Goal: Information Seeking & Learning: Learn about a topic

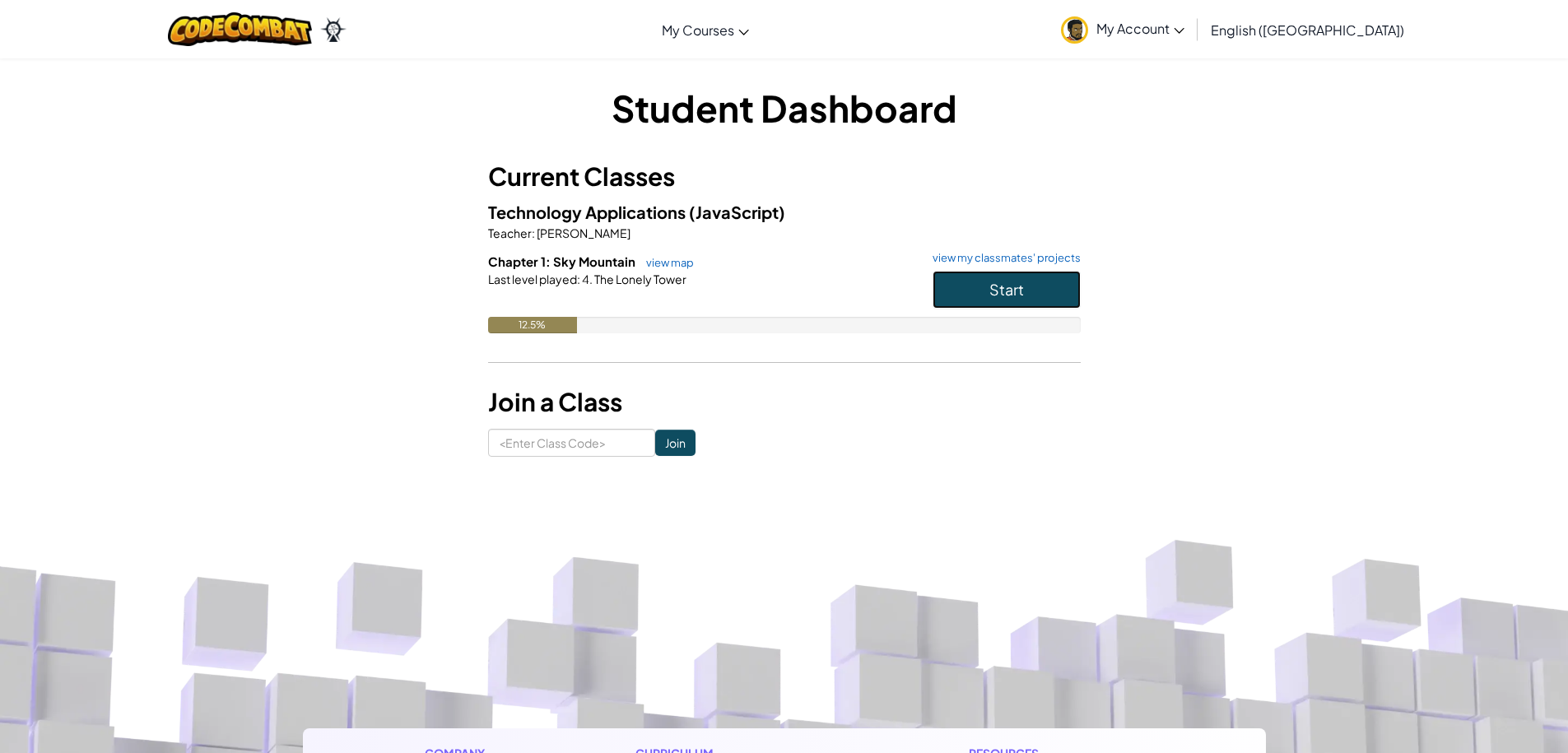
click at [1011, 291] on span "Start" at bounding box center [1006, 289] width 34 height 19
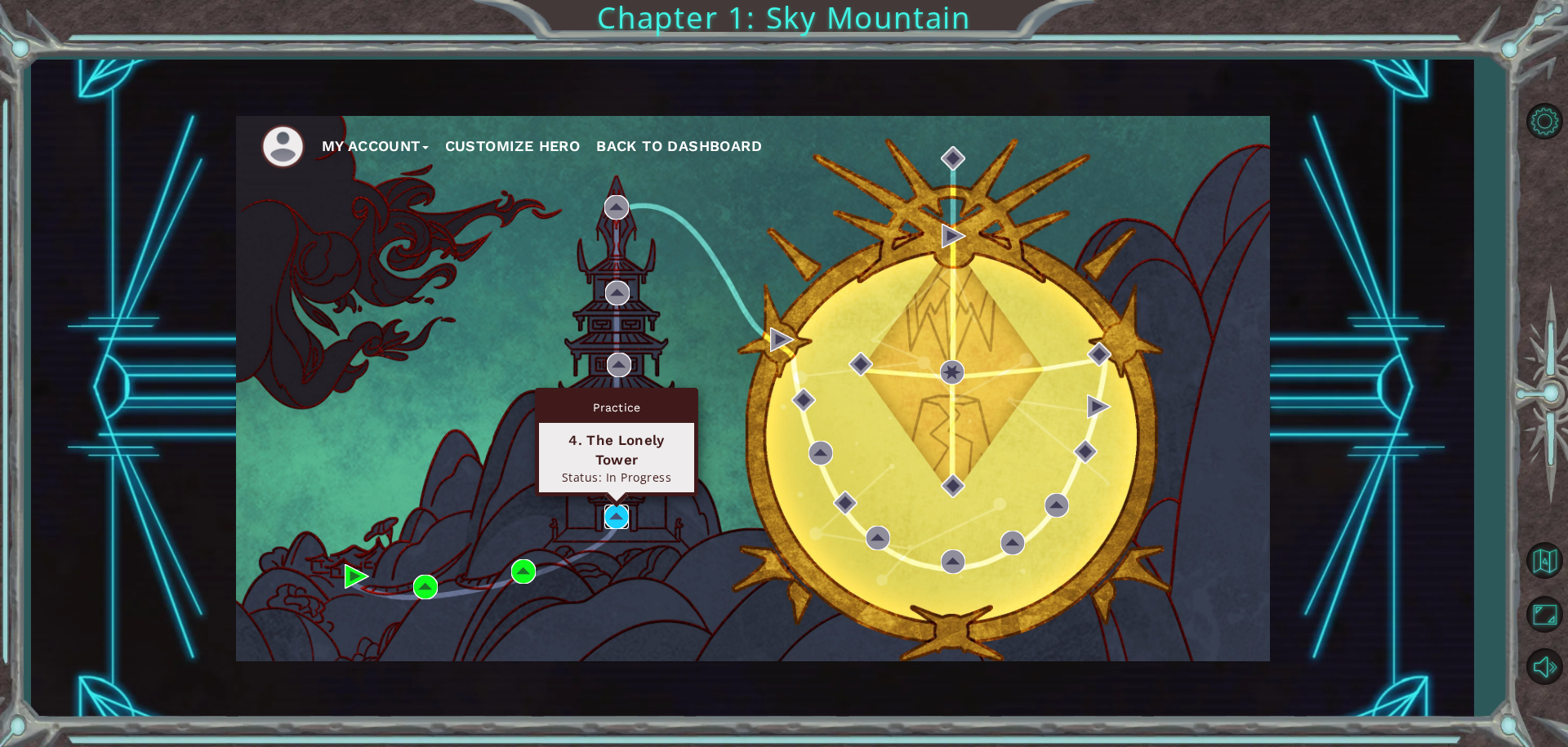
click at [611, 519] on img at bounding box center [617, 518] width 25 height 25
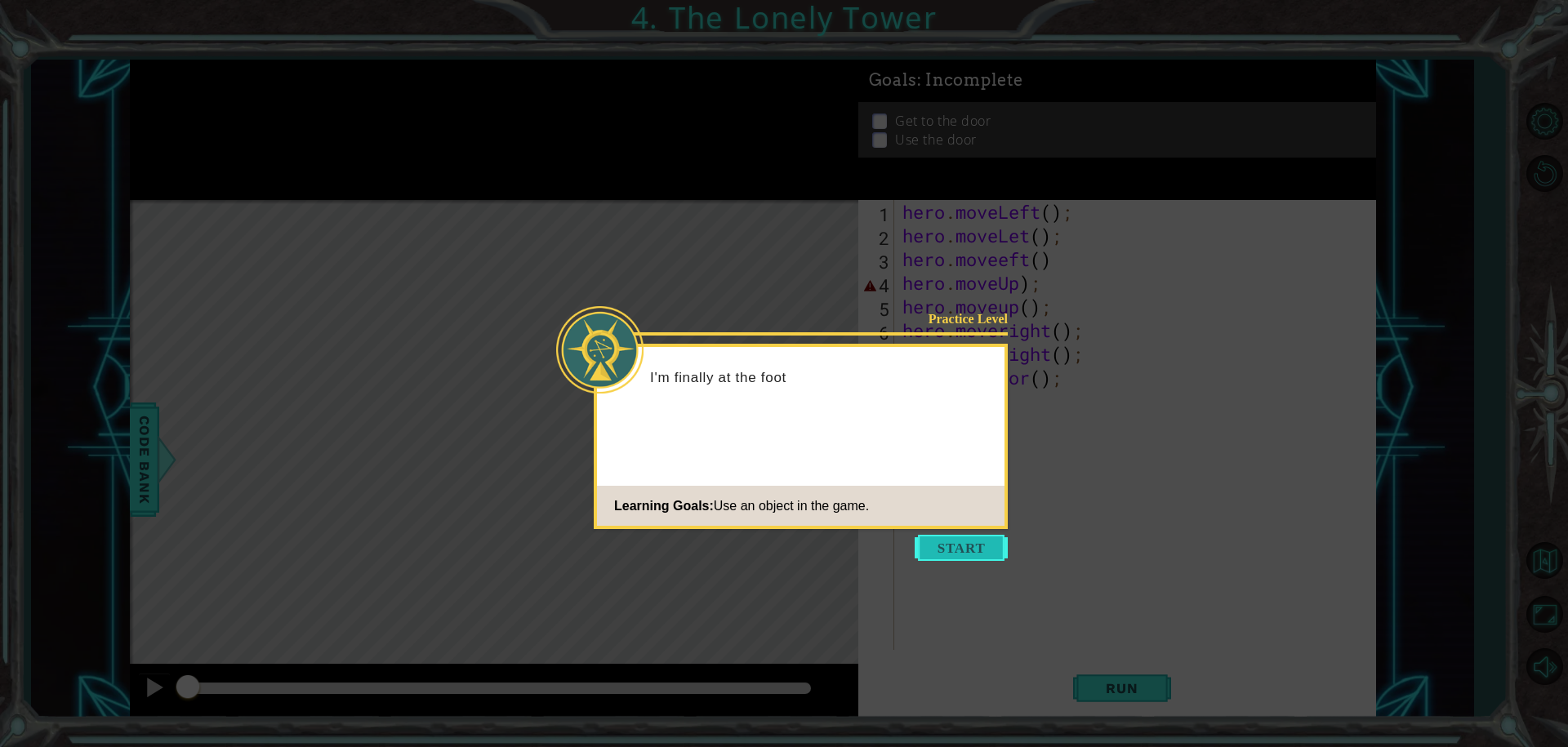
click at [995, 552] on button "Start" at bounding box center [961, 548] width 93 height 27
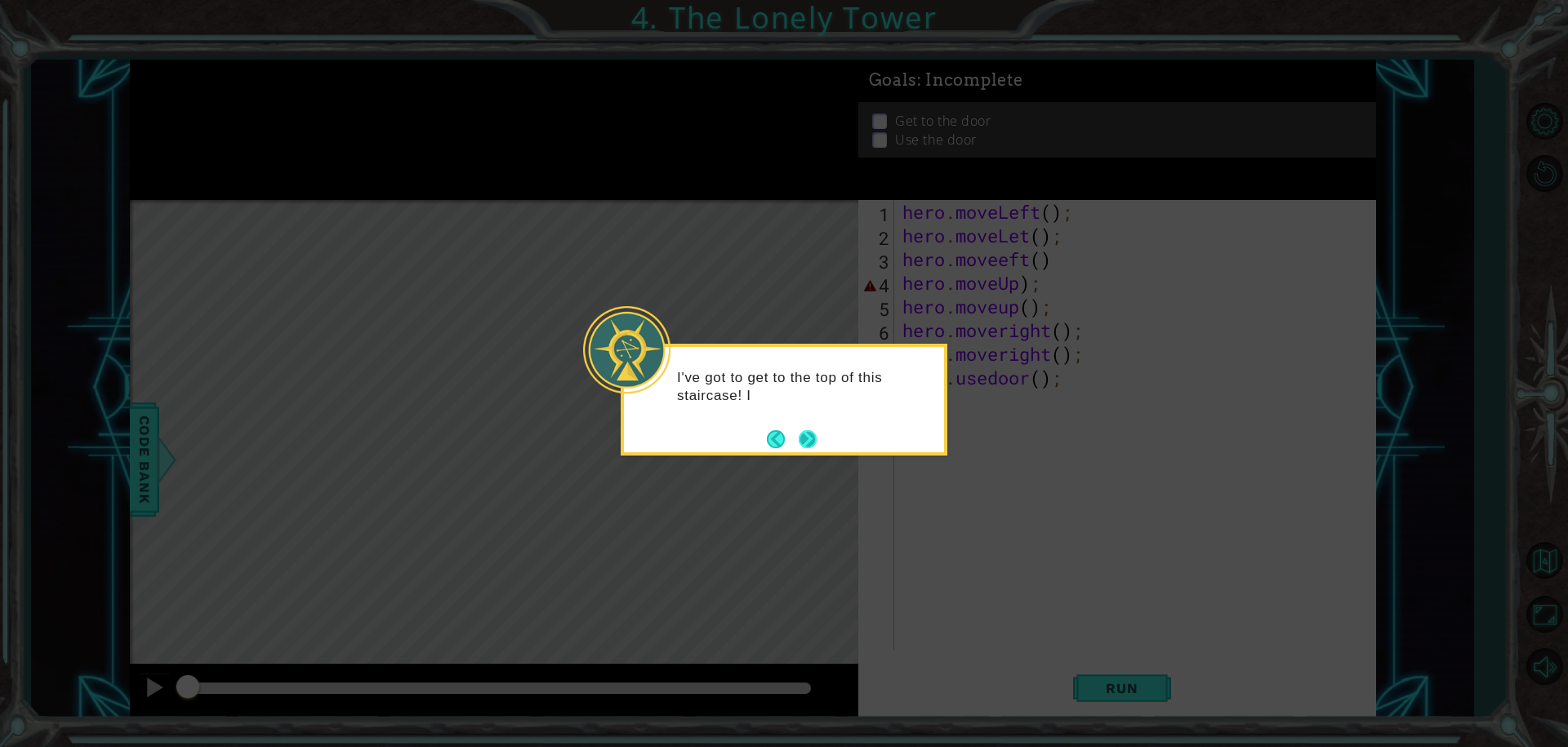
click at [815, 440] on button "Next" at bounding box center [808, 440] width 18 height 18
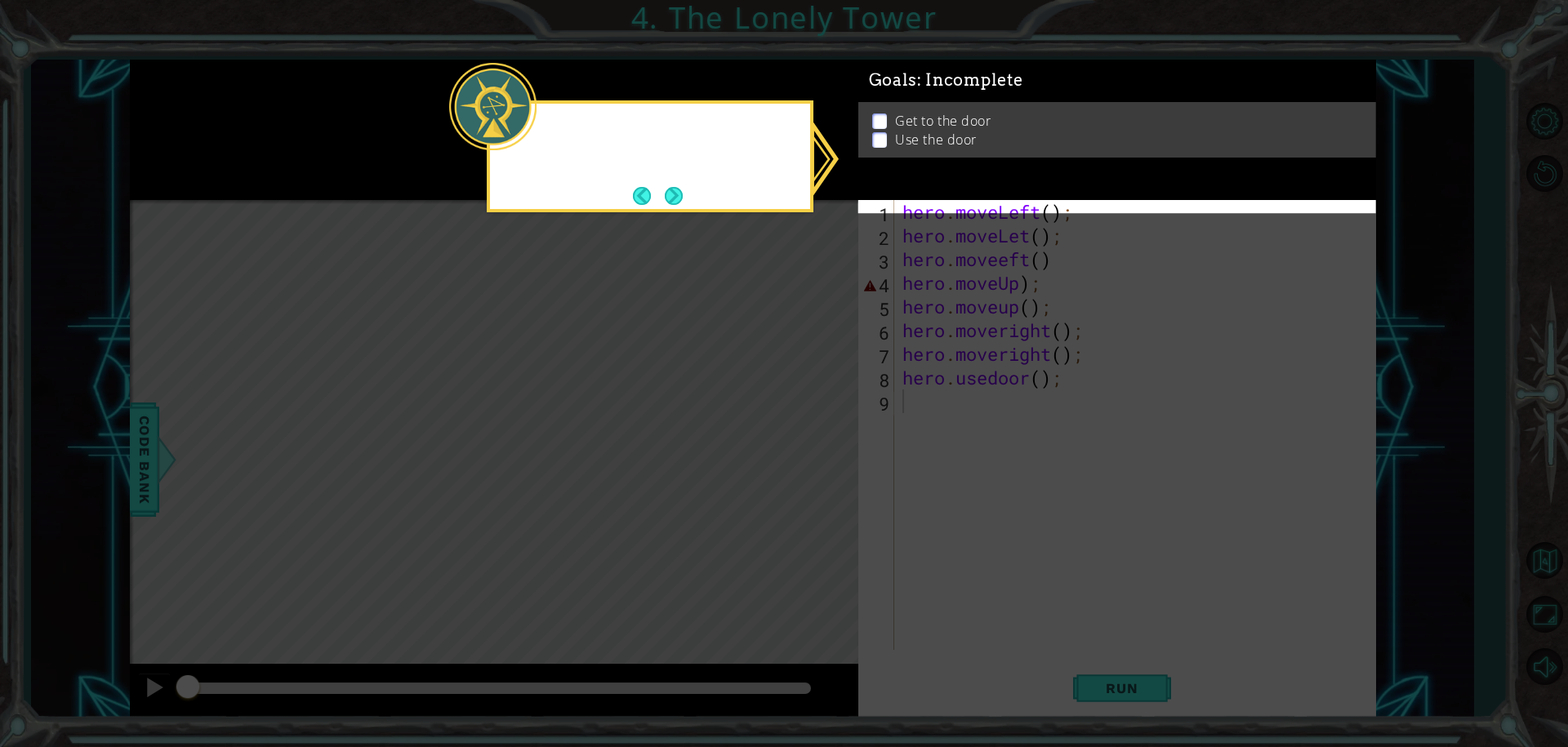
click at [815, 440] on icon at bounding box center [784, 374] width 1568 height 747
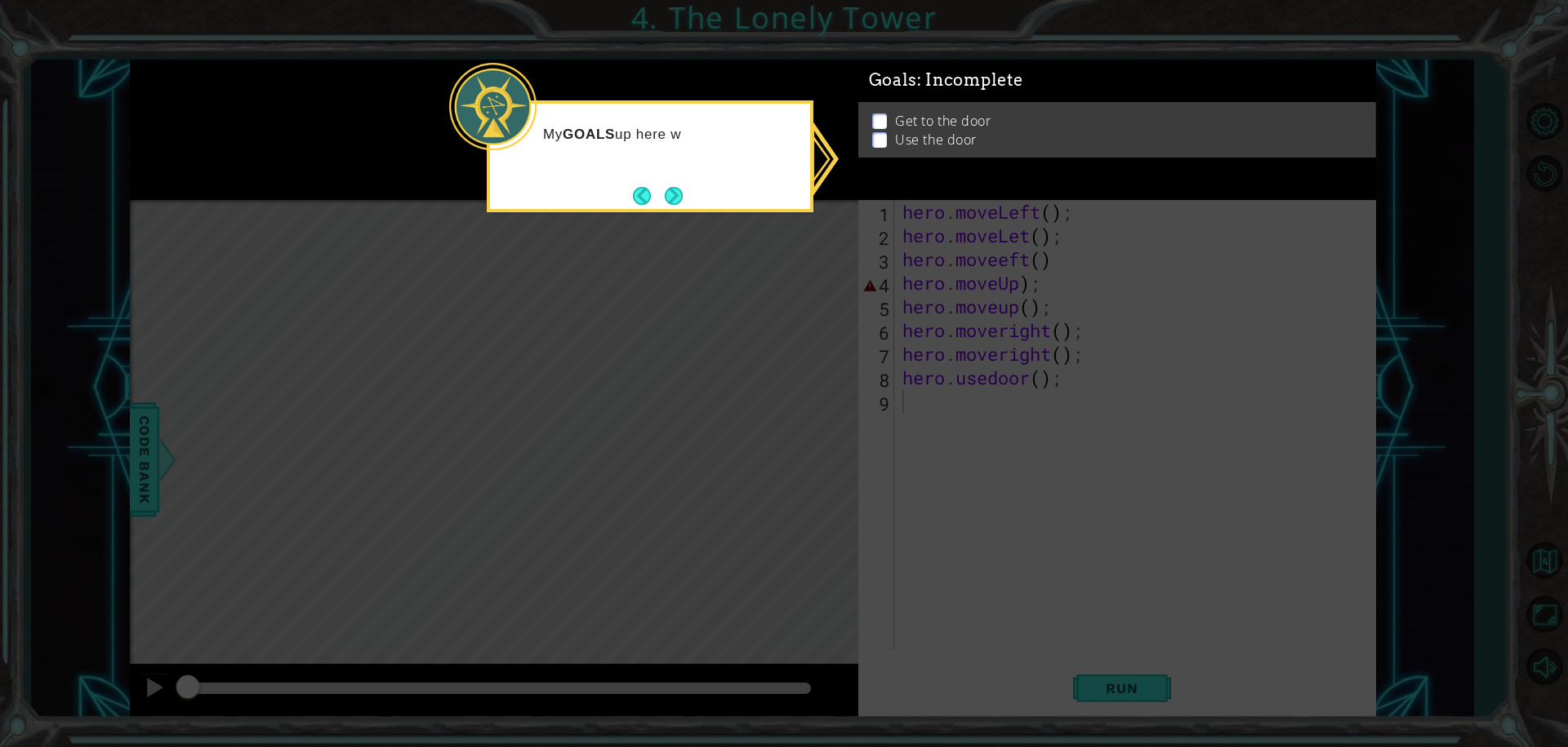
click at [868, 409] on icon at bounding box center [784, 374] width 1568 height 747
click at [682, 185] on footer at bounding box center [657, 196] width 50 height 25
click at [666, 196] on button "Next" at bounding box center [674, 196] width 18 height 18
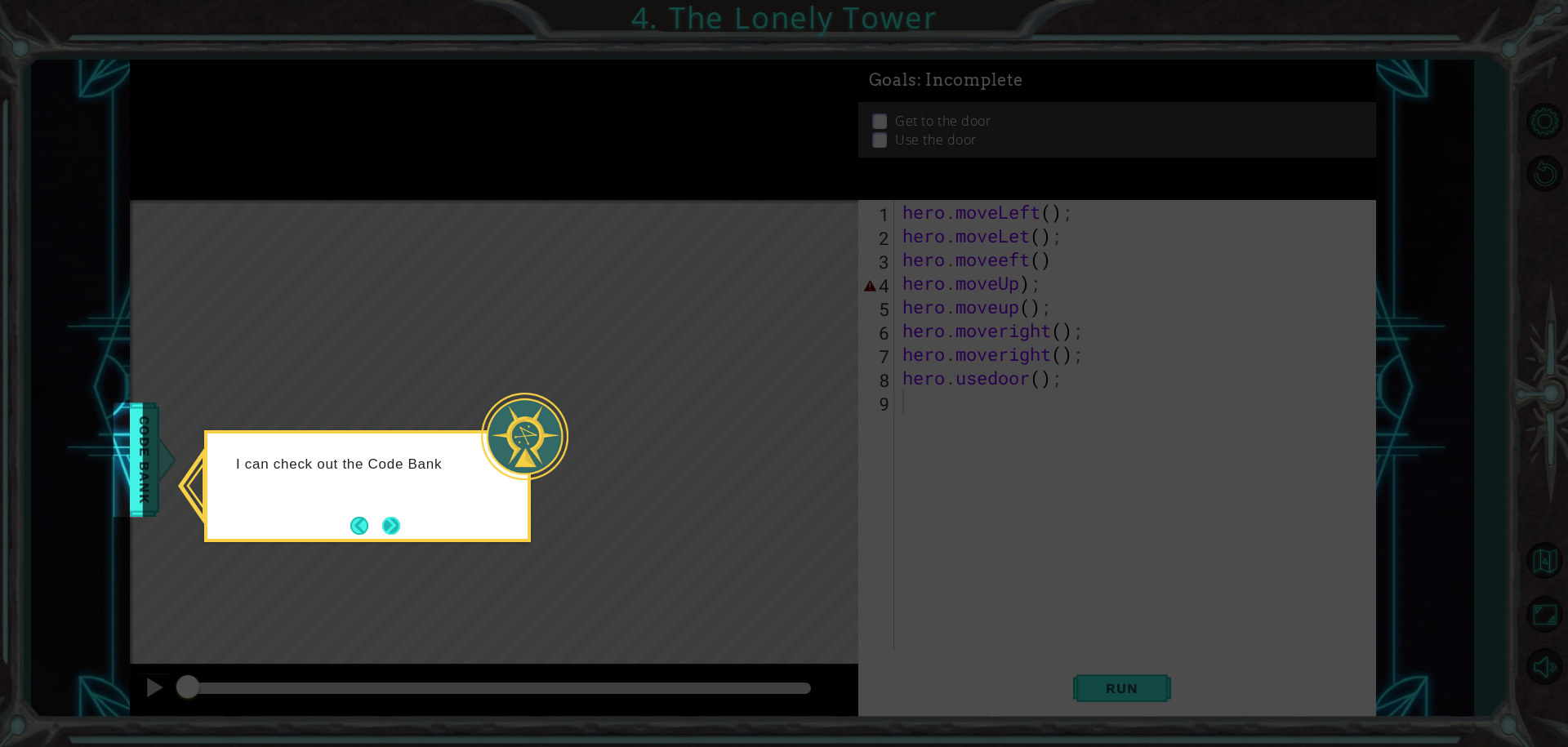
click at [394, 517] on button "Next" at bounding box center [392, 526] width 18 height 18
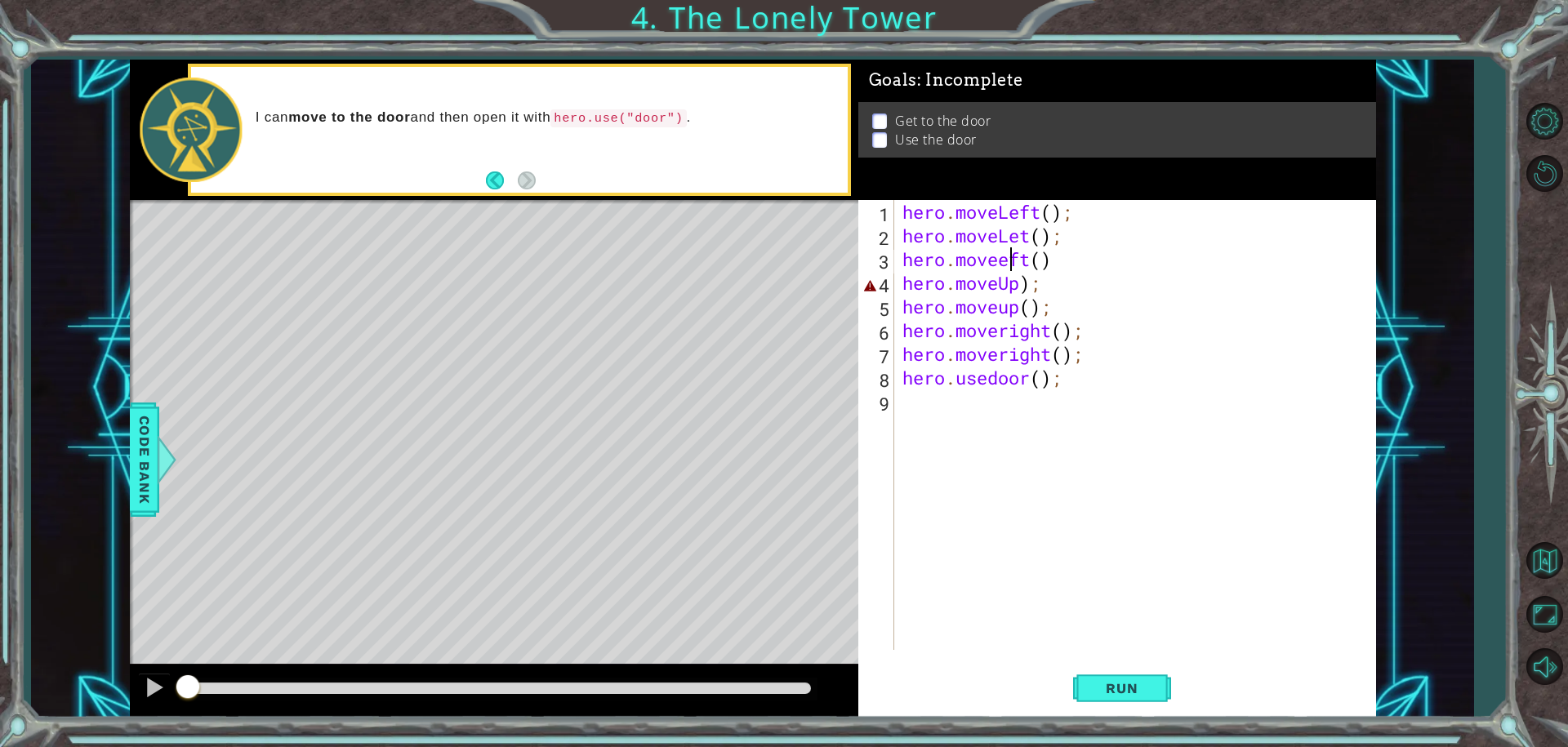
click at [1008, 256] on div "hero . moveLeft ( ) ; hero . moveLet ( ) ; hero . moveeft ( ) hero . moveUp ) ;…" at bounding box center [1139, 449] width 480 height 498
click at [1071, 681] on div "Run" at bounding box center [1121, 688] width 517 height 51
click at [1143, 689] on span "Run" at bounding box center [1122, 689] width 65 height 17
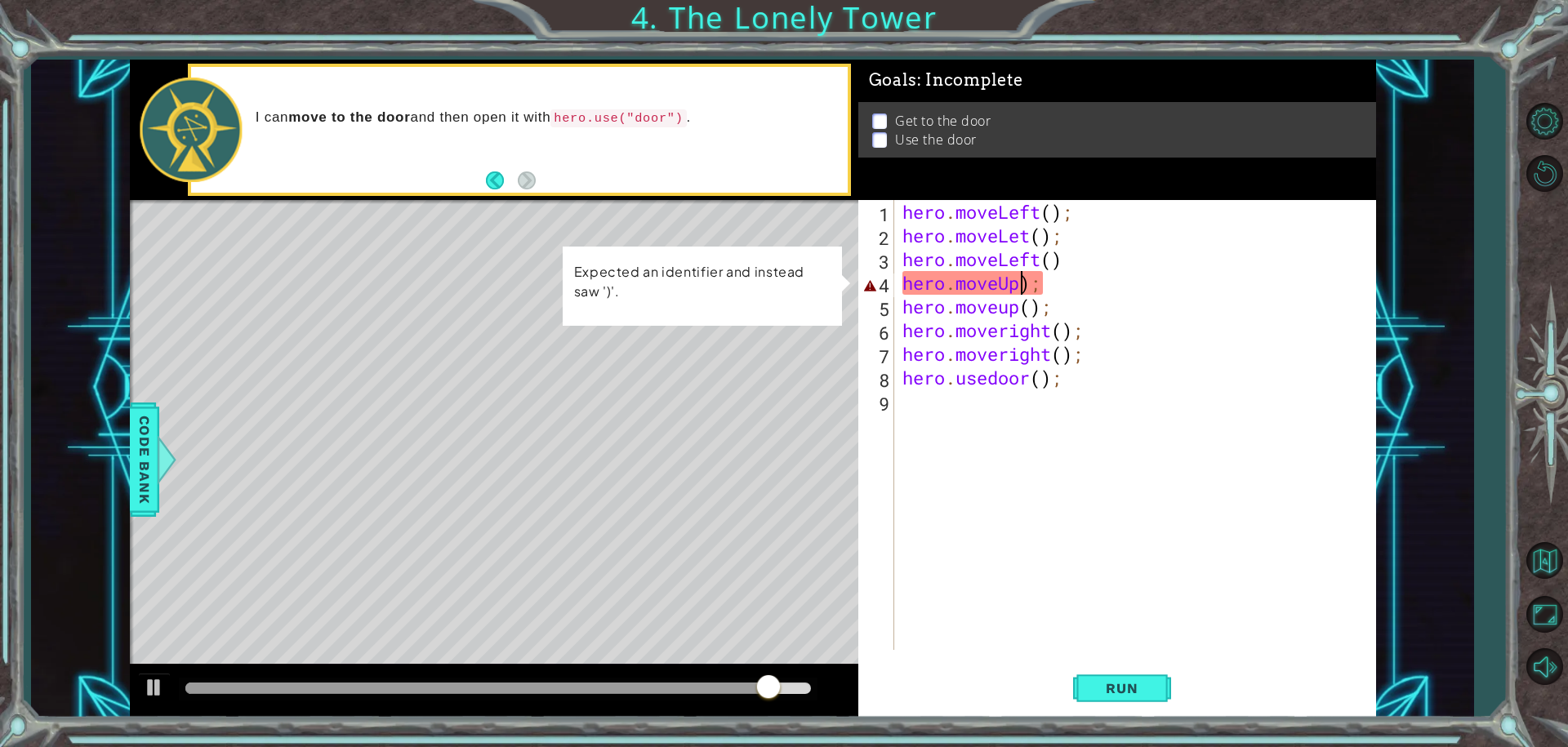
click at [1024, 290] on div "hero . moveLeft ( ) ; hero . moveLet ( ) ; hero . moveLeft ( ) hero . moveUp ) …" at bounding box center [1139, 449] width 480 height 498
type textarea "hero.moveUp();"
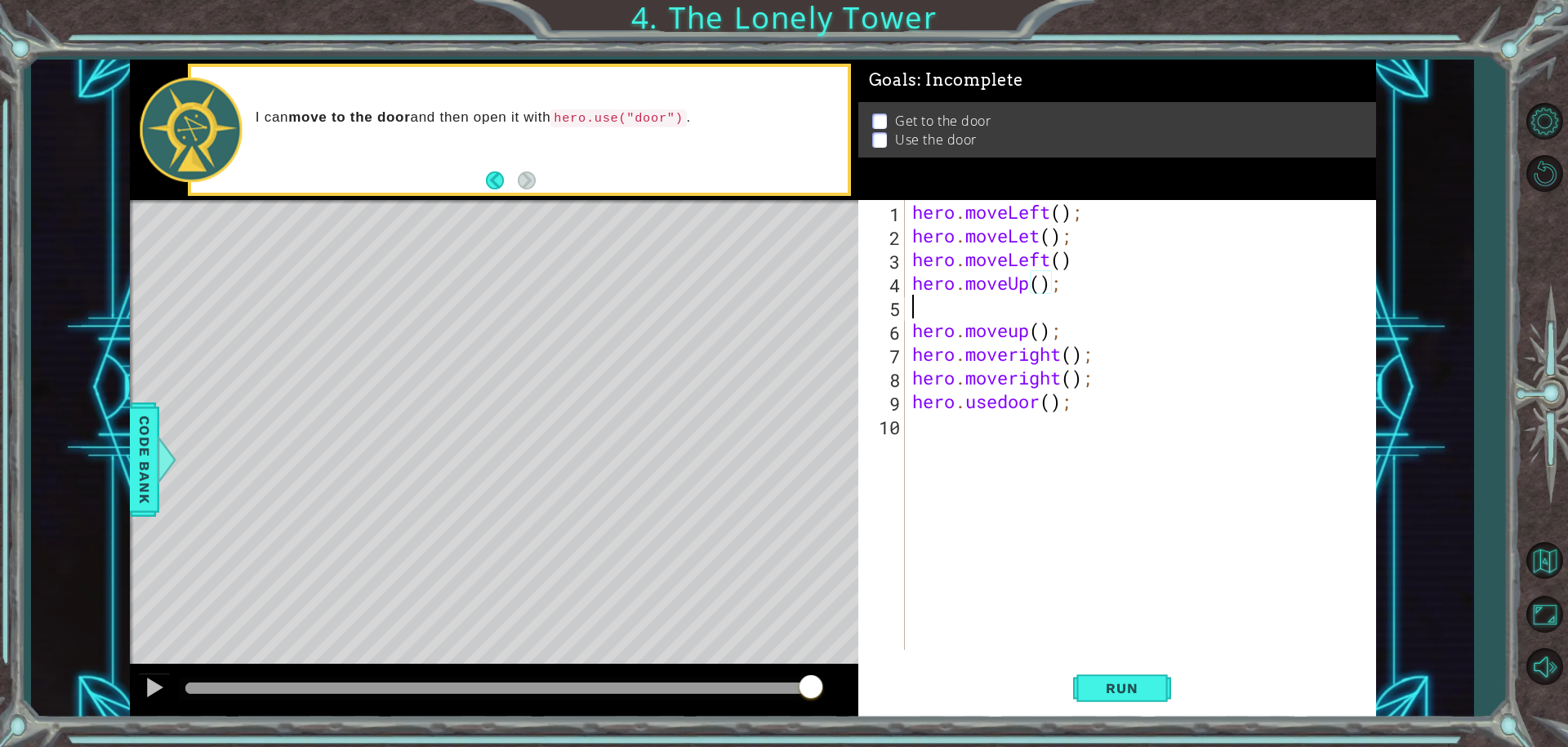
scroll to position [0, 0]
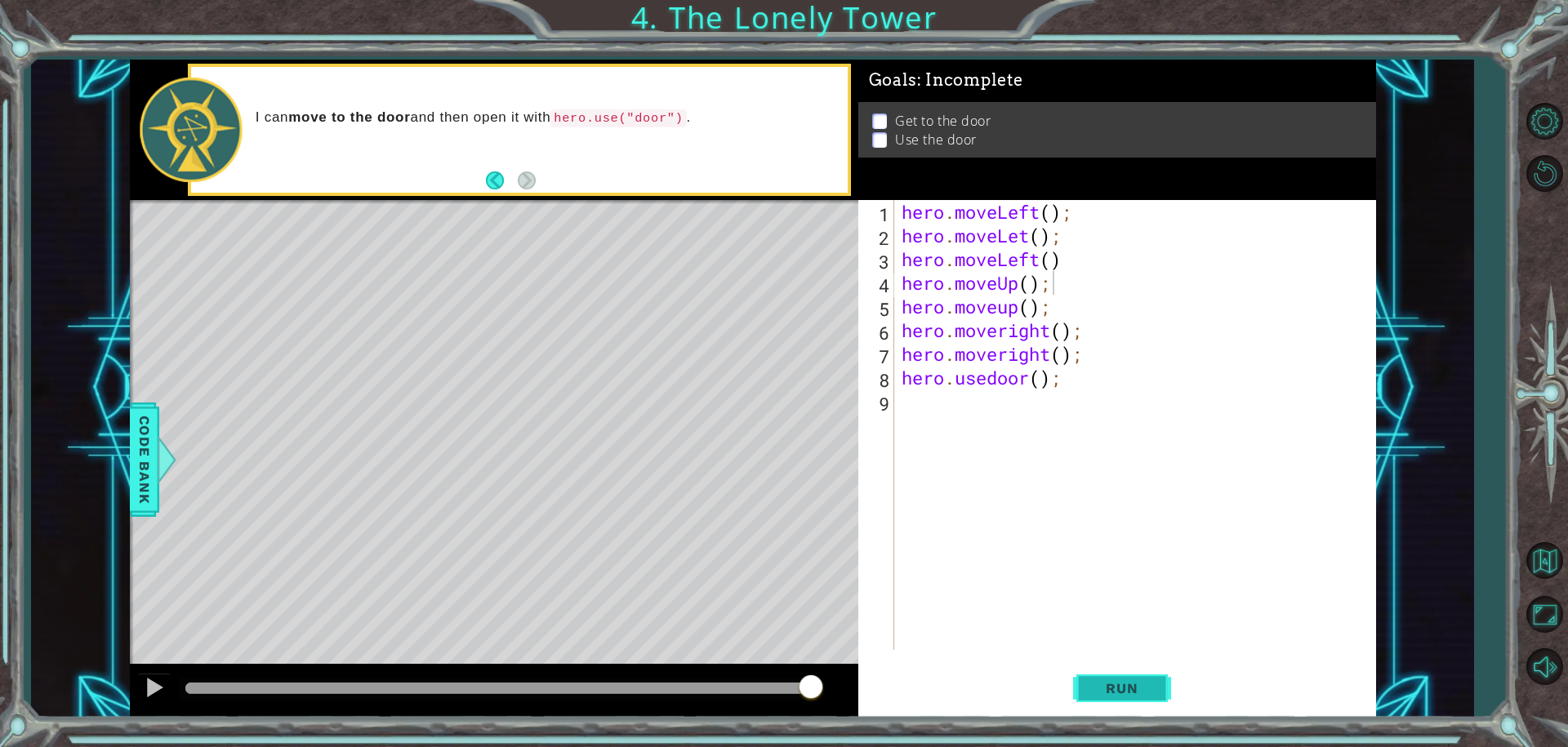
click at [1160, 682] on button "Run" at bounding box center [1122, 688] width 98 height 51
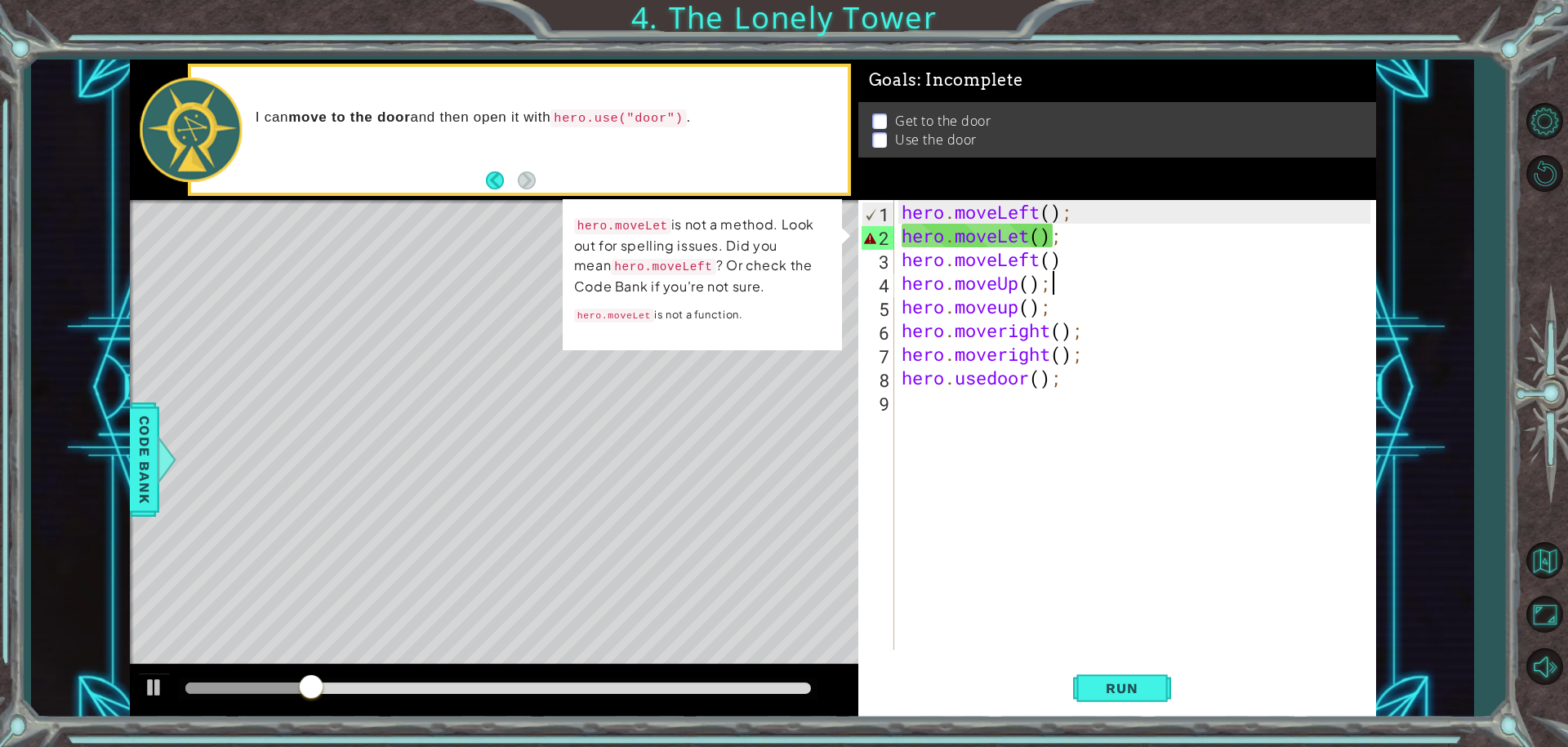
click at [1023, 236] on div "hero . moveLeft ( ) ; hero . moveLet ( ) ; hero . moveLeft ( ) hero . moveUp ( …" at bounding box center [1138, 449] width 481 height 498
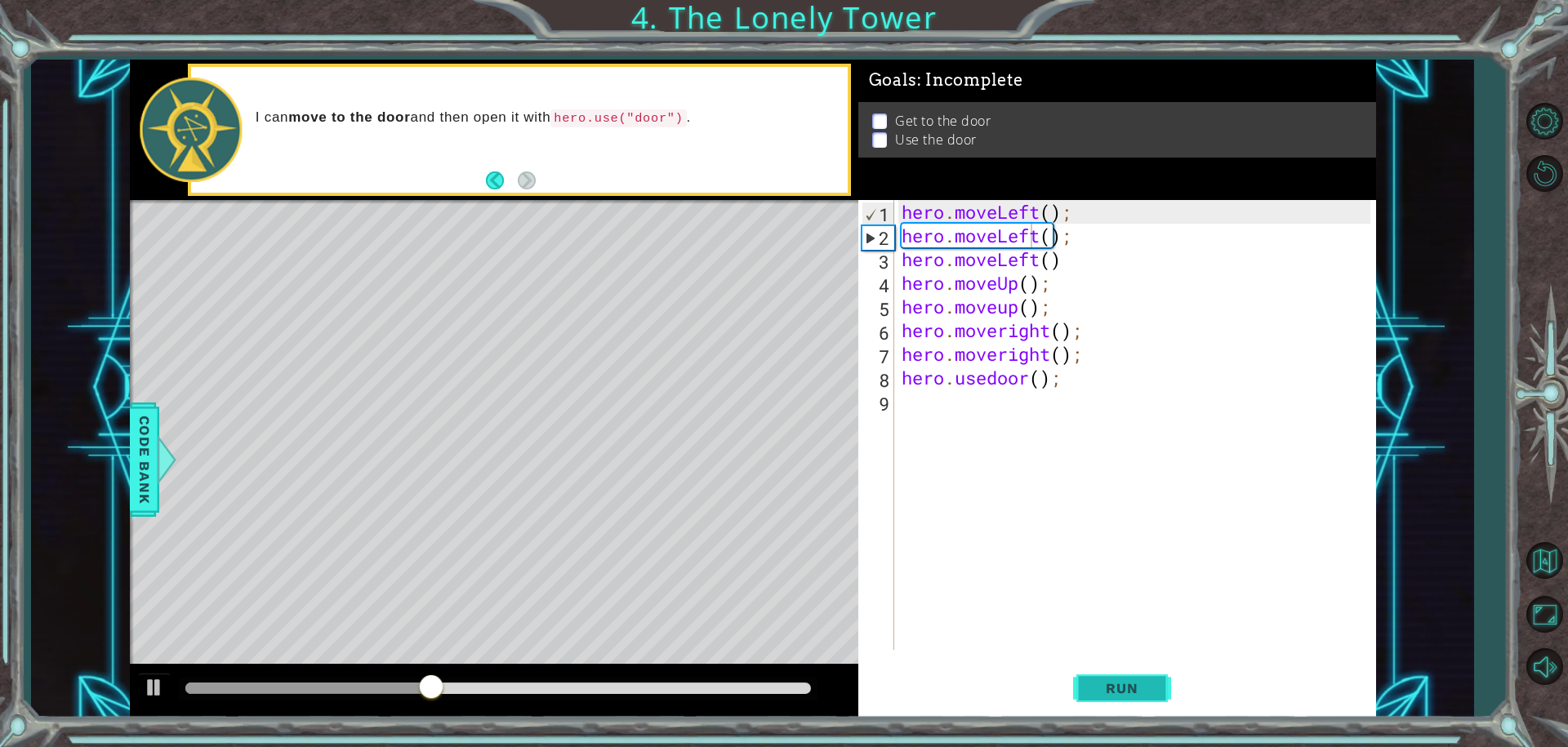
click at [1158, 672] on button "Run" at bounding box center [1122, 688] width 98 height 51
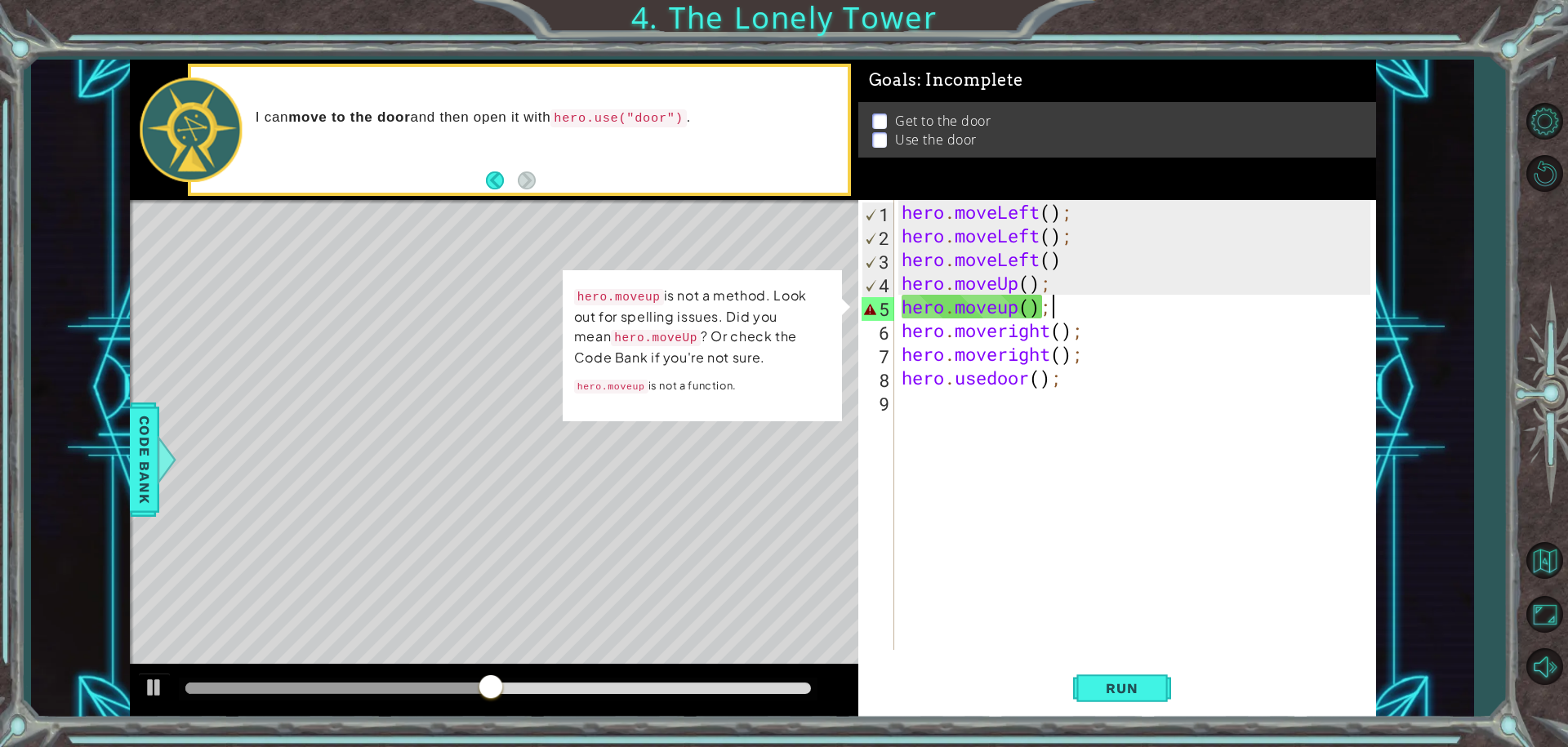
click at [1075, 308] on div "hero . moveLeft ( ) ; hero . moveLeft ( ) ; hero . moveLeft ( ) hero . moveUp (…" at bounding box center [1138, 449] width 481 height 498
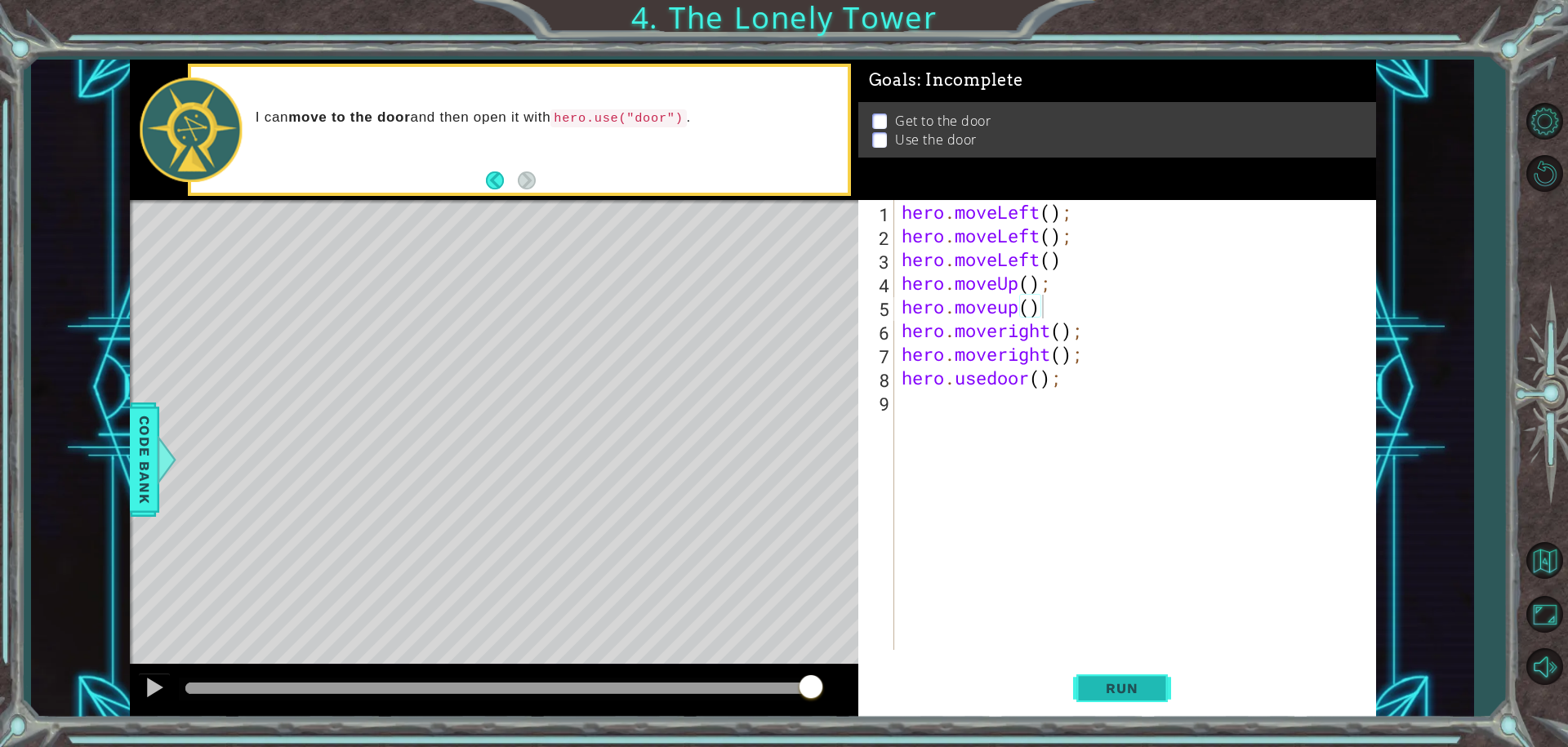
click at [1104, 696] on button "Run" at bounding box center [1122, 688] width 98 height 51
click at [1160, 672] on button "Run" at bounding box center [1122, 688] width 98 height 51
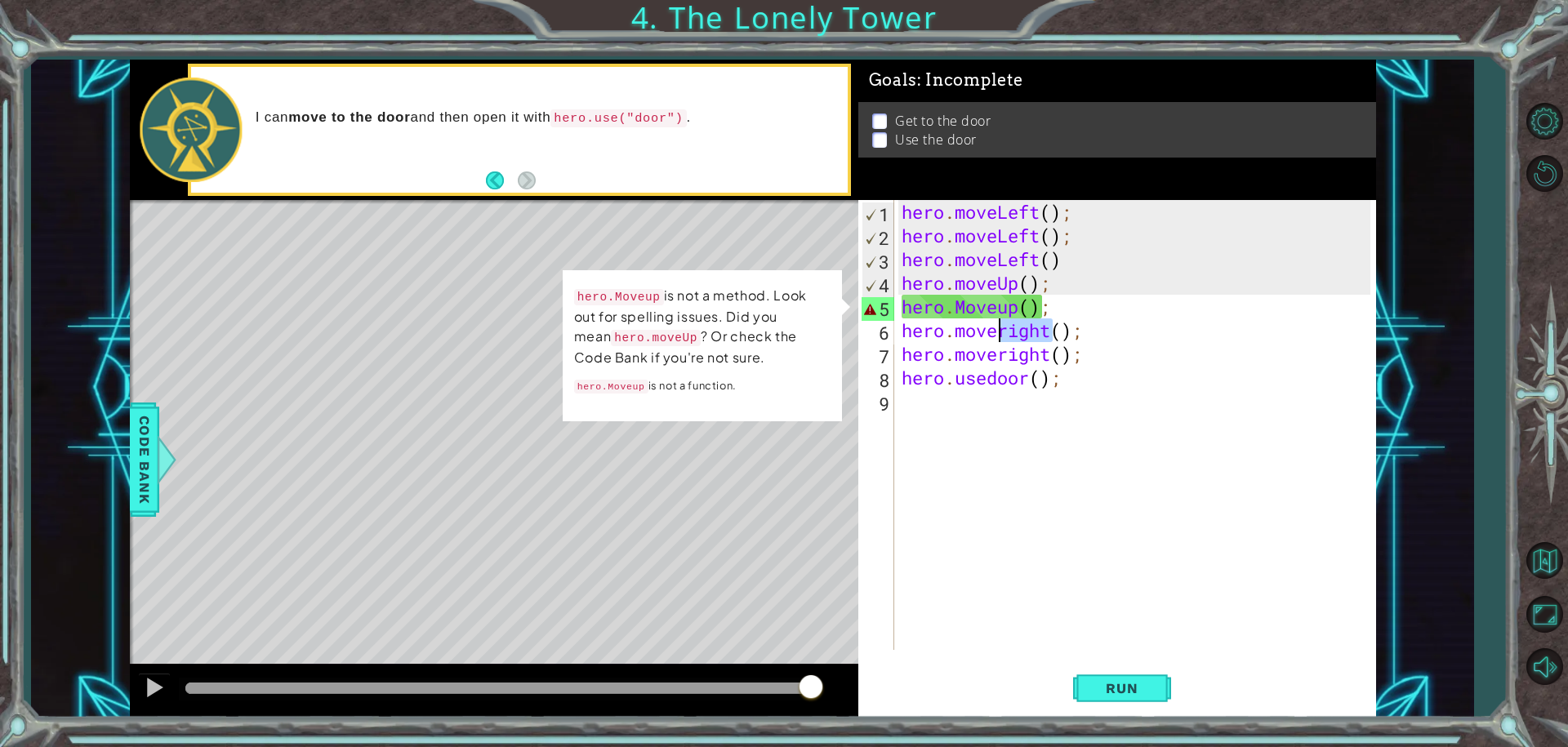
drag, startPoint x: 1047, startPoint y: 335, endPoint x: 1001, endPoint y: 330, distance: 46.3
click at [1001, 330] on div "hero . moveLeft ( ) ; hero . moveLeft ( ) ; hero . moveLeft ( ) hero . moveUp (…" at bounding box center [1138, 449] width 481 height 498
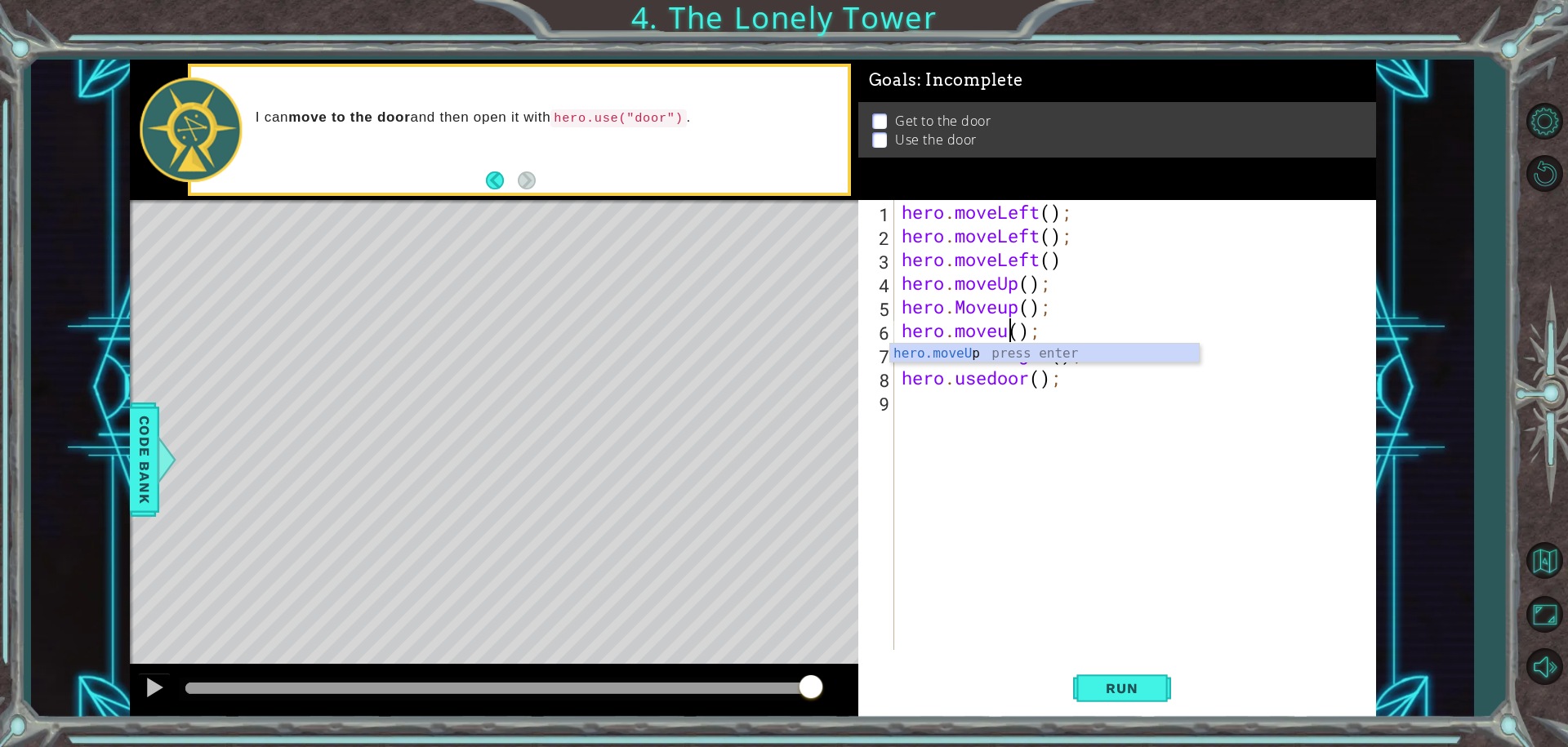
scroll to position [0, 5]
click at [927, 372] on div "hero . moveLeft ( ) ; hero . moveLeft ( ) ; hero . moveLeft ( ) hero . moveUp (…" at bounding box center [1138, 449] width 481 height 498
click at [1134, 378] on div "hero . moveLeft ( ) ; hero . moveLeft ( ) ; hero . moveLeft ( ) hero . moveUp (…" at bounding box center [1138, 449] width 481 height 498
click at [1138, 357] on div "hero . moveLeft ( ) ; hero . moveLeft ( ) ; hero . moveLeft ( ) hero . moveUp (…" at bounding box center [1138, 449] width 481 height 498
type textarea "hero.moveright();"
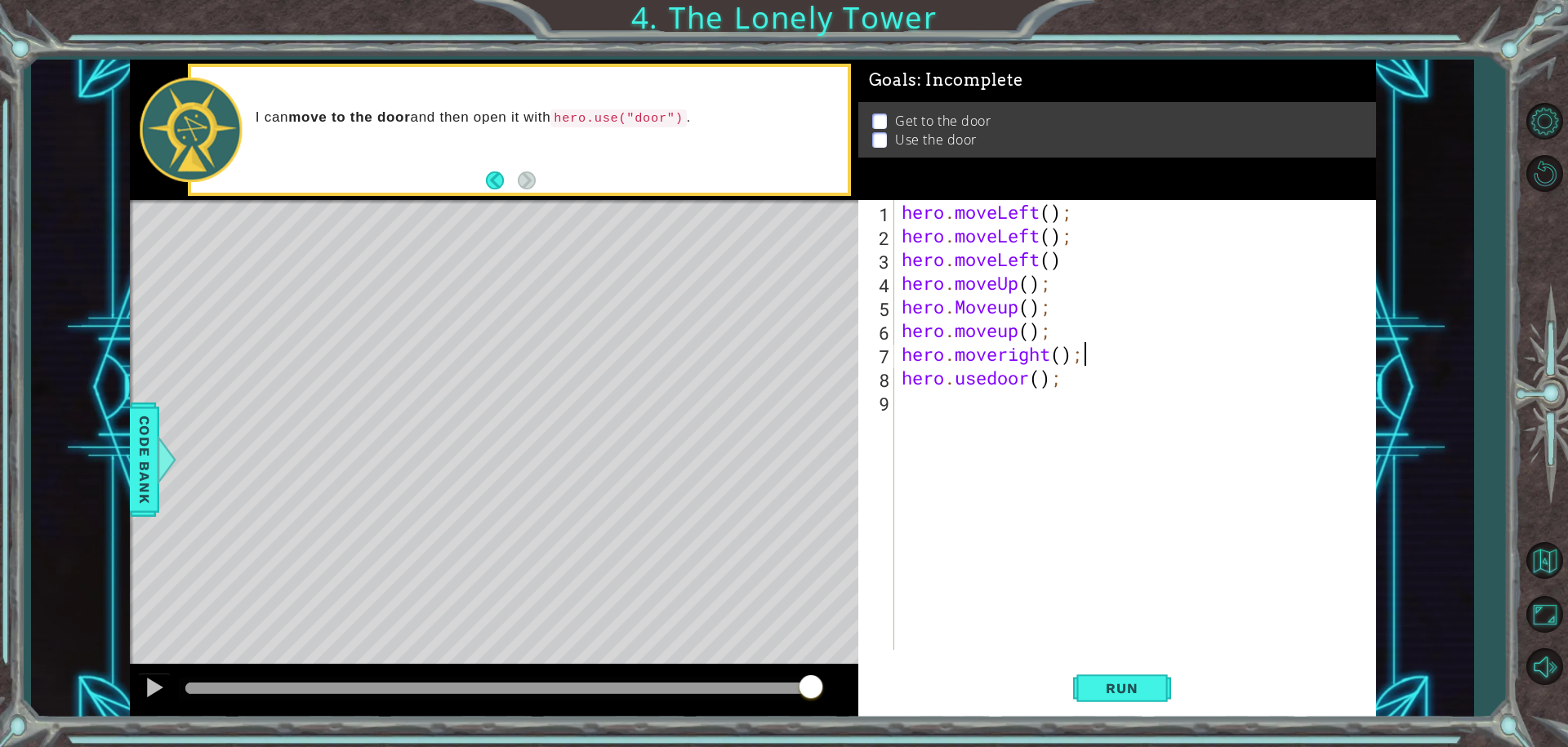
scroll to position [0, 0]
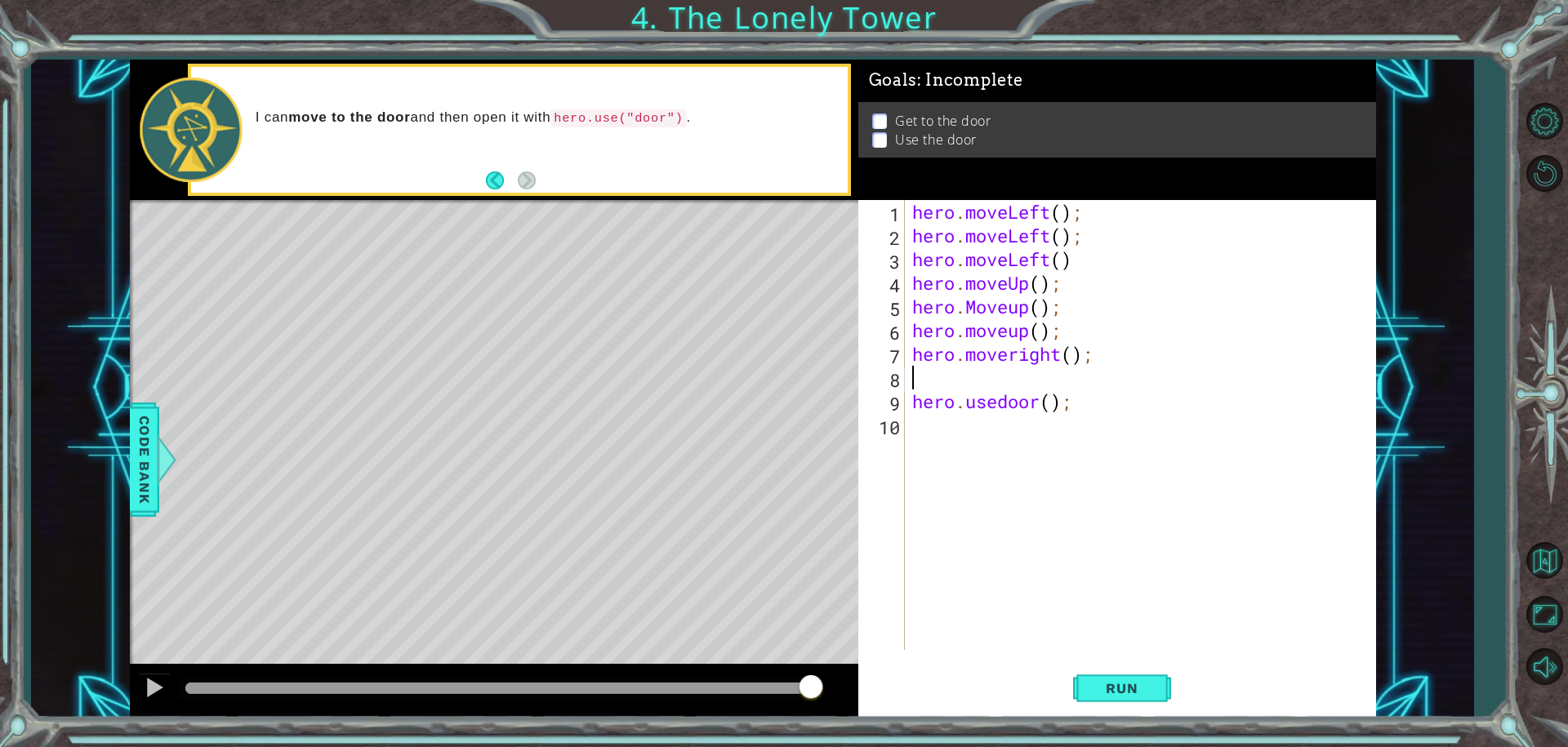
type textarea "m"
click at [1115, 677] on button "Run" at bounding box center [1122, 688] width 98 height 51
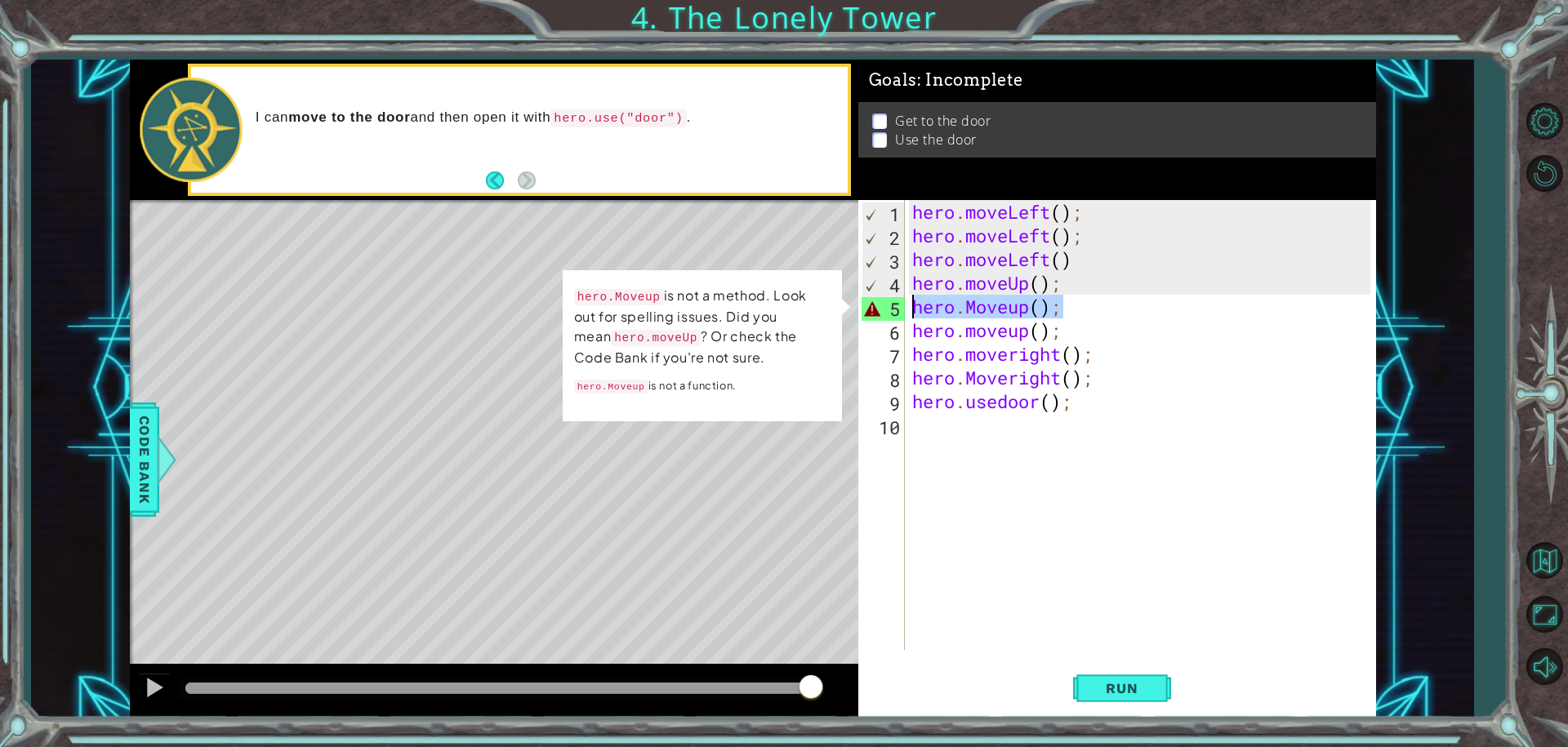
drag, startPoint x: 1086, startPoint y: 301, endPoint x: 910, endPoint y: 311, distance: 176.3
click at [910, 311] on div "hero . moveLeft ( ) ; hero . moveLeft ( ) ; hero . moveLeft ( ) hero . moveUp (…" at bounding box center [1144, 449] width 470 height 498
type textarea "hero.Moveup();"
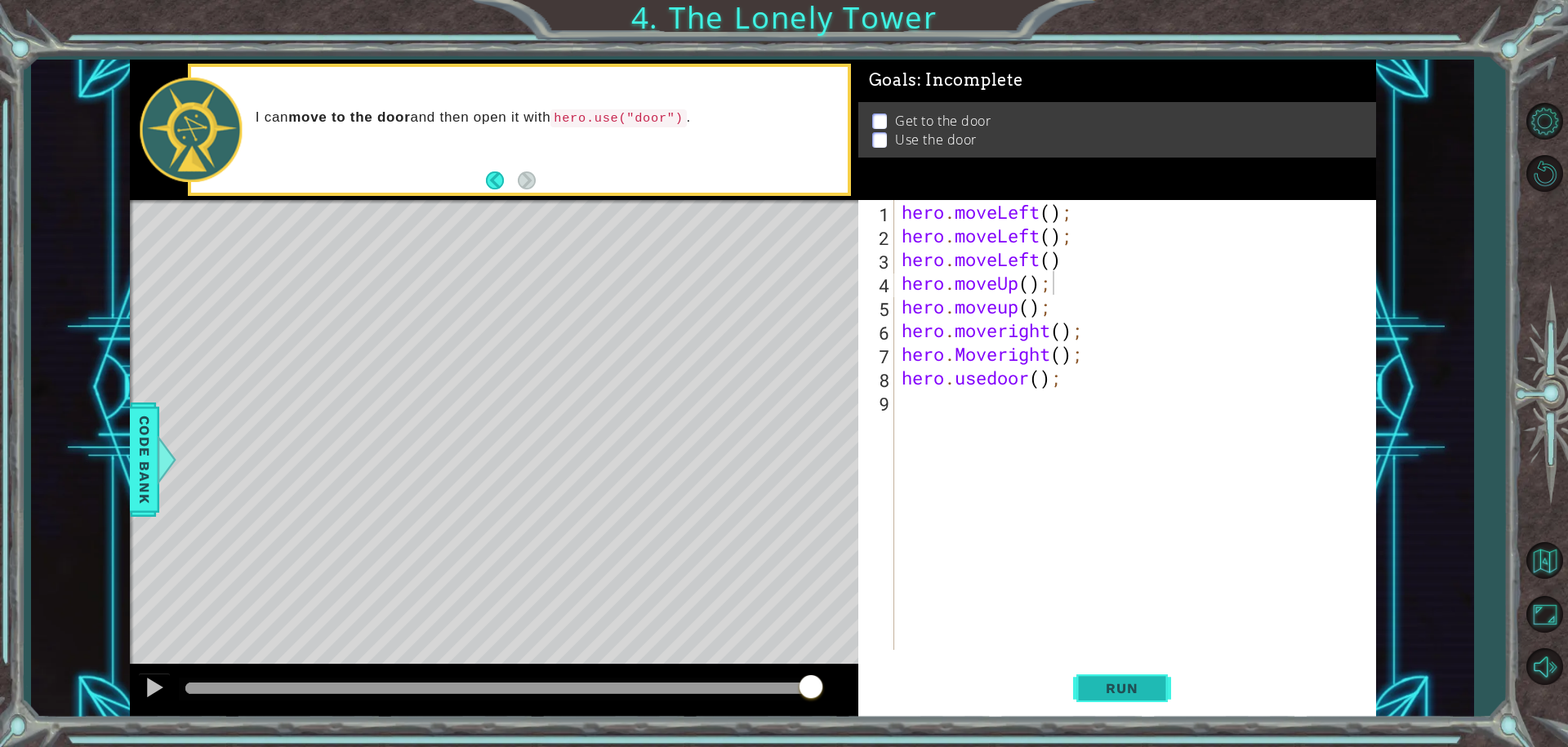
click at [1082, 680] on button "Run" at bounding box center [1122, 688] width 98 height 51
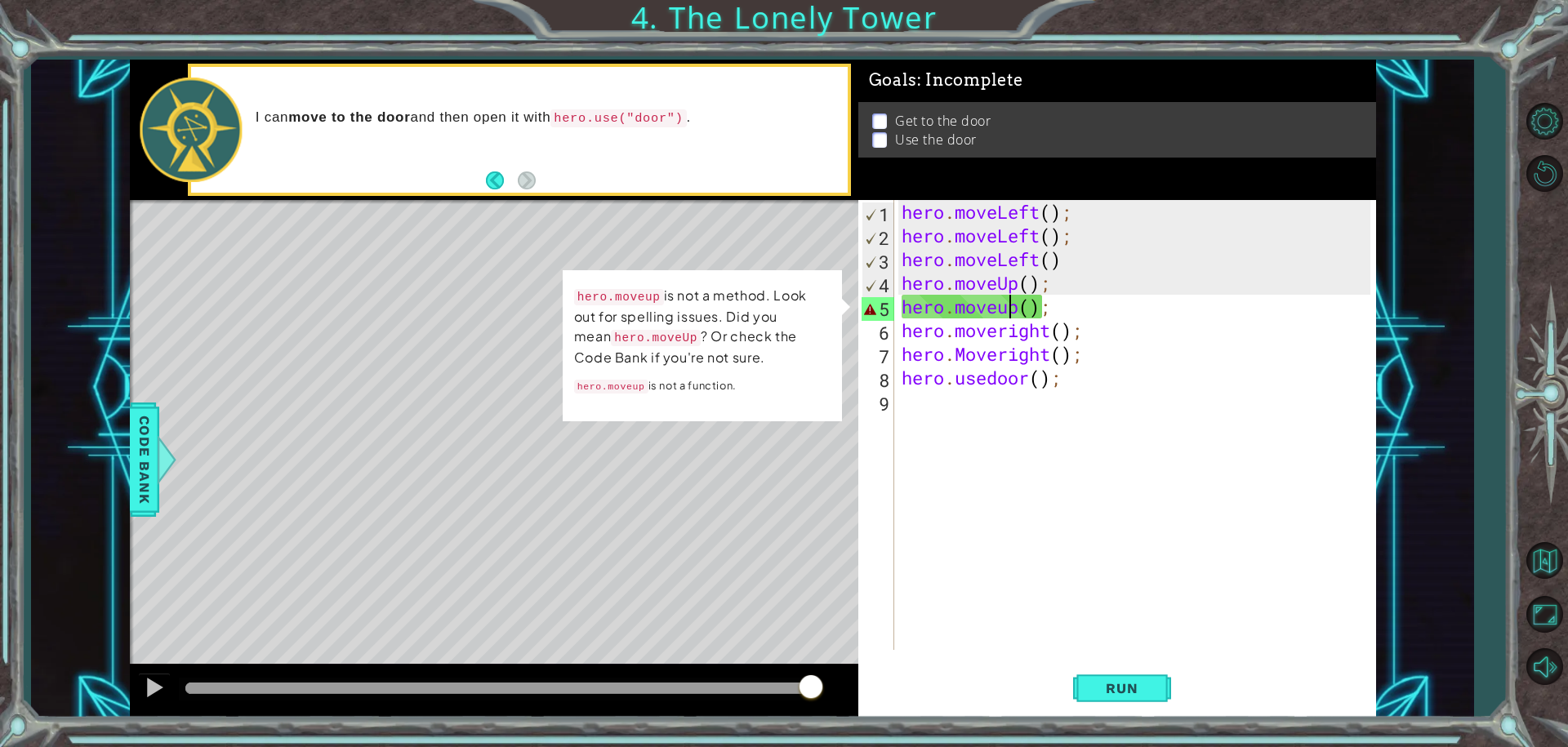
click at [1008, 311] on div "hero . moveLeft ( ) ; hero . moveLeft ( ) ; hero . moveLeft ( ) hero . moveUp (…" at bounding box center [1138, 449] width 481 height 498
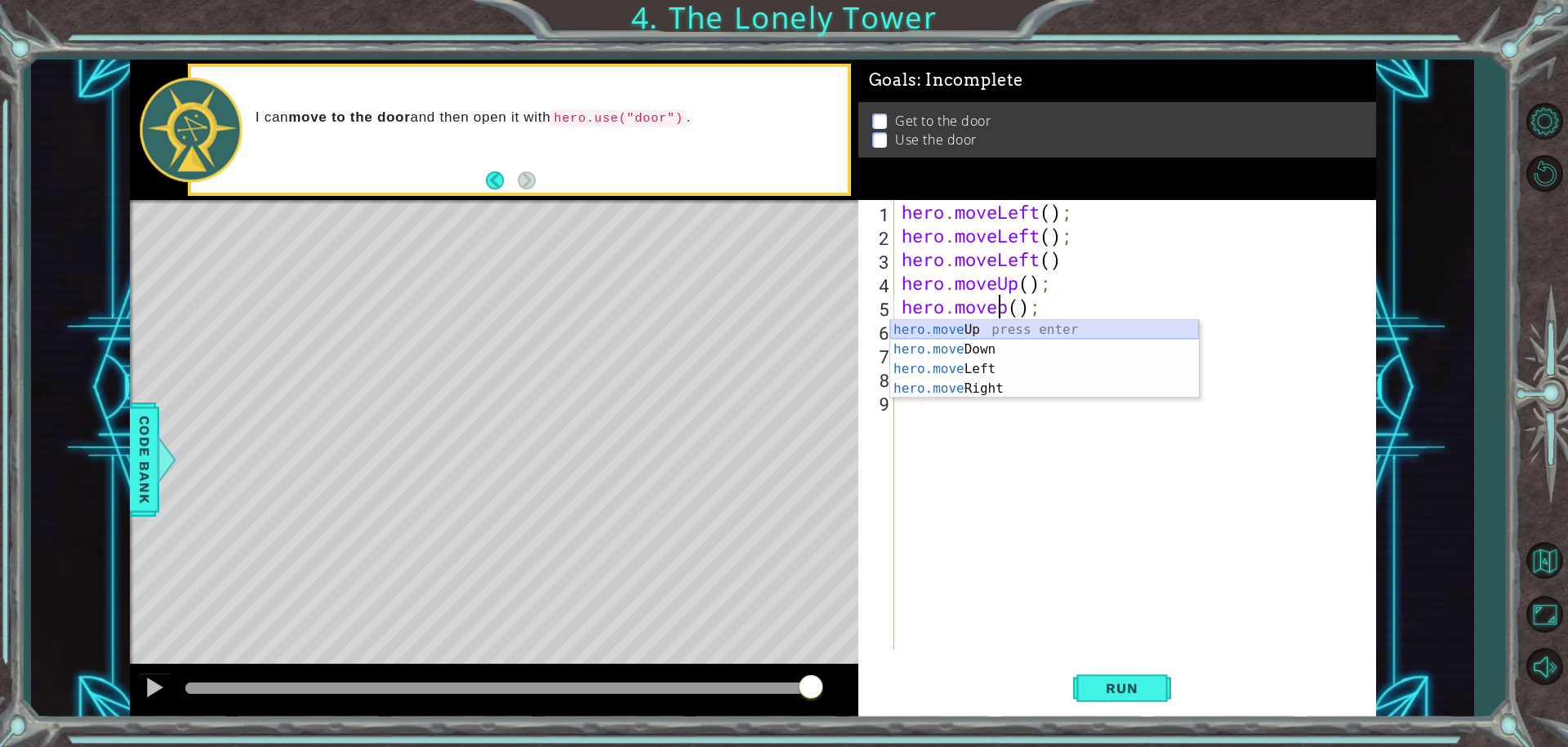
scroll to position [0, 5]
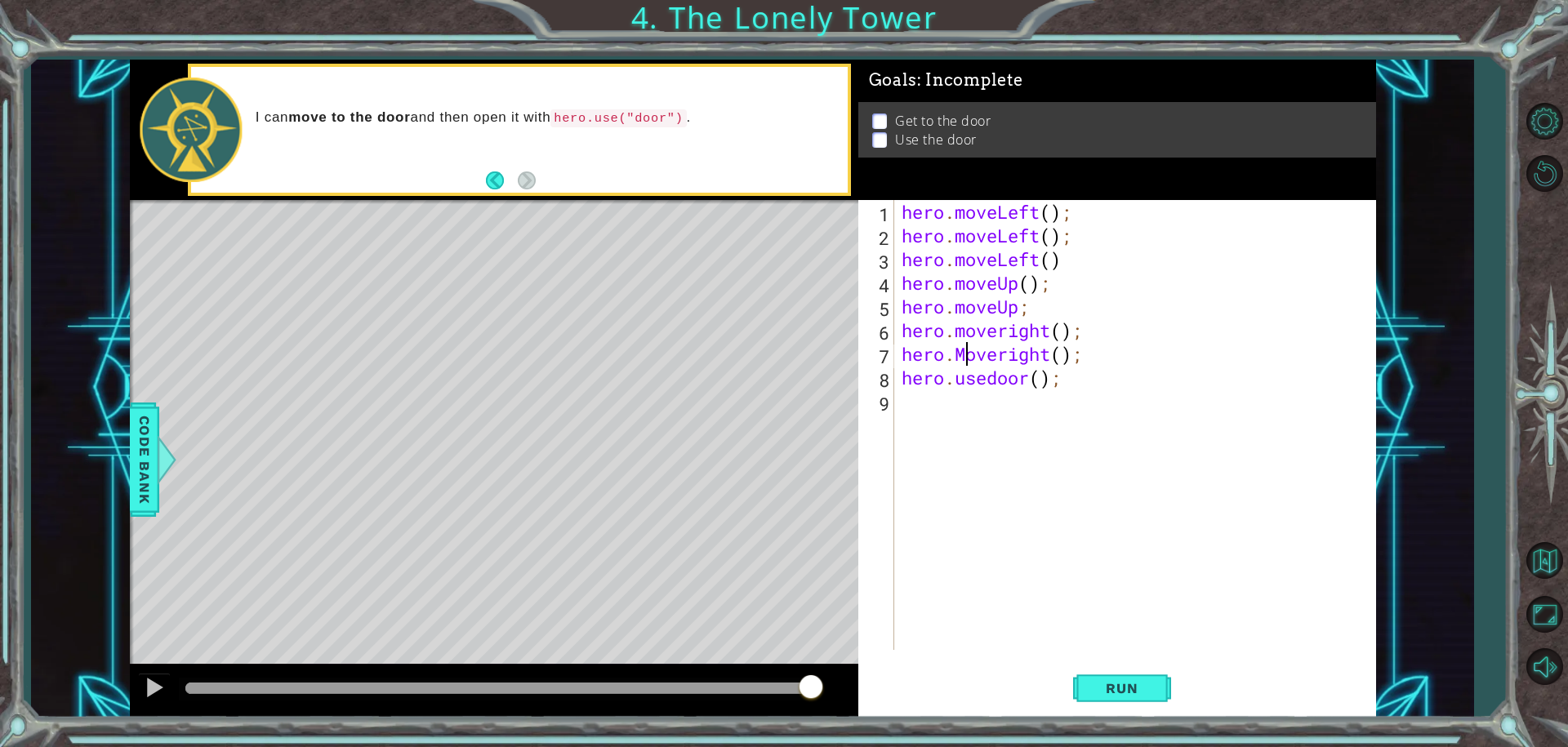
click at [962, 350] on div "hero . moveLeft ( ) ; hero . moveLeft ( ) ; hero . moveLeft ( ) hero . moveUp (…" at bounding box center [1138, 449] width 481 height 498
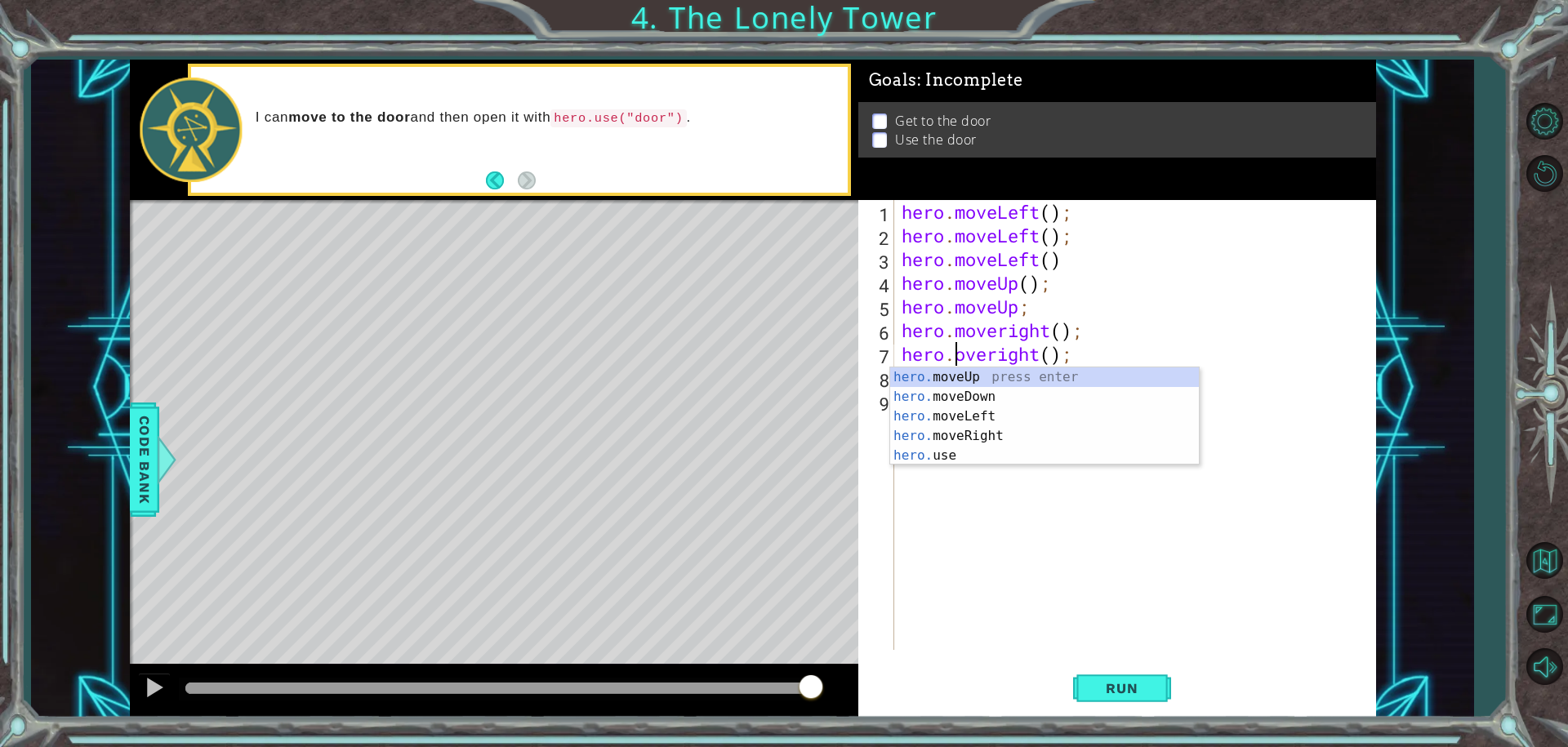
scroll to position [0, 2]
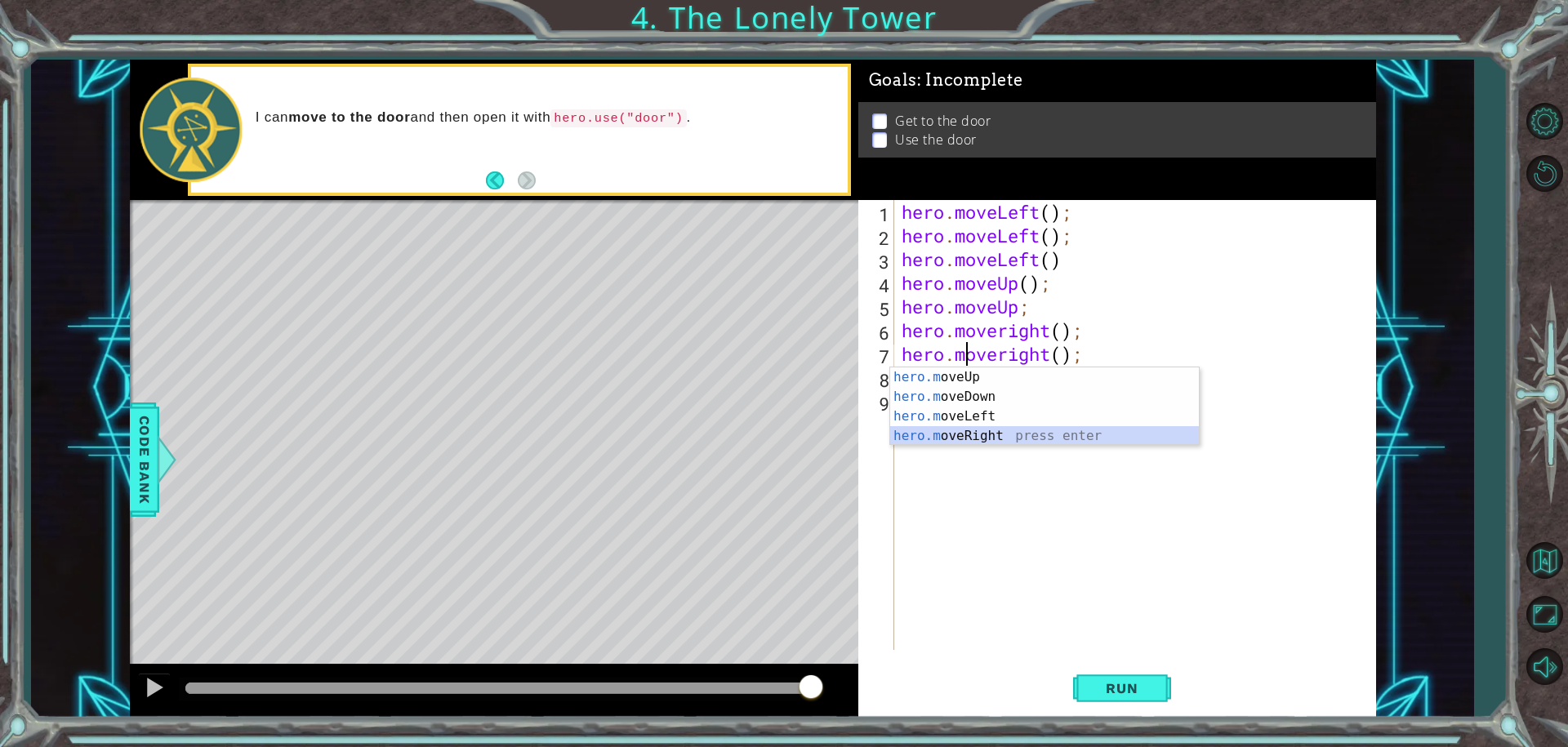
click at [991, 438] on div "hero.m oveUp press enter hero.m oveDown press enter hero.m oveLeft press enter …" at bounding box center [1044, 427] width 309 height 118
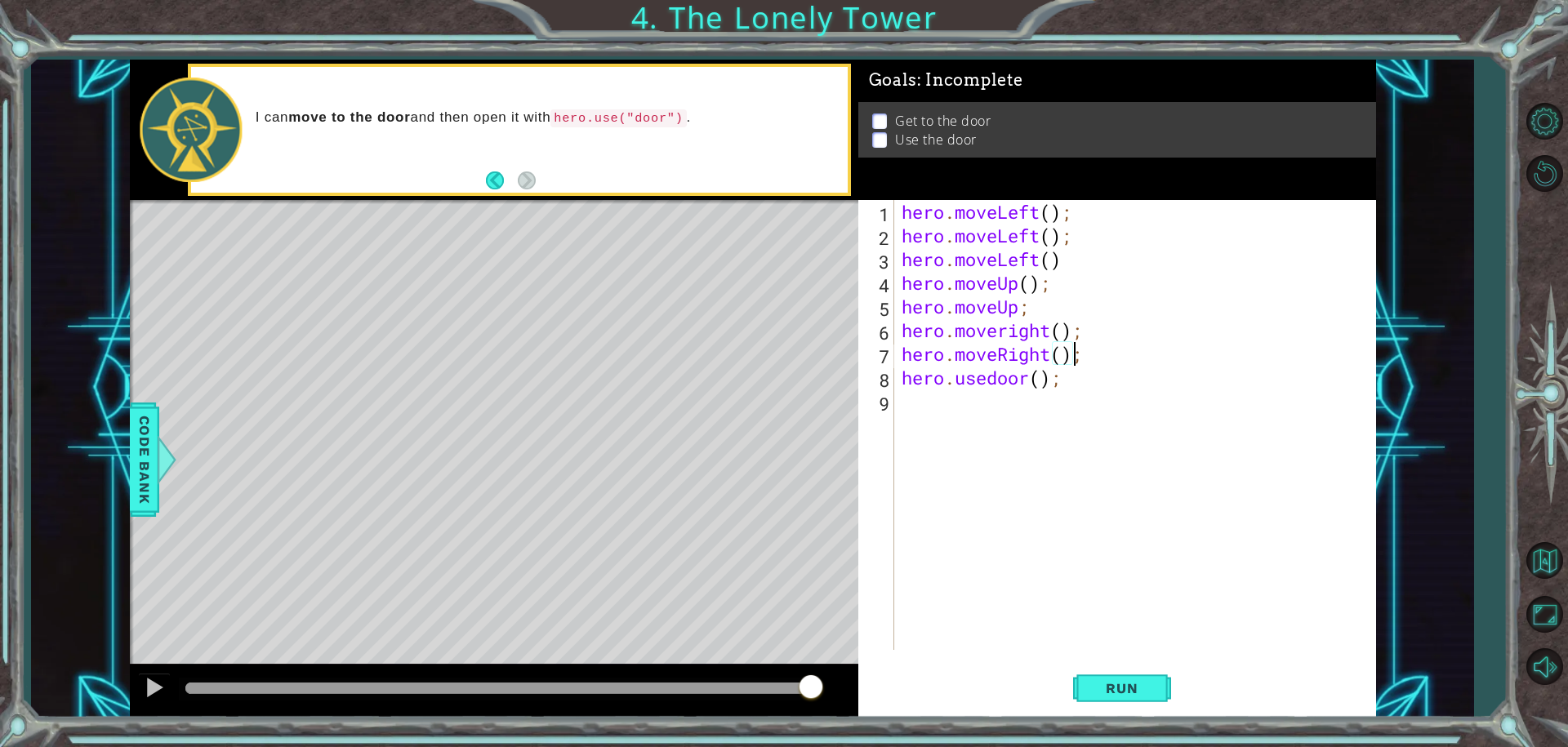
click at [1013, 330] on div "hero . moveLeft ( ) ; hero . moveLeft ( ) ; hero . moveLeft ( ) hero . moveUp (…" at bounding box center [1138, 449] width 481 height 498
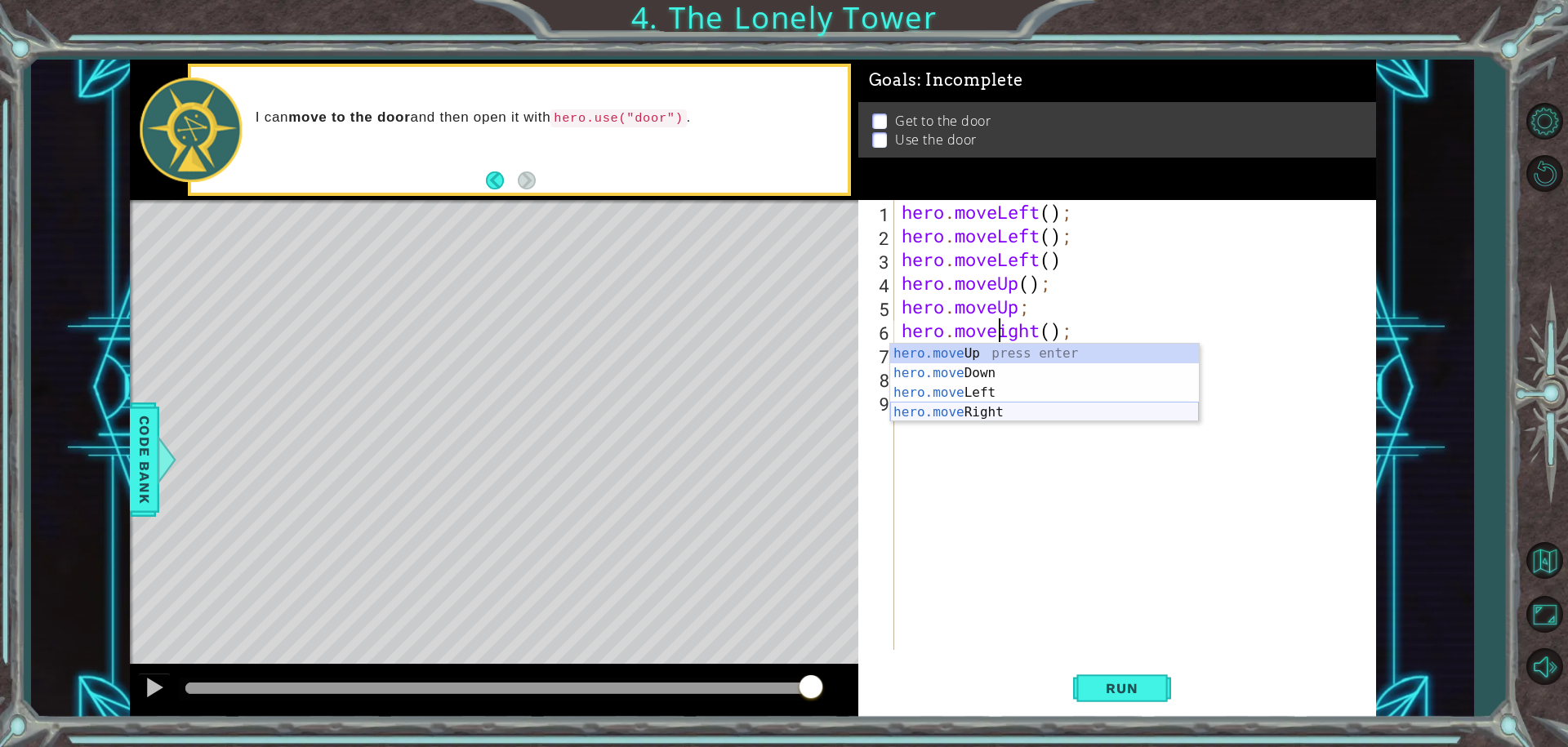
click at [1017, 417] on div "hero.move Up press enter hero.move Down press enter hero.move Left press enter …" at bounding box center [1044, 402] width 309 height 118
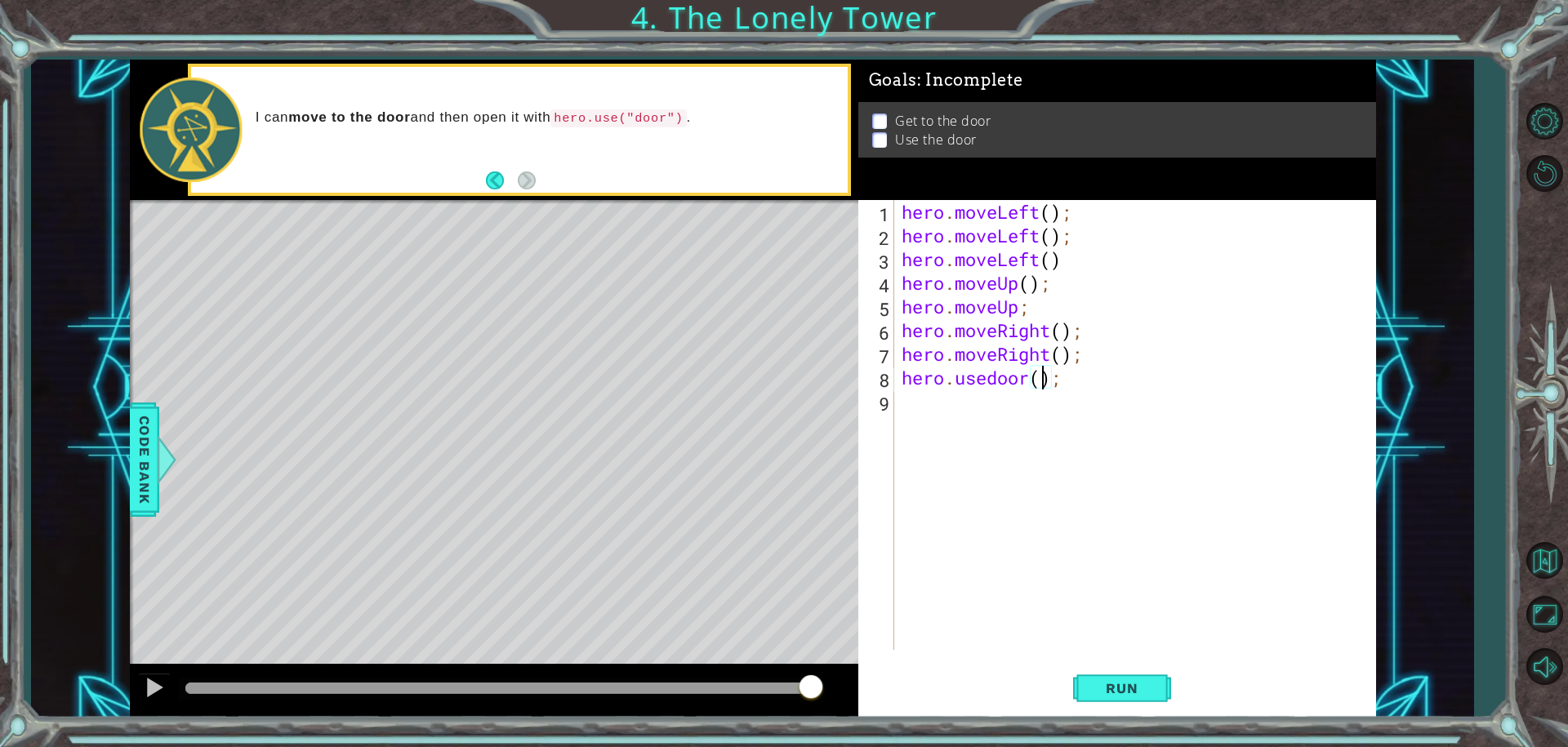
click at [1045, 375] on div "hero . moveLeft ( ) ; hero . moveLeft ( ) ; hero . moveLeft ( ) hero . moveUp (…" at bounding box center [1138, 449] width 481 height 498
click at [1113, 691] on span "Run" at bounding box center [1122, 689] width 65 height 17
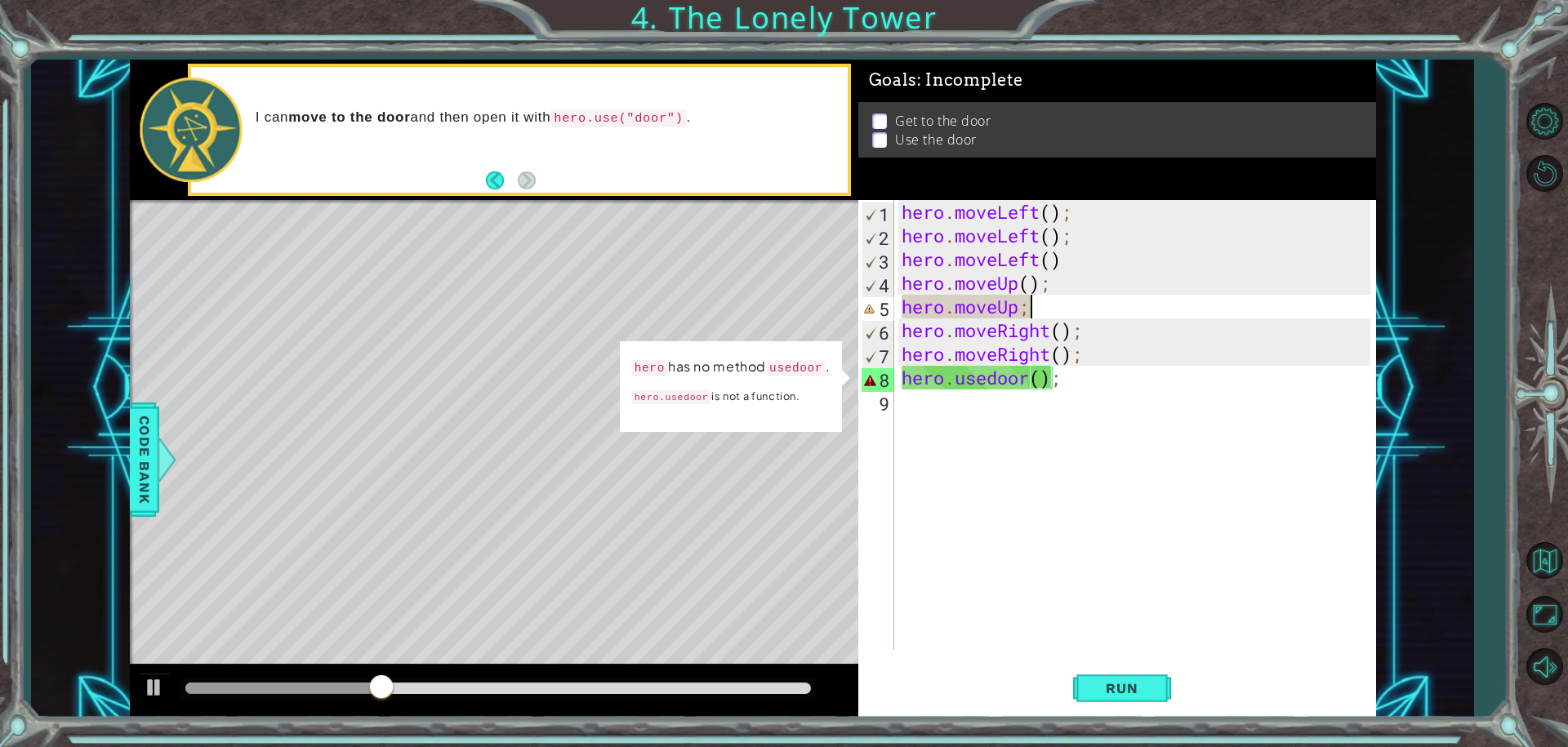
click at [1056, 311] on div "hero . moveLeft ( ) ; hero . moveLeft ( ) ; hero . moveLeft ( ) hero . moveUp (…" at bounding box center [1138, 449] width 481 height 498
type textarea "hero.moveUp;"
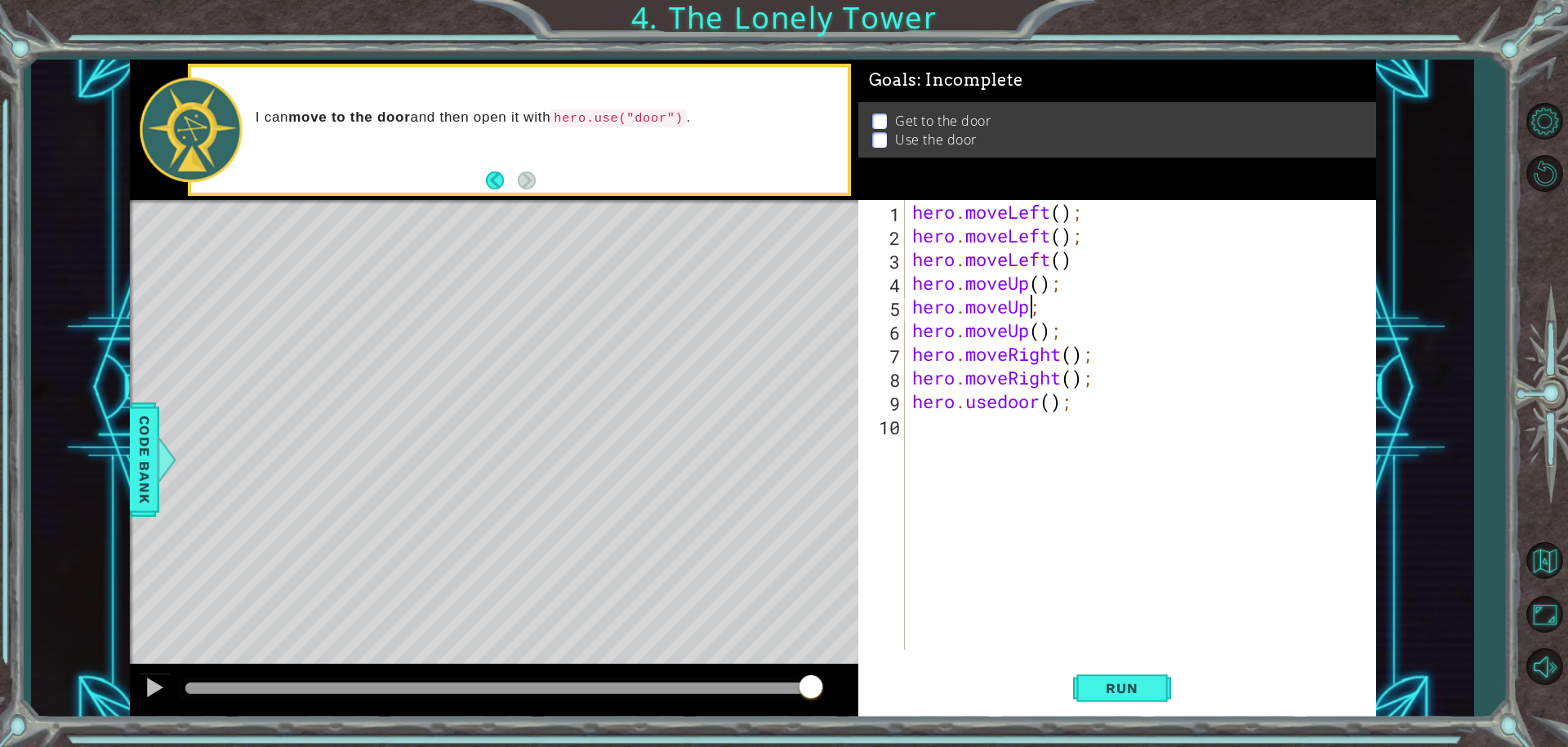
click at [1036, 311] on div "hero . moveLeft ( ) ; hero . moveLeft ( ) ; hero . moveLeft ( ) hero . moveUp (…" at bounding box center [1144, 449] width 470 height 498
click at [1082, 693] on button "Run" at bounding box center [1122, 688] width 98 height 51
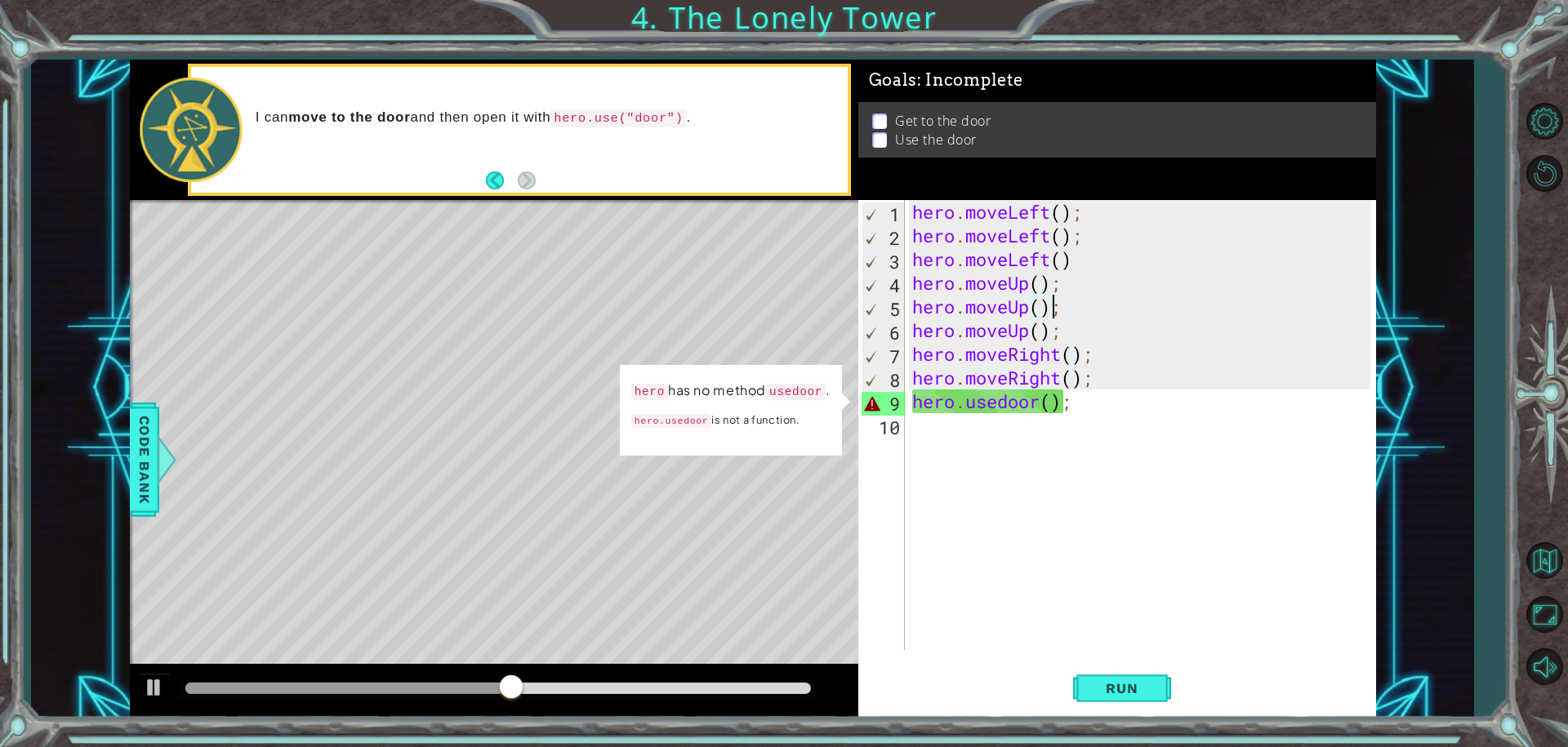
click at [1036, 399] on div "hero . moveLeft ( ) ; hero . moveLeft ( ) ; hero . moveLeft ( ) hero . moveUp (…" at bounding box center [1144, 449] width 470 height 498
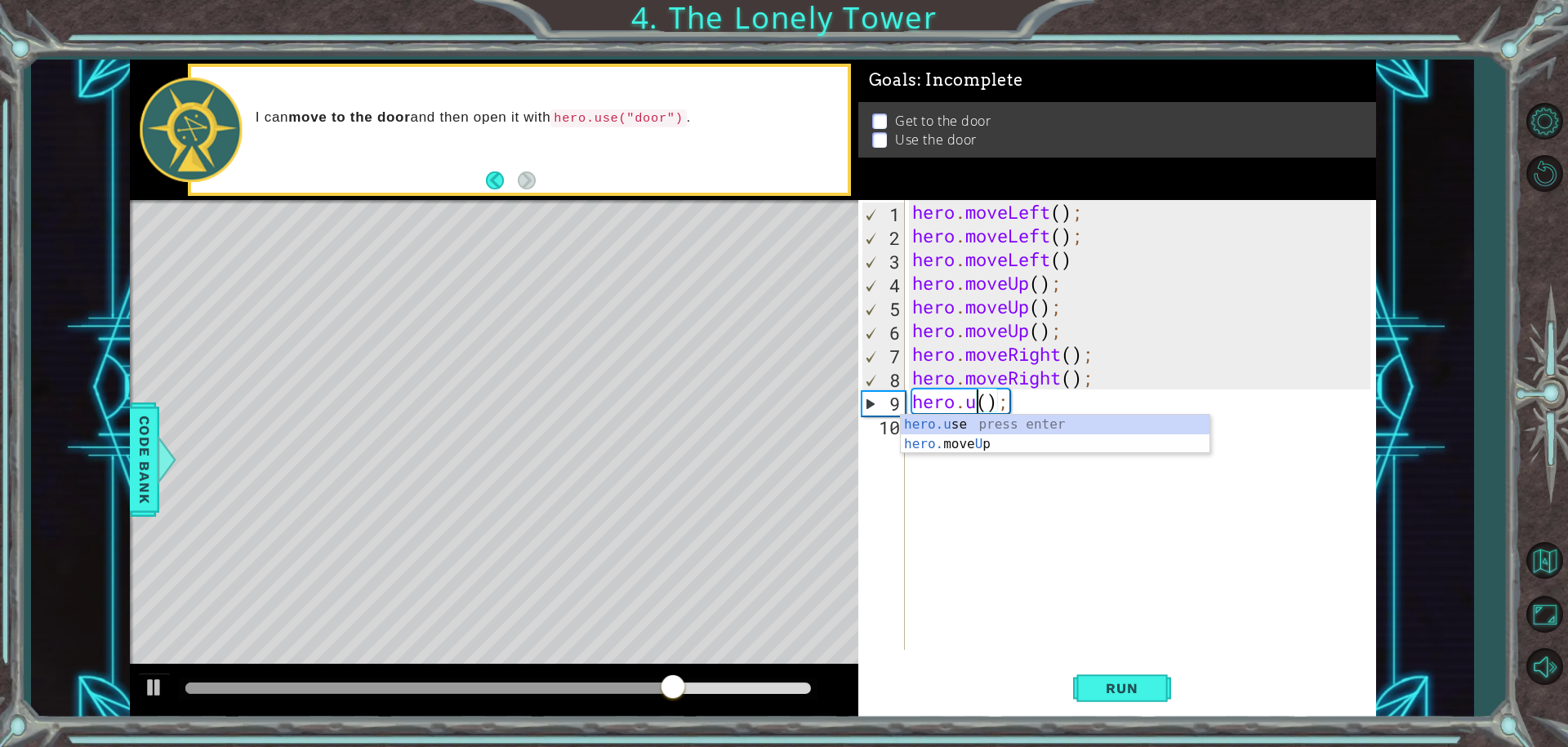
scroll to position [0, 3]
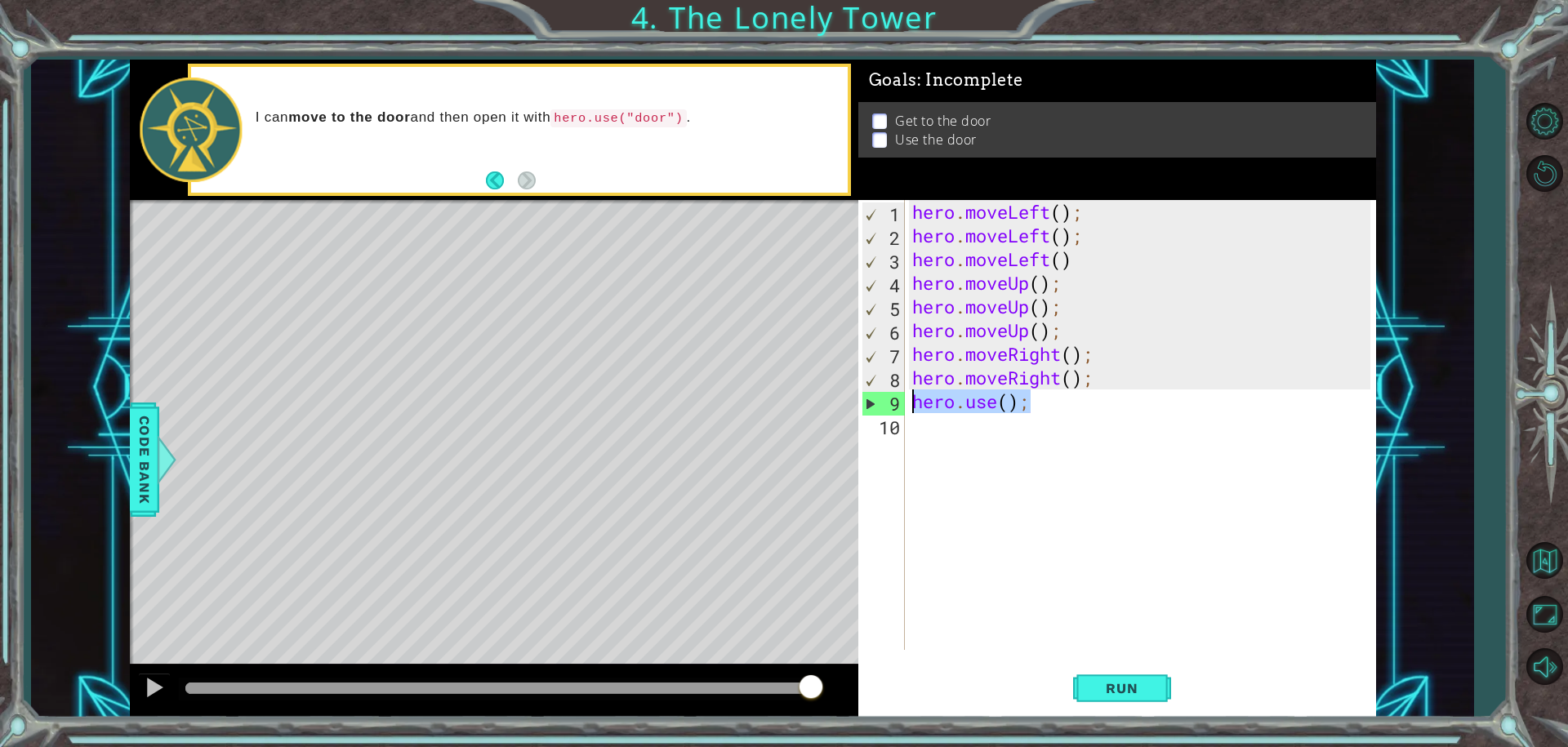
drag, startPoint x: 1109, startPoint y: 393, endPoint x: 878, endPoint y: 399, distance: 231.1
click at [878, 399] on div "hero.use(); 1 2 3 4 5 6 7 8 9 10 hero . moveLeft ( ) ; hero . moveLeft ( ) ; he…" at bounding box center [1114, 425] width 512 height 450
click at [1103, 692] on span "Run" at bounding box center [1122, 689] width 65 height 17
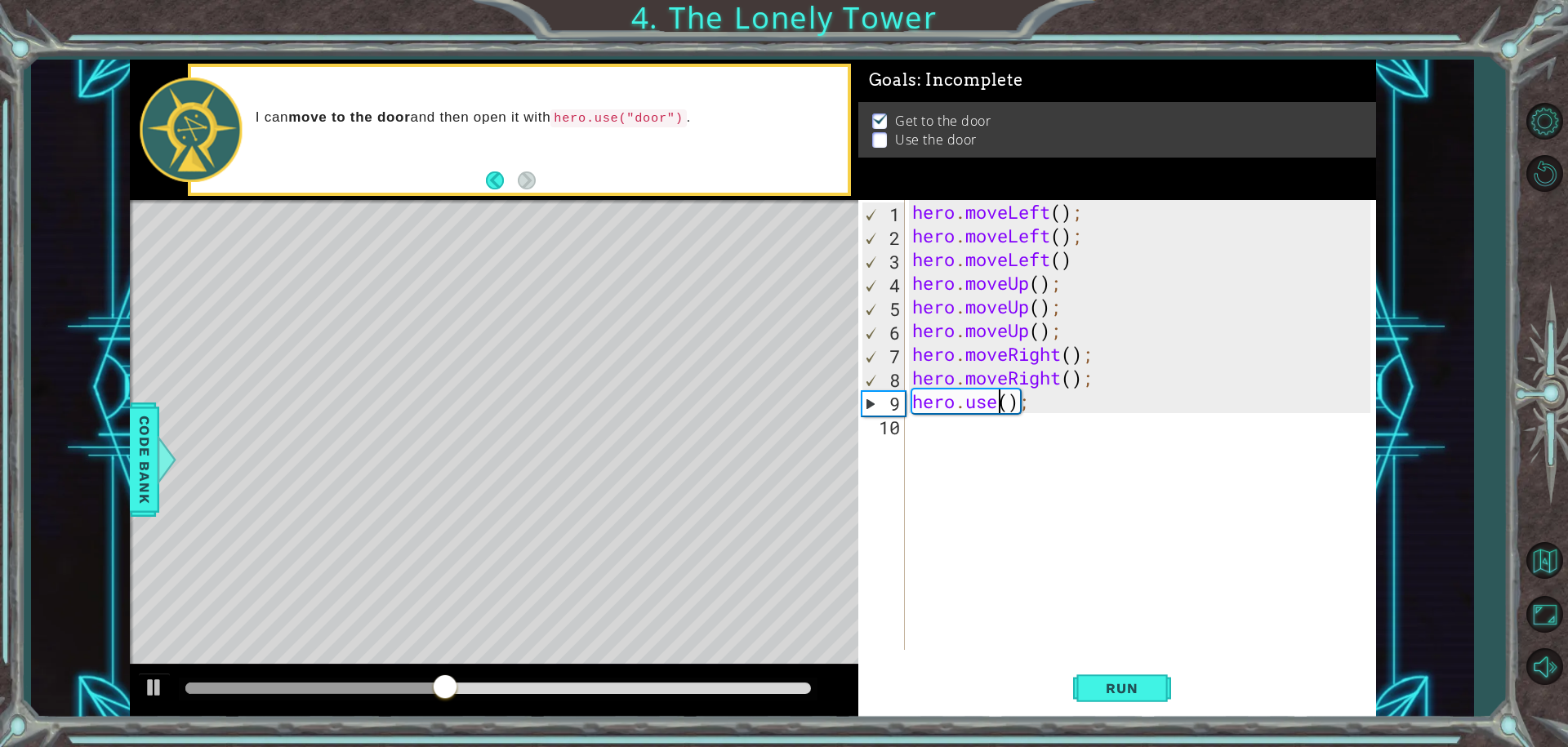
click at [1003, 410] on div "hero . moveLeft ( ) ; hero . moveLeft ( ) ; hero . moveLeft ( ) hero . moveUp (…" at bounding box center [1144, 449] width 470 height 498
click at [1136, 684] on span "Run" at bounding box center [1122, 689] width 65 height 17
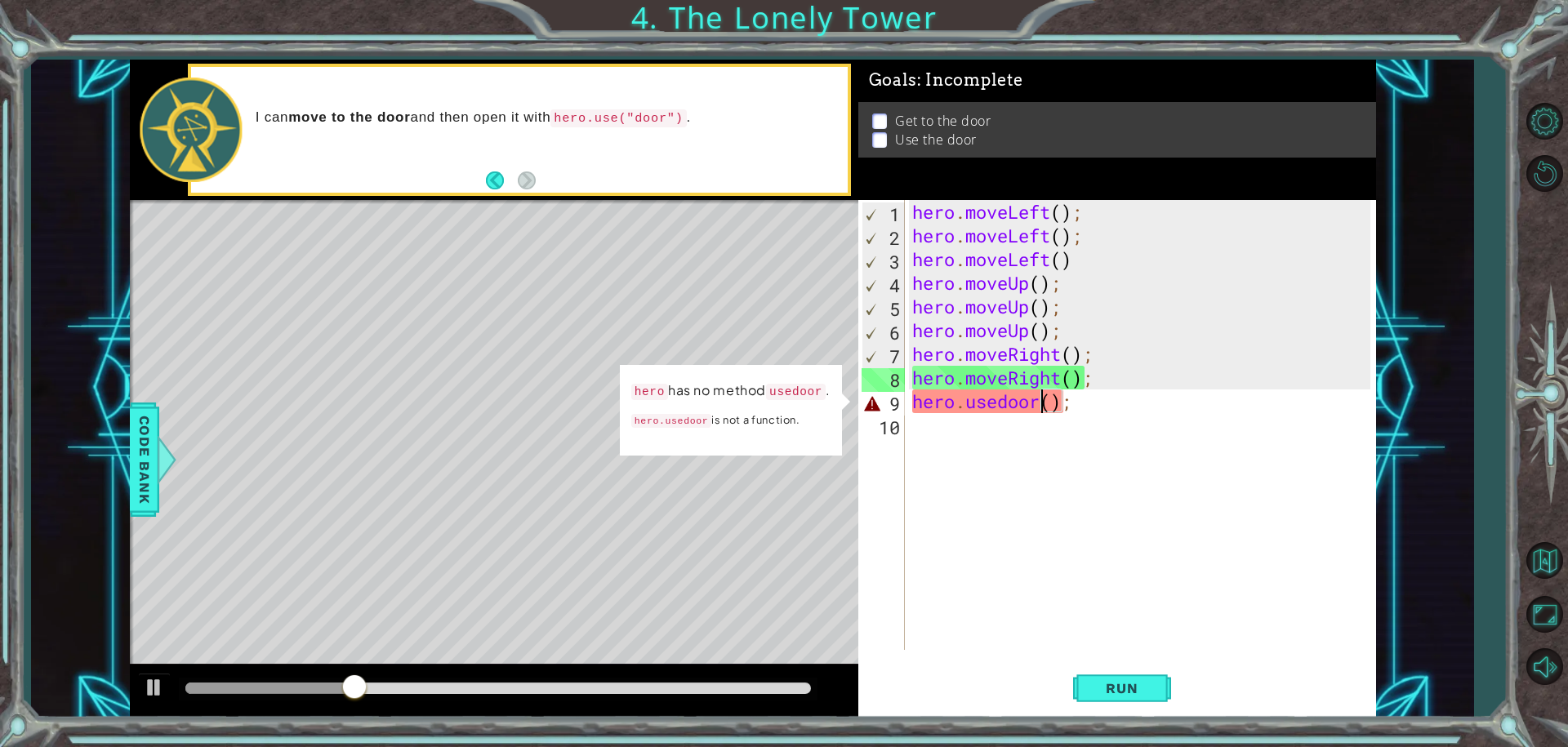
click at [1045, 403] on div "hero . moveLeft ( ) ; hero . moveLeft ( ) ; hero . moveLeft ( ) hero . moveUp (…" at bounding box center [1144, 449] width 470 height 498
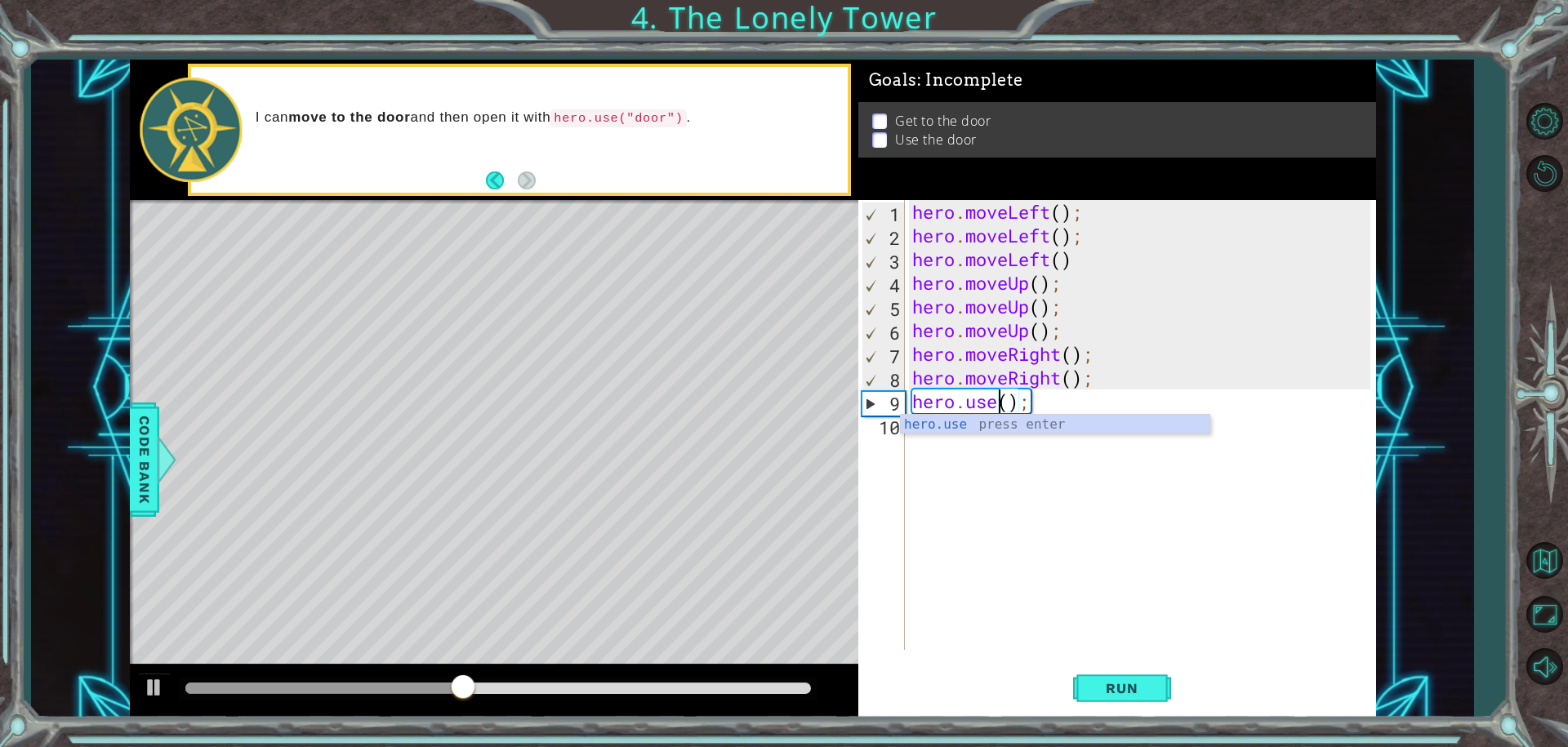
scroll to position [0, 3]
click at [1012, 404] on div "hero . moveLeft ( ) ; hero . moveLeft ( ) ; hero . moveLeft ( ) hero . moveUp (…" at bounding box center [1144, 449] width 470 height 498
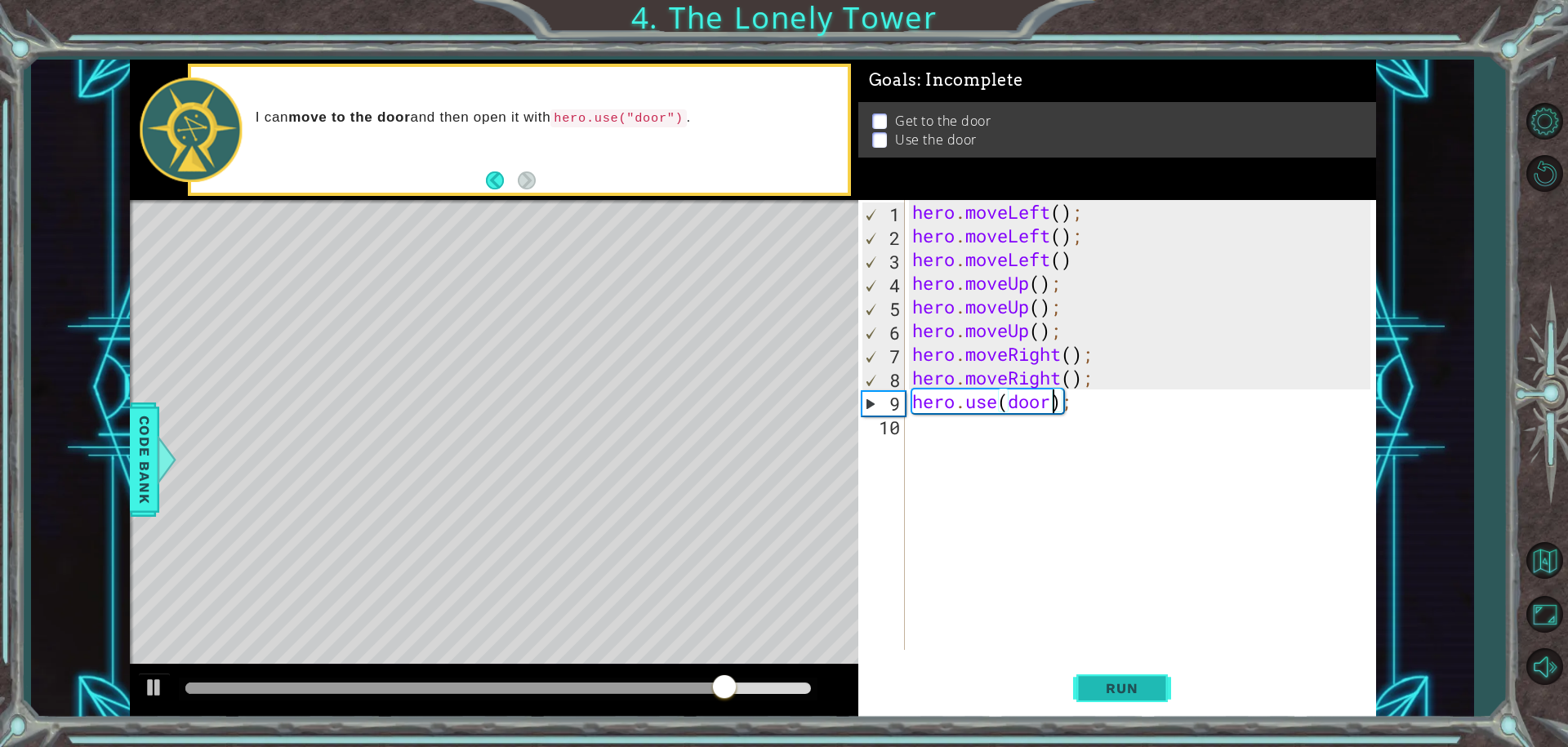
click at [1119, 690] on span "Run" at bounding box center [1122, 689] width 65 height 17
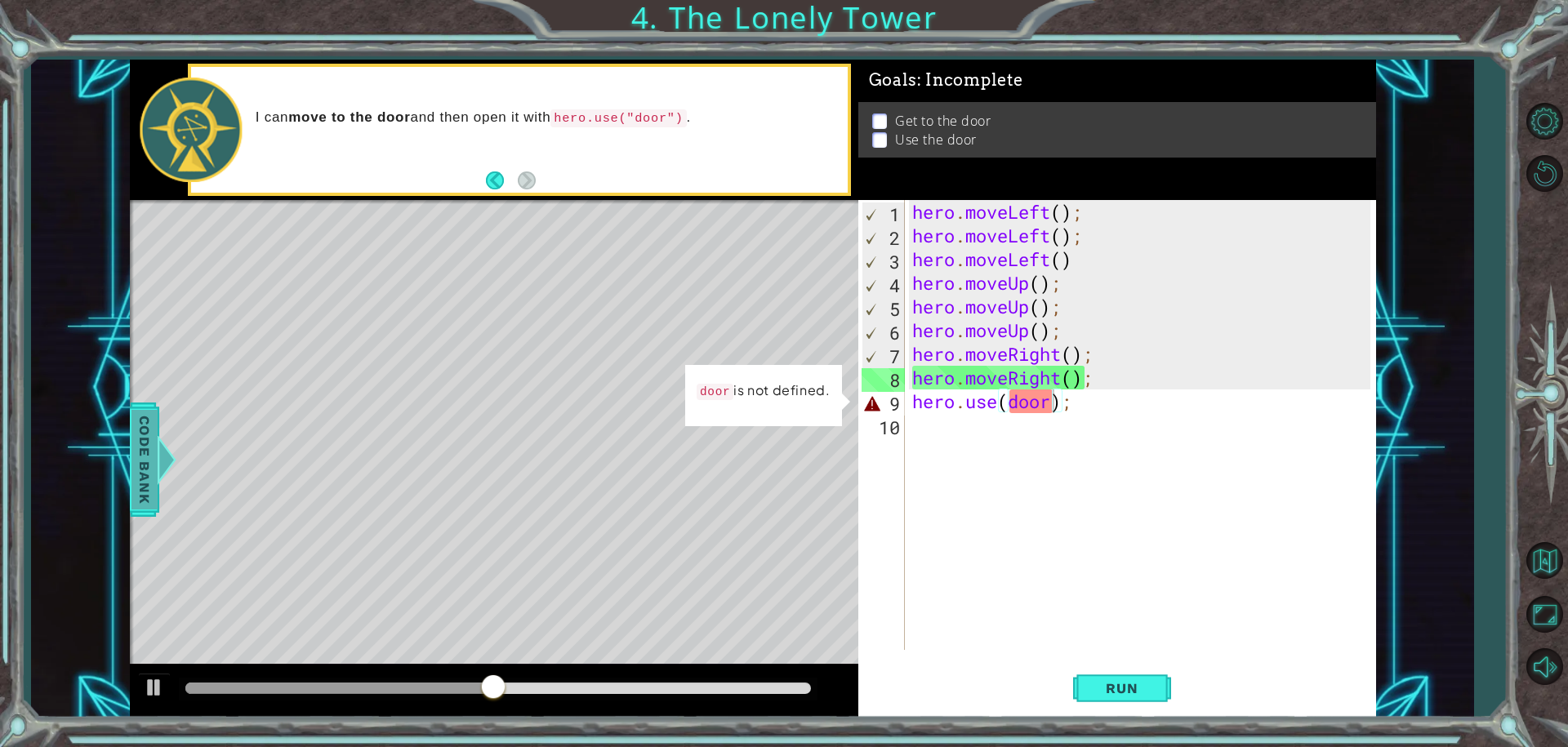
click at [161, 445] on div at bounding box center [159, 460] width 21 height 49
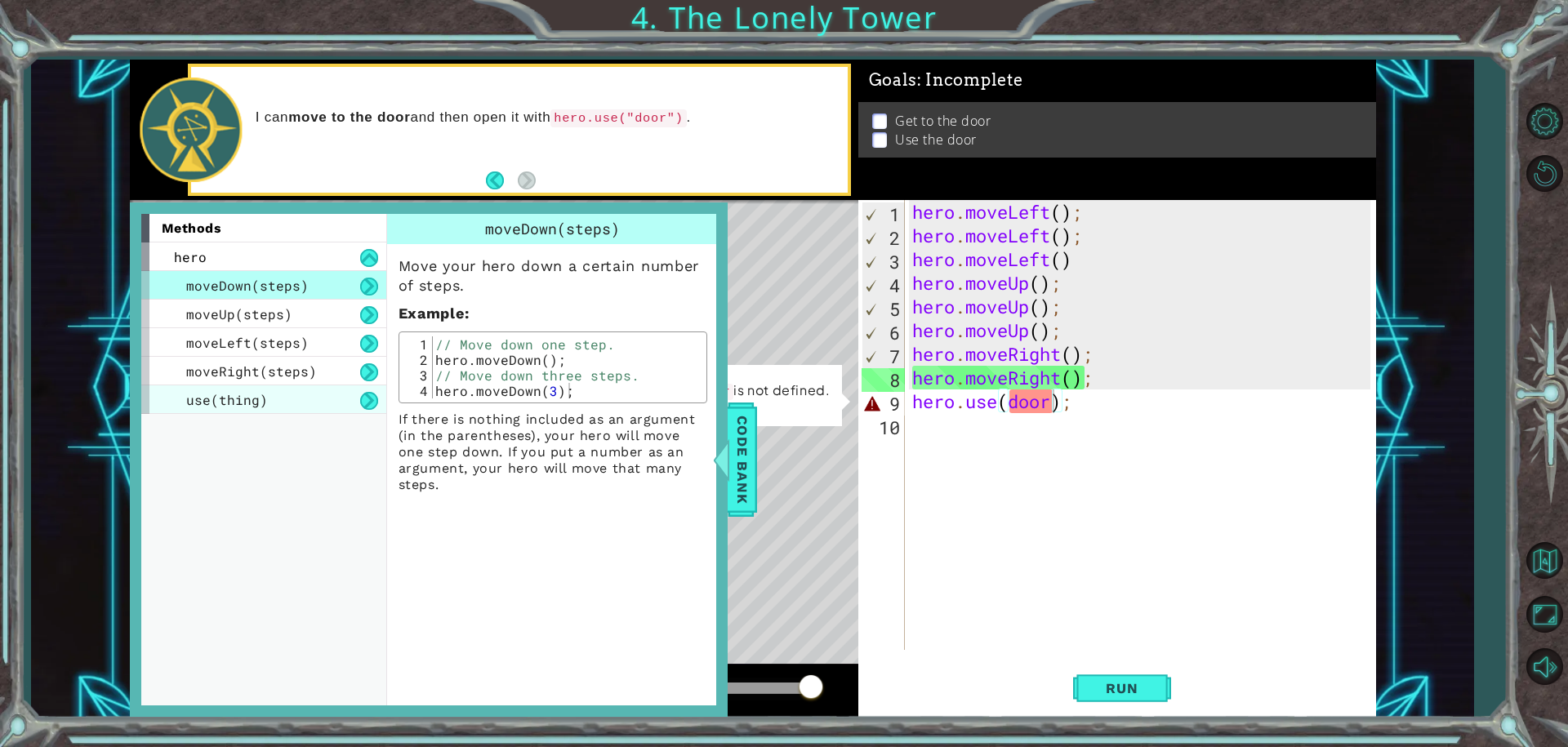
click at [312, 400] on div "use(thing)" at bounding box center [264, 400] width 245 height 29
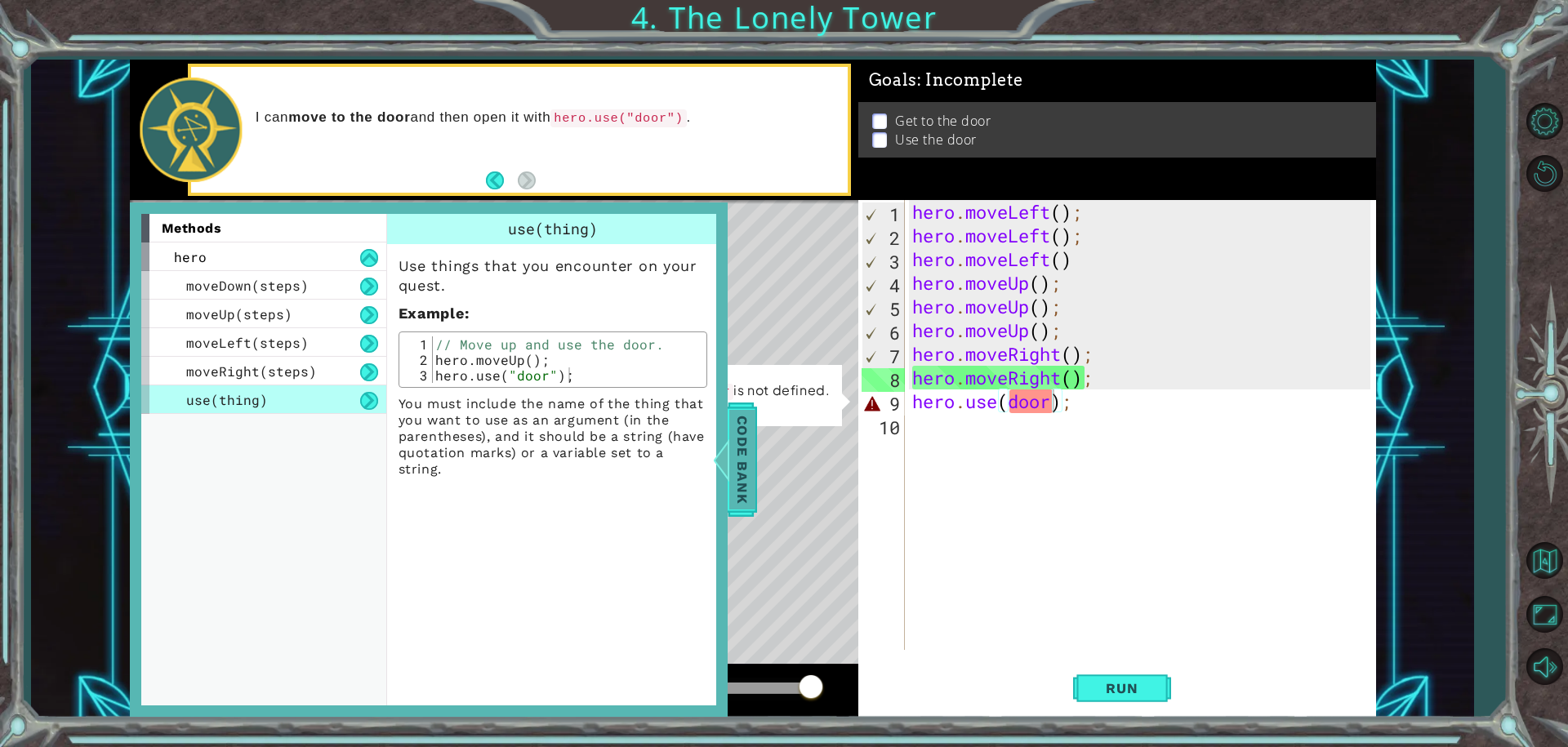
click at [716, 442] on div at bounding box center [715, 460] width 21 height 49
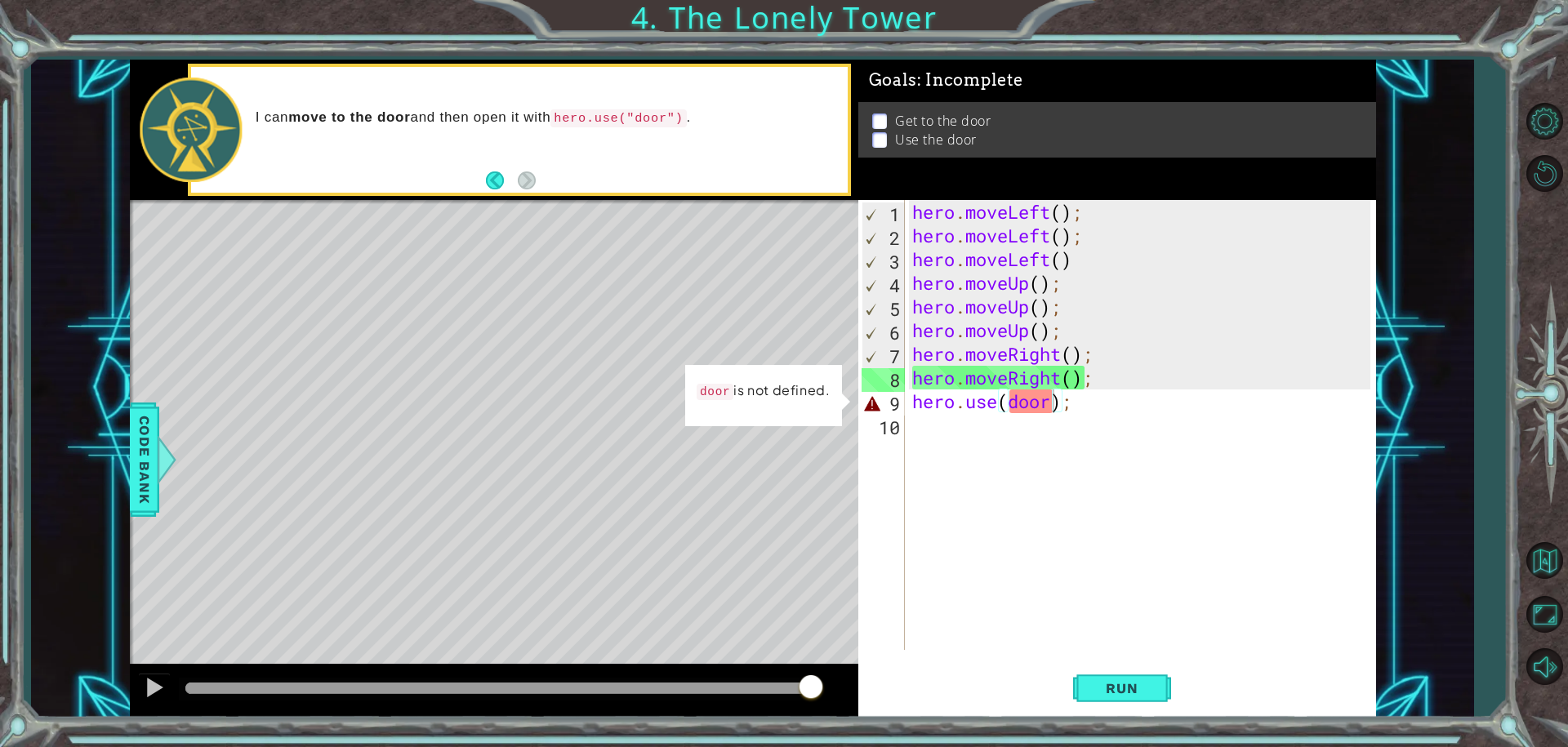
click at [1044, 402] on div "hero . moveLeft ( ) ; hero . moveLeft ( ) ; hero . moveLeft ( ) hero . moveUp (…" at bounding box center [1144, 449] width 470 height 498
click at [1044, 402] on div "hero . moveLeft ( ) ; hero . moveLeft ( ) ; hero . moveLeft ( ) hero . moveUp (…" at bounding box center [1144, 449] width 470 height 498
click at [1050, 404] on div "hero . moveLeft ( ) ; hero . moveLeft ( ) ; hero . moveLeft ( ) hero . moveUp (…" at bounding box center [1144, 449] width 470 height 498
type textarea "hero.use(door");"
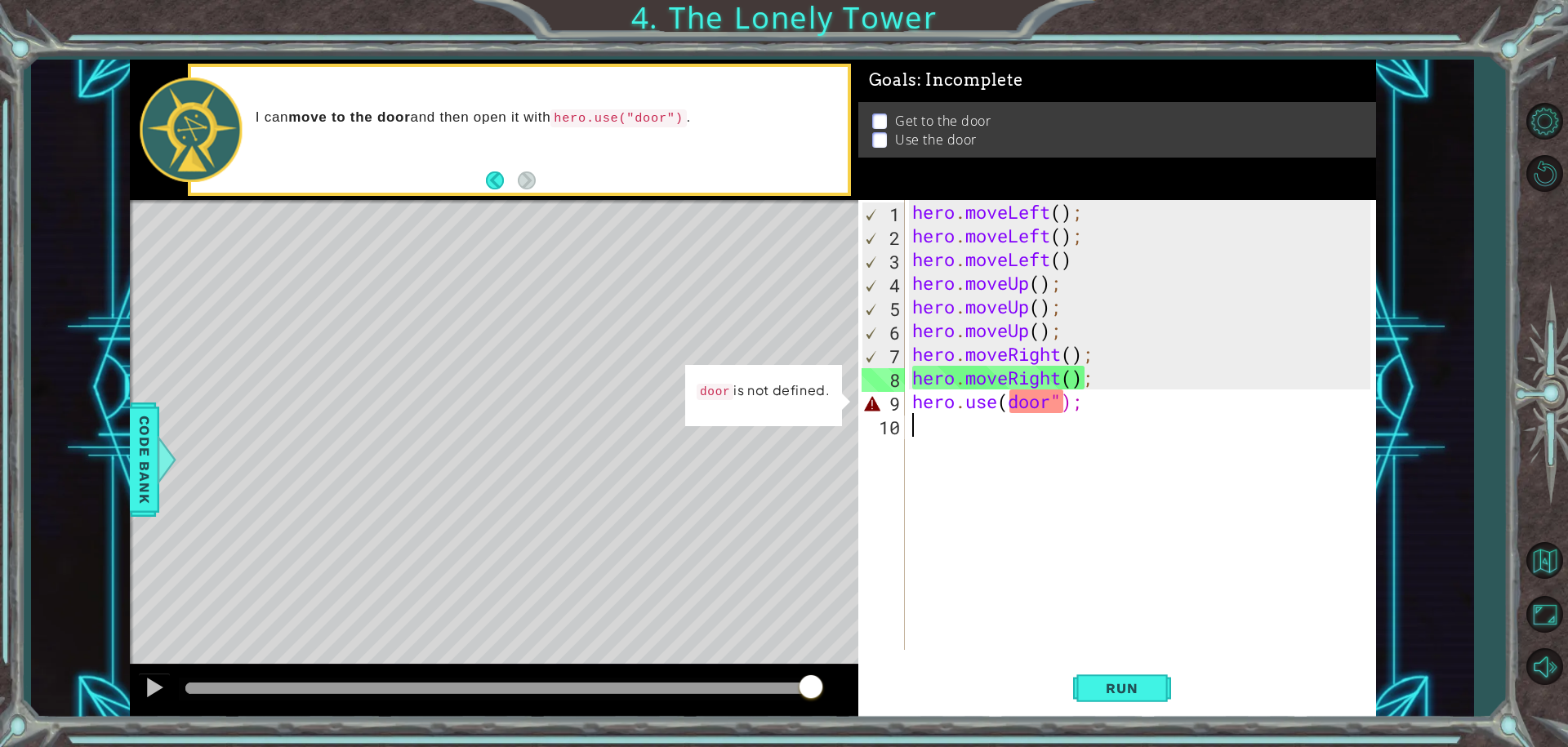
click at [1010, 415] on div "hero . moveLeft ( ) ; hero . moveLeft ( ) ; hero . moveLeft ( ) hero . moveUp (…" at bounding box center [1144, 449] width 470 height 498
click at [1010, 393] on div "hero . moveLeft ( ) ; hero . moveLeft ( ) ; hero . moveLeft ( ) hero . moveUp (…" at bounding box center [1144, 449] width 470 height 498
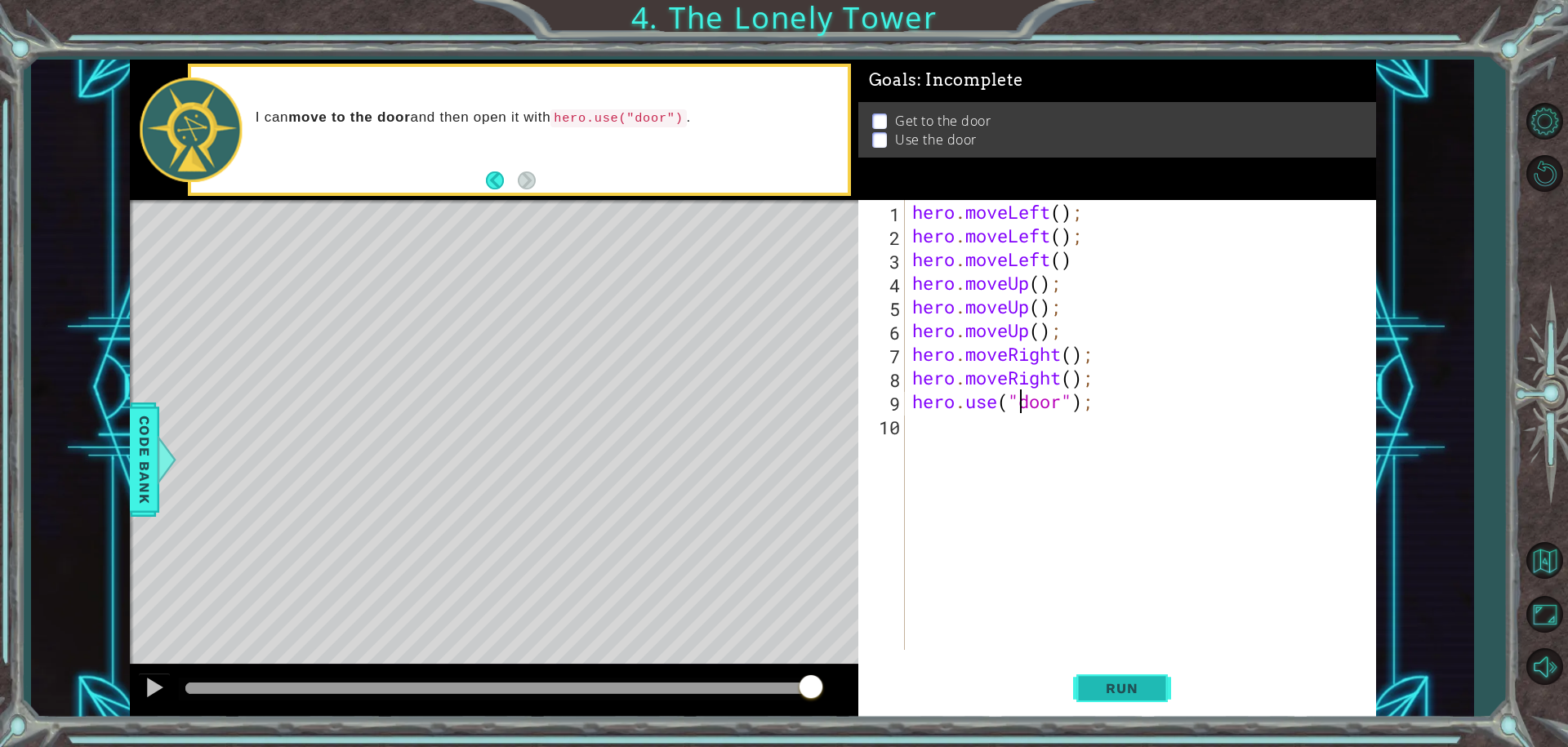
type textarea "hero.use("door");"
click at [1138, 702] on button "Run" at bounding box center [1122, 688] width 98 height 51
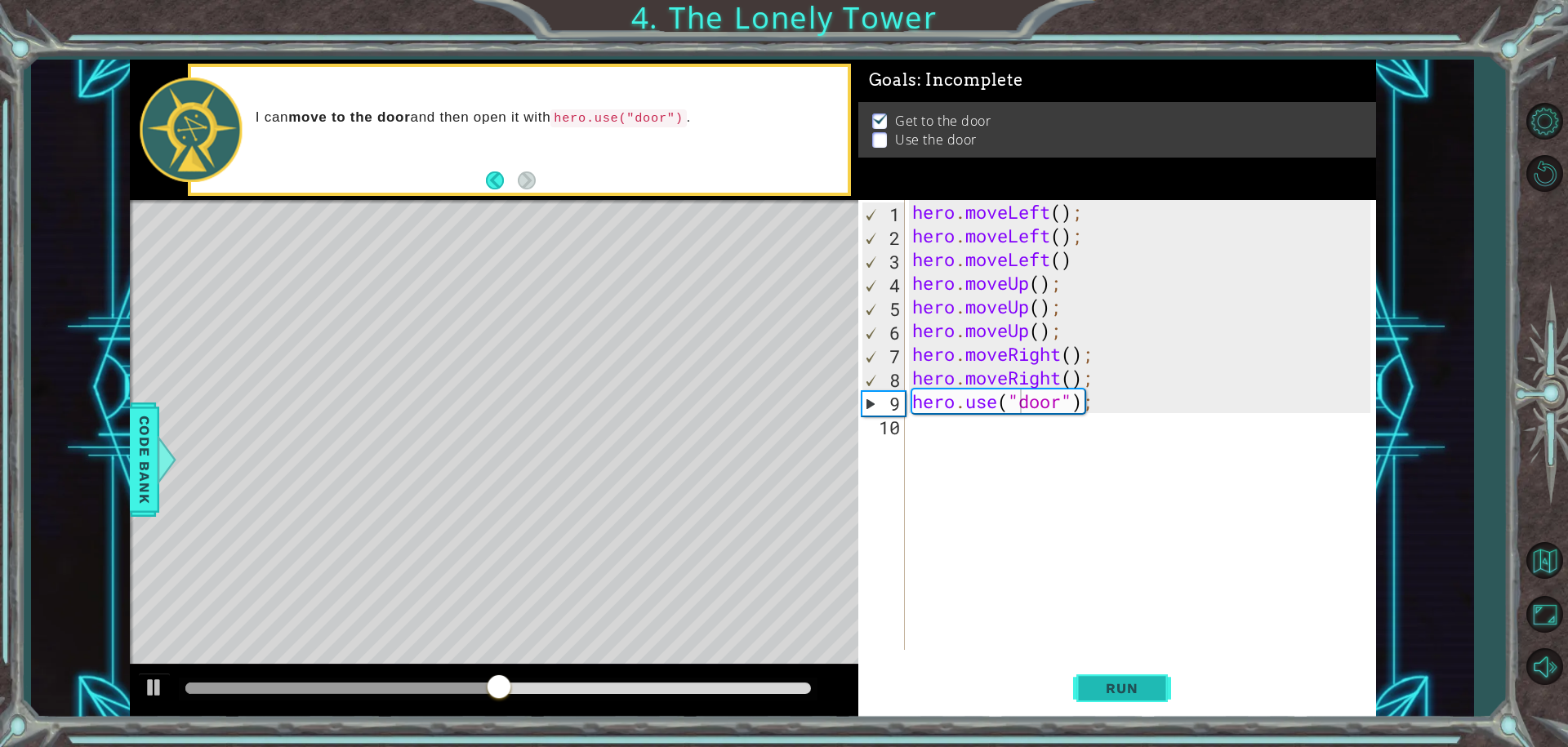
click at [1115, 663] on button "Run" at bounding box center [1122, 688] width 98 height 51
drag, startPoint x: 608, startPoint y: 315, endPoint x: 632, endPoint y: 309, distance: 24.7
click at [613, 315] on div "Level Map" at bounding box center [507, 441] width 754 height 481
click at [639, 308] on div "Level Map" at bounding box center [507, 441] width 754 height 481
drag, startPoint x: 641, startPoint y: 309, endPoint x: 980, endPoint y: 452, distance: 367.9
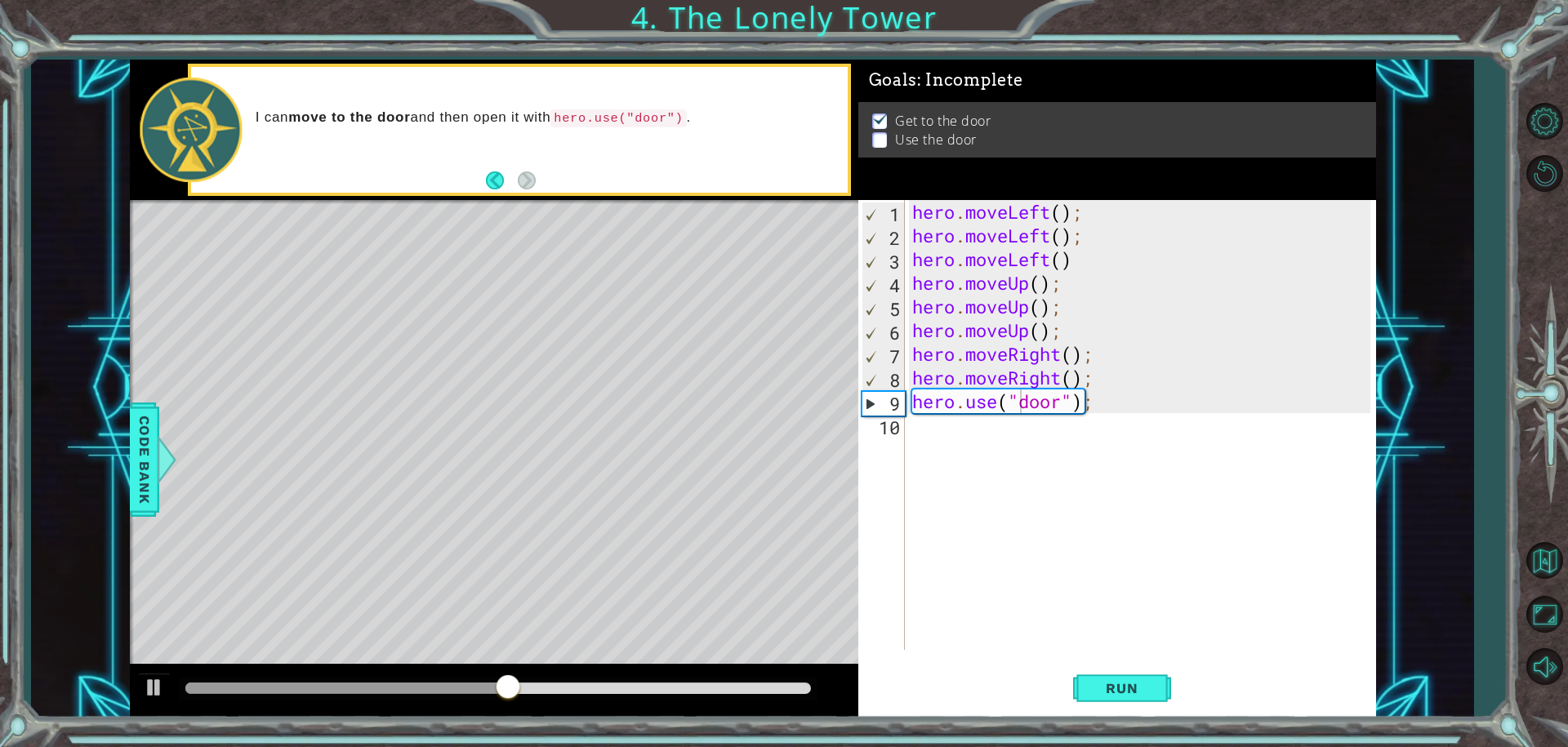
click at [733, 372] on div "Level Map" at bounding box center [507, 441] width 754 height 481
click at [999, 456] on div "hero . moveLeft ( ) ; hero . moveLeft ( ) ; hero . moveLeft ( ) hero . moveUp (…" at bounding box center [1144, 449] width 470 height 498
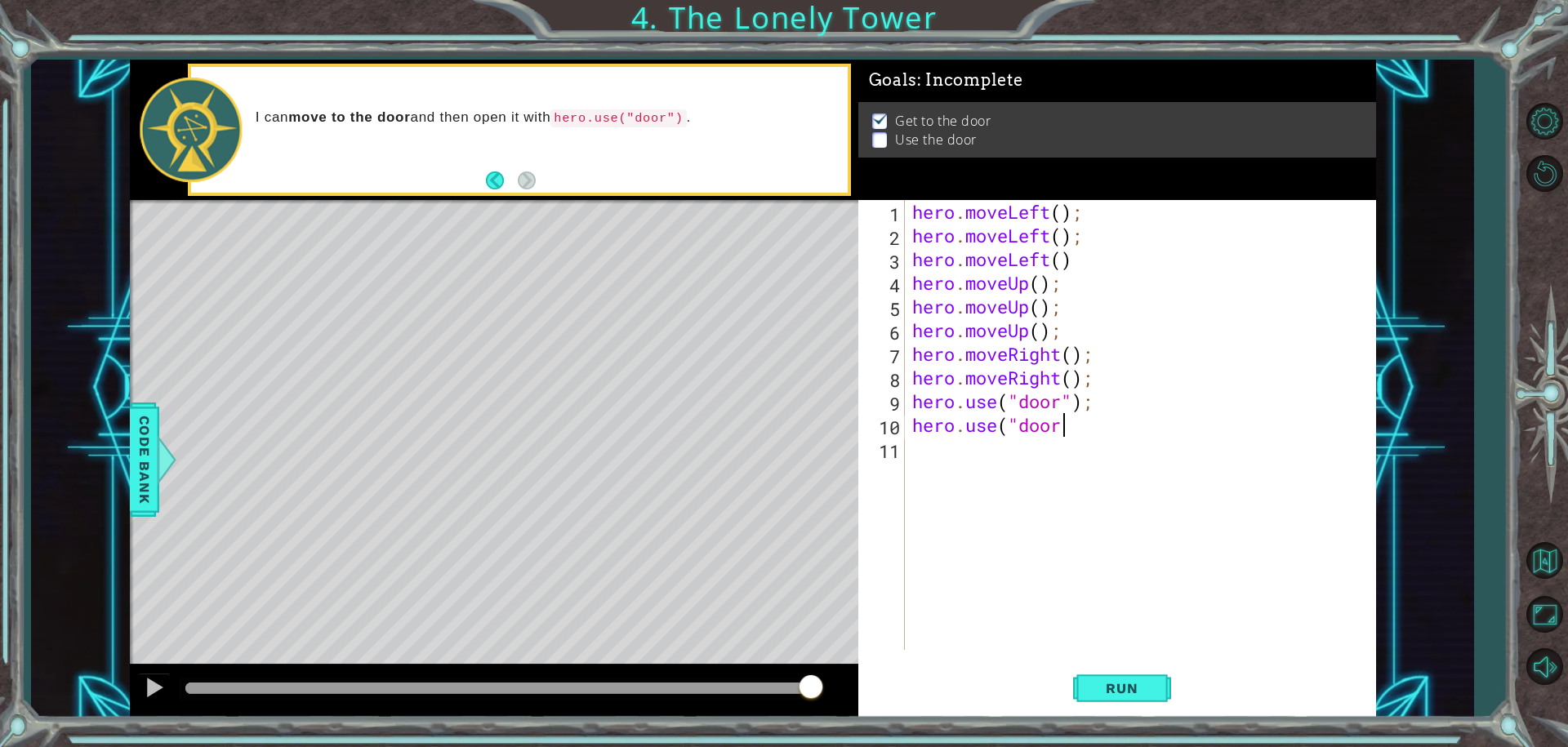
scroll to position [0, 7]
type textarea "hero.use("door");"
click at [1127, 682] on span "Run" at bounding box center [1122, 689] width 65 height 17
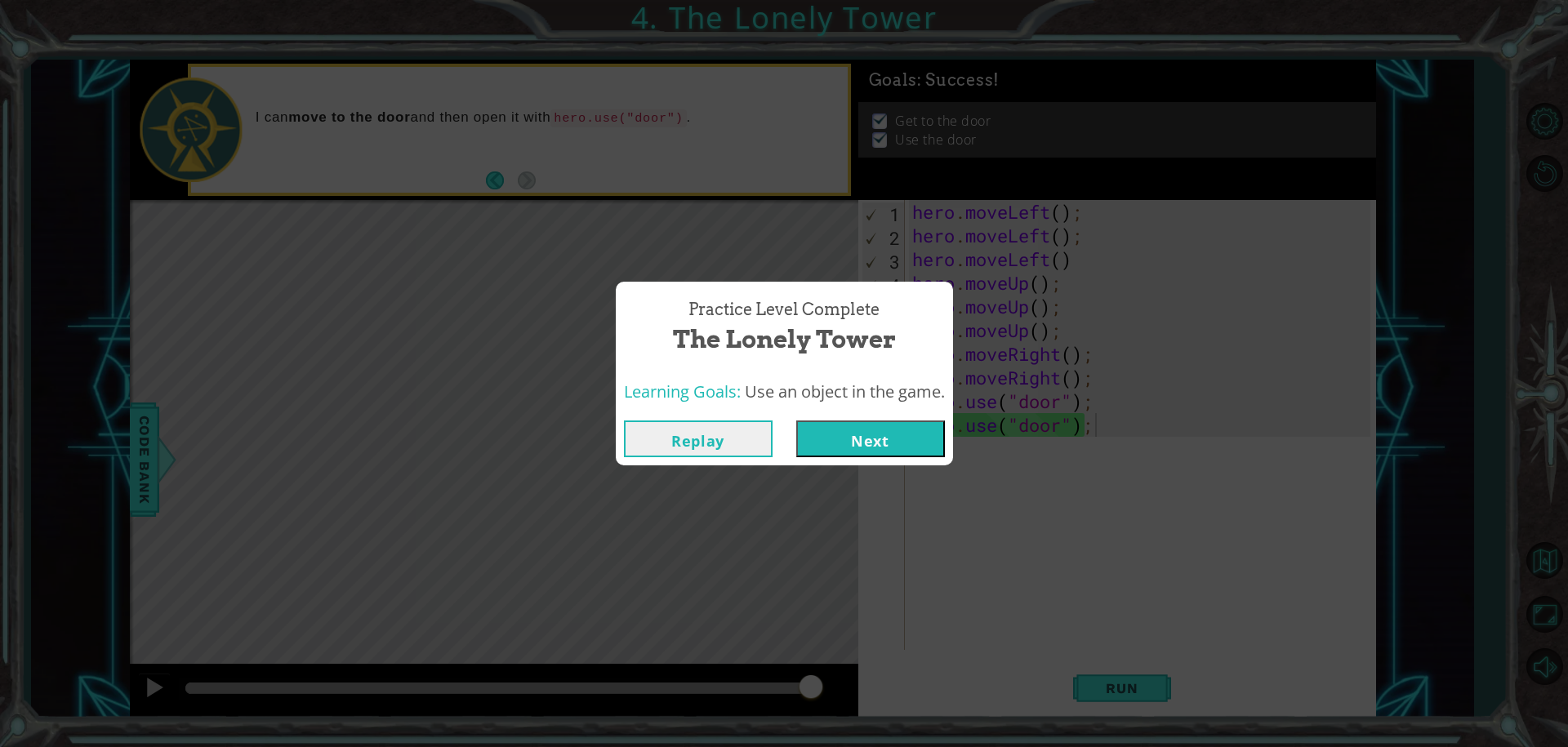
click at [902, 442] on button "Next" at bounding box center [871, 439] width 149 height 36
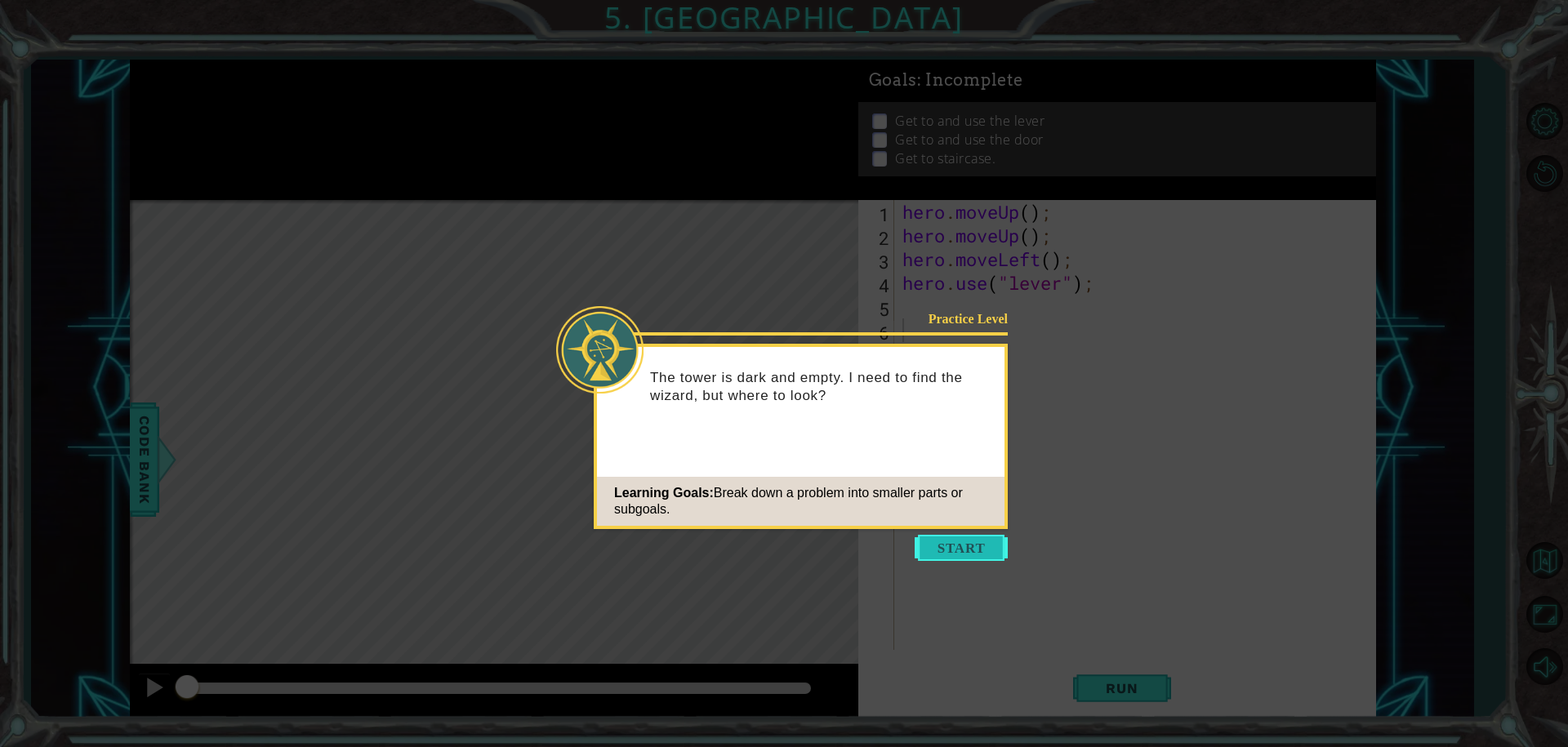
click at [974, 556] on button "Start" at bounding box center [961, 548] width 93 height 27
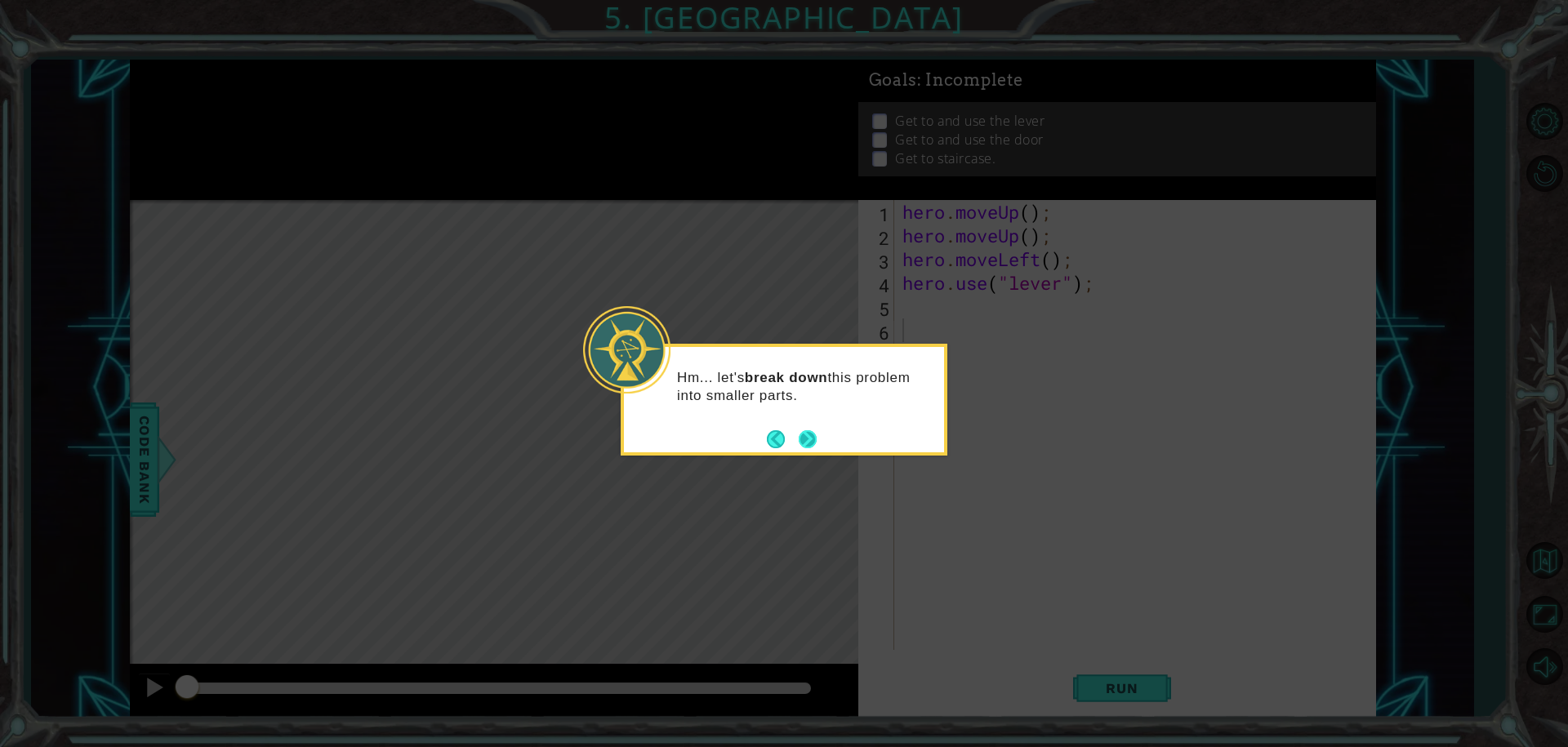
click at [810, 437] on button "Next" at bounding box center [808, 440] width 18 height 18
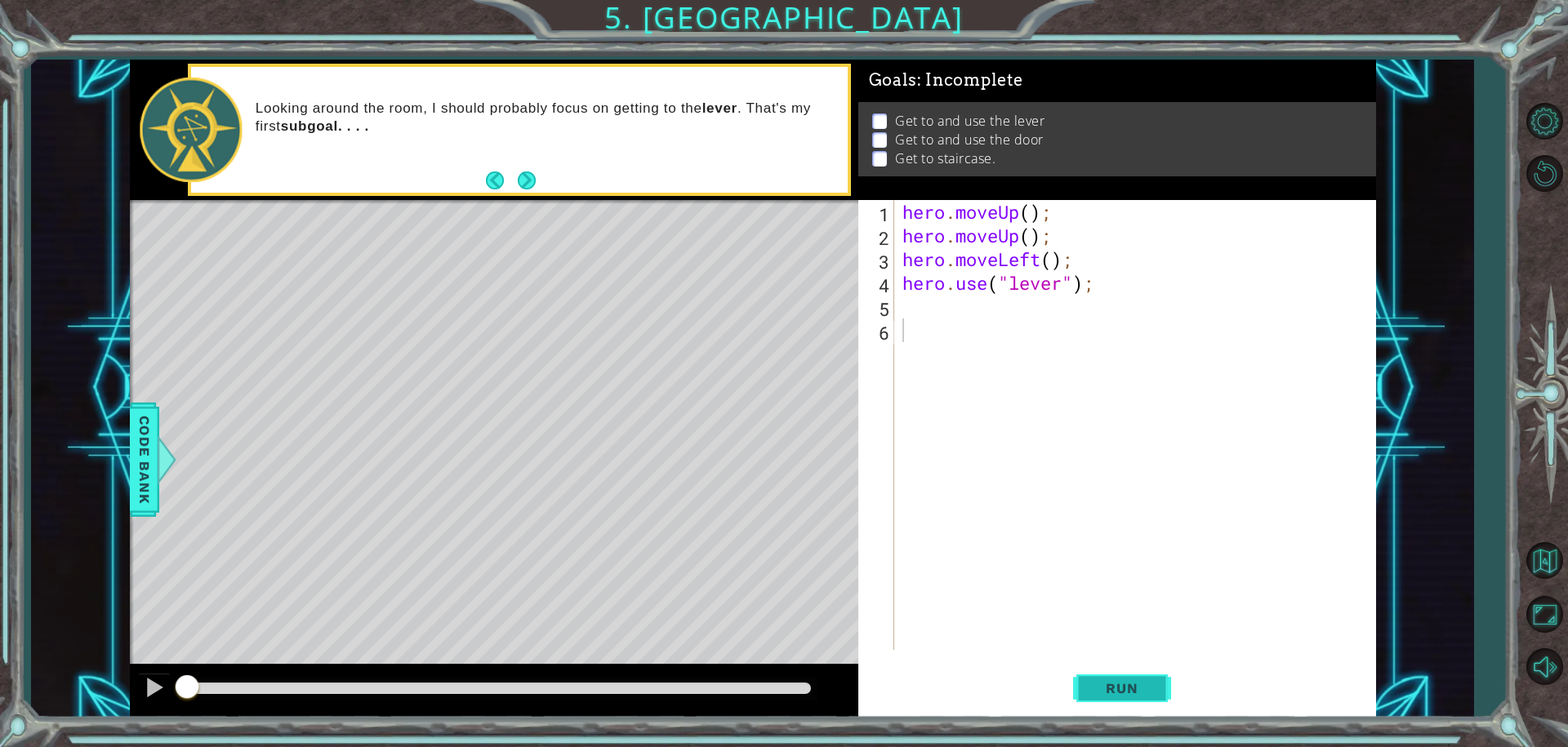
click at [1104, 687] on span "Run" at bounding box center [1122, 689] width 65 height 17
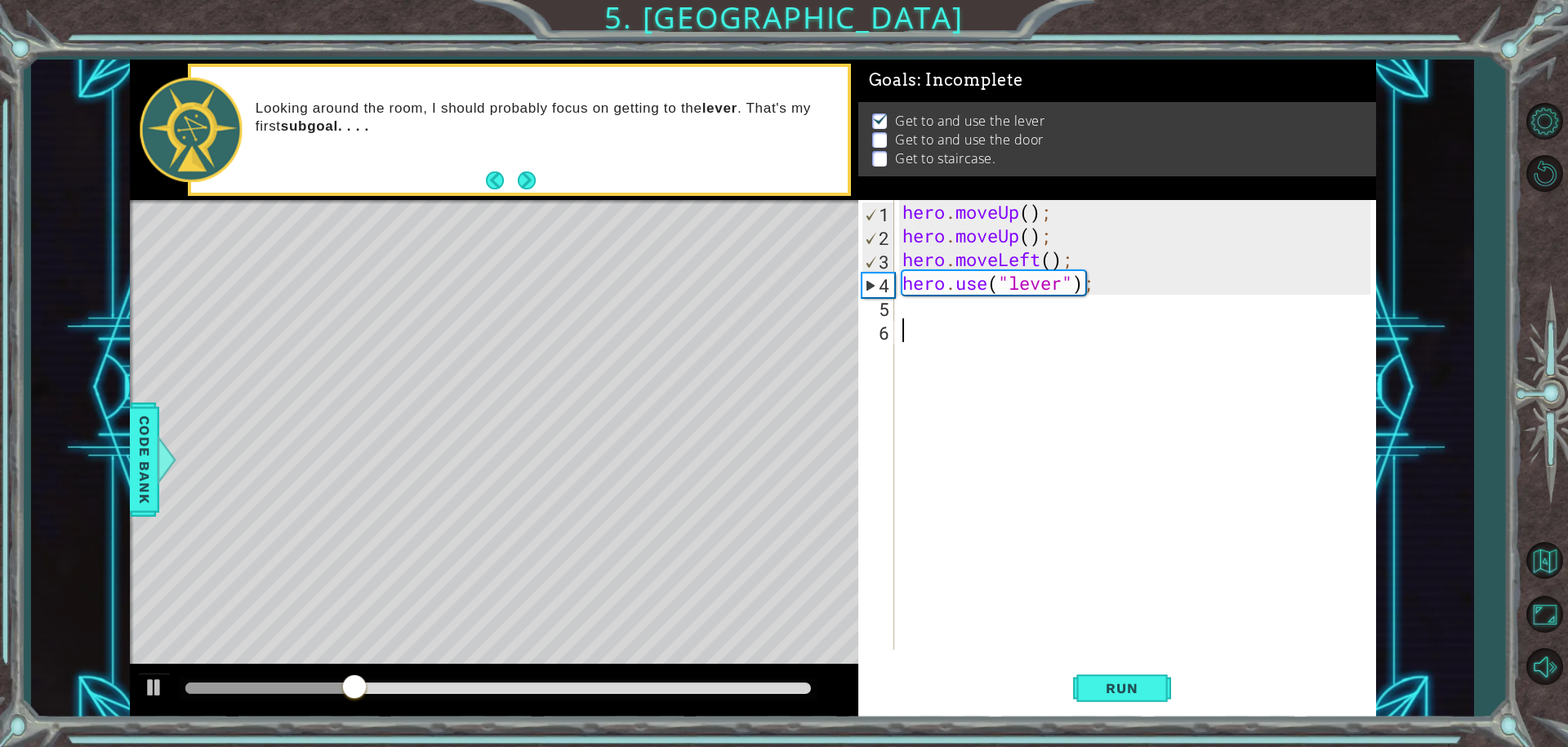
click at [974, 328] on div "hero . moveUp ( ) ; hero . moveUp ( ) ; hero . moveLeft ( ) ; hero . use ( "lev…" at bounding box center [1139, 449] width 480 height 498
click at [976, 309] on div "hero . moveUp ( ) ; hero . moveUp ( ) ; hero . moveLeft ( ) ; hero . use ( "lev…" at bounding box center [1139, 449] width 480 height 498
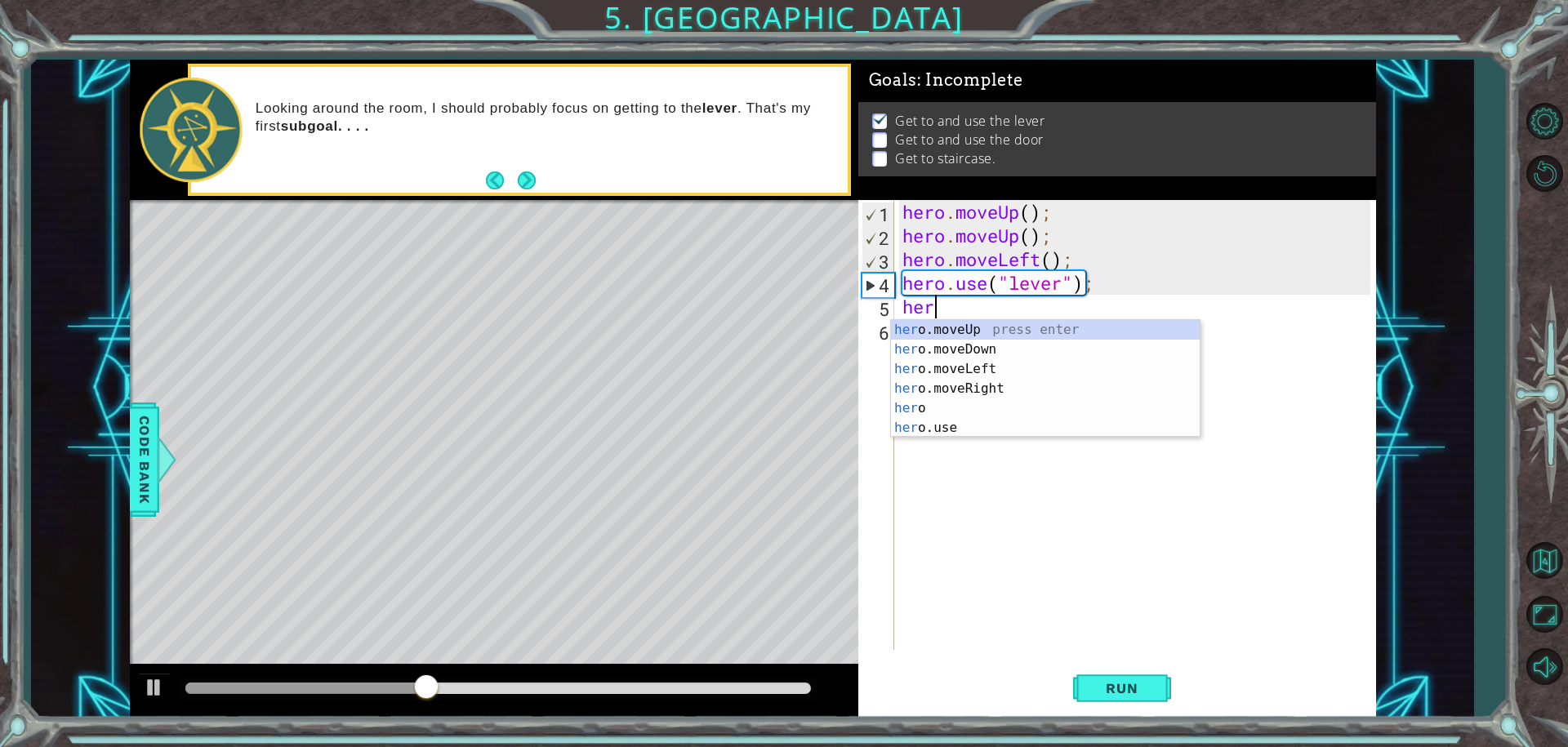
type textarea "hero"
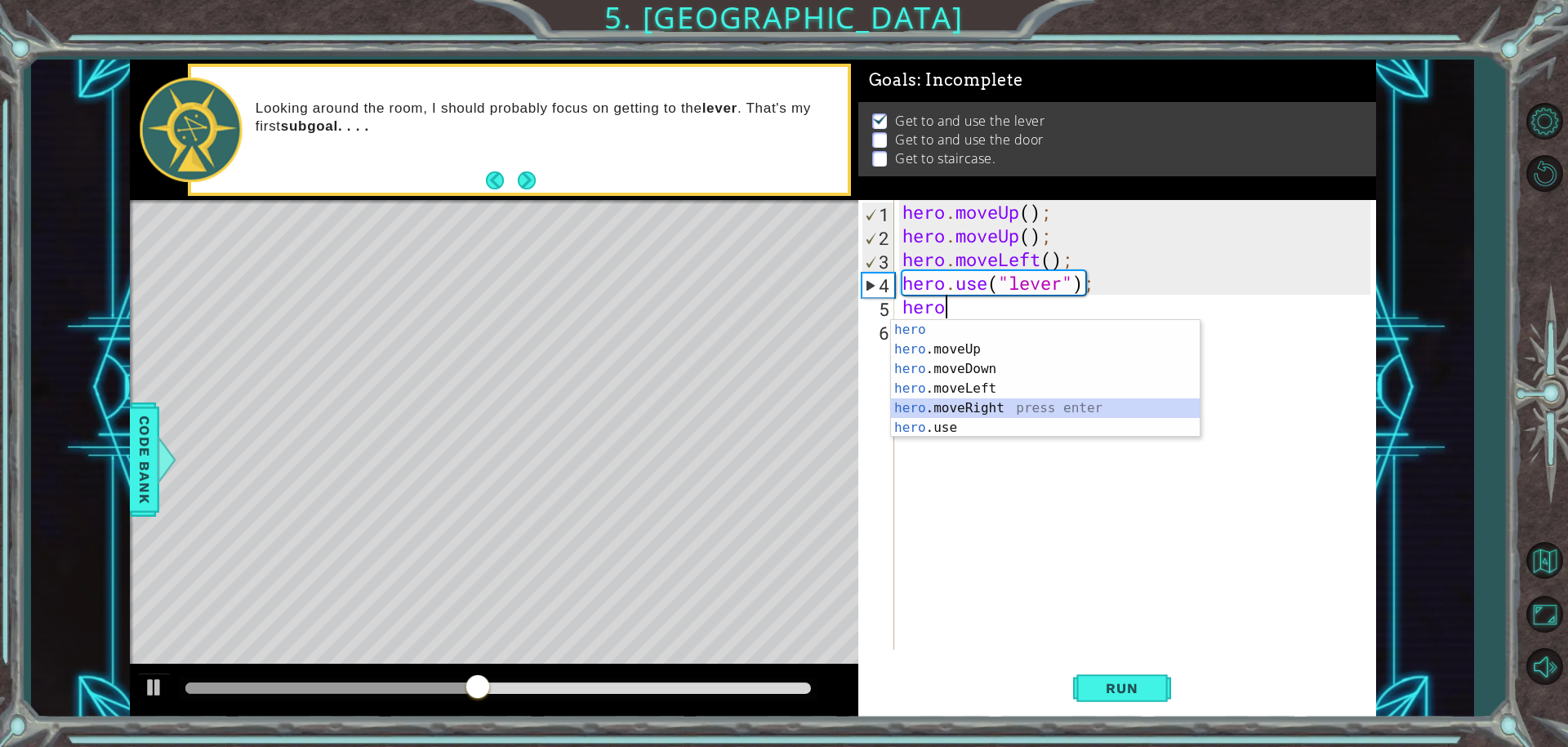
click at [995, 398] on div "hero press enter hero .moveUp press enter hero .moveDown press enter hero .move…" at bounding box center [1045, 398] width 309 height 157
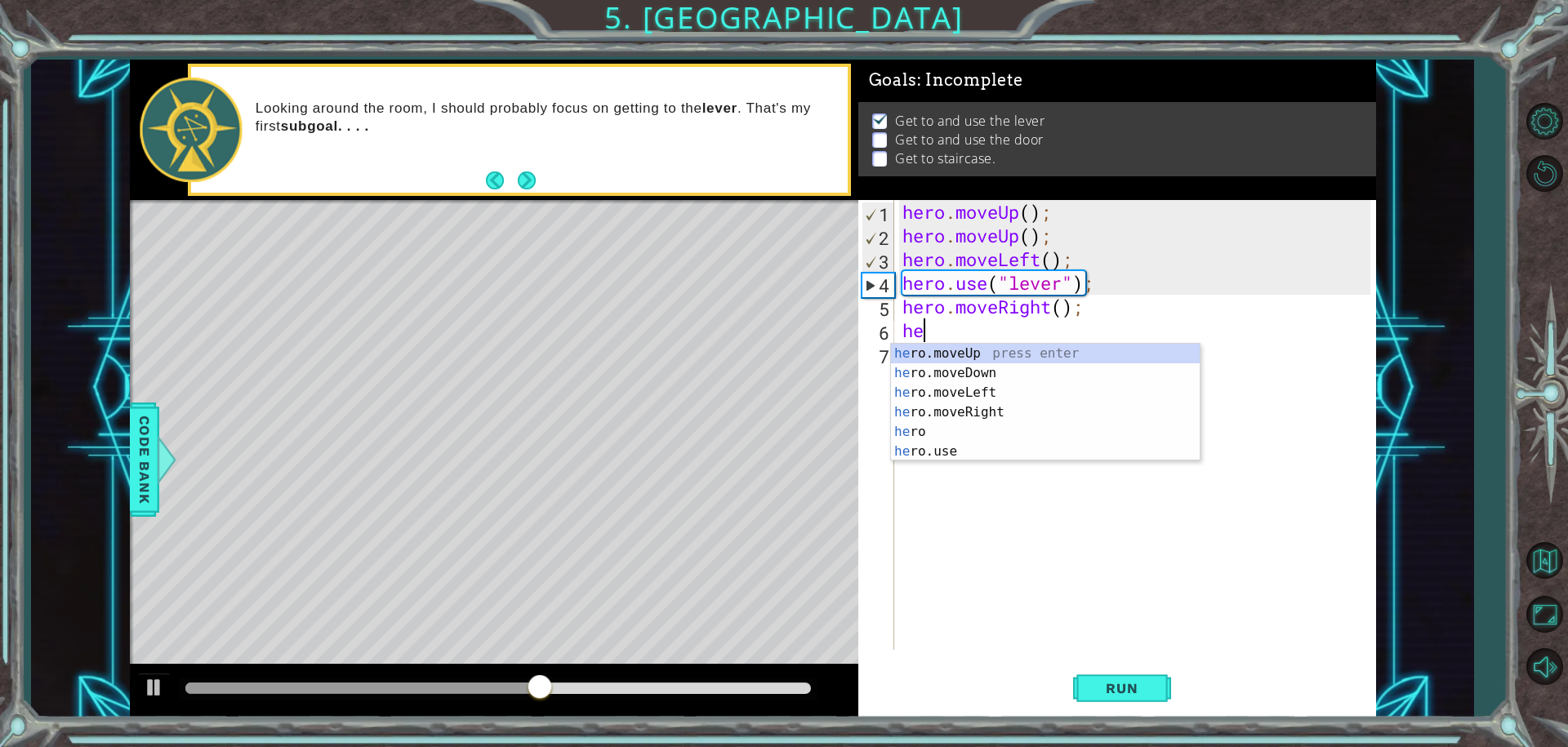
type textarea "her"
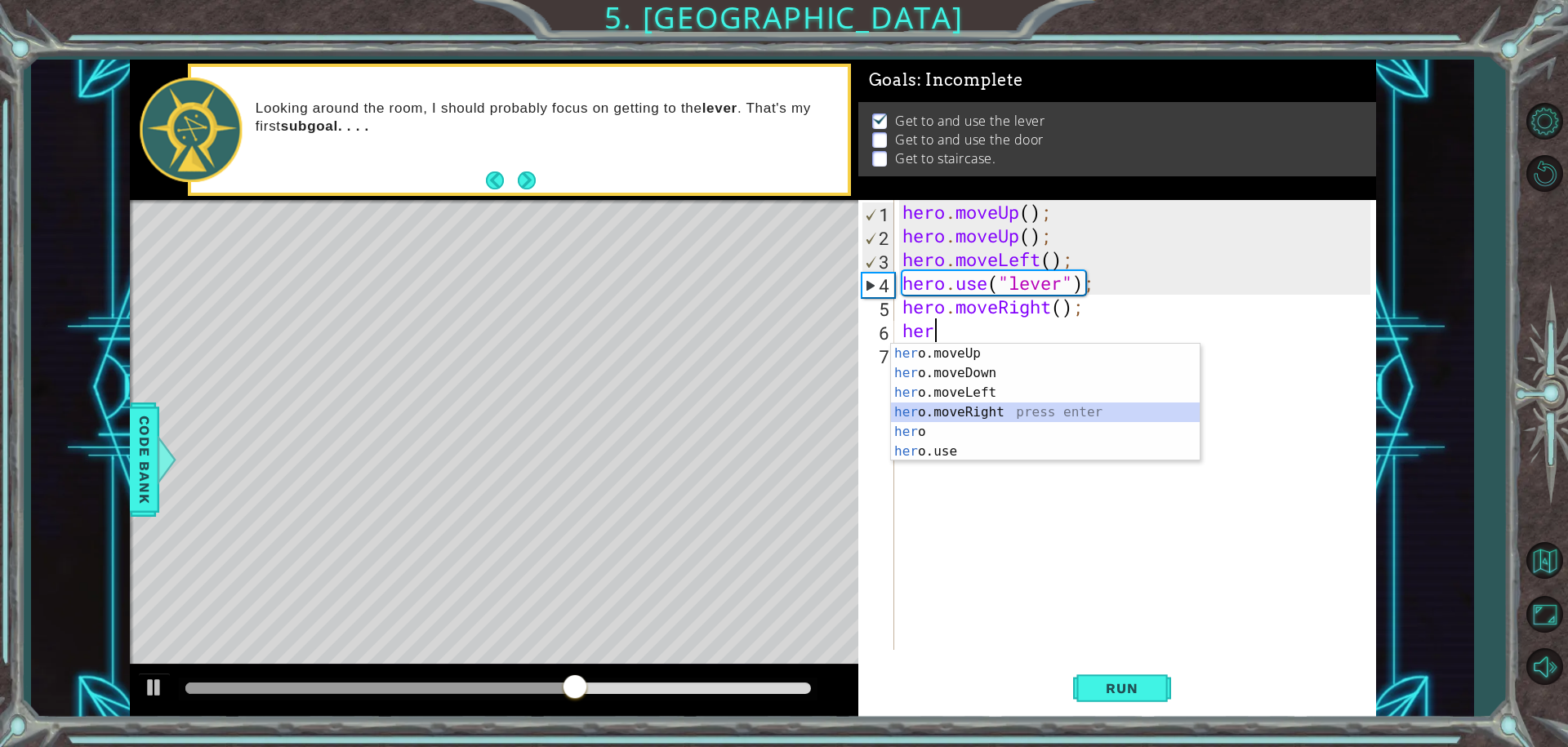
click at [970, 407] on div "her o.moveUp press enter her o.moveDown press enter her o.moveLeft press enter …" at bounding box center [1045, 422] width 309 height 157
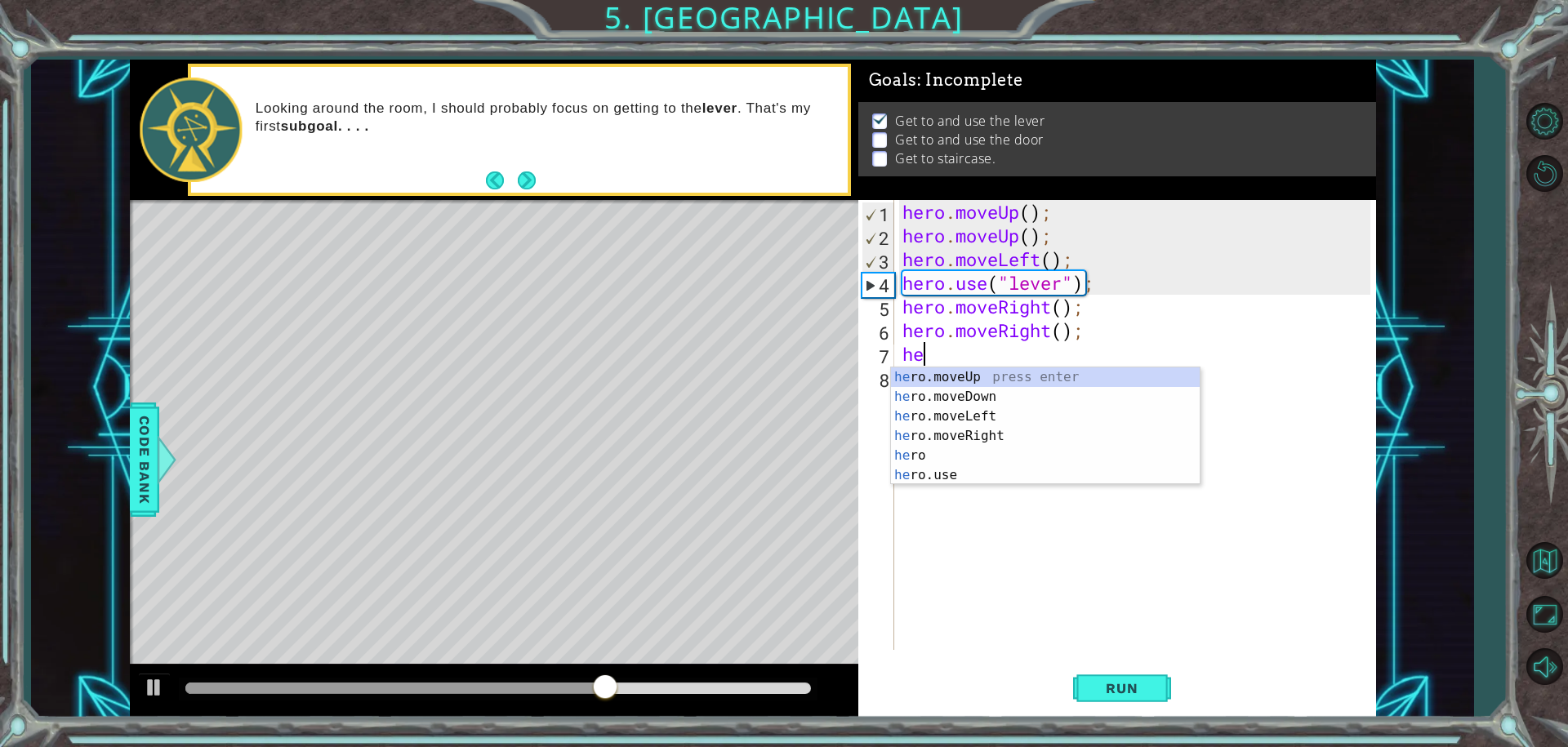
type textarea "her"
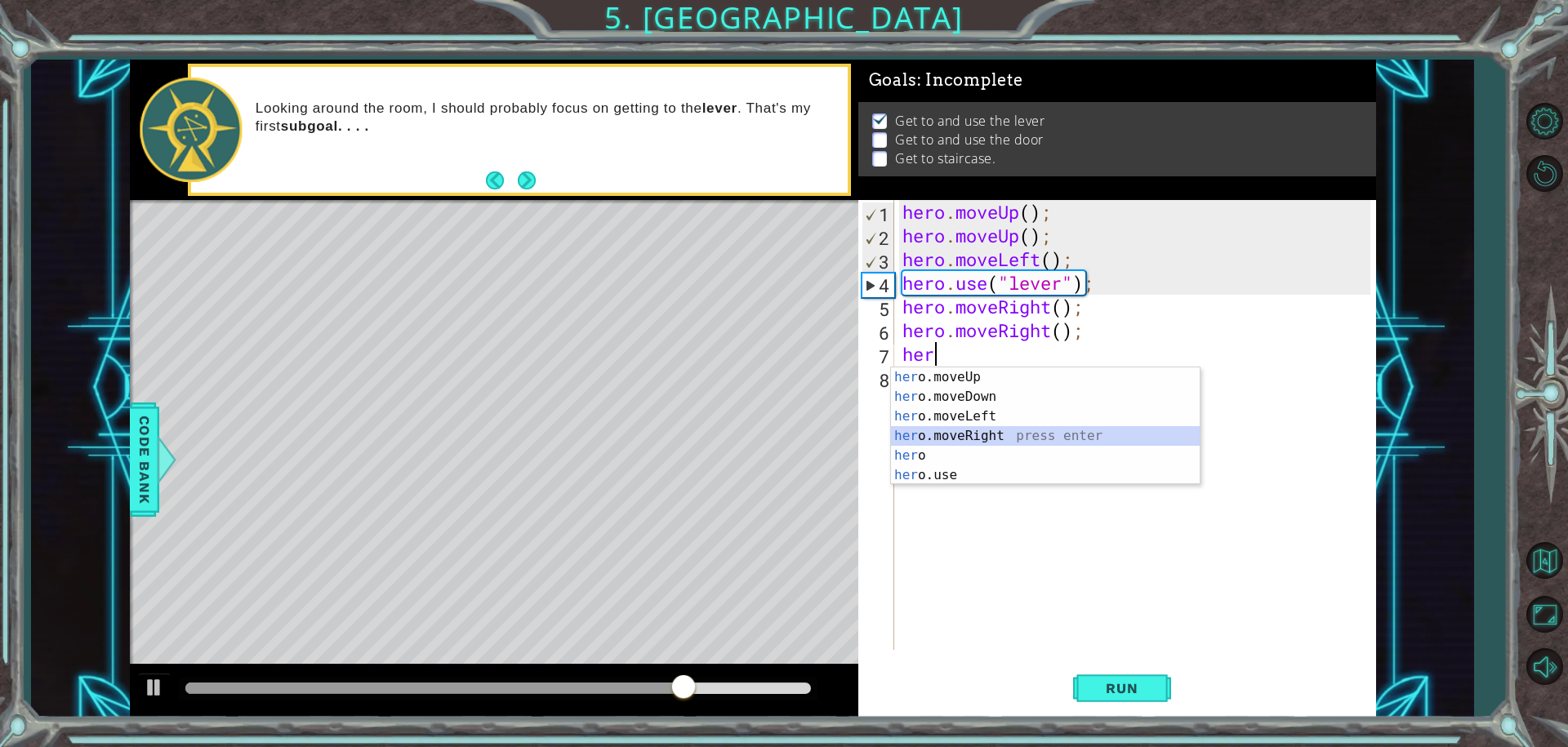
click at [973, 435] on div "her o.moveUp press enter her o.moveDown press enter her o.moveLeft press enter …" at bounding box center [1045, 446] width 309 height 157
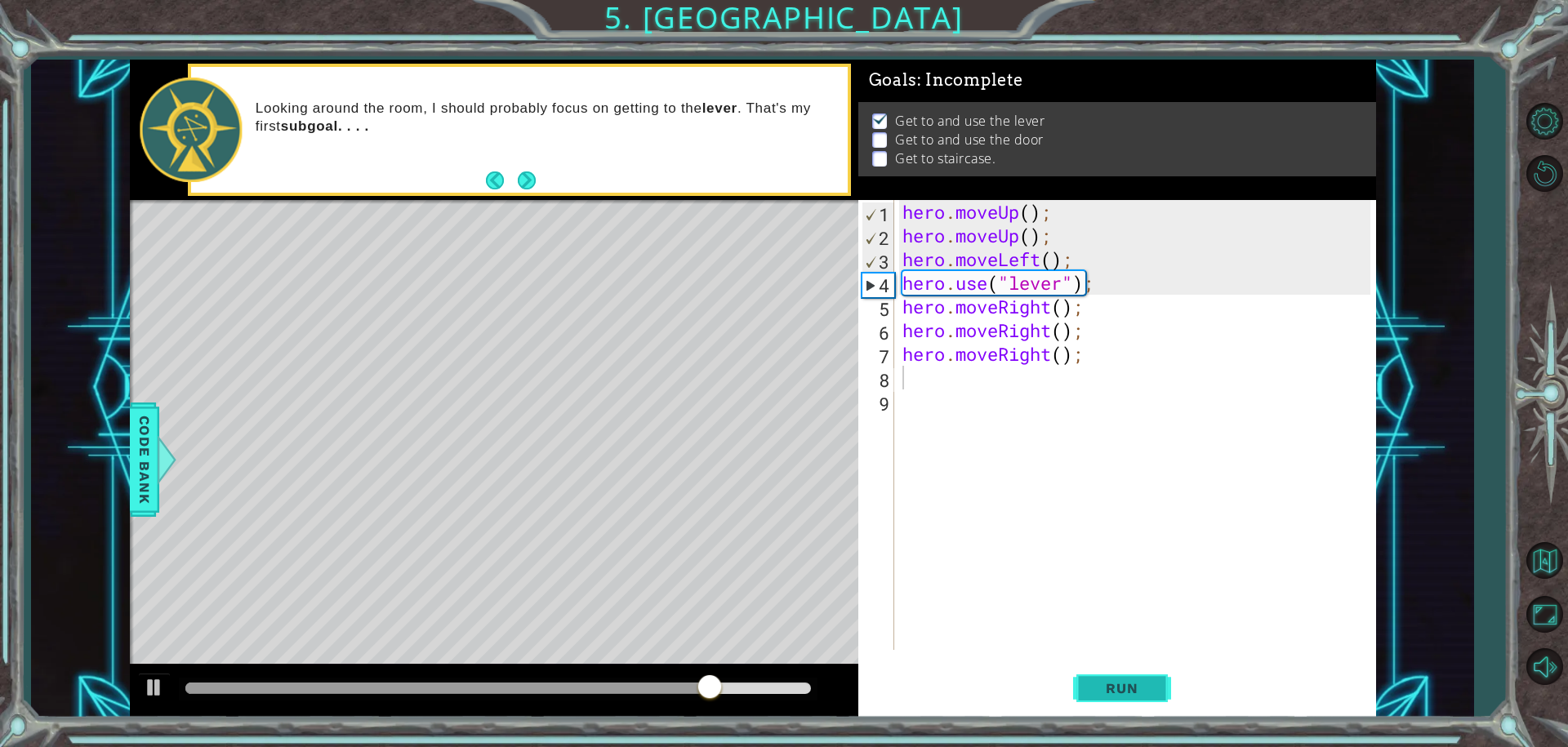
drag, startPoint x: 1139, startPoint y: 713, endPoint x: 1138, endPoint y: 696, distance: 17.0
click at [1138, 696] on button "Run" at bounding box center [1122, 688] width 98 height 51
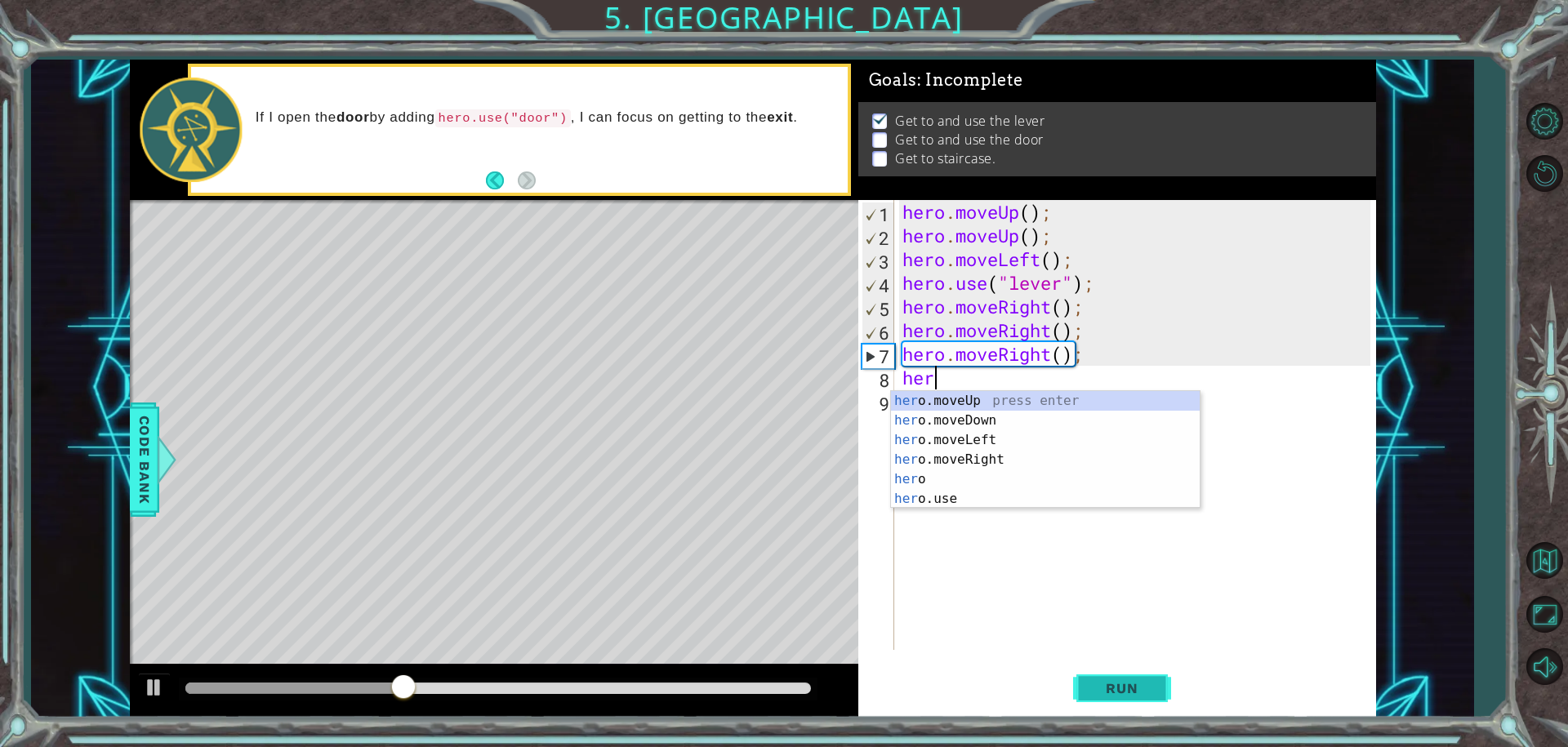
scroll to position [0, 1]
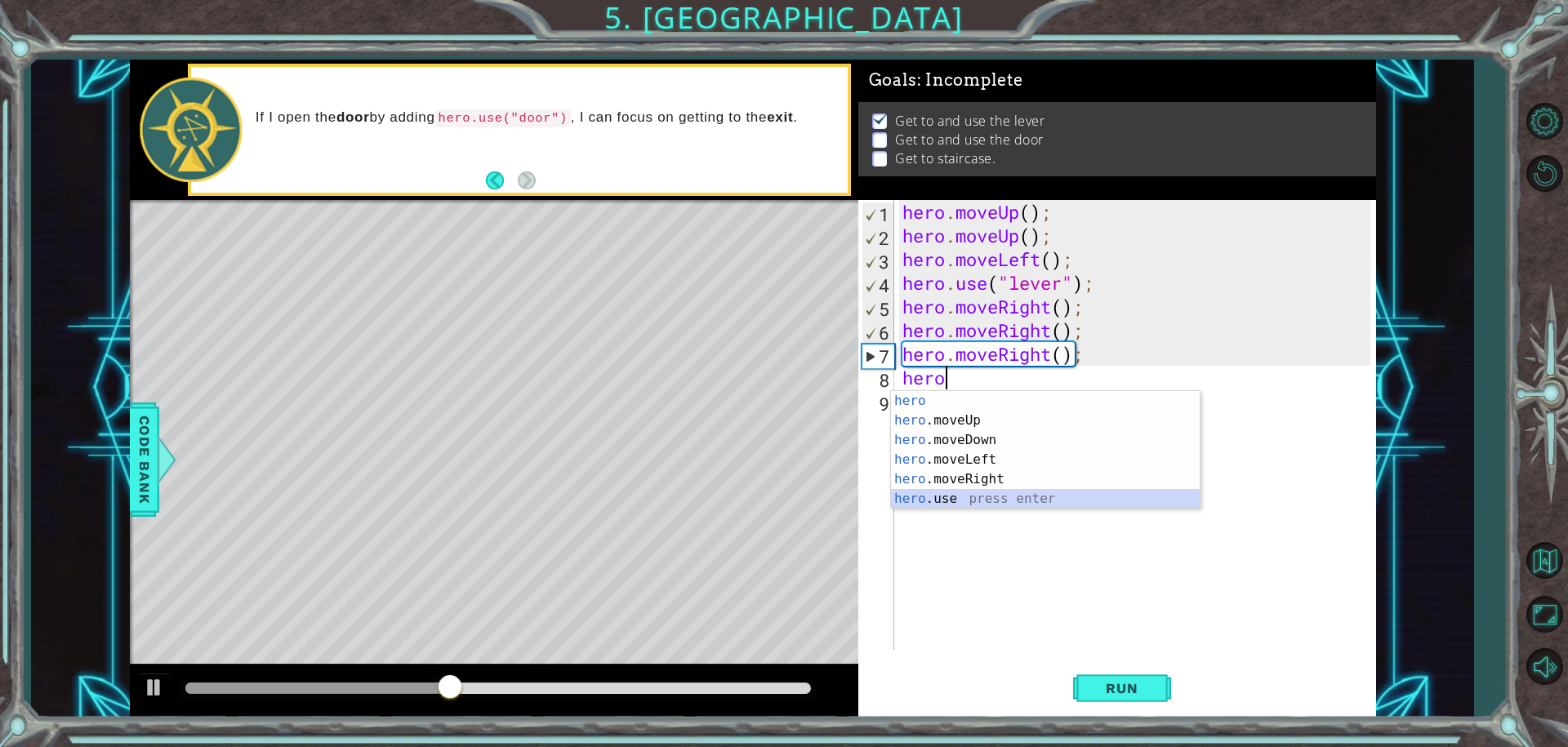
click at [1094, 500] on div "hero press enter hero .moveUp press enter hero .moveDown press enter hero .move…" at bounding box center [1045, 469] width 309 height 157
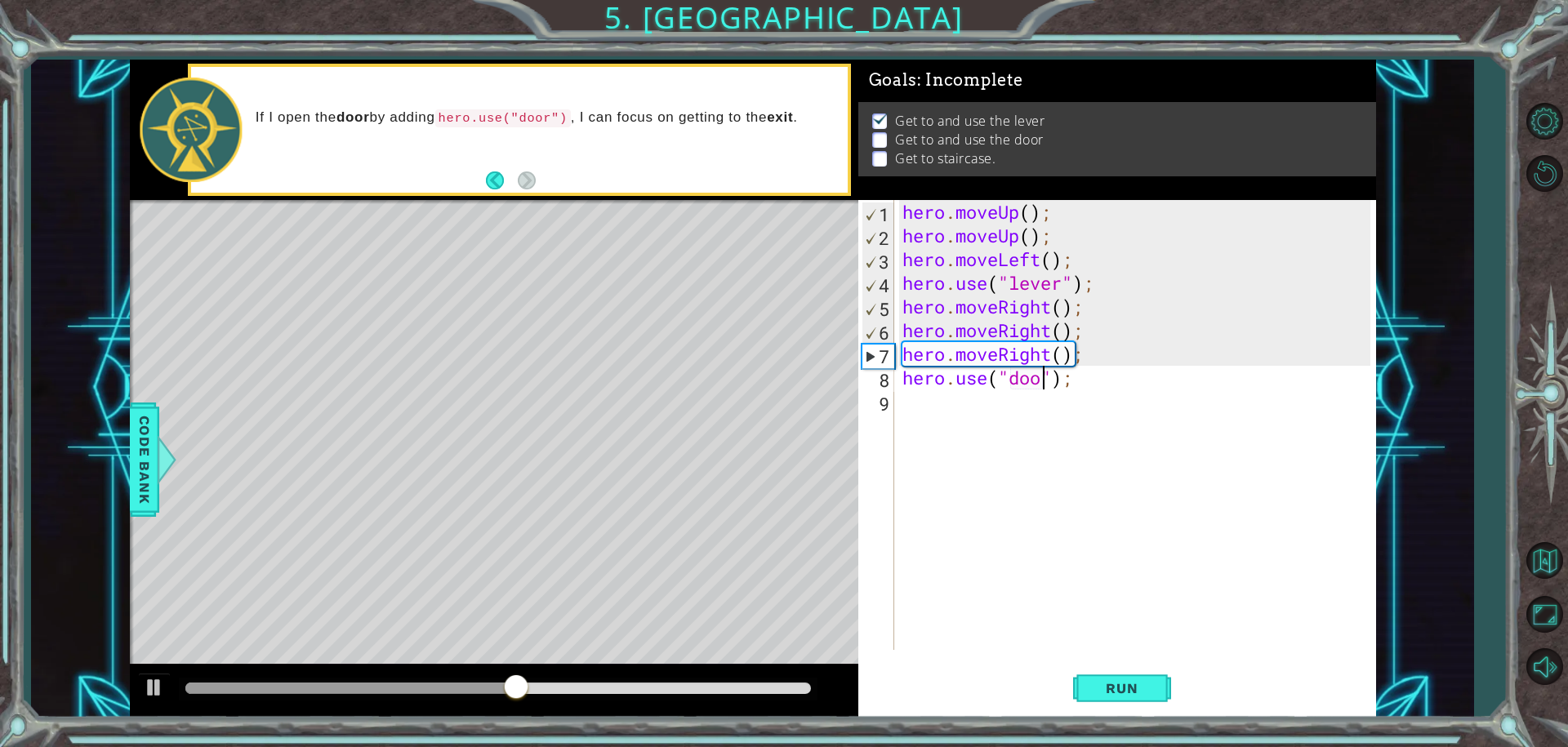
type textarea "hero.use("door");"
click at [1023, 513] on div "hero . moveUp ( ) ; hero . moveUp ( ) ; hero . moveLeft ( ) ; hero . use ( "lev…" at bounding box center [1139, 449] width 480 height 498
click at [1132, 699] on button "Run" at bounding box center [1122, 688] width 98 height 51
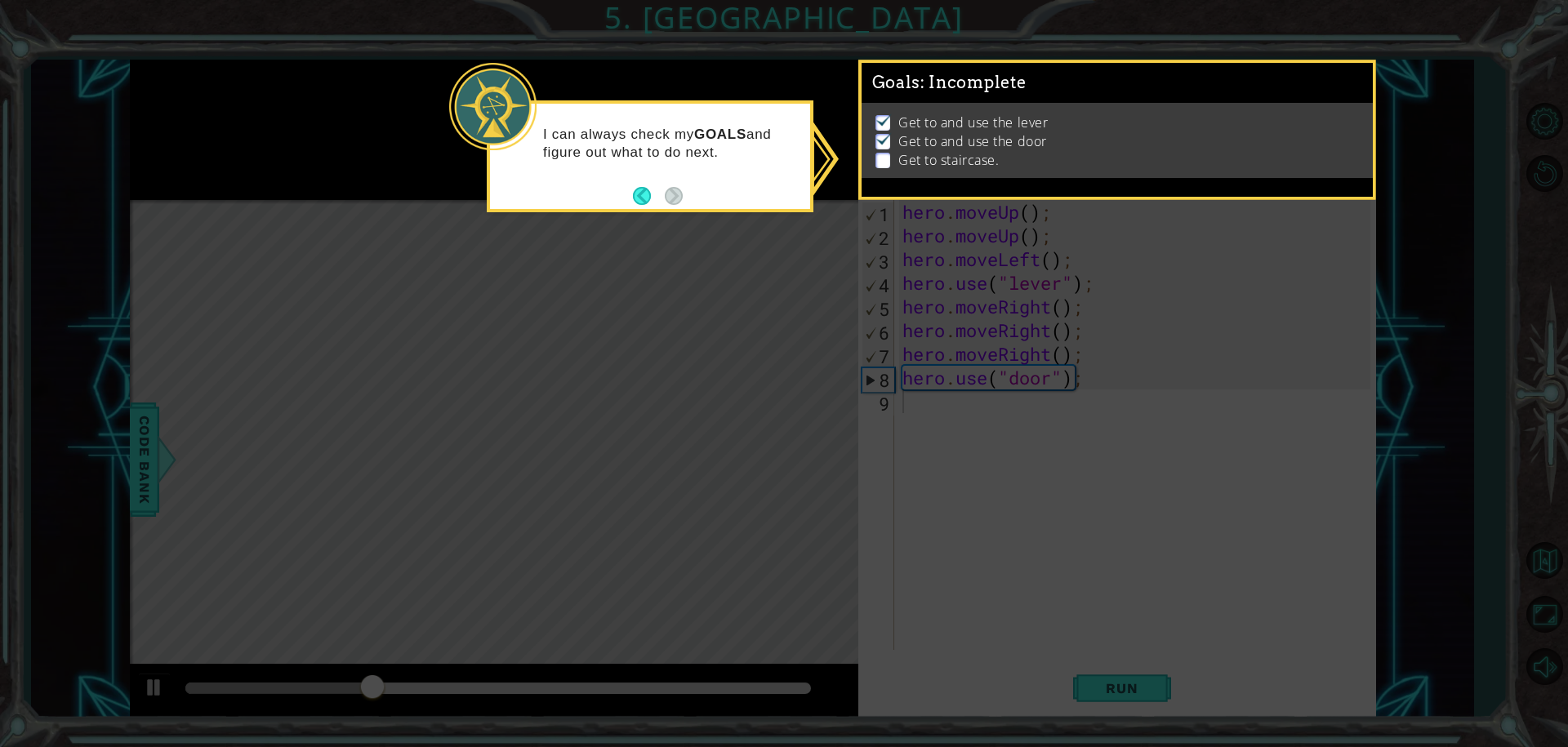
click at [771, 270] on icon at bounding box center [784, 374] width 1568 height 747
click at [948, 204] on icon at bounding box center [784, 374] width 1568 height 747
click at [686, 181] on div "I can always check my GOALS and figure out what to do next." at bounding box center [650, 152] width 320 height 83
click at [629, 193] on div "I can always check my GOALS and figure out what to do next." at bounding box center [650, 156] width 327 height 112
click at [635, 194] on button "Back" at bounding box center [648, 196] width 31 height 18
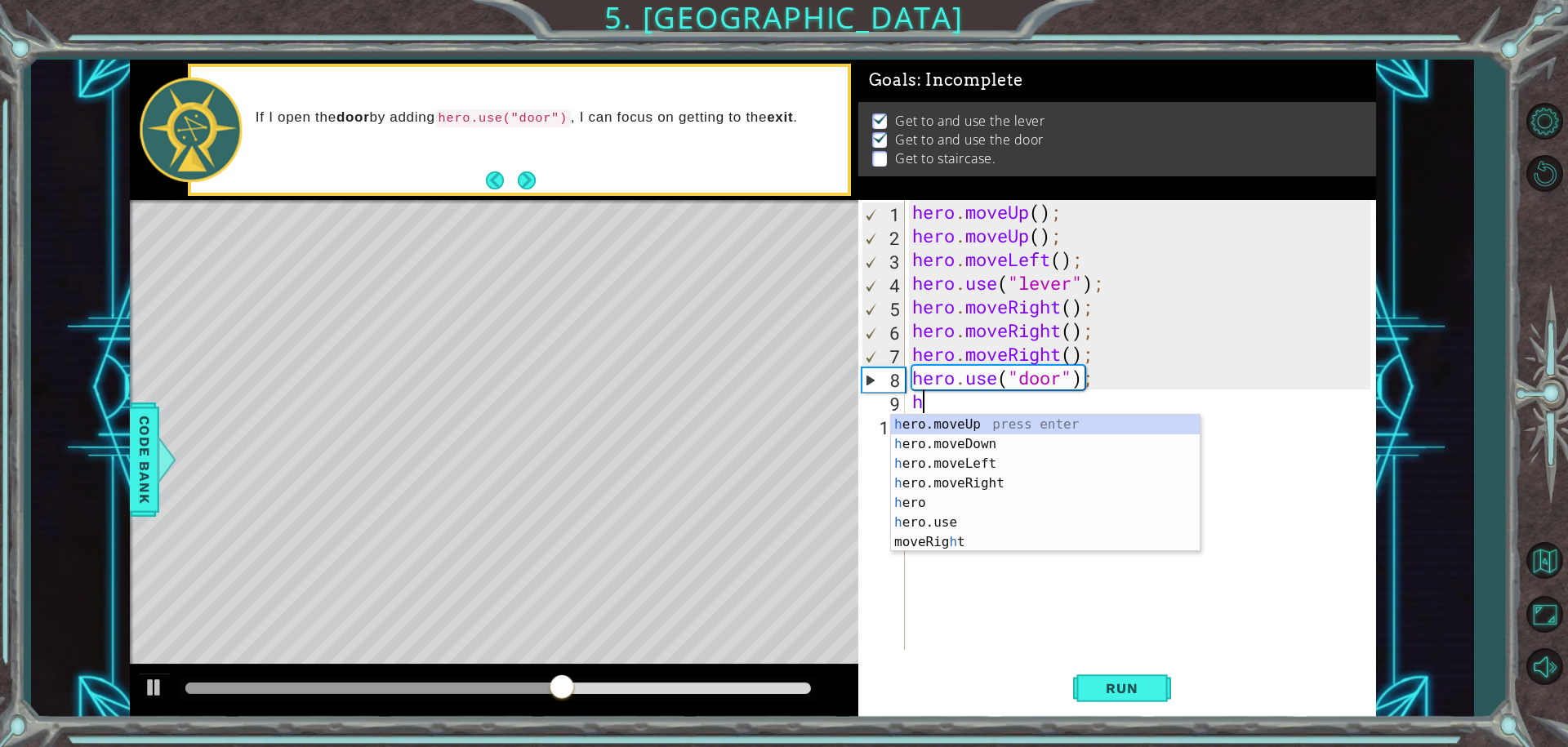
type textarea "he"
click at [1078, 416] on div "he ro.moveUp press enter he ro.moveDown press enter he ro.moveLeft press enter …" at bounding box center [1055, 493] width 309 height 157
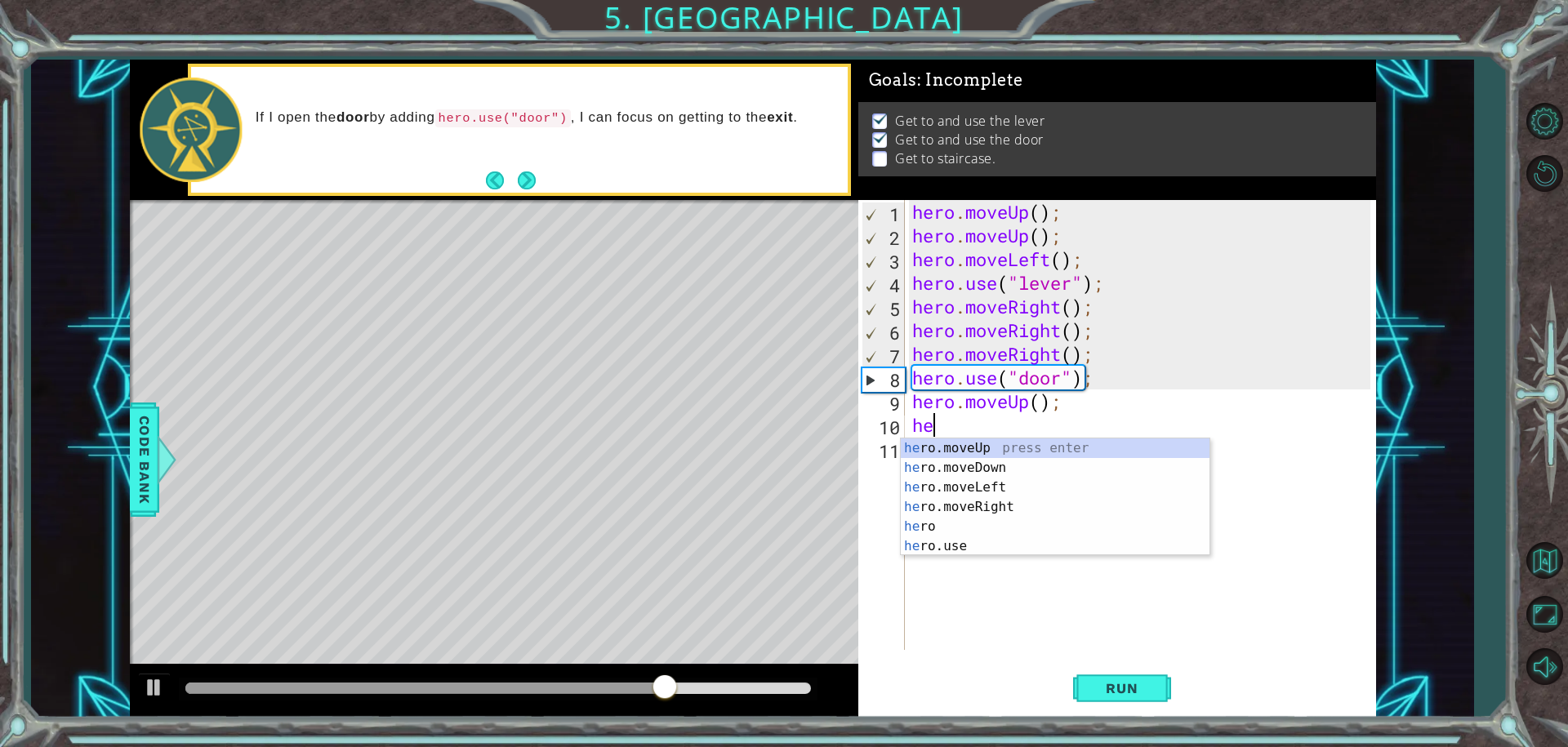
type textarea "her"
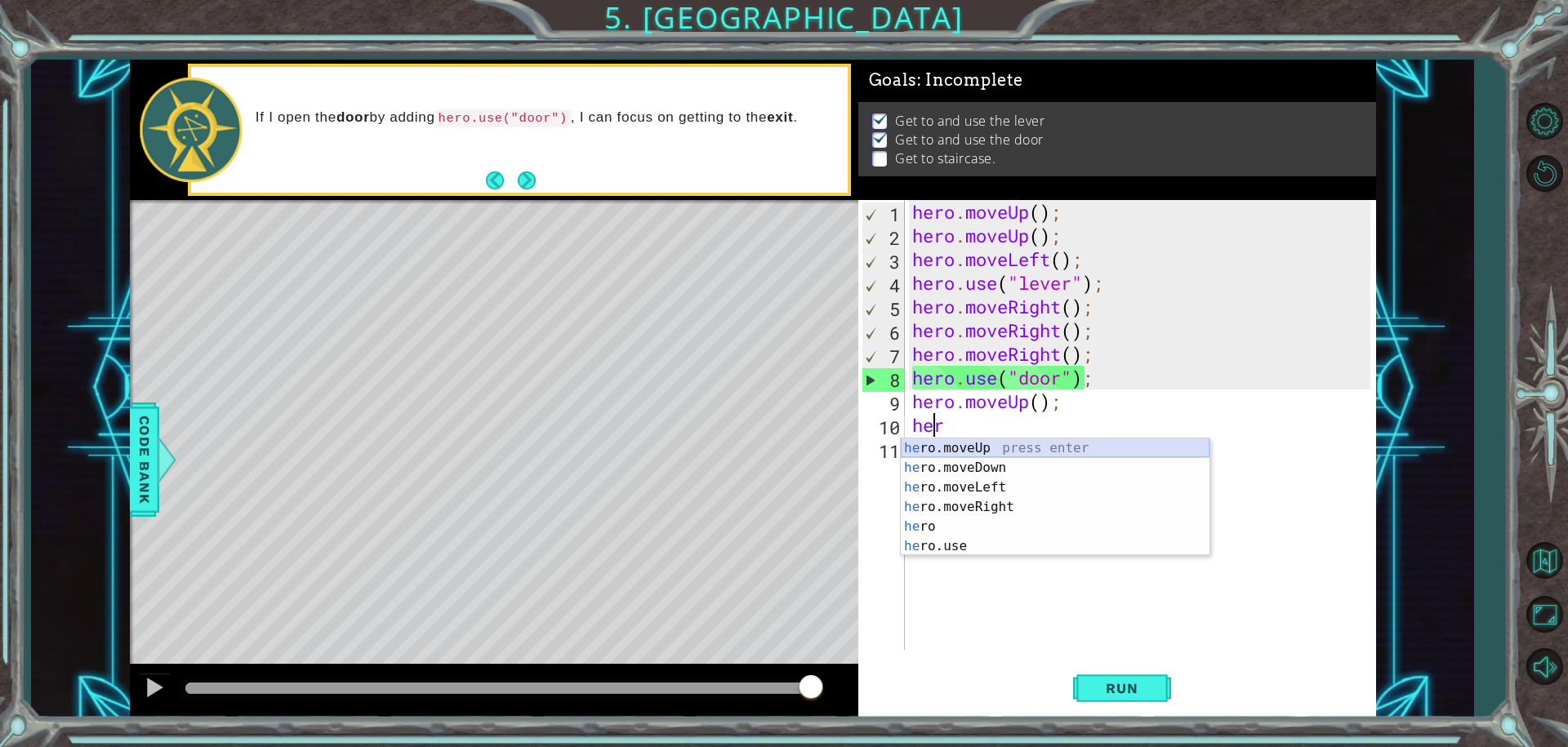
click at [1073, 443] on div "he ro.moveUp press enter he ro.moveDown press enter he ro.moveLeft press enter …" at bounding box center [1055, 517] width 309 height 157
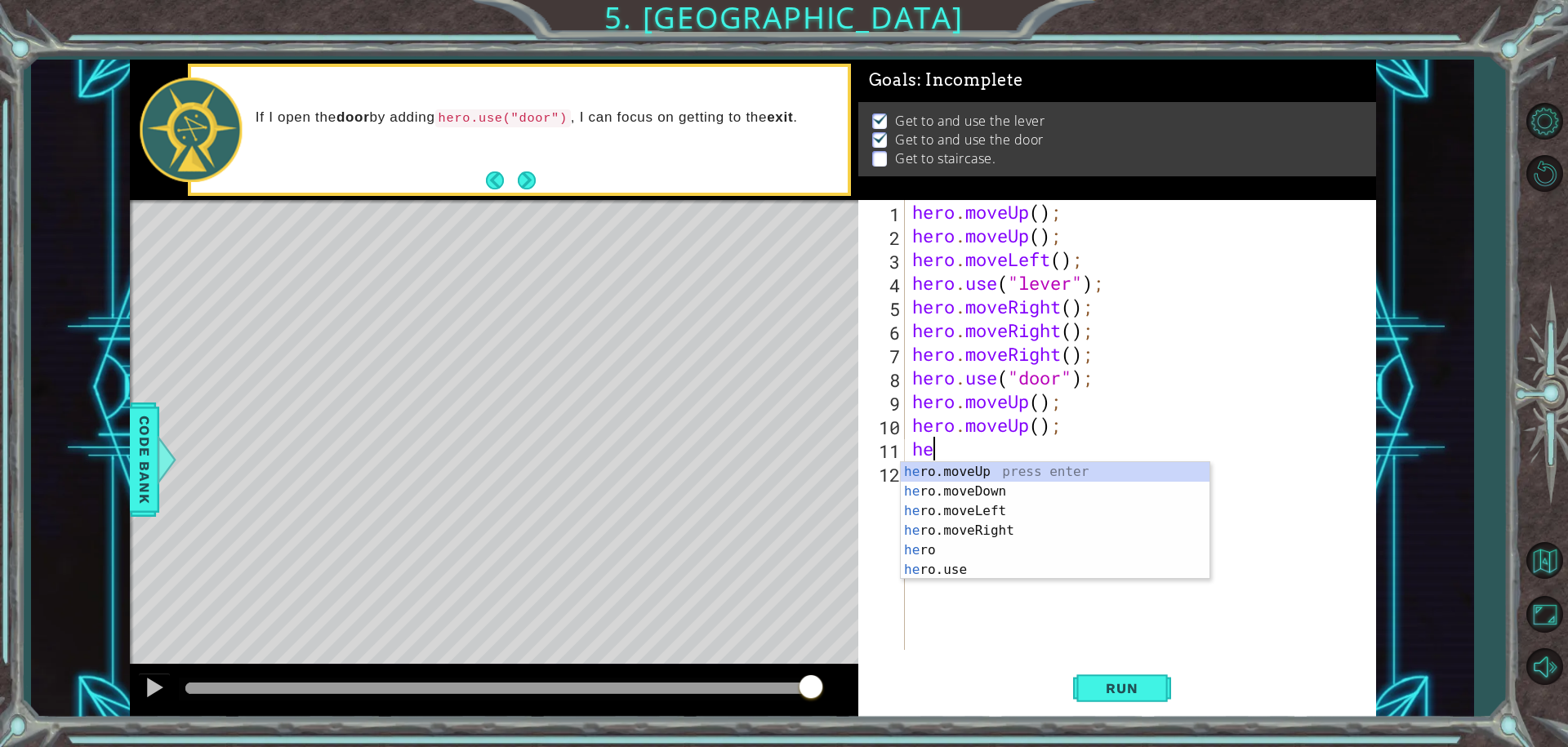
type textarea "her"
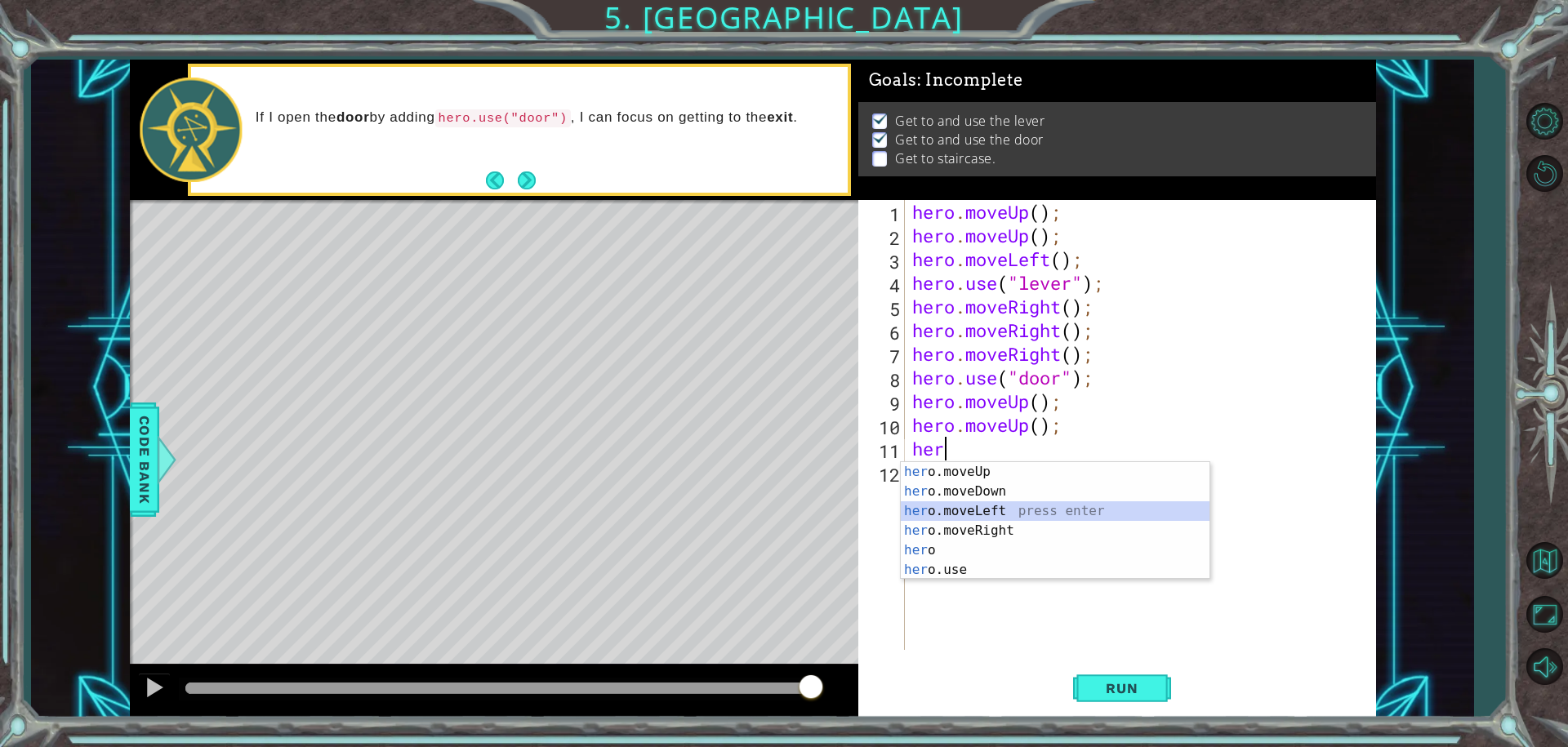
click at [1033, 509] on div "her o.moveUp press enter her o.moveDown press enter her o.moveLeft press enter …" at bounding box center [1055, 540] width 309 height 157
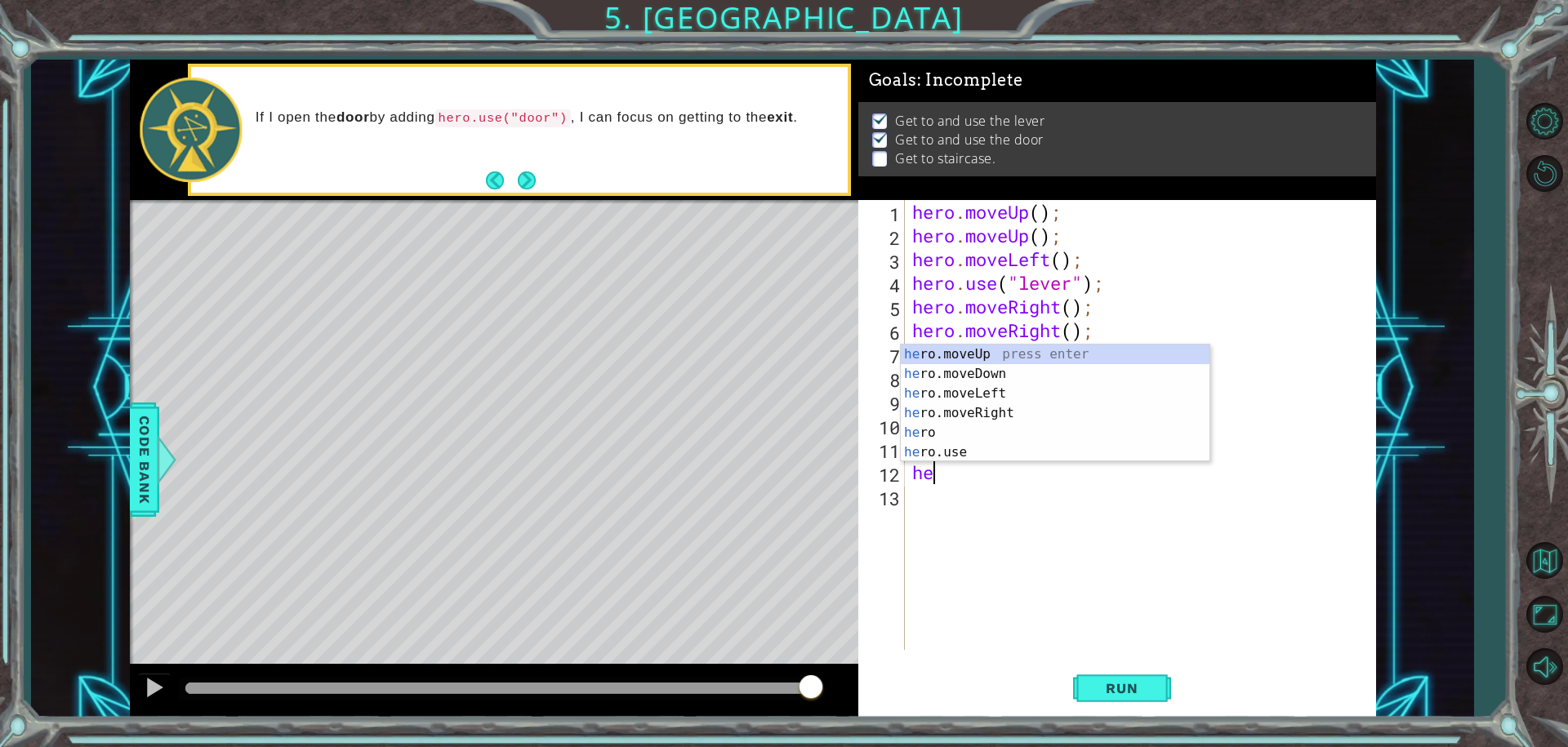
type textarea "her"
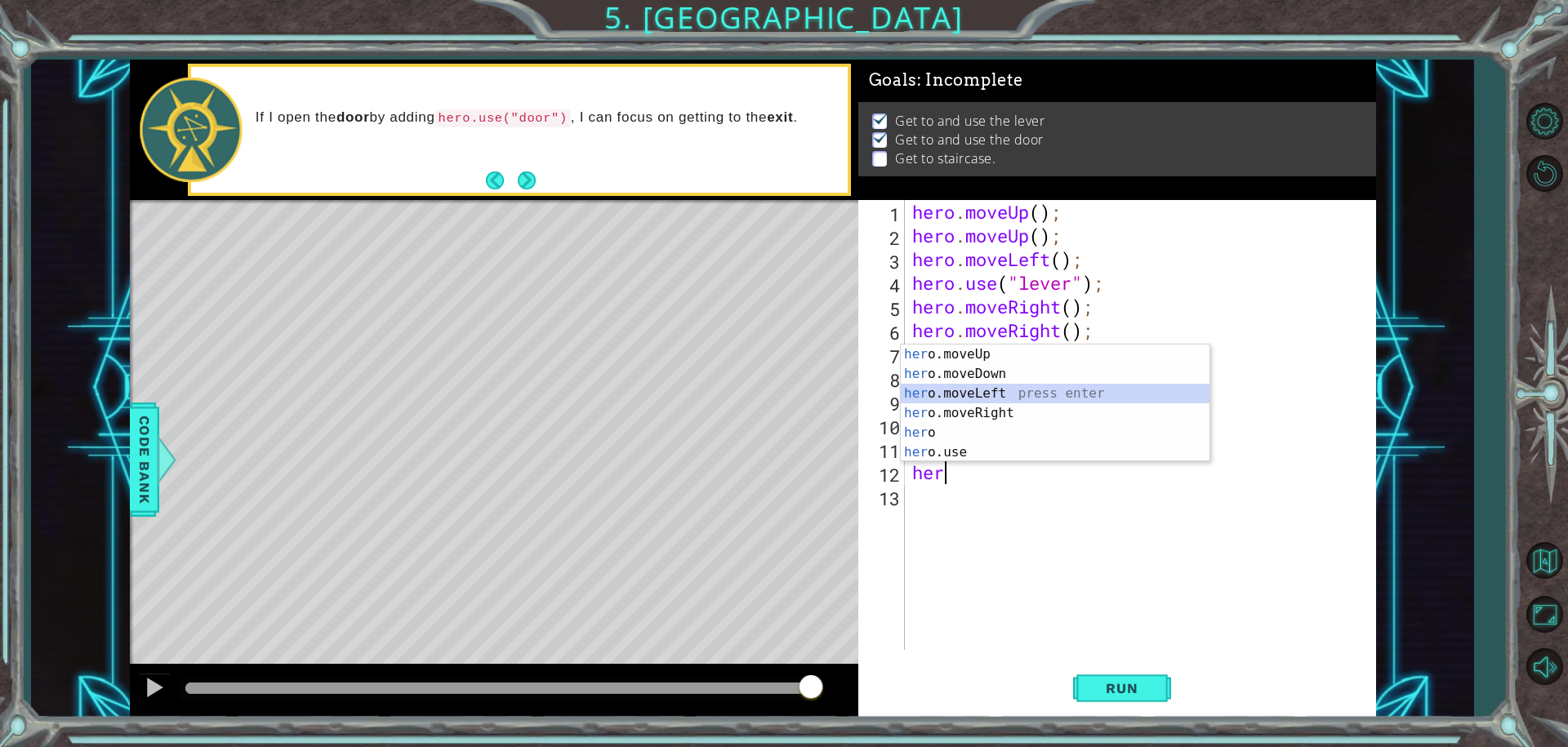
click at [1091, 387] on div "her o.moveUp press enter her o.moveDown press enter her o.moveLeft press enter …" at bounding box center [1055, 422] width 309 height 157
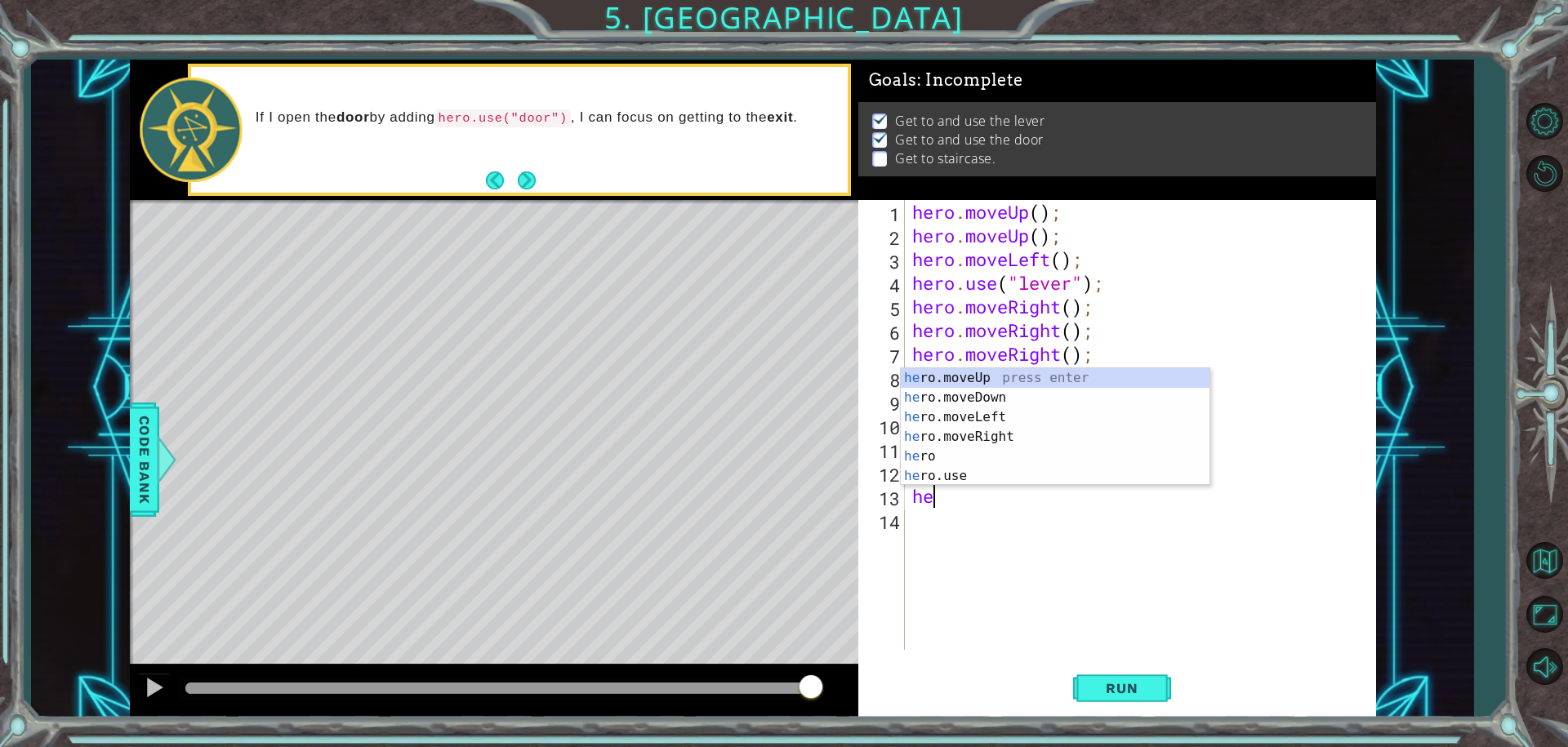
type textarea "her"
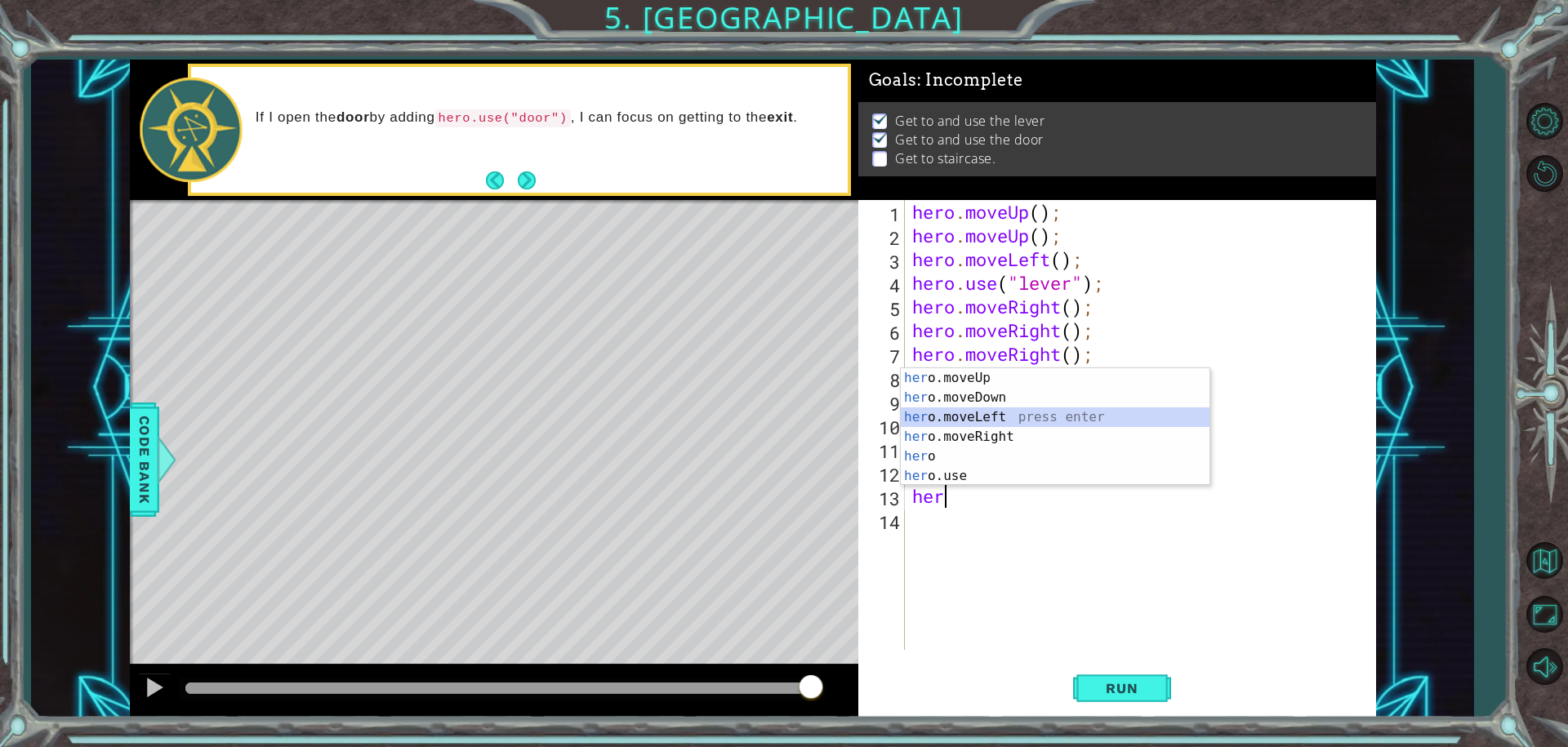
click at [1078, 417] on div "her o.moveUp press enter her o.moveDown press enter her o.moveLeft press enter …" at bounding box center [1055, 446] width 309 height 157
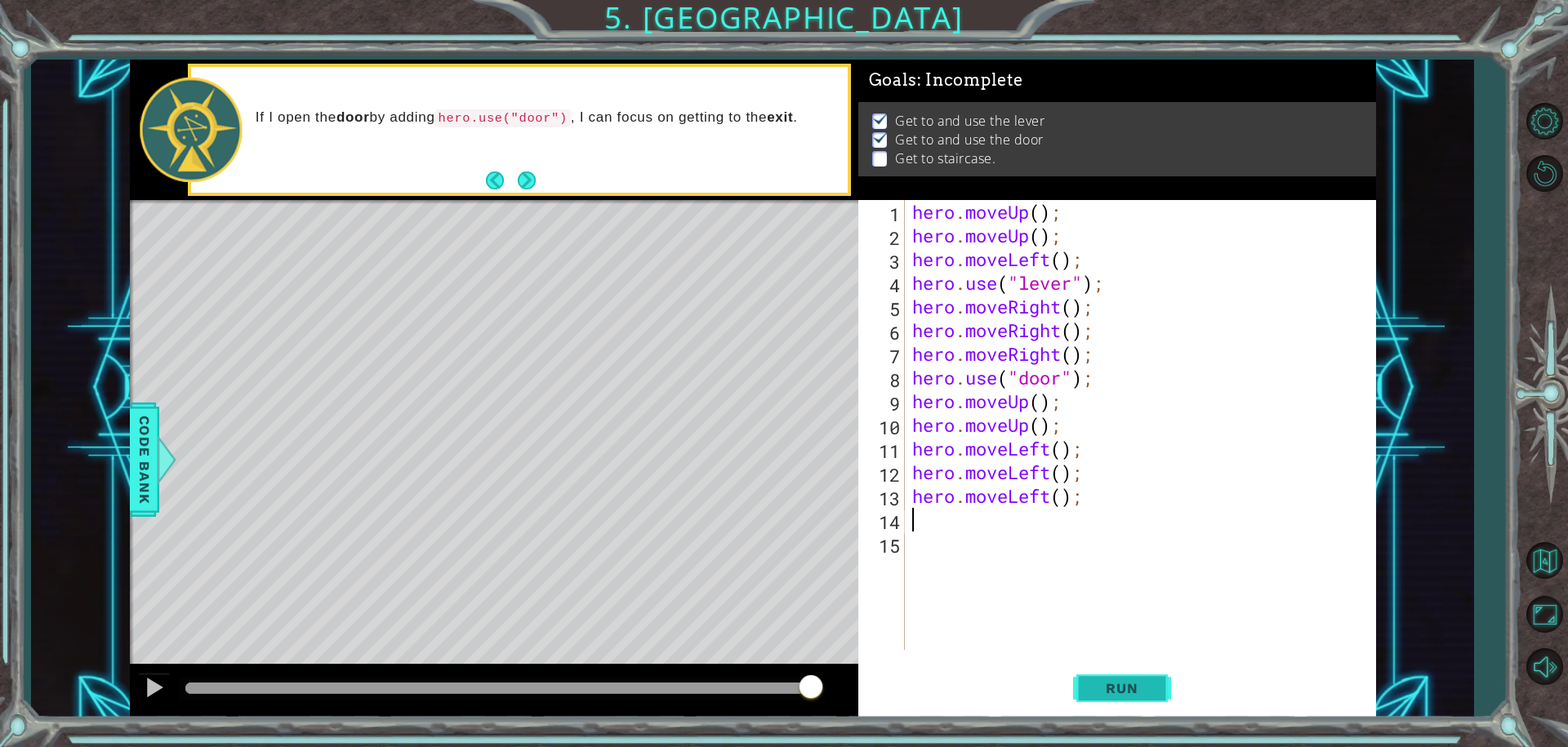
click at [1120, 686] on span "Run" at bounding box center [1122, 689] width 65 height 17
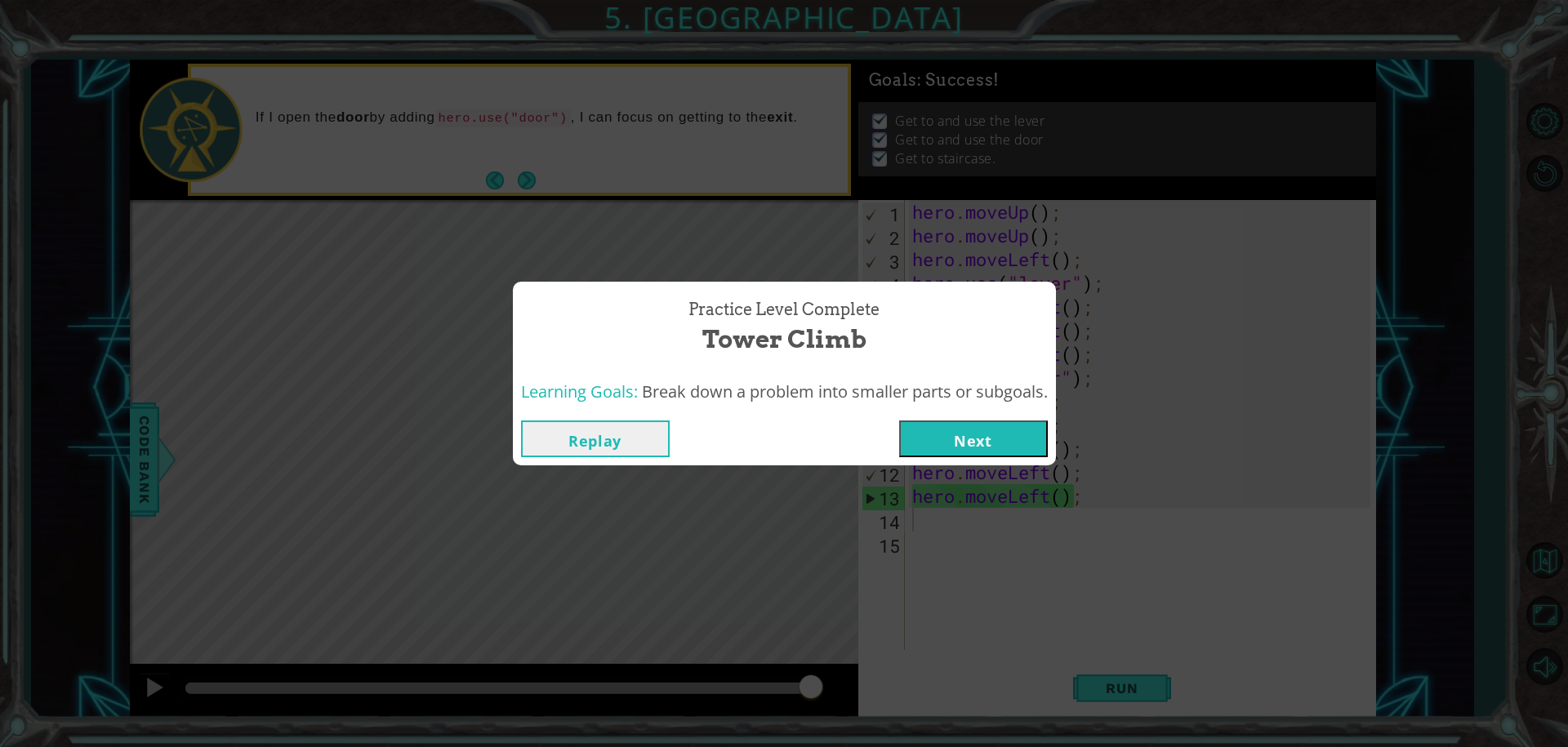
click at [934, 446] on button "Next" at bounding box center [974, 439] width 149 height 36
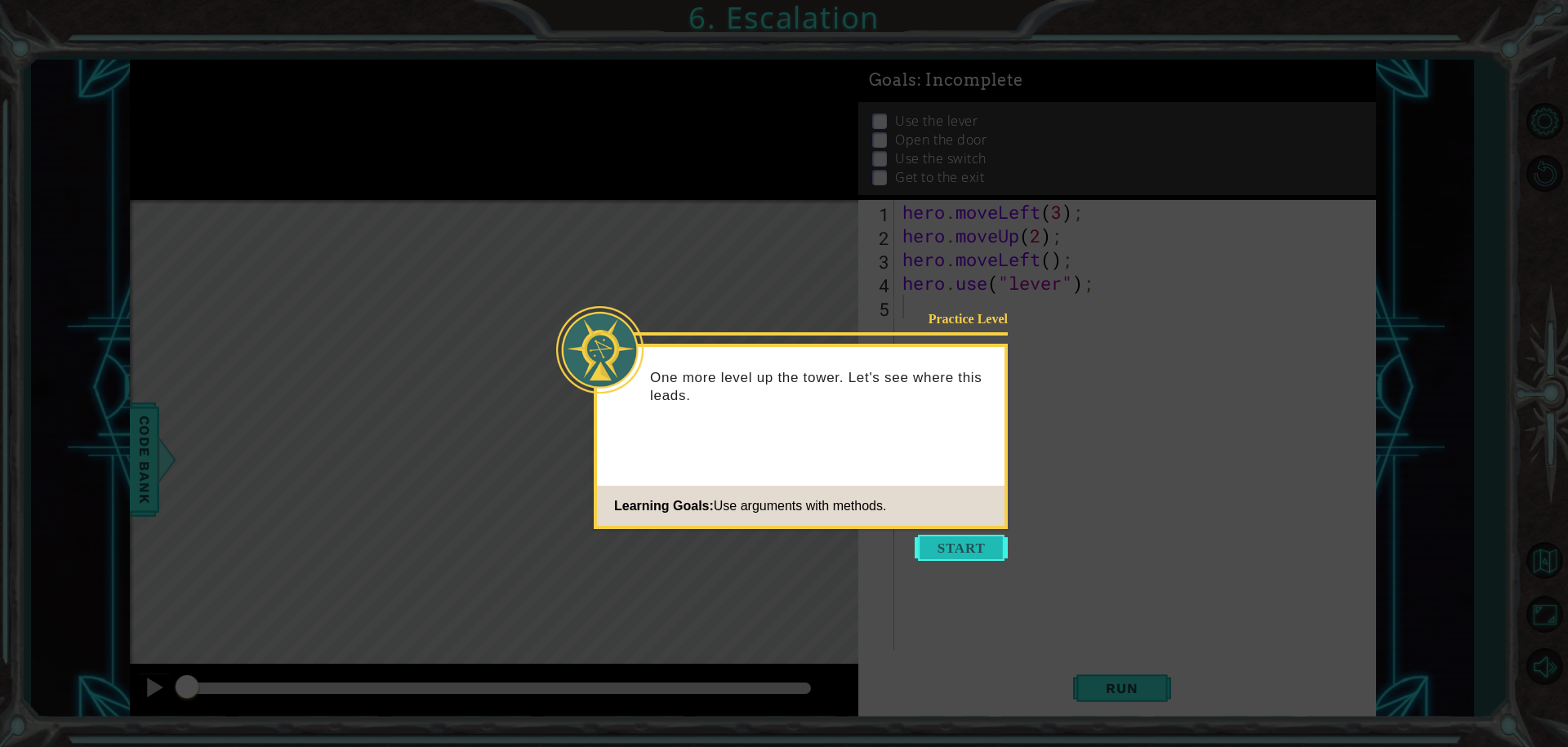
click at [955, 546] on button "Start" at bounding box center [961, 548] width 93 height 27
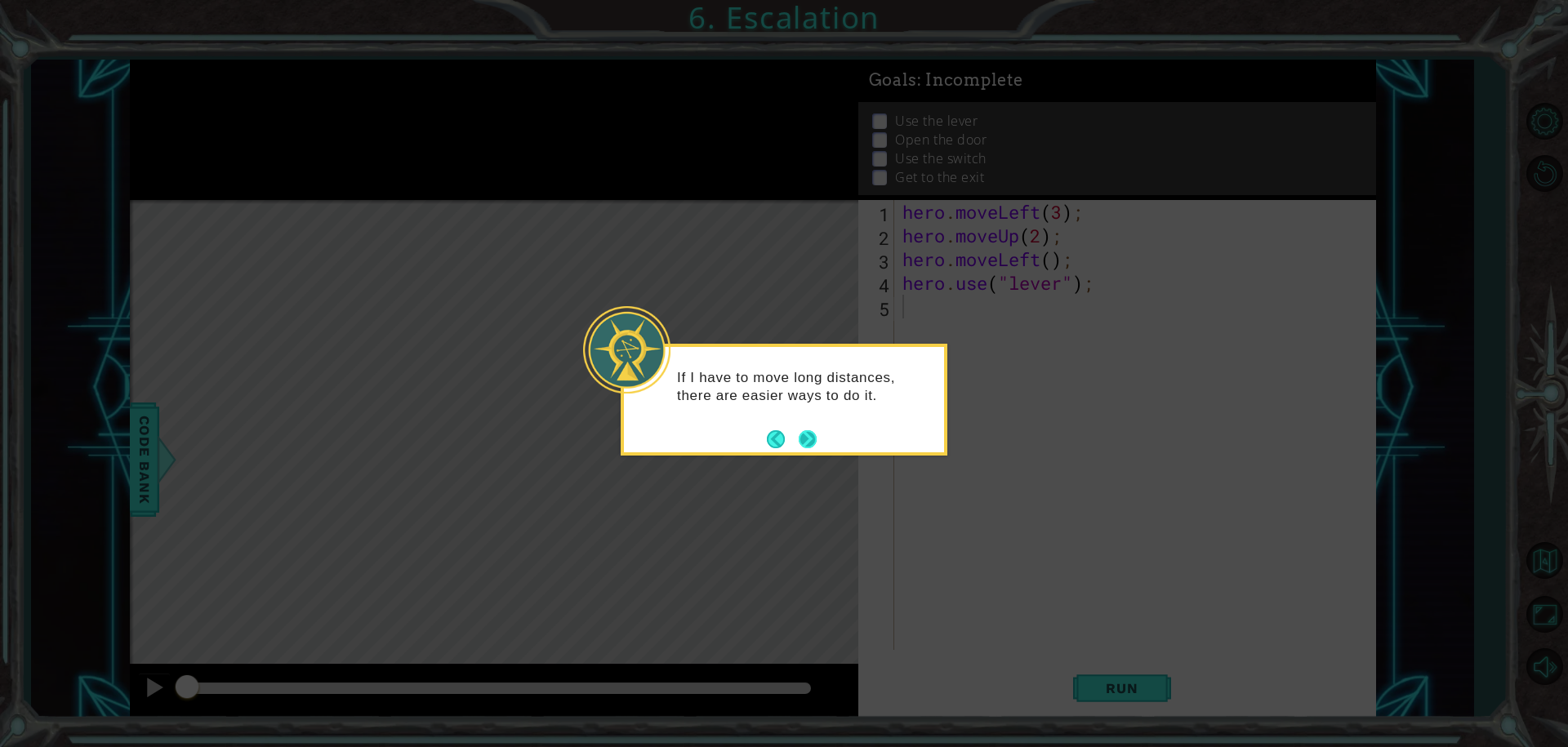
click at [822, 436] on div "If I have to move long distances, there are easier ways to do it." at bounding box center [784, 395] width 320 height 83
click at [816, 436] on button "Next" at bounding box center [808, 440] width 18 height 18
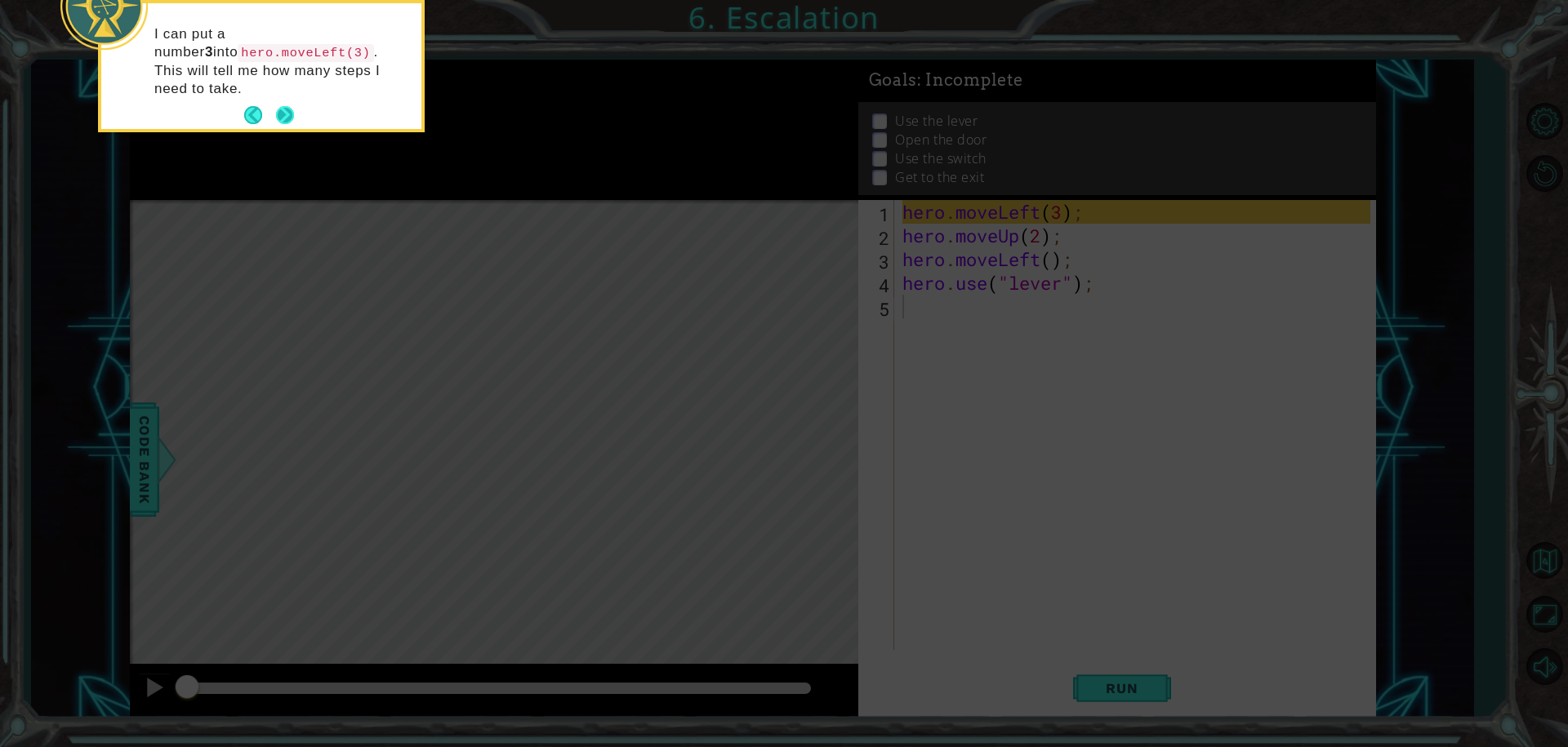
click at [276, 106] on button "Next" at bounding box center [285, 115] width 18 height 18
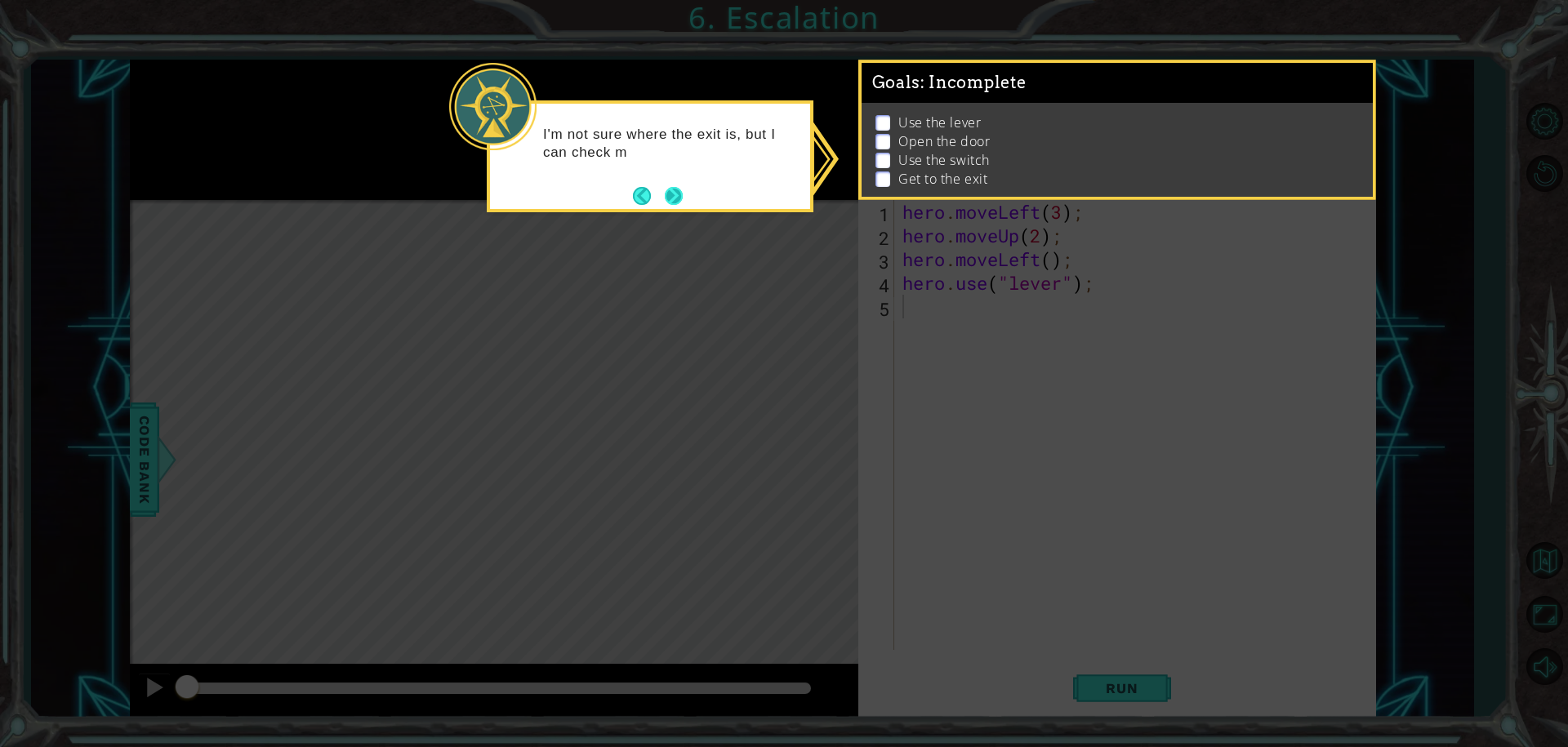
click at [676, 204] on button "Next" at bounding box center [674, 196] width 18 height 18
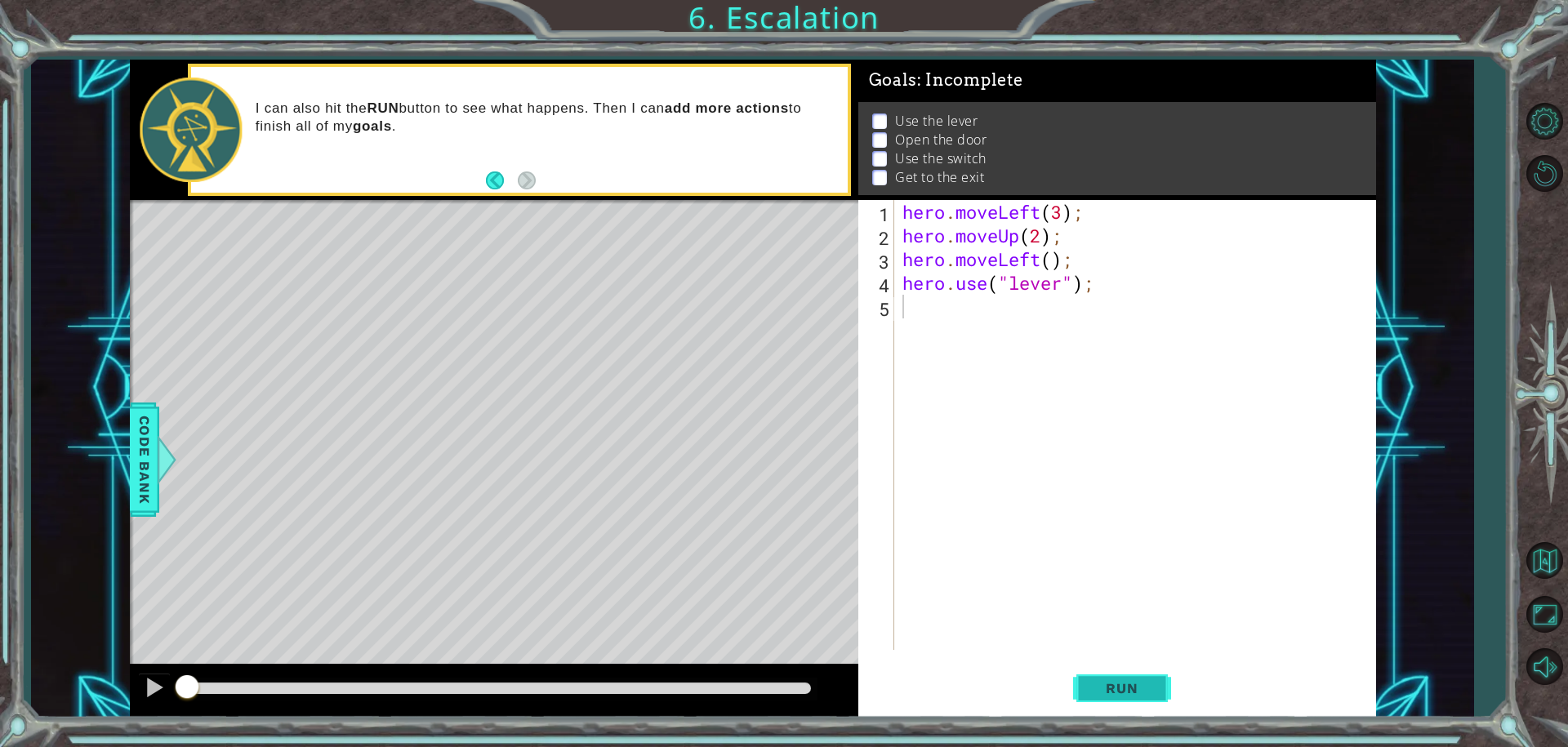
click at [1100, 684] on span "Run" at bounding box center [1122, 689] width 65 height 17
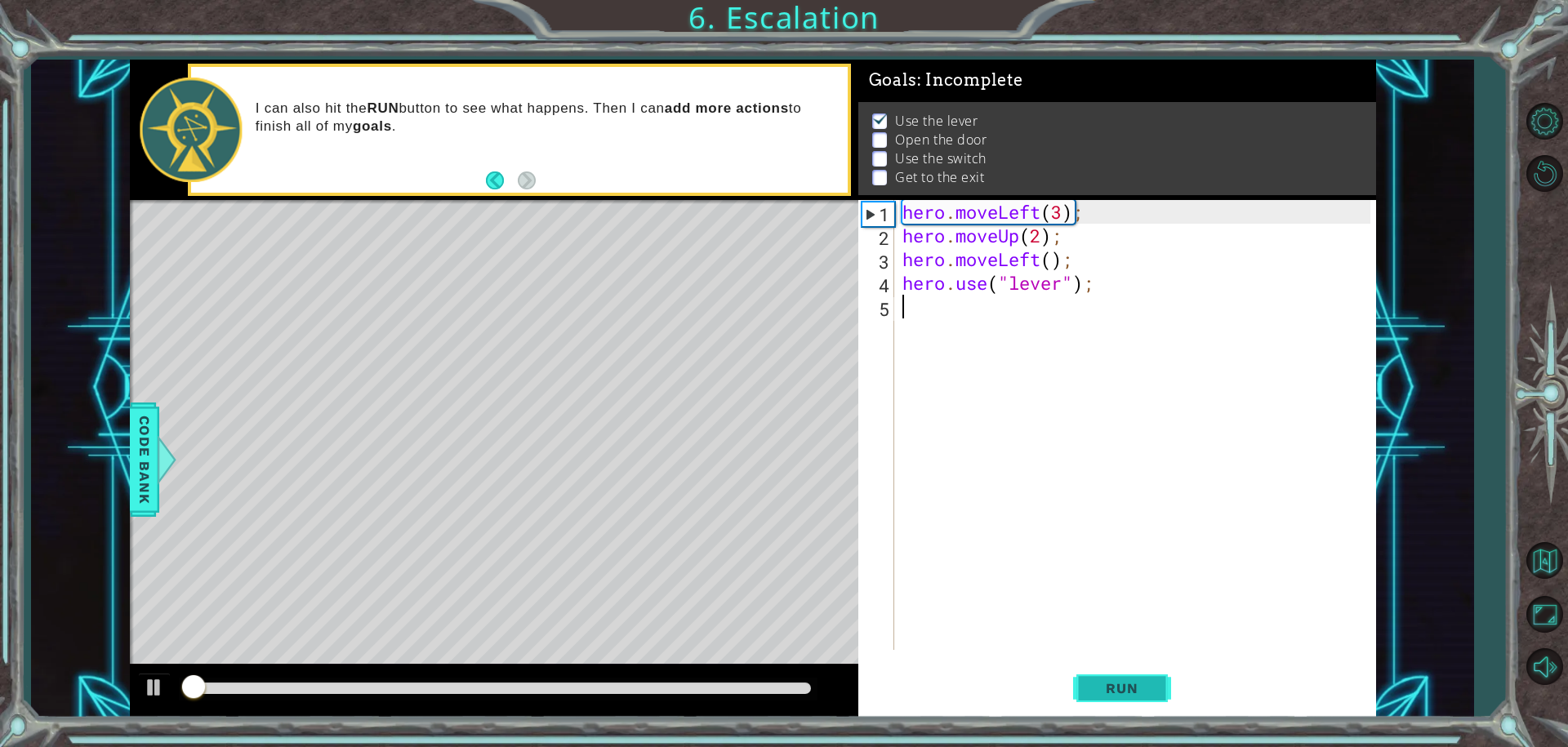
scroll to position [8, 0]
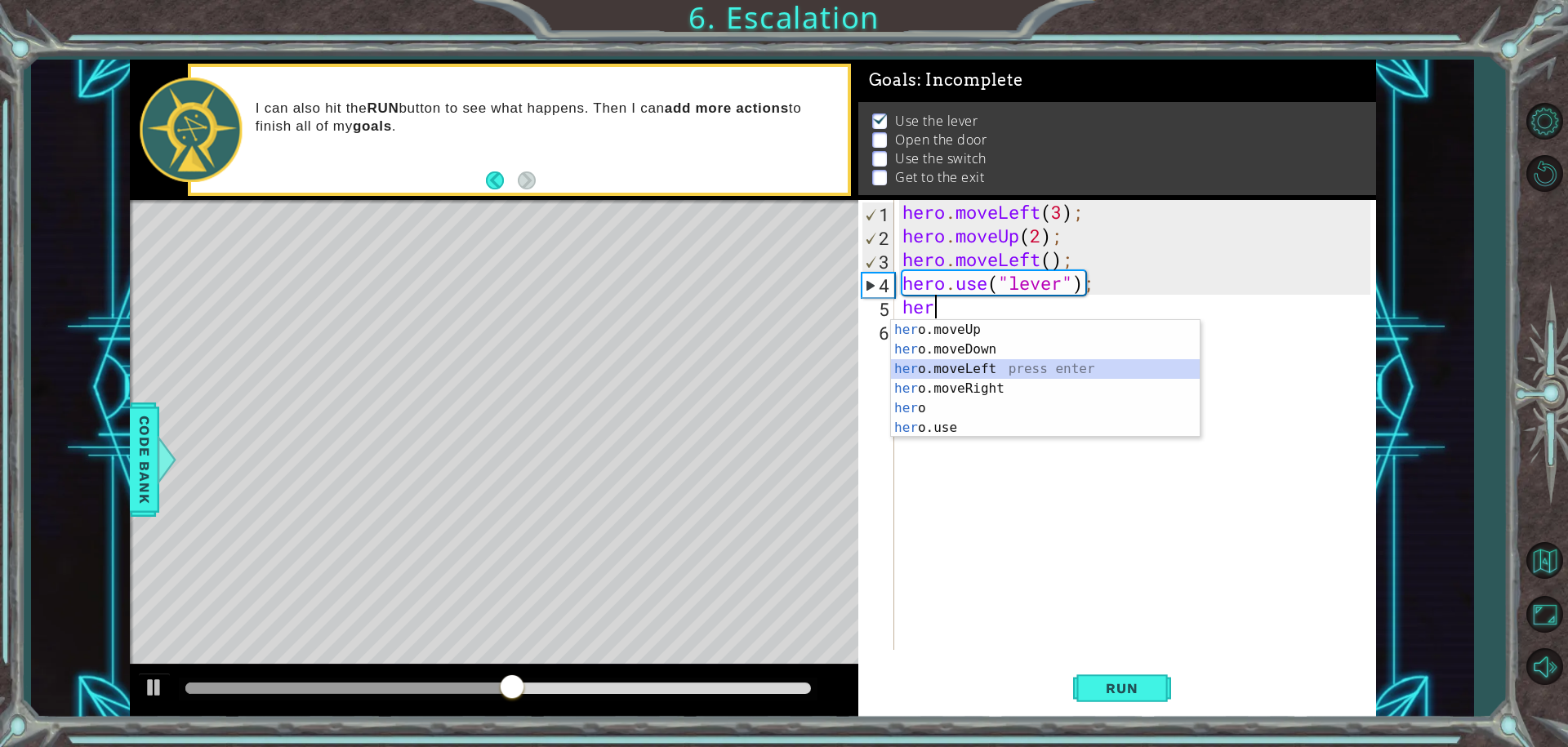
click at [1031, 363] on div "her o.moveUp press enter her o.moveDown press enter her o.moveLeft press enter …" at bounding box center [1045, 398] width 309 height 157
type textarea "hero.moveLeft(1);"
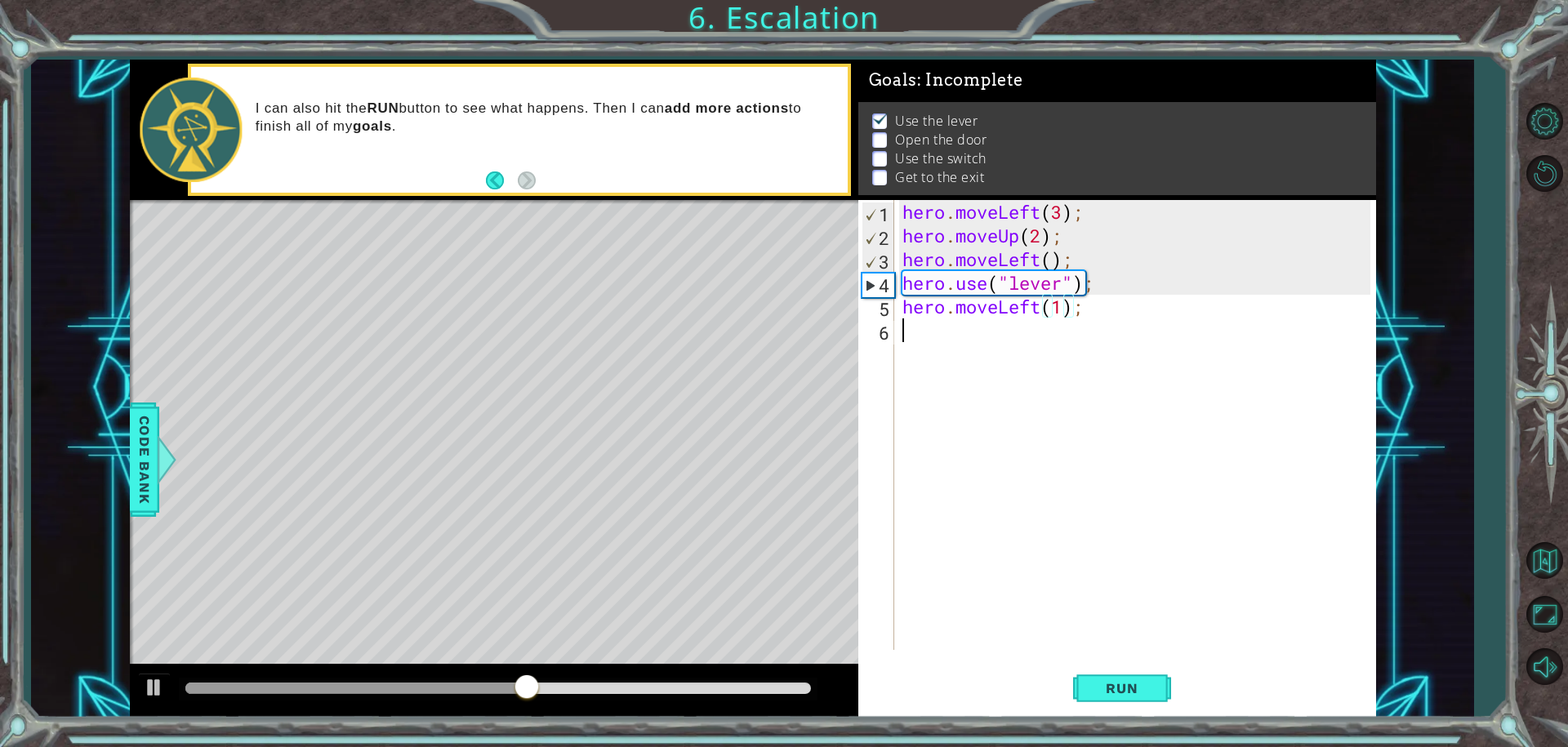
click at [1031, 363] on div "hero . moveLeft ( 3 ) ; hero . moveUp ( 2 ) ; hero . moveLeft ( ) ; hero . use …" at bounding box center [1139, 449] width 480 height 498
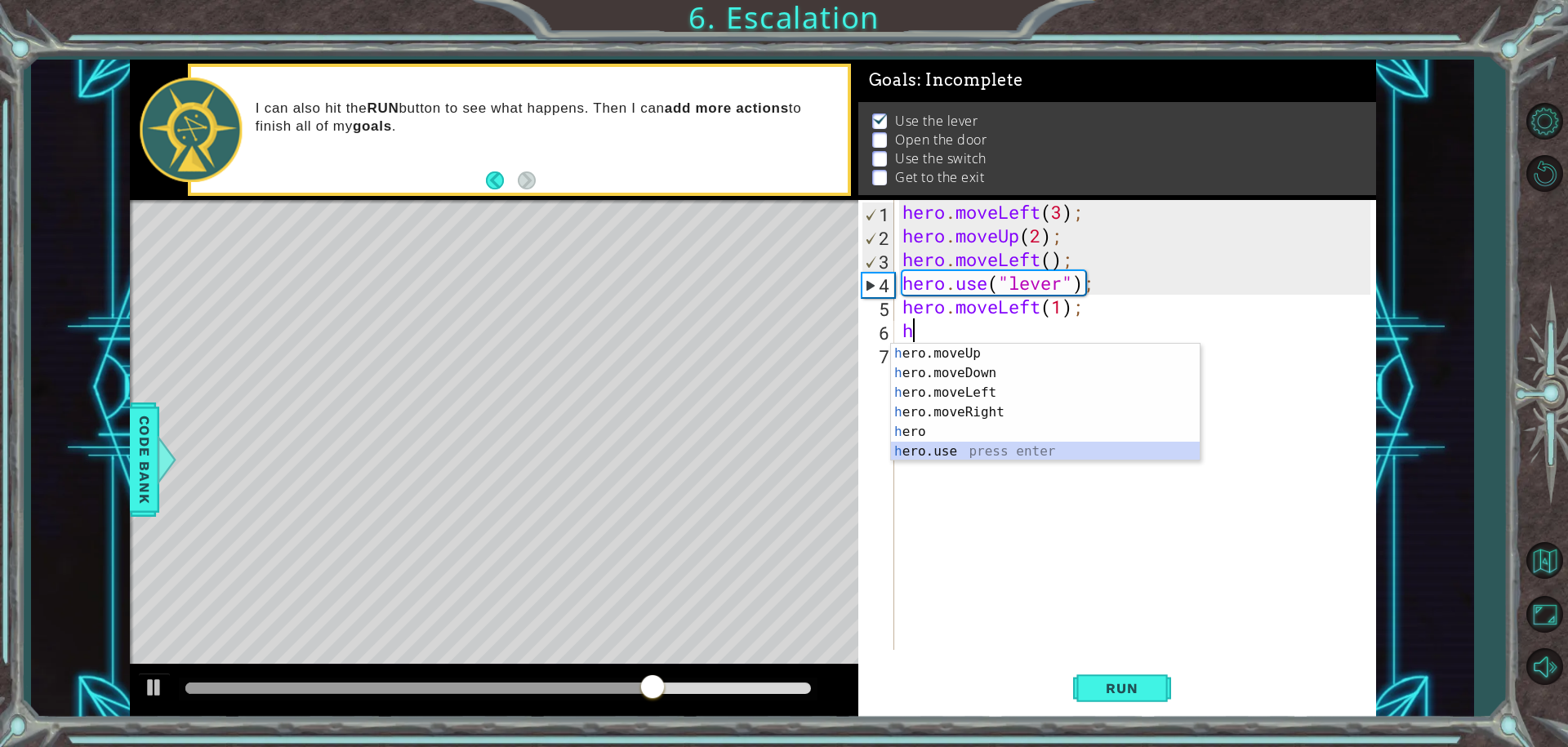
click at [983, 442] on div "h ero.moveUp press enter h ero.moveDown press enter h ero.moveLeft press enter …" at bounding box center [1045, 422] width 309 height 157
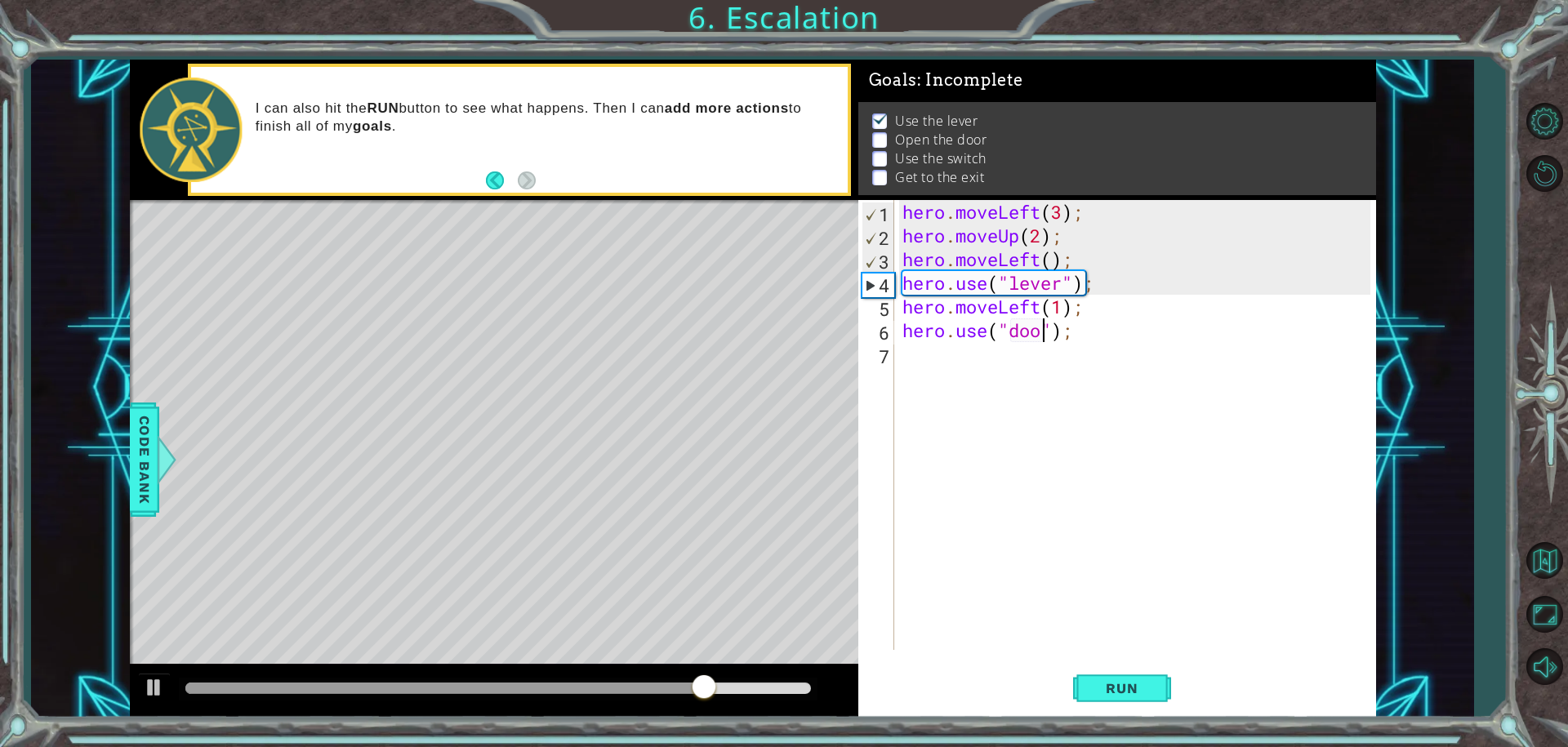
type textarea "hero.use("door");"
click at [1013, 384] on div "hero . moveLeft ( 3 ) ; hero . moveUp ( 2 ) ; hero . moveLeft ( ) ; hero . use …" at bounding box center [1139, 449] width 480 height 498
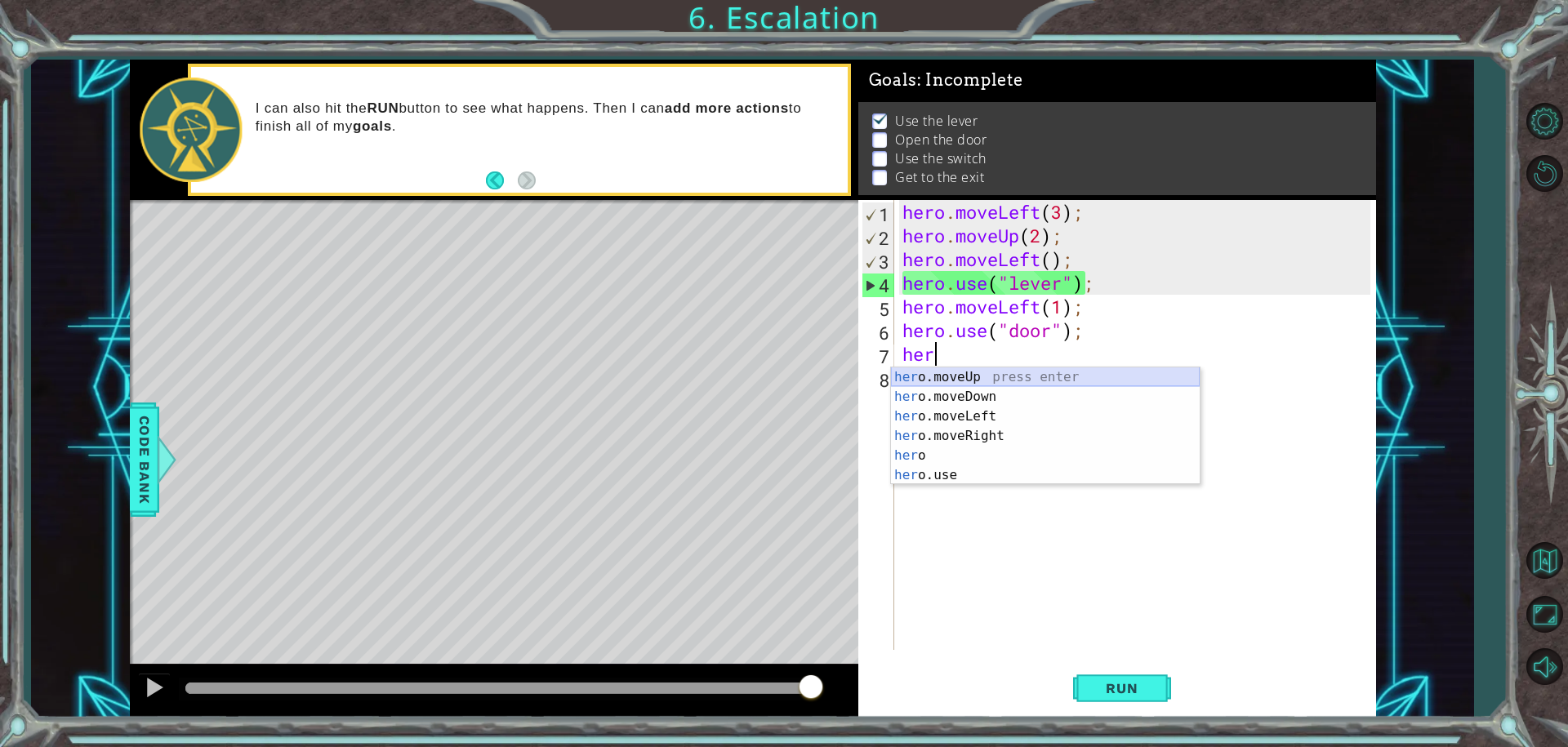
type textarea "hero.moveUp(1);"
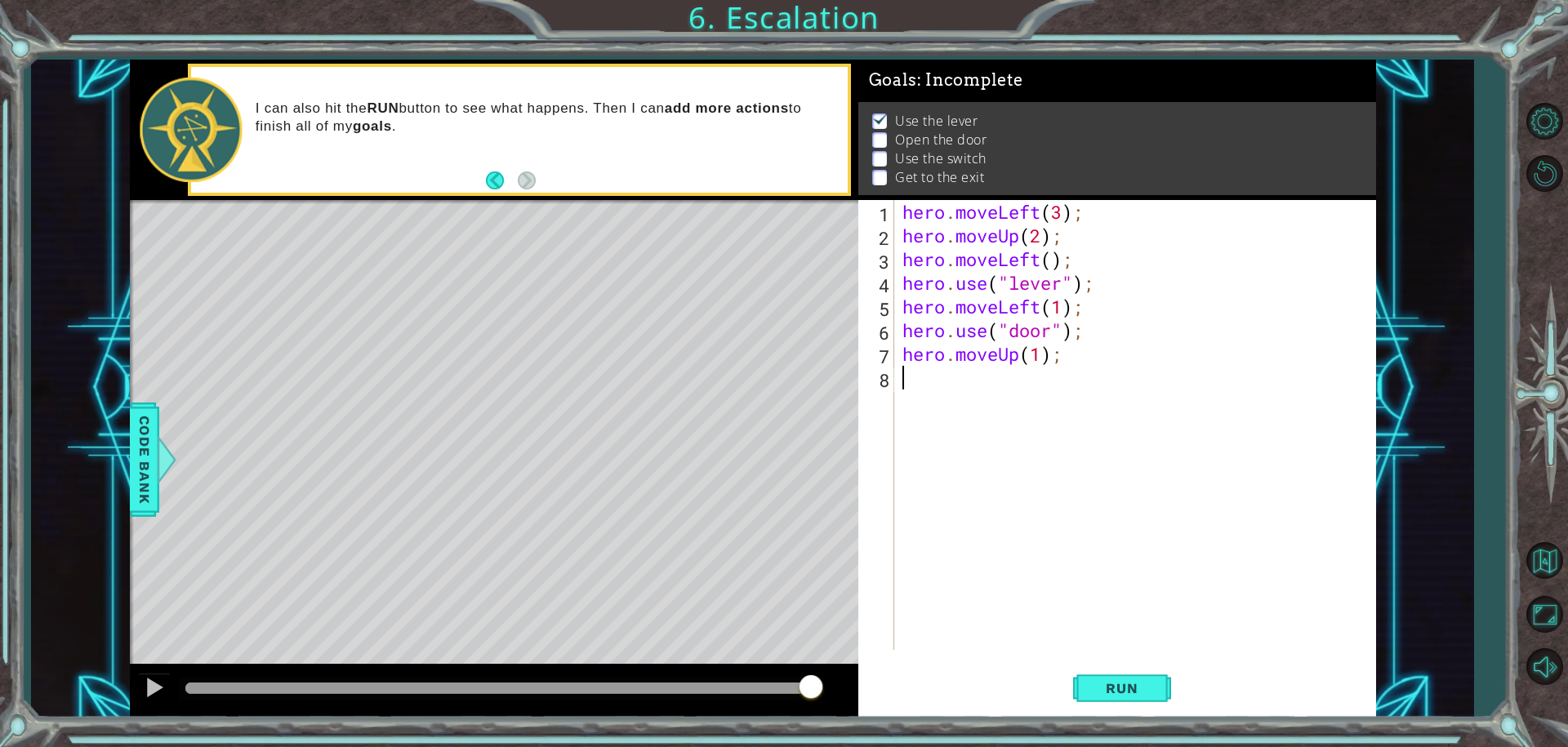
click at [1002, 404] on div "hero . moveLeft ( 3 ) ; hero . moveUp ( 2 ) ; hero . moveLeft ( ) ; hero . use …" at bounding box center [1139, 449] width 480 height 498
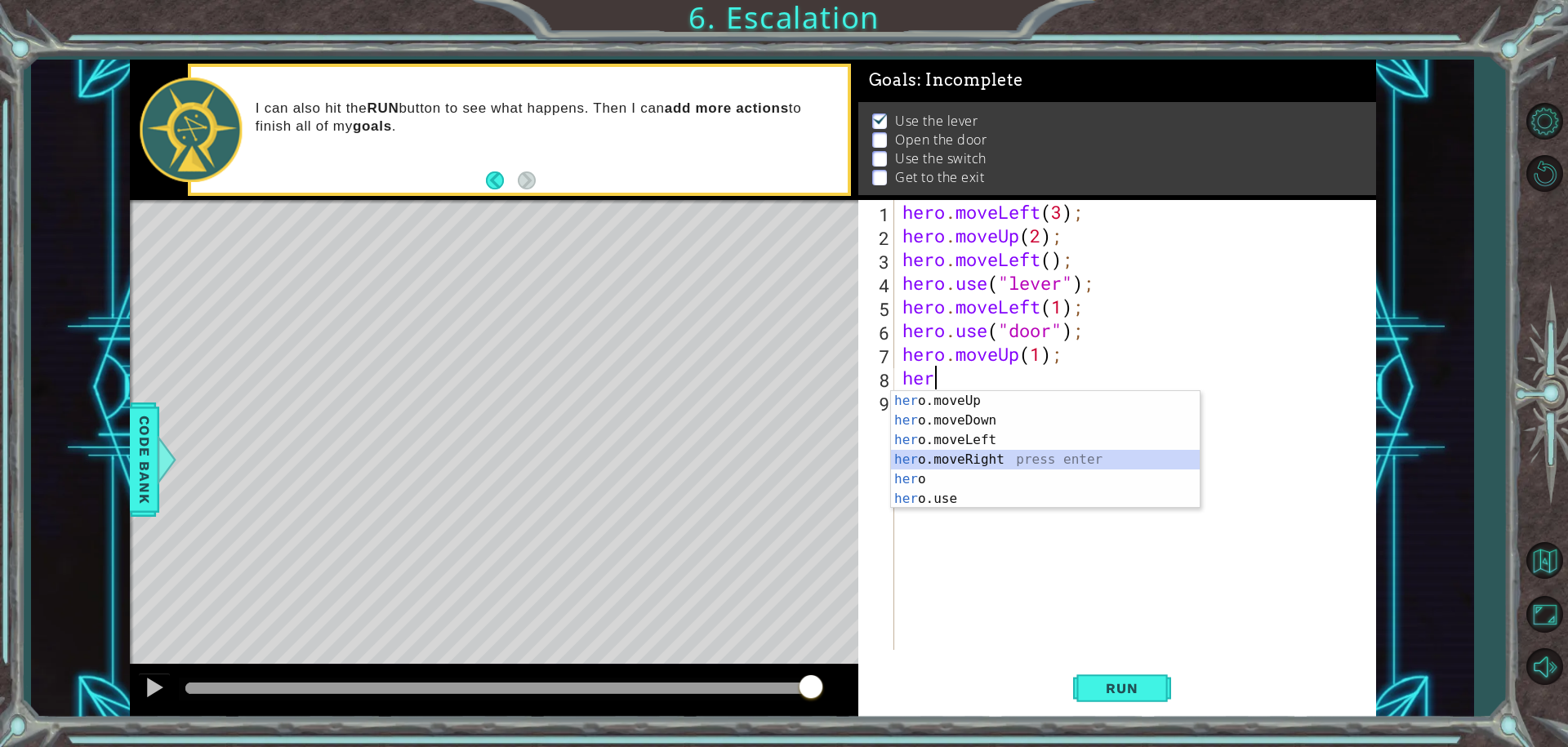
click at [922, 454] on div "her o.moveUp press enter her o.moveDown press enter her o.moveLeft press enter …" at bounding box center [1045, 469] width 309 height 157
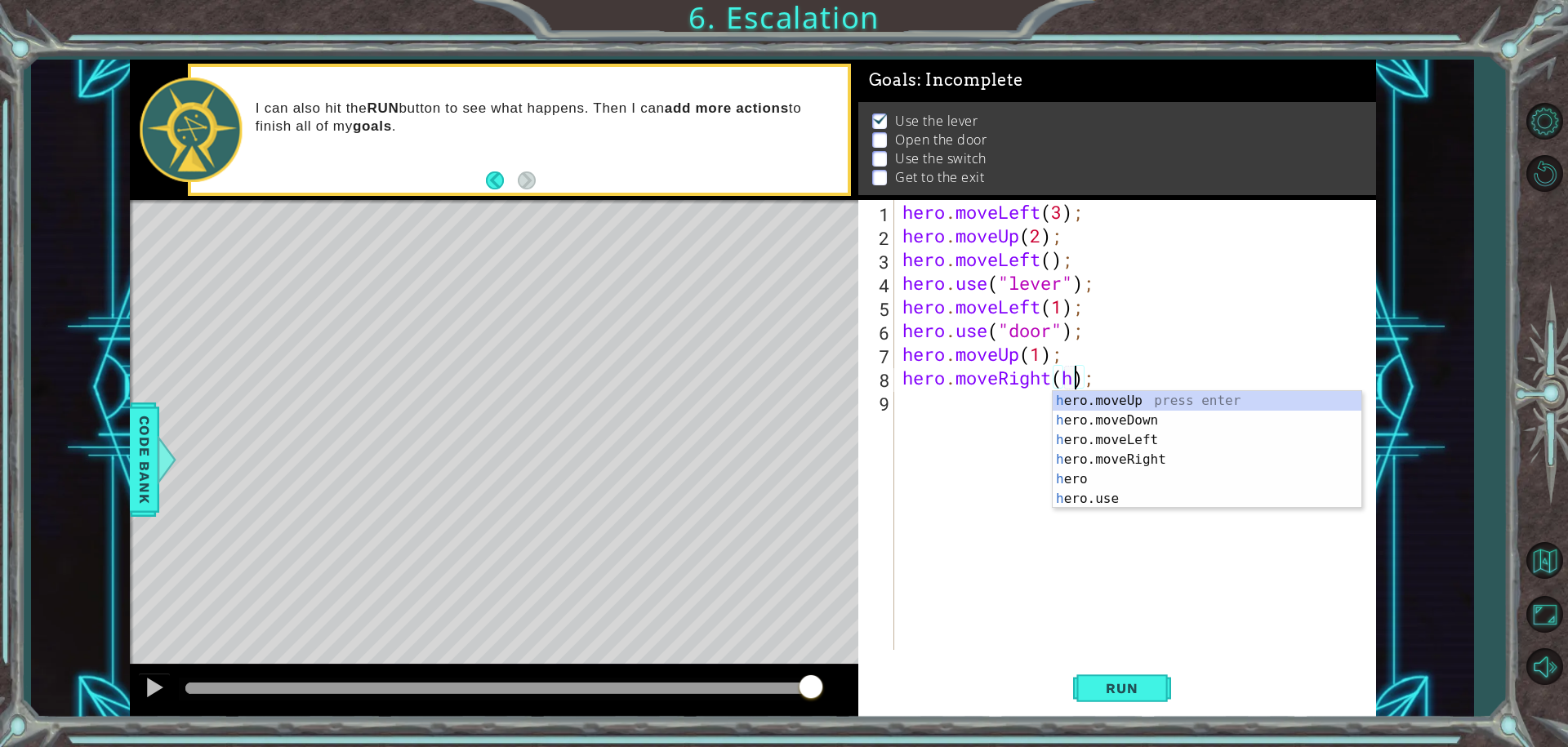
scroll to position [0, 7]
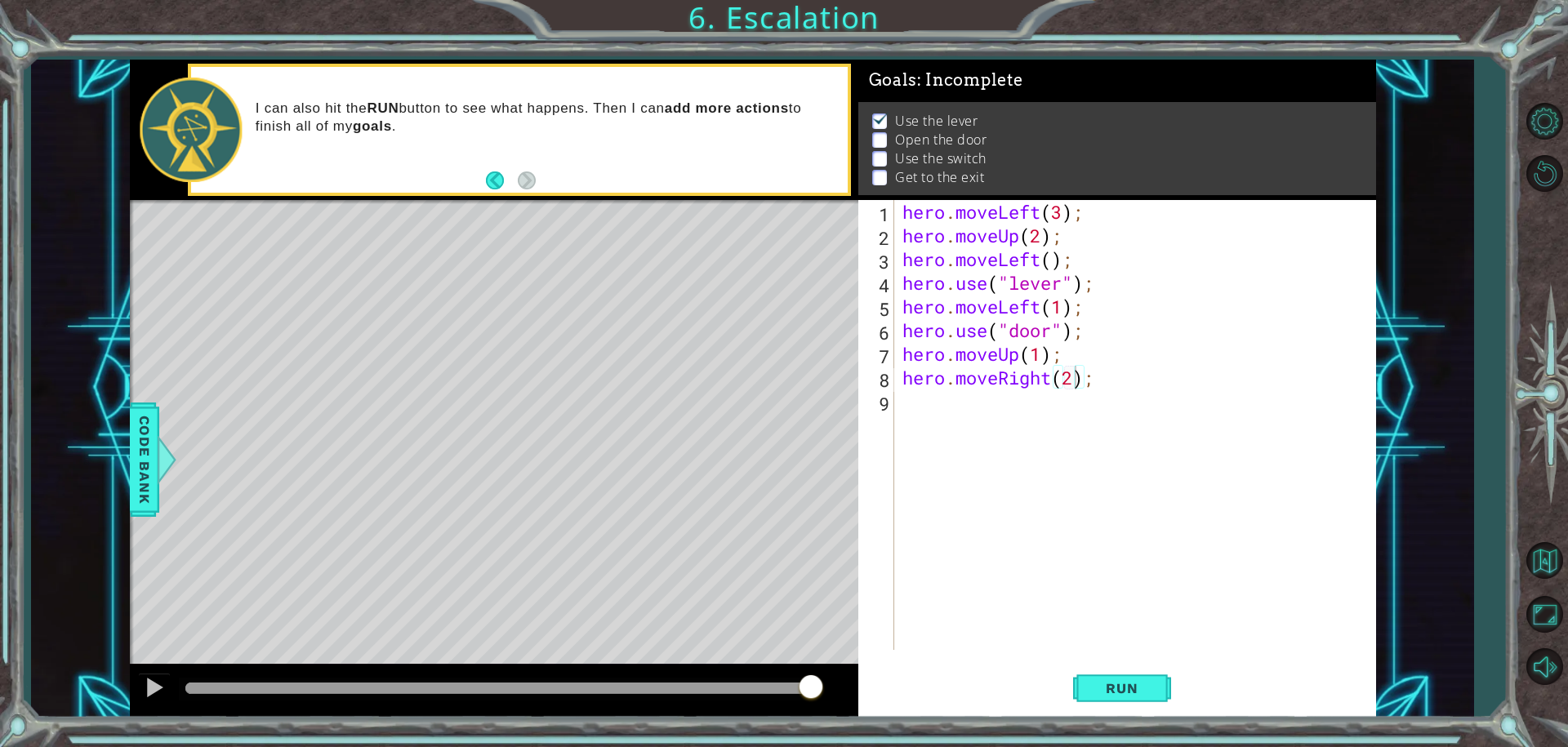
drag, startPoint x: 1171, startPoint y: 717, endPoint x: 1177, endPoint y: 692, distance: 25.7
click at [1177, 699] on div "hero.moveRight(2); 1 2 3 4 5 6 7 8 9 hero . moveLeft ( 3 ) ; hero . moveUp ( 2 …" at bounding box center [1117, 459] width 517 height 518
click at [1154, 698] on button "Run" at bounding box center [1122, 688] width 98 height 51
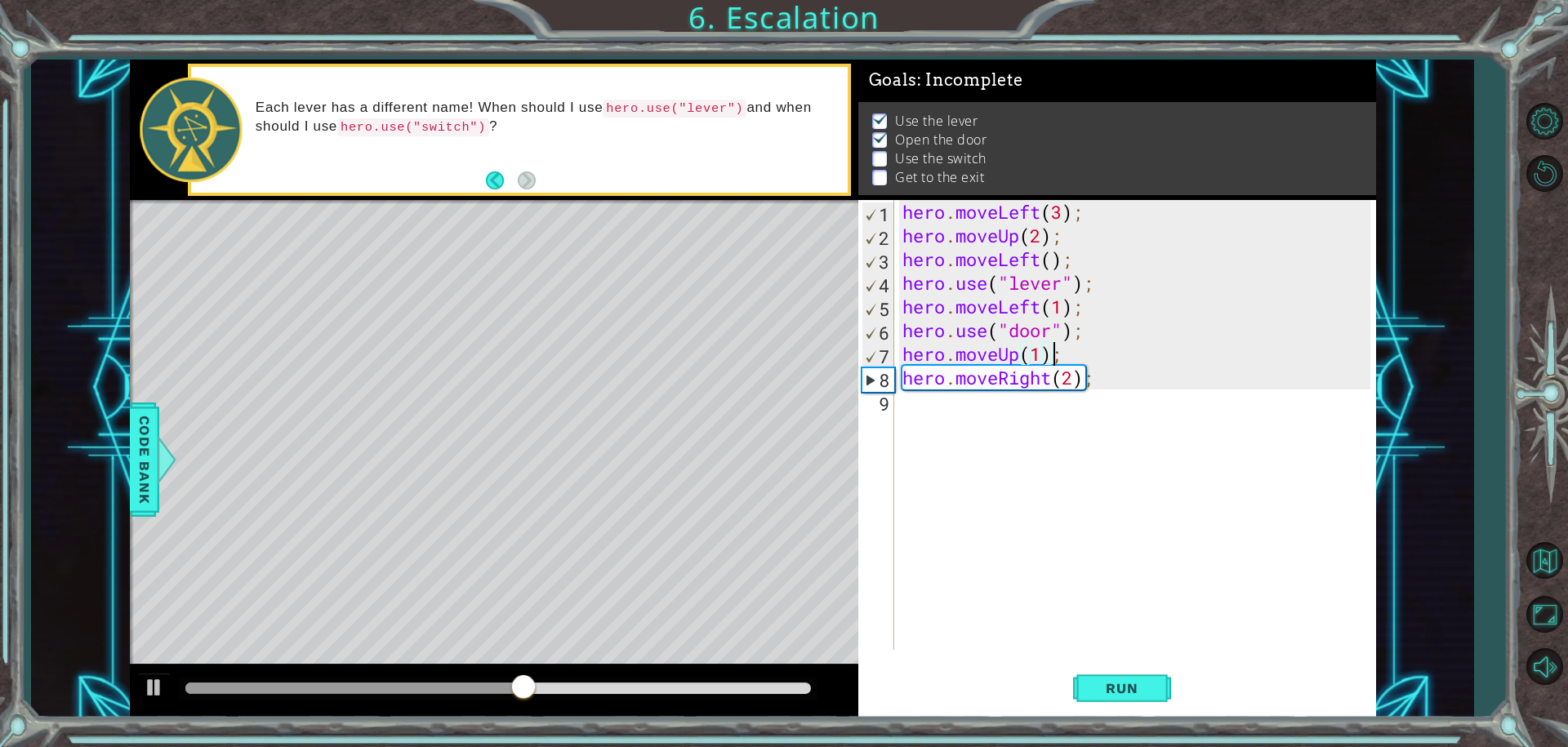
click at [1047, 358] on div "hero . moveLeft ( 3 ) ; hero . moveUp ( 2 ) ; hero . moveLeft ( ) ; hero . use …" at bounding box center [1139, 449] width 480 height 498
click at [1037, 359] on div "hero . moveLeft ( 3 ) ; hero . moveUp ( 2 ) ; hero . moveLeft ( ) ; hero . use …" at bounding box center [1139, 449] width 480 height 498
click at [1041, 358] on div "hero . moveLeft ( 3 ) ; hero . moveUp ( 2 ) ; hero . moveLeft ( ) ; hero . use …" at bounding box center [1139, 449] width 480 height 498
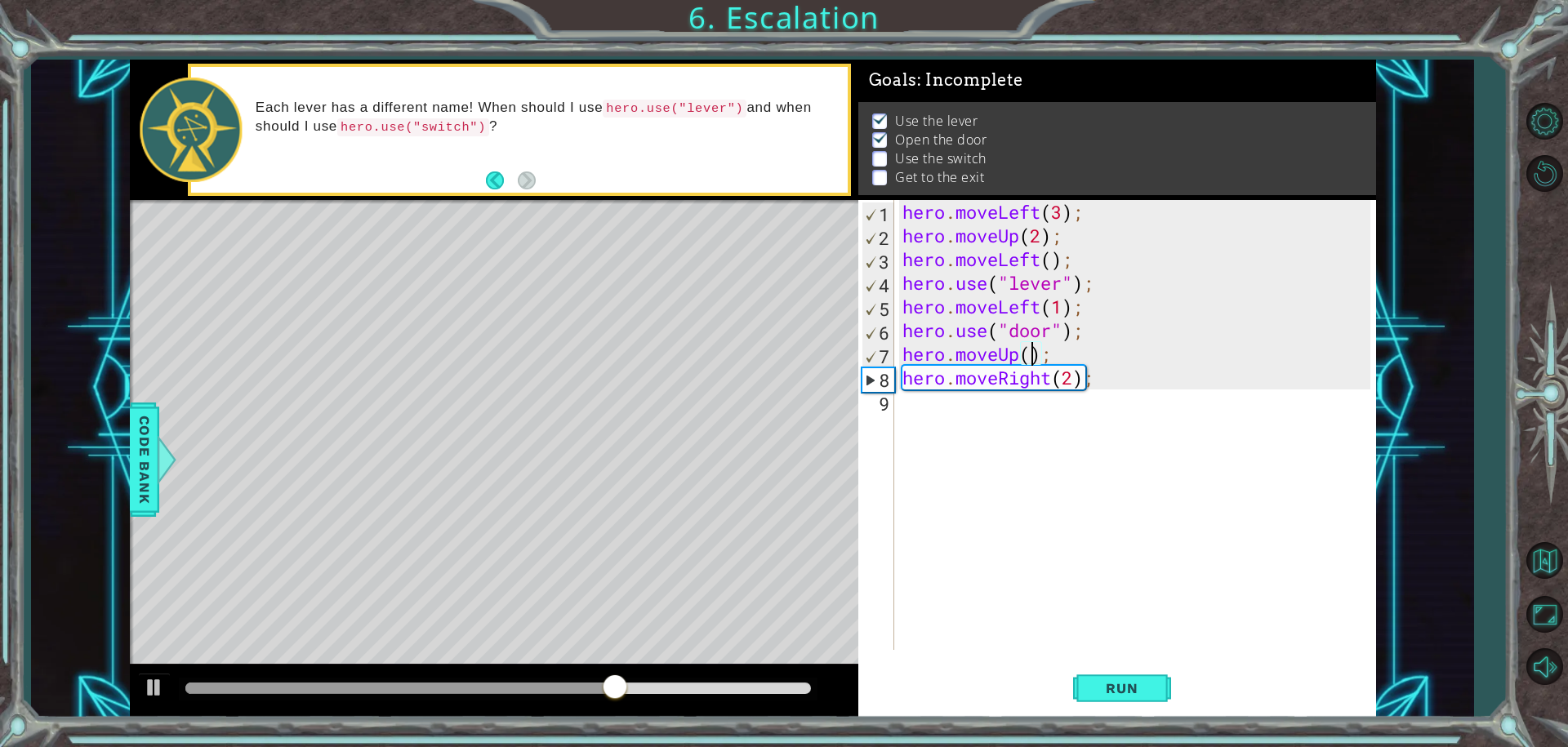
type textarea "hero.moveUp(2);"
click at [1099, 505] on div "hero . moveLeft ( 3 ) ; hero . moveUp ( 2 ) ; hero . moveLeft ( ) ; hero . use …" at bounding box center [1139, 449] width 480 height 498
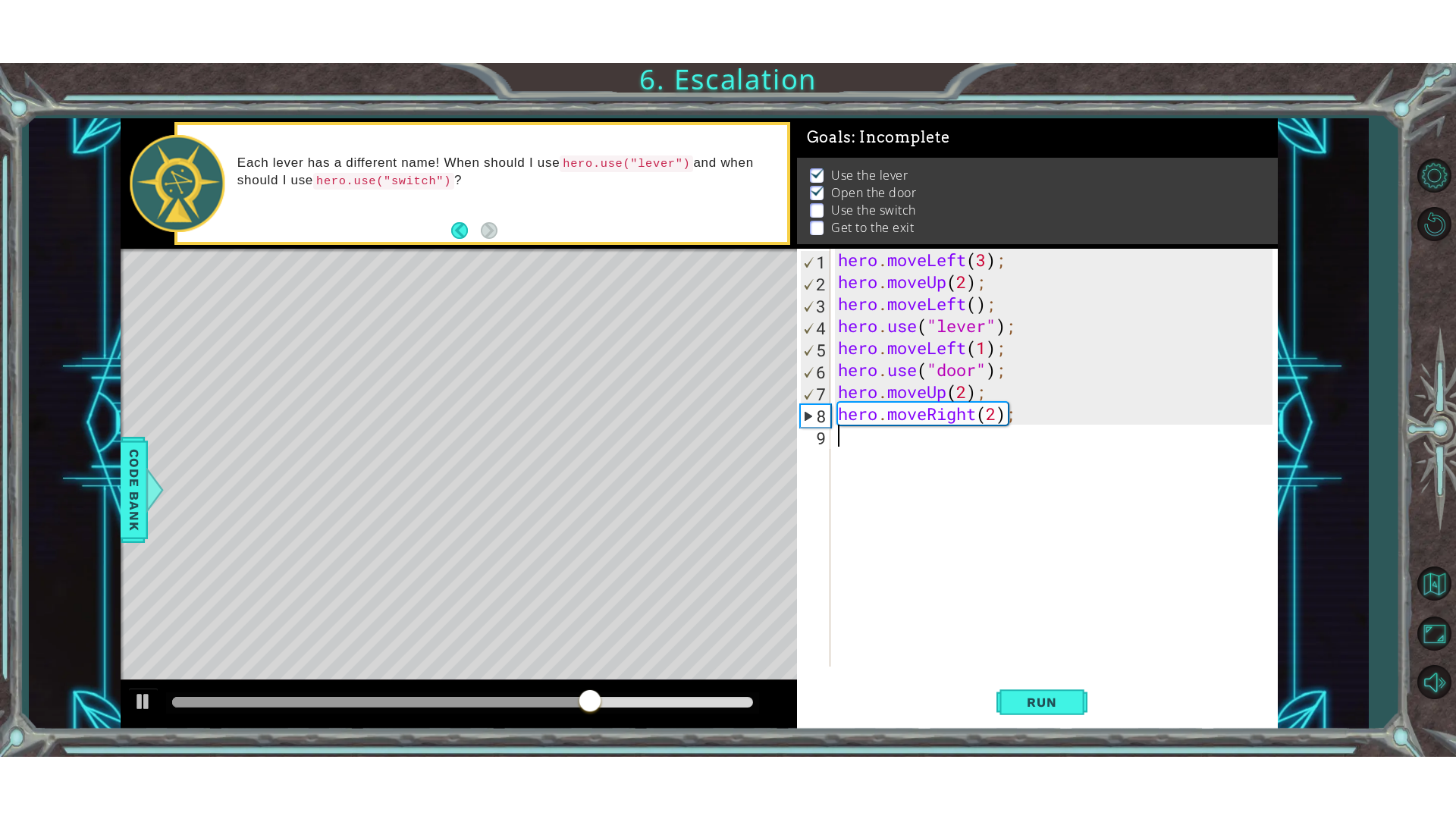
scroll to position [0, 0]
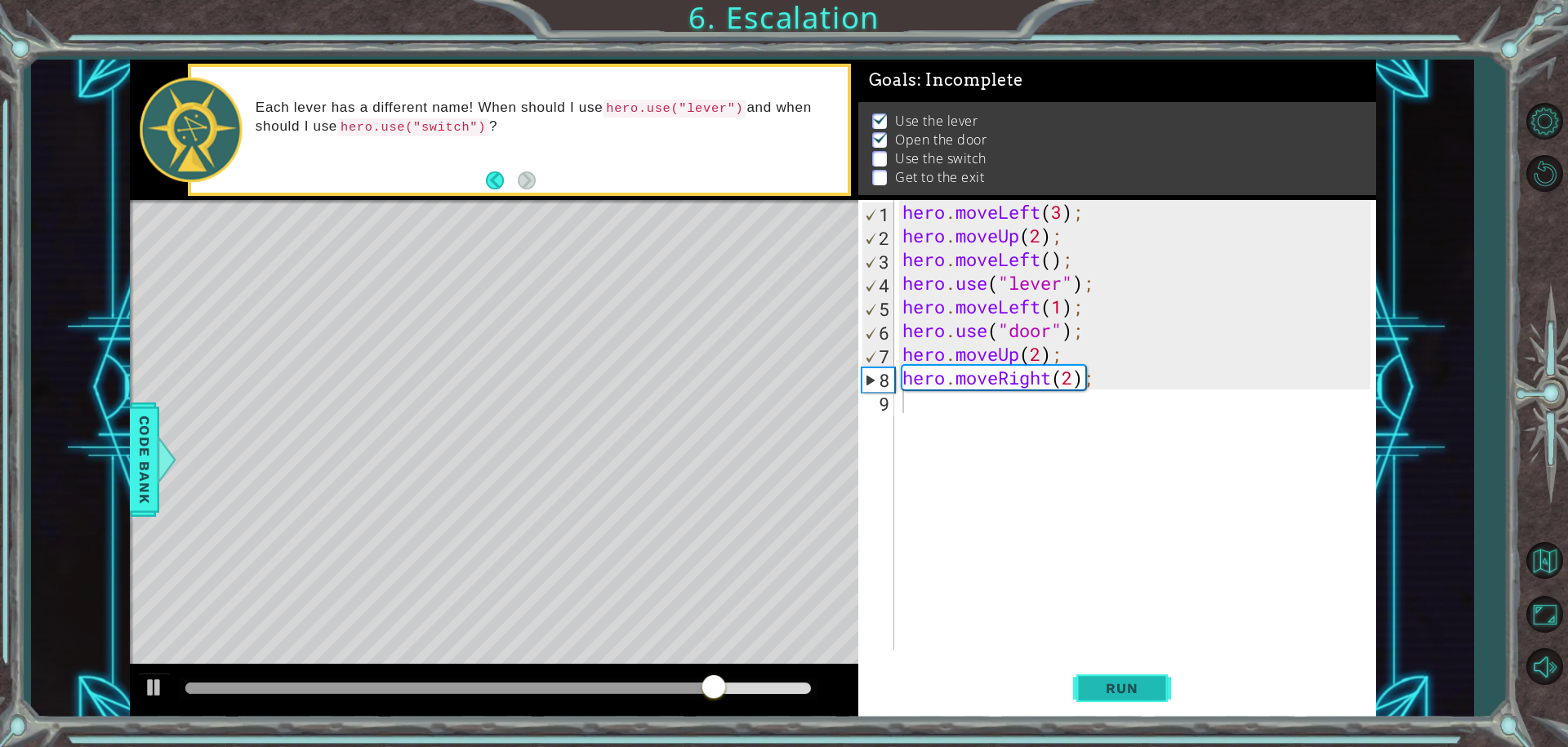
click at [1100, 688] on span "Run" at bounding box center [1122, 689] width 65 height 17
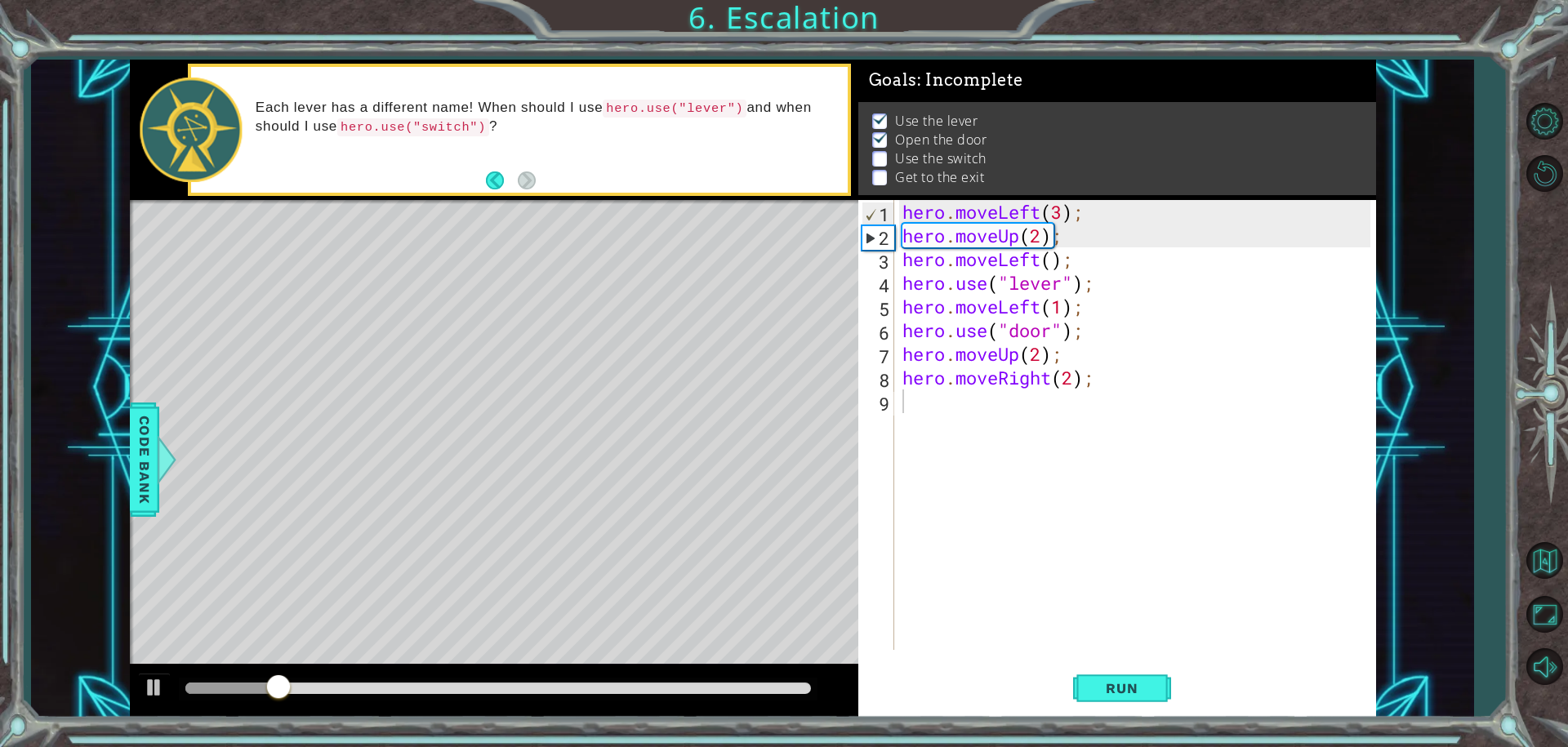
drag, startPoint x: 324, startPoint y: 681, endPoint x: 291, endPoint y: 691, distance: 34.5
click at [293, 690] on div at bounding box center [498, 690] width 638 height 23
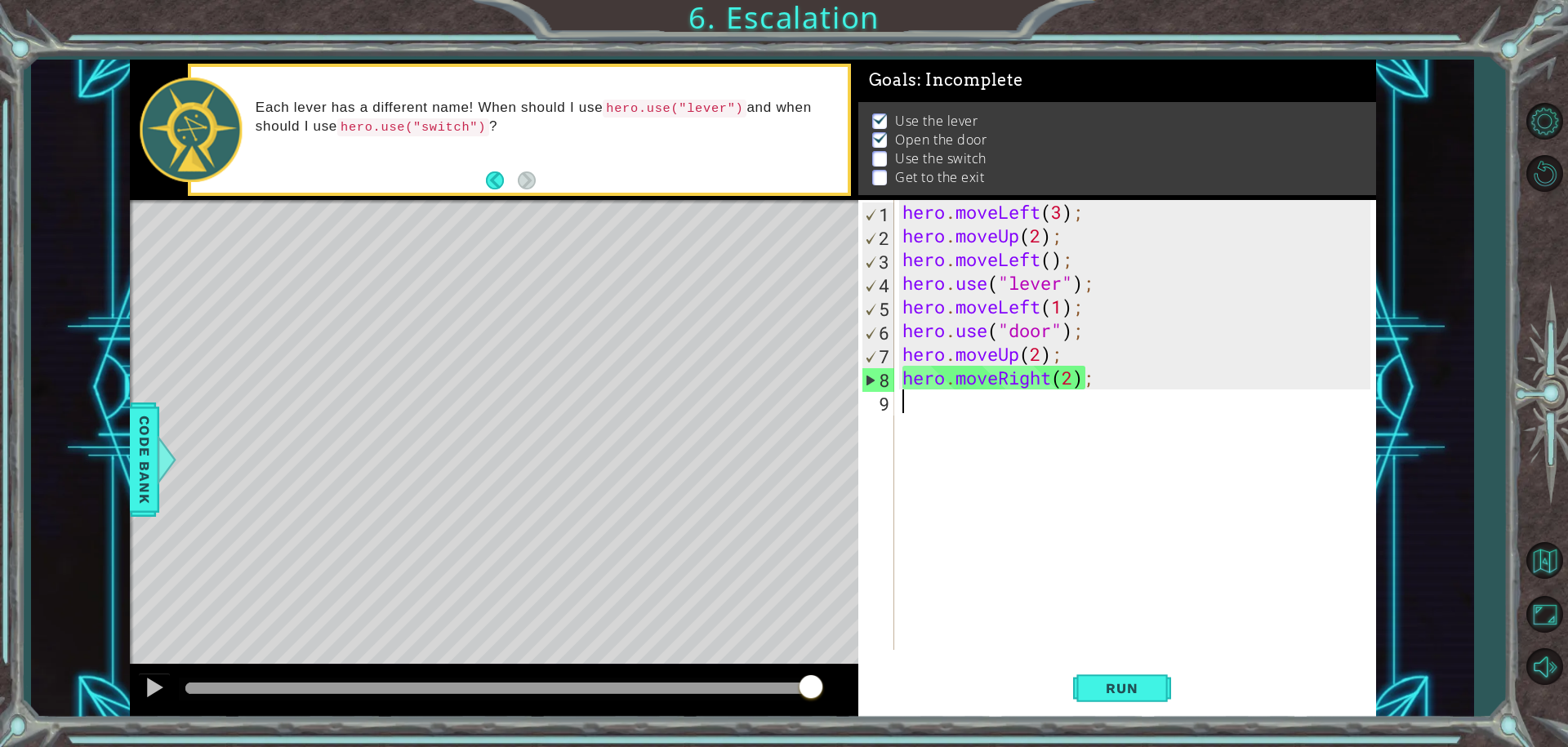
drag, startPoint x: 290, startPoint y: 684, endPoint x: 1231, endPoint y: 685, distance: 941.0
click at [1229, 687] on div "1 ההההההההההההההההההההההההההההההההההההההההההההההההההההההההההההההההההההההההההההה…" at bounding box center [753, 388] width 1246 height 658
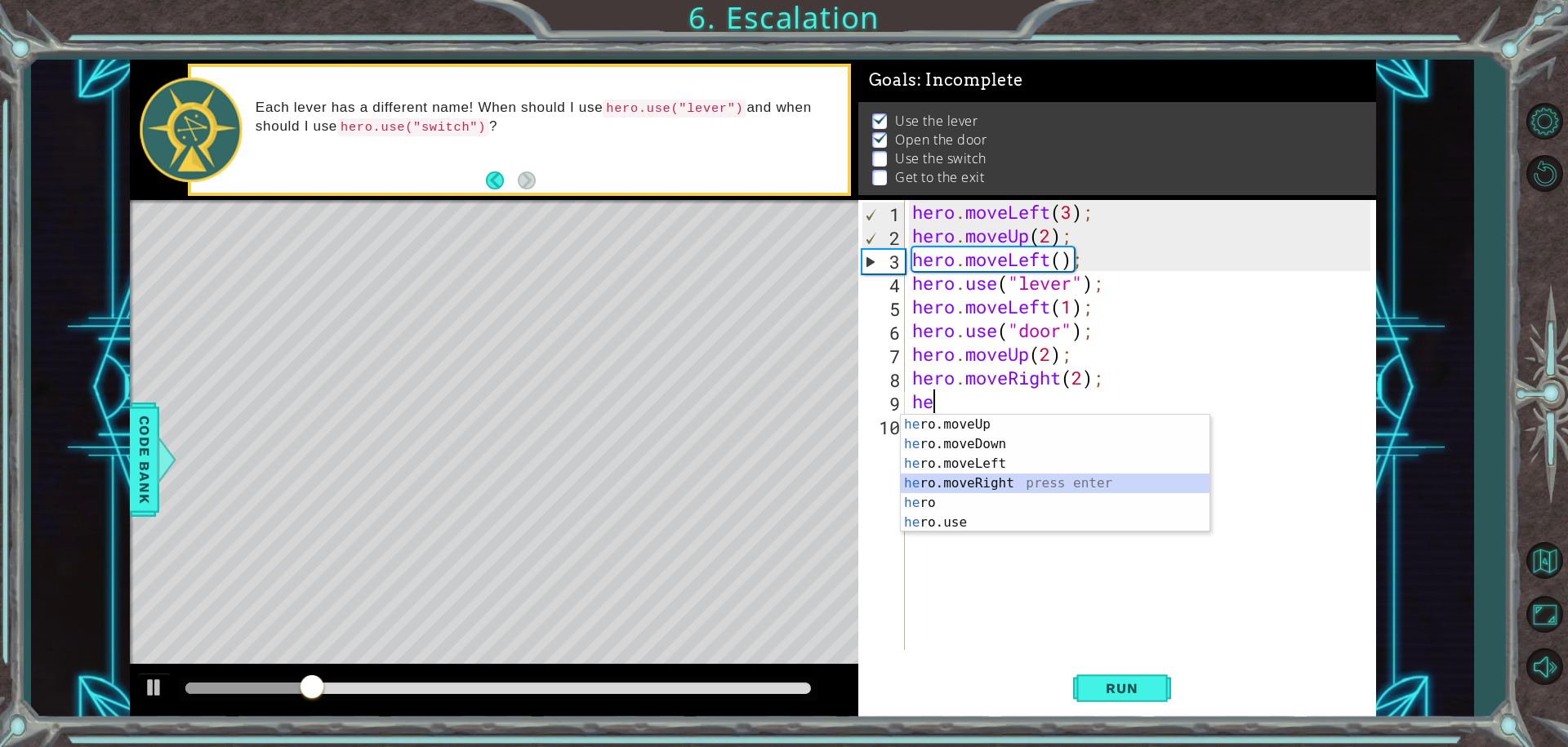
click at [1033, 475] on div "he ro.moveUp press enter he ro.moveDown press enter he ro.moveLeft press enter …" at bounding box center [1055, 493] width 309 height 157
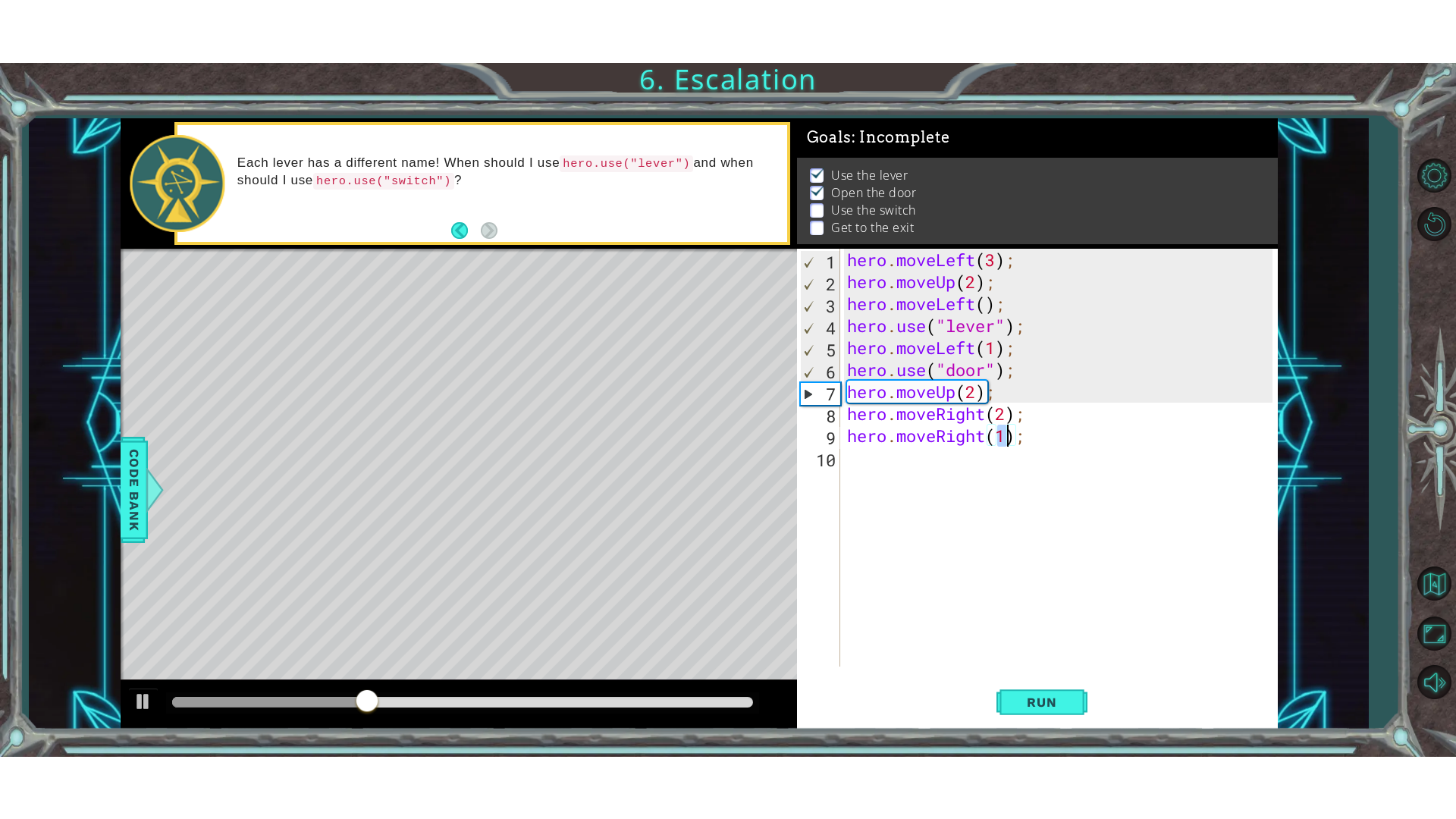
scroll to position [2, 0]
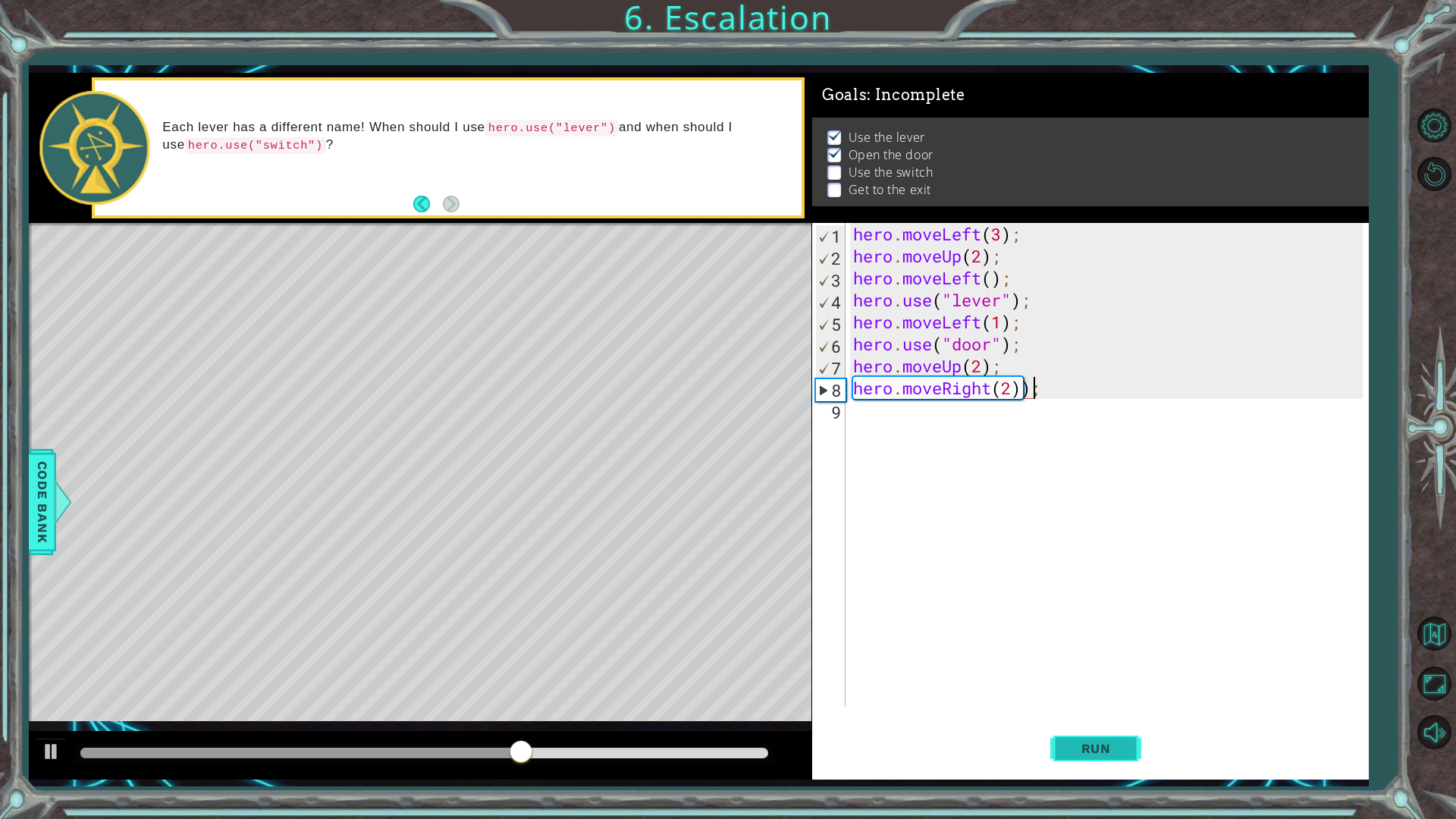
type textarea "hero.moveRight(2);"
click at [1218, 479] on div "hero . moveLeft ( 3 ) ; hero . moveUp ( 2 ) ; hero . moveLeft ( ) ; hero . use …" at bounding box center [1111, 487] width 521 height 528
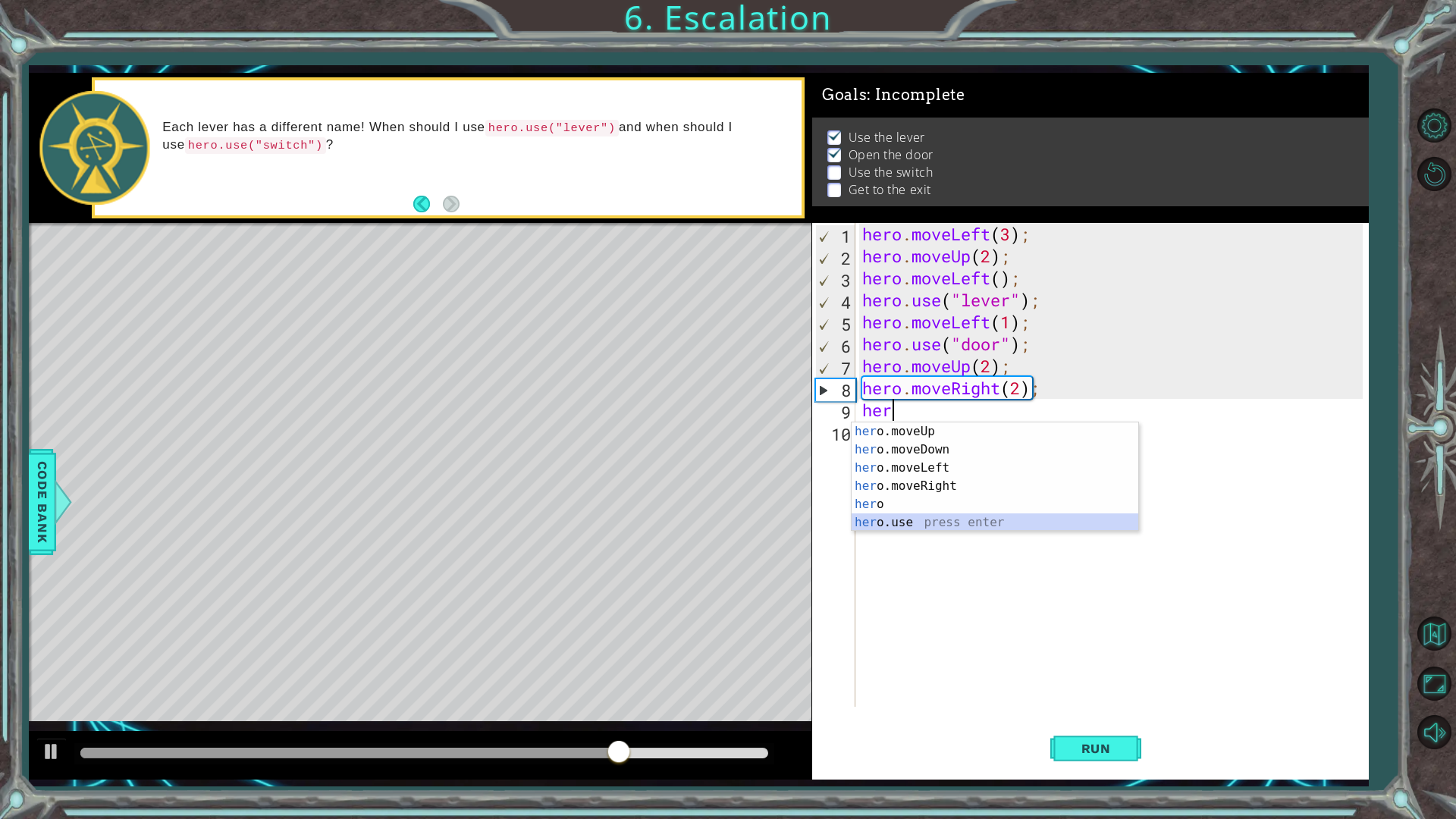
click at [977, 524] on div "her o.moveUp press enter her o.moveDown press enter her o.moveLeft press enter …" at bounding box center [995, 494] width 287 height 145
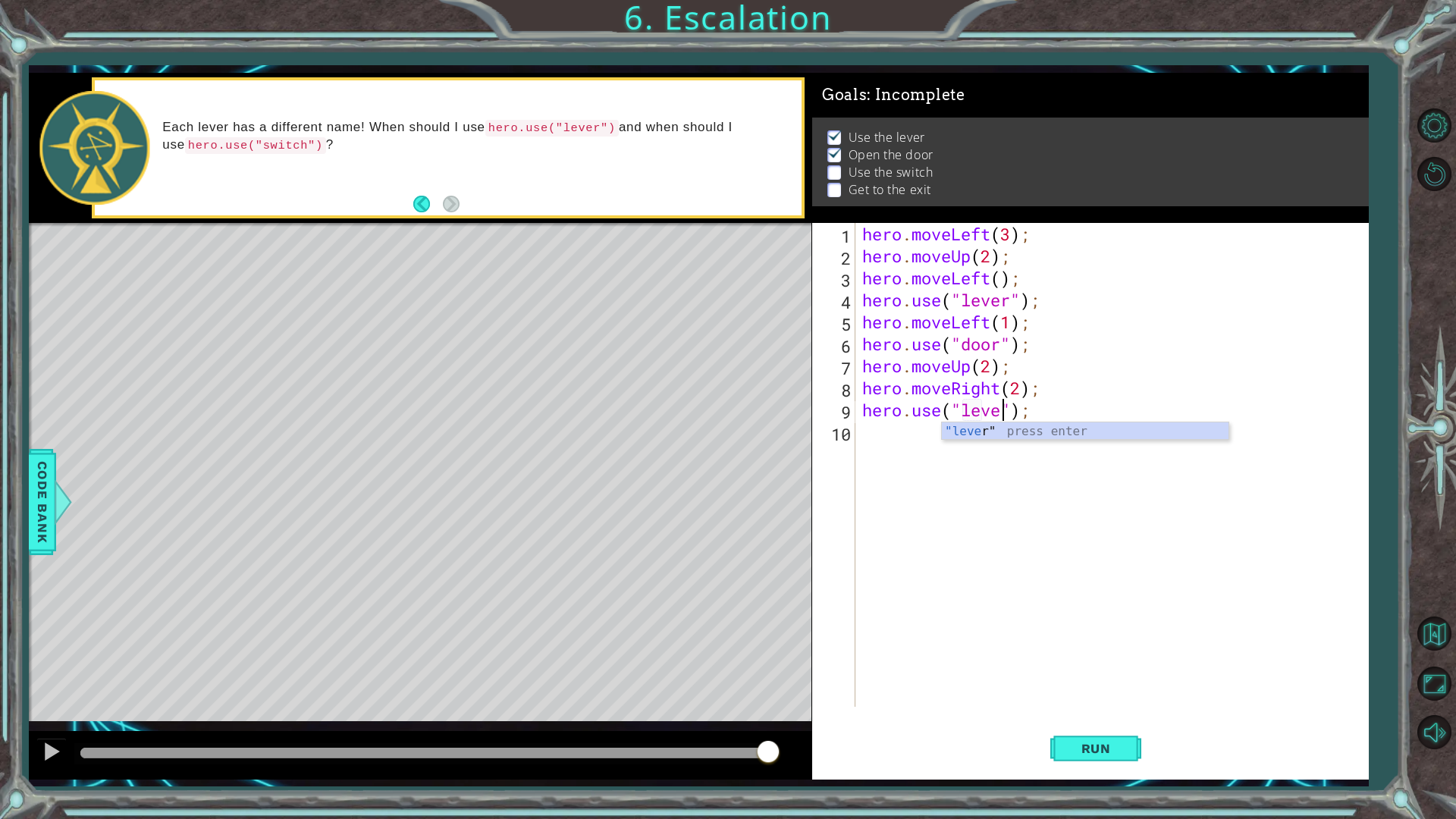
scroll to position [0, 7]
click at [1121, 693] on span "Run" at bounding box center [1096, 749] width 60 height 15
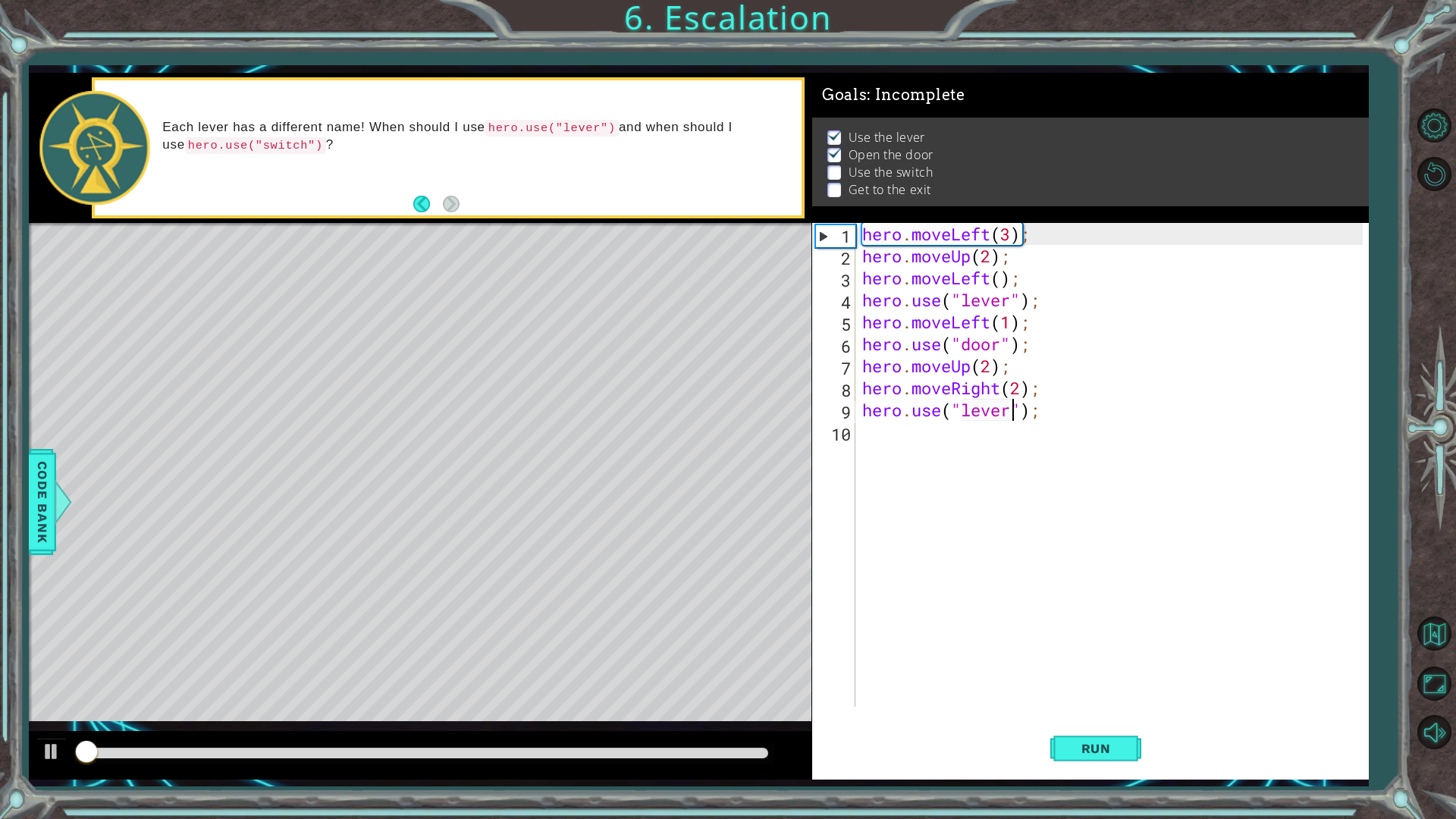
scroll to position [1, 0]
click at [420, 693] on div at bounding box center [424, 753] width 687 height 11
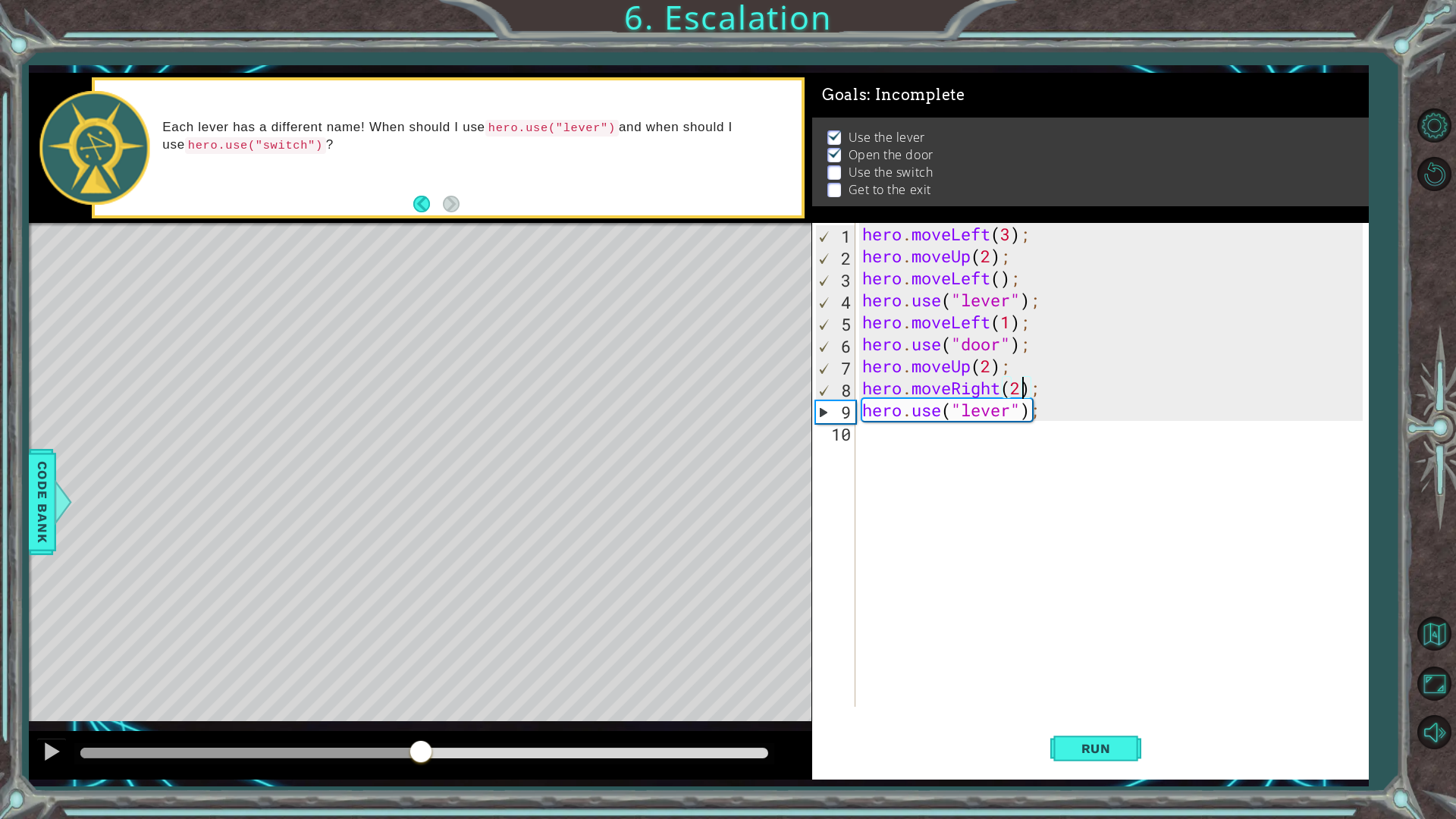
click at [1019, 387] on div "hero . moveLeft ( 3 ) ; hero . moveUp ( 2 ) ; hero . moveLeft ( ) ; hero . use …" at bounding box center [1115, 487] width 512 height 528
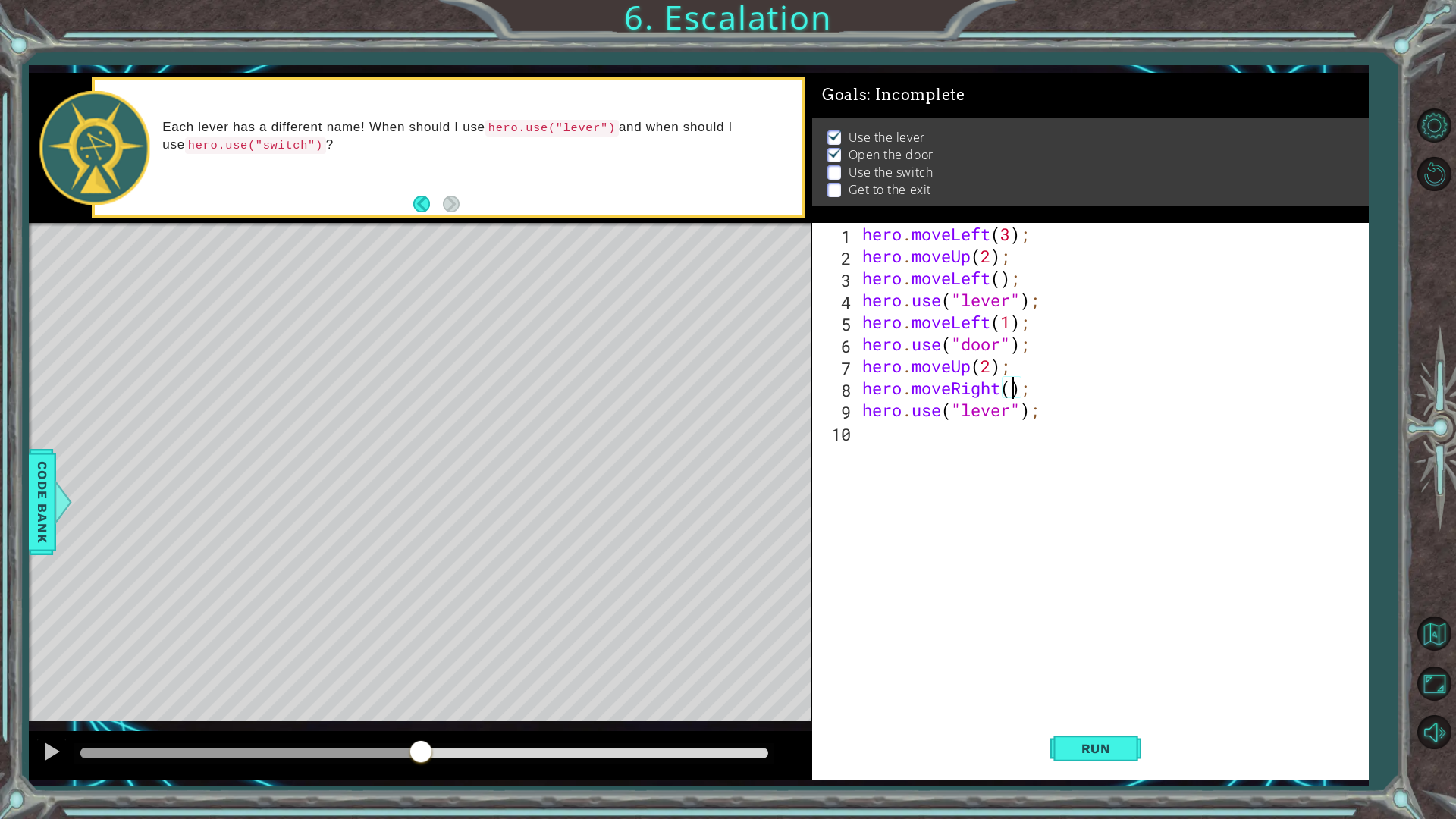
type textarea "hero.moveRight(1);"
drag, startPoint x: 1000, startPoint y: 571, endPoint x: 1000, endPoint y: 557, distance: 14.0
click at [1000, 560] on div "hero . moveLeft ( 3 ) ; hero . moveUp ( 2 ) ; hero . moveLeft ( ) ; hero . use …" at bounding box center [1115, 487] width 512 height 528
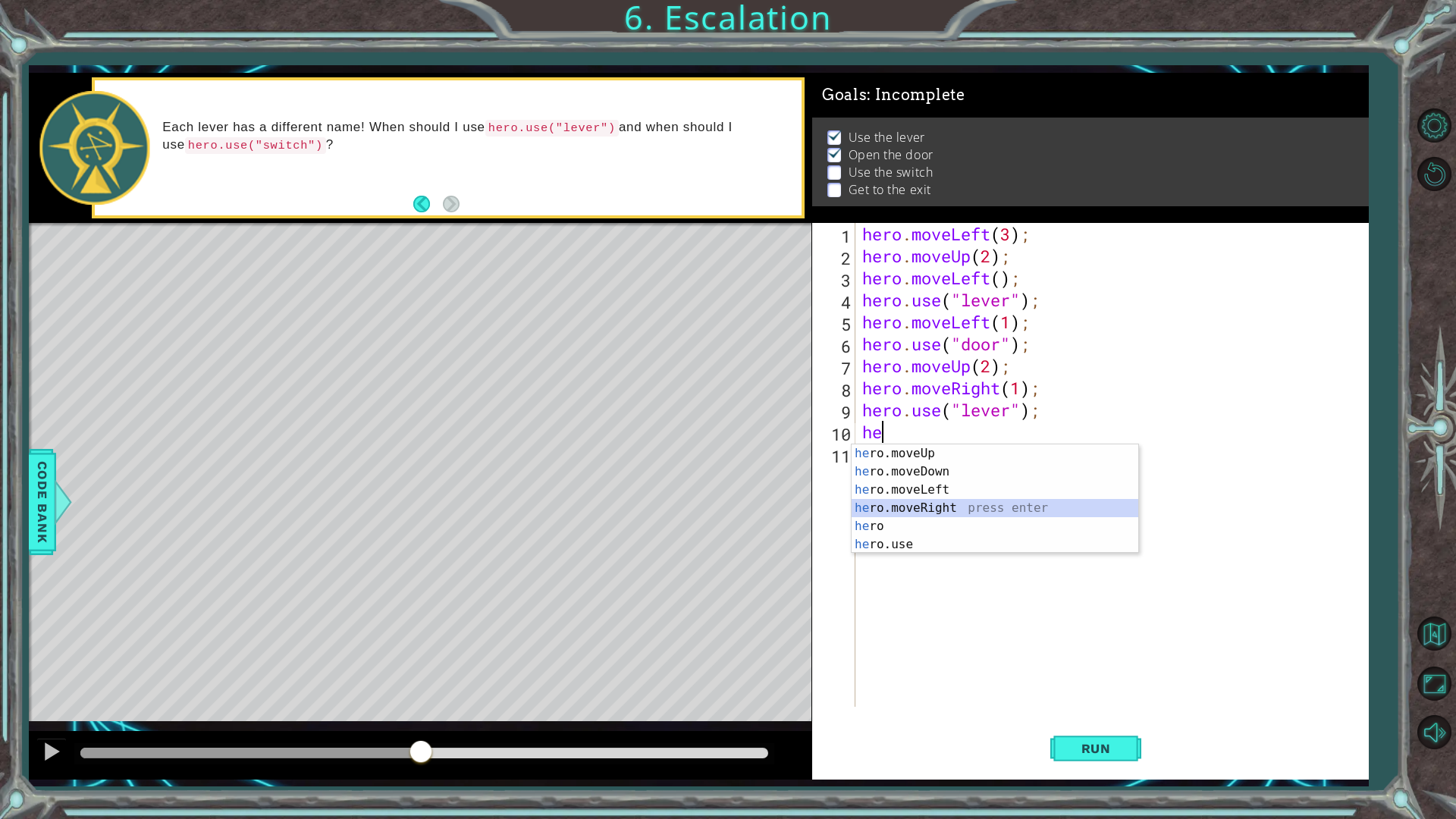
click at [922, 504] on div "he ro.moveUp press enter he ro.moveDown press enter he ro.moveLeft press enter …" at bounding box center [995, 517] width 287 height 145
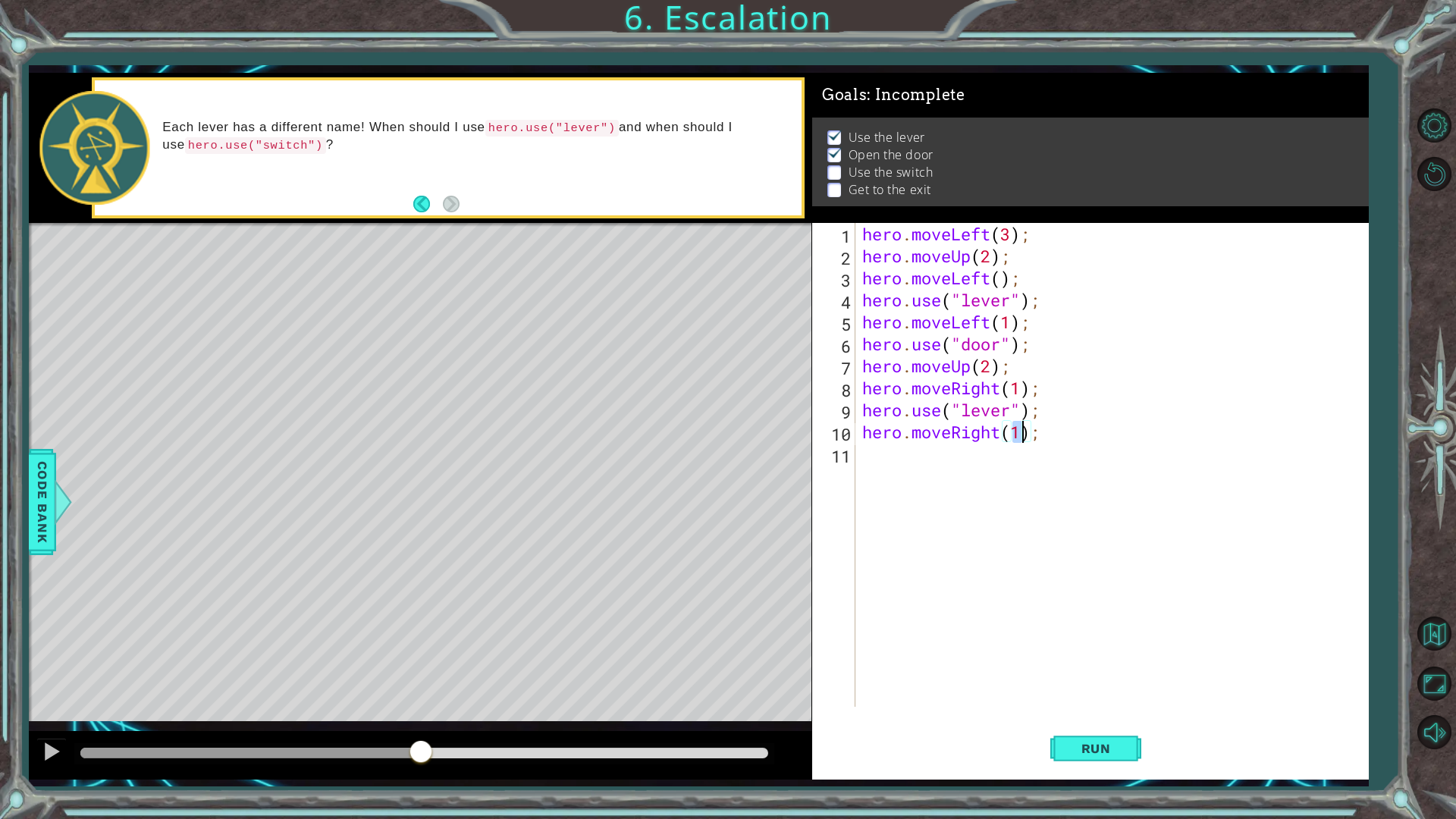
type textarea "hero.moveRight(2);"
click at [959, 478] on div "hero . moveLeft ( 3 ) ; hero . moveUp ( 2 ) ; hero . moveLeft ( ) ; hero . use …" at bounding box center [1115, 487] width 512 height 528
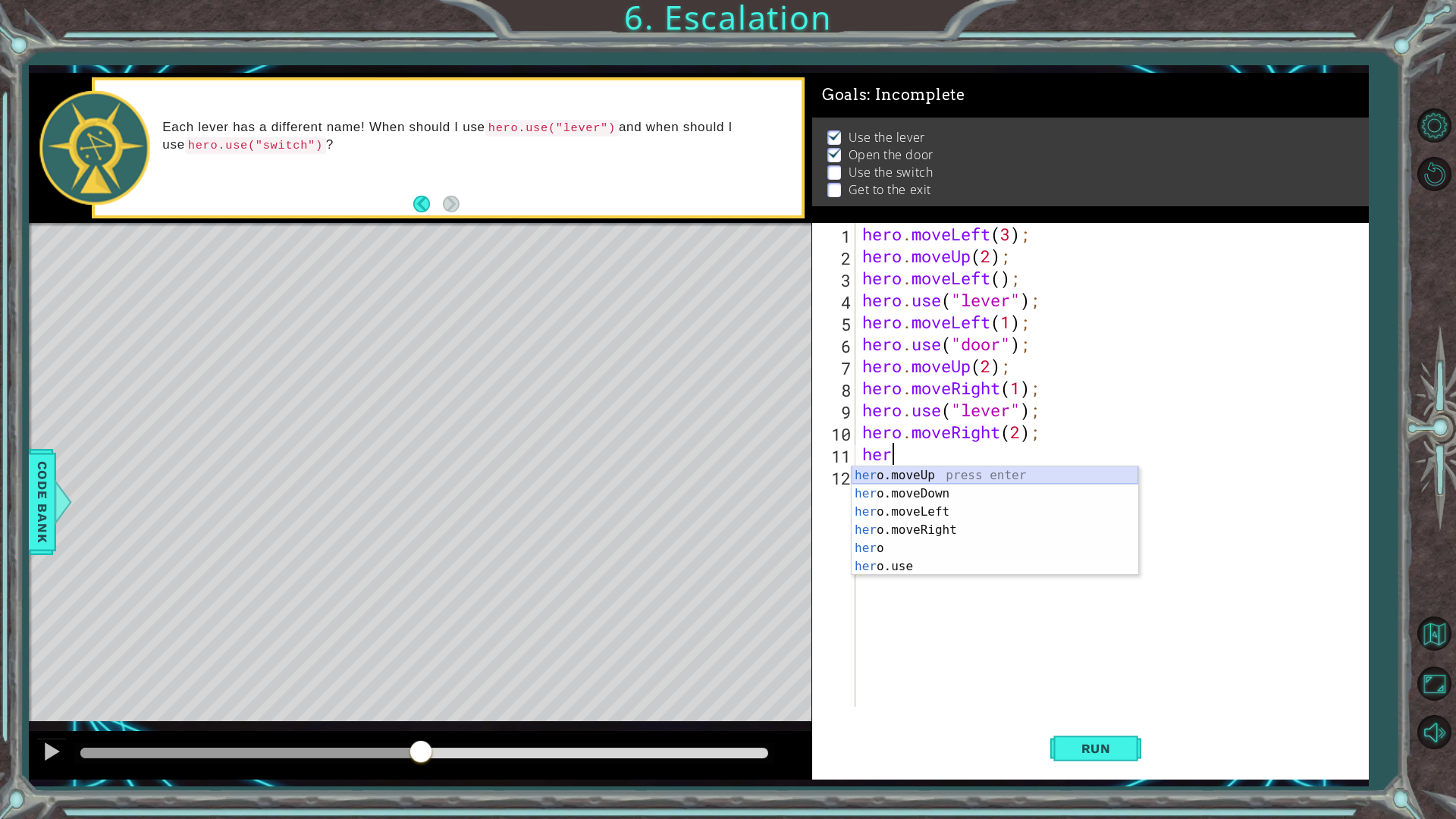
click at [1001, 481] on div "her o.moveUp press enter her o.moveDown press enter her o.moveLeft press enter …" at bounding box center [995, 539] width 287 height 145
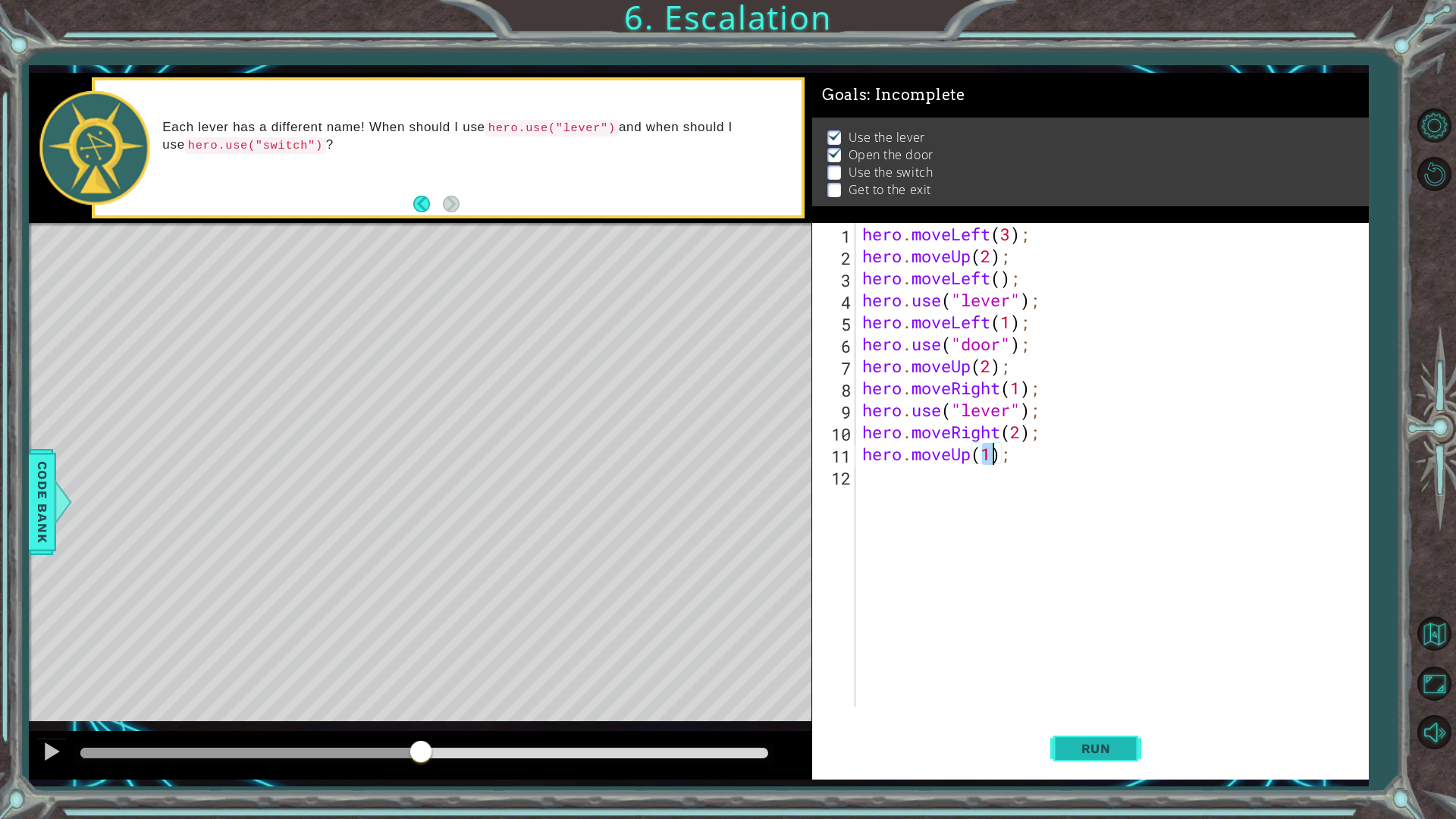
type textarea "hero.moveUp(1);"
click at [1082, 693] on button "Run" at bounding box center [1095, 748] width 91 height 55
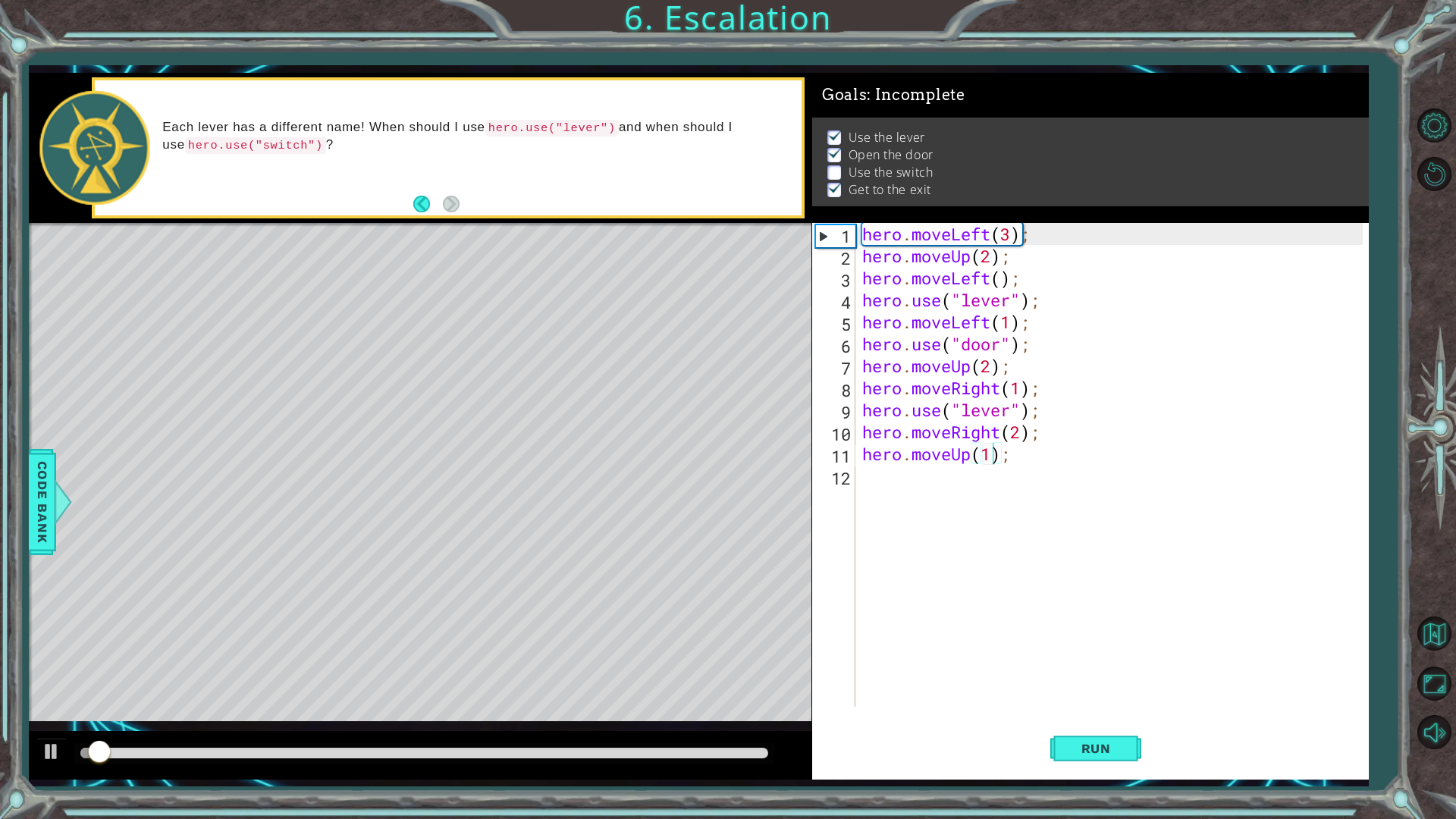
click at [676, 693] on div "methods hero moveDown(steps) moveUp(steps) moveLeft(steps) moveRight(steps) use…" at bounding box center [698, 426] width 1339 height 707
click at [656, 693] on div at bounding box center [420, 755] width 783 height 48
click at [655, 693] on div at bounding box center [424, 753] width 687 height 11
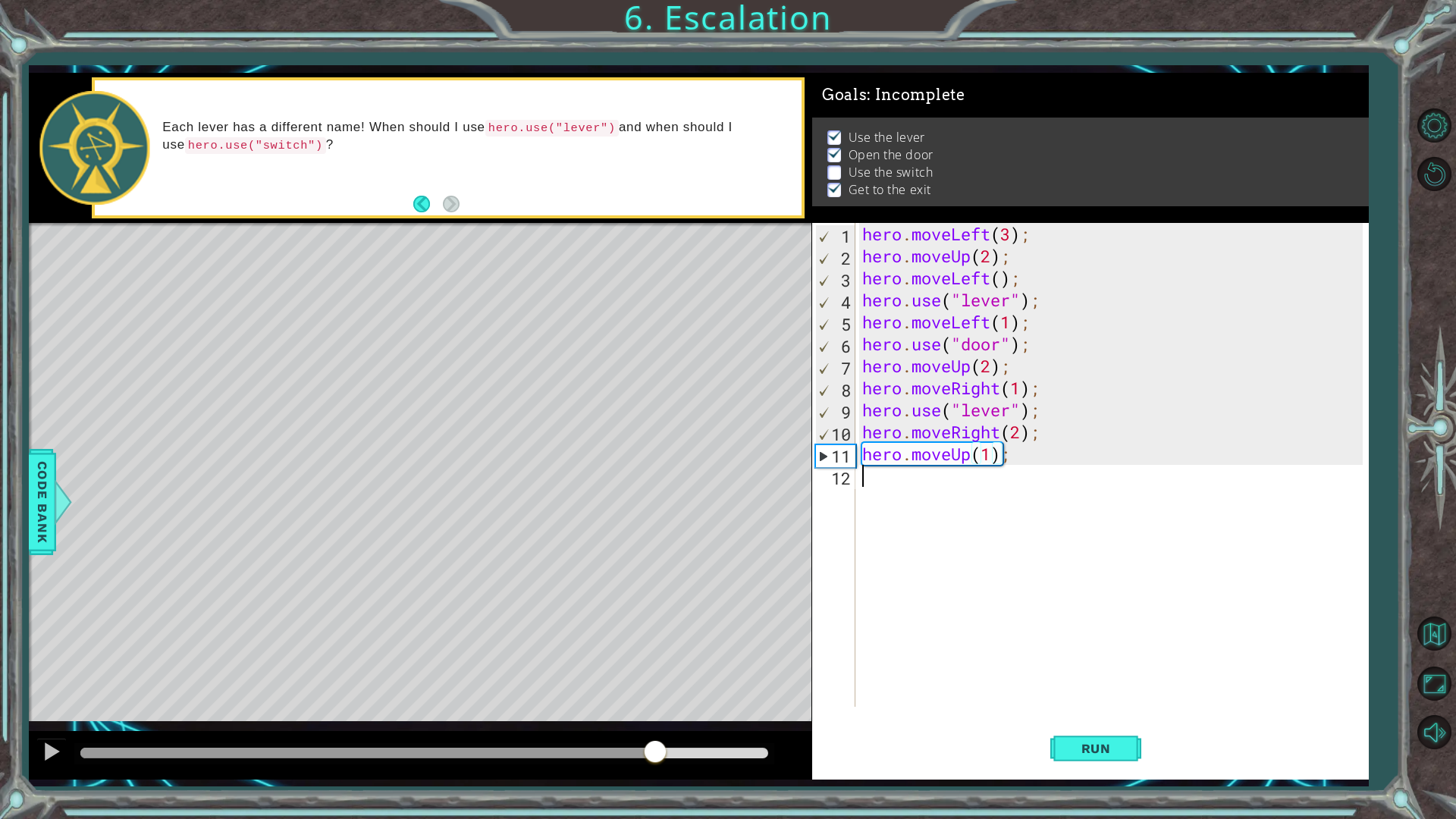
click at [922, 513] on div "hero . moveLeft ( 3 ) ; hero . moveUp ( 2 ) ; hero . moveLeft ( ) ; hero . use …" at bounding box center [1115, 487] width 512 height 528
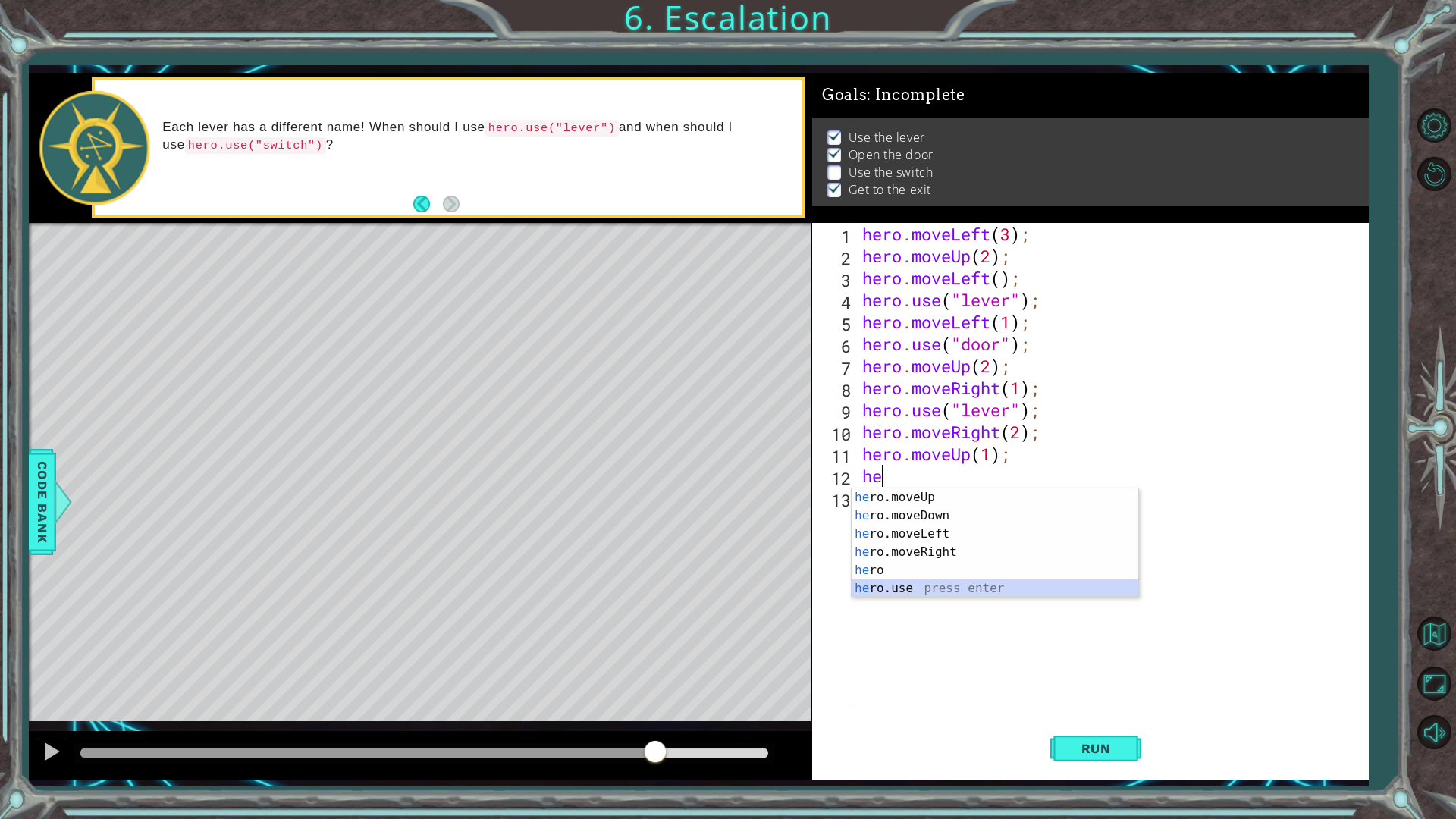
click at [905, 594] on div "he ro.moveUp press enter he ro.moveDown press enter he ro.moveLeft press enter …" at bounding box center [995, 561] width 287 height 145
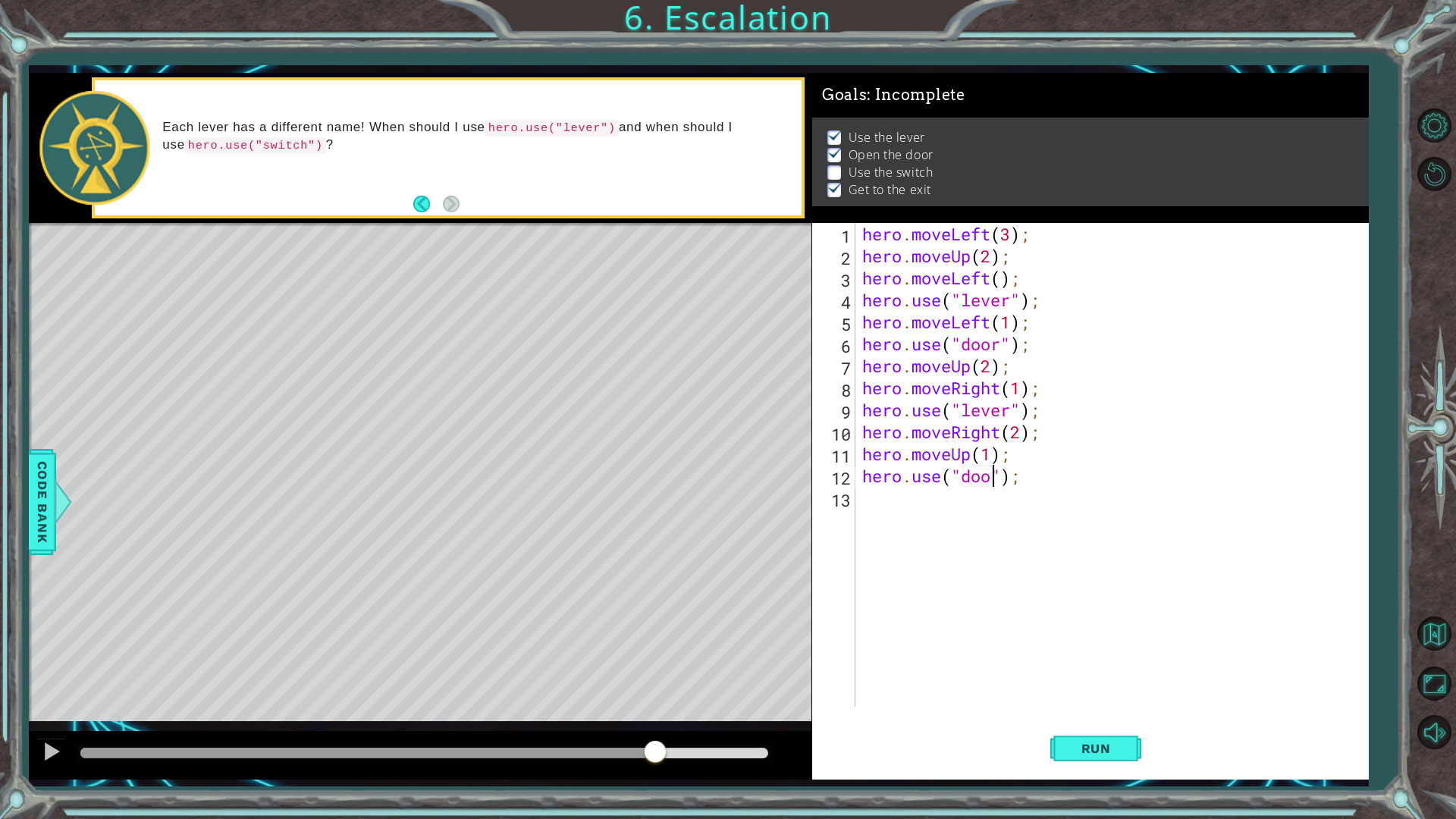
scroll to position [0, 6]
click at [1103, 693] on button "Run" at bounding box center [1095, 748] width 91 height 55
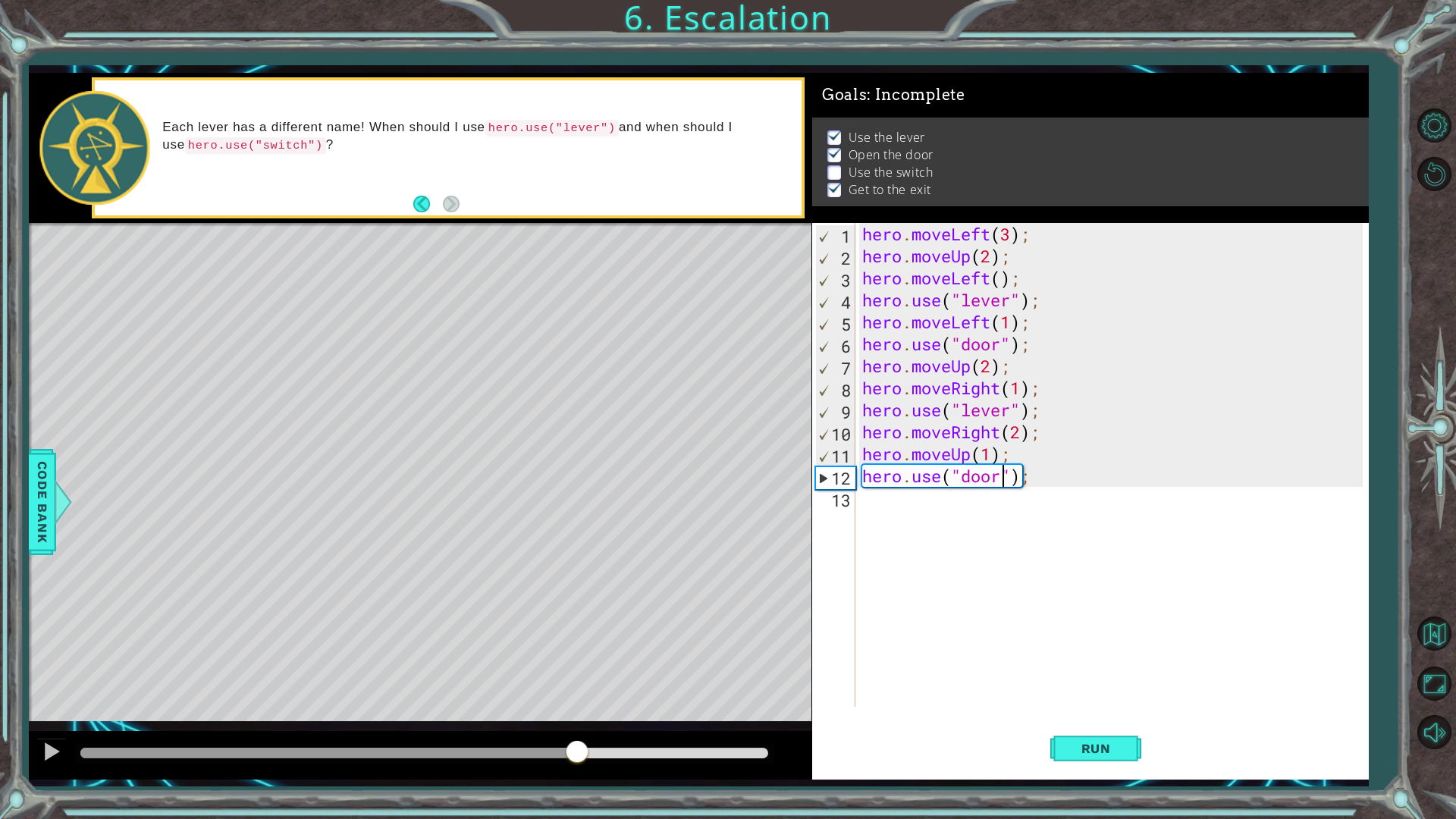
click at [579, 693] on div at bounding box center [424, 753] width 687 height 11
drag, startPoint x: 541, startPoint y: 745, endPoint x: 547, endPoint y: 754, distance: 10.8
click at [547, 693] on div at bounding box center [424, 754] width 699 height 22
click at [547, 693] on div at bounding box center [329, 753] width 497 height 11
click at [55, 693] on div at bounding box center [52, 752] width 20 height 20
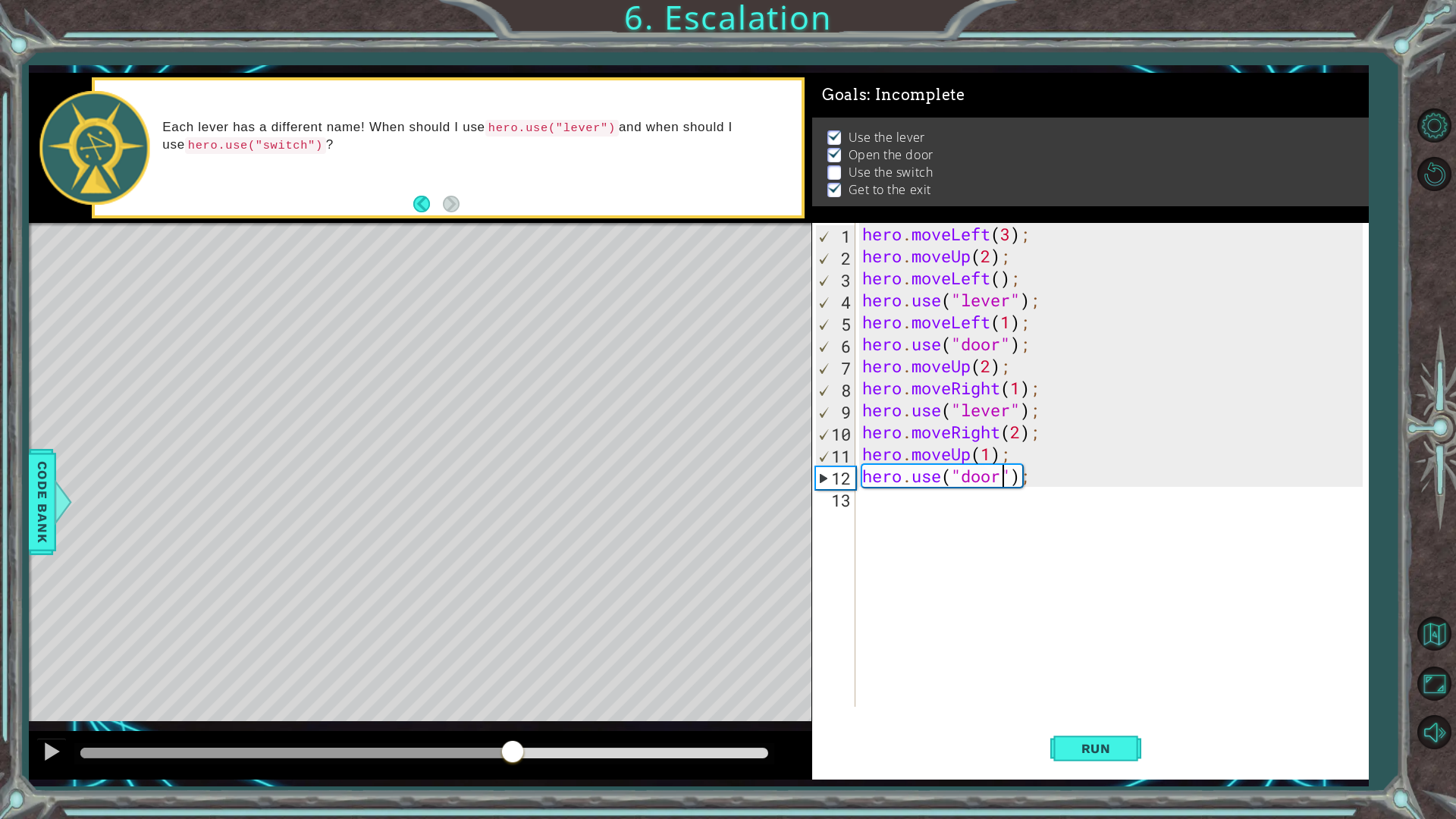
click at [512, 693] on div at bounding box center [297, 753] width 432 height 11
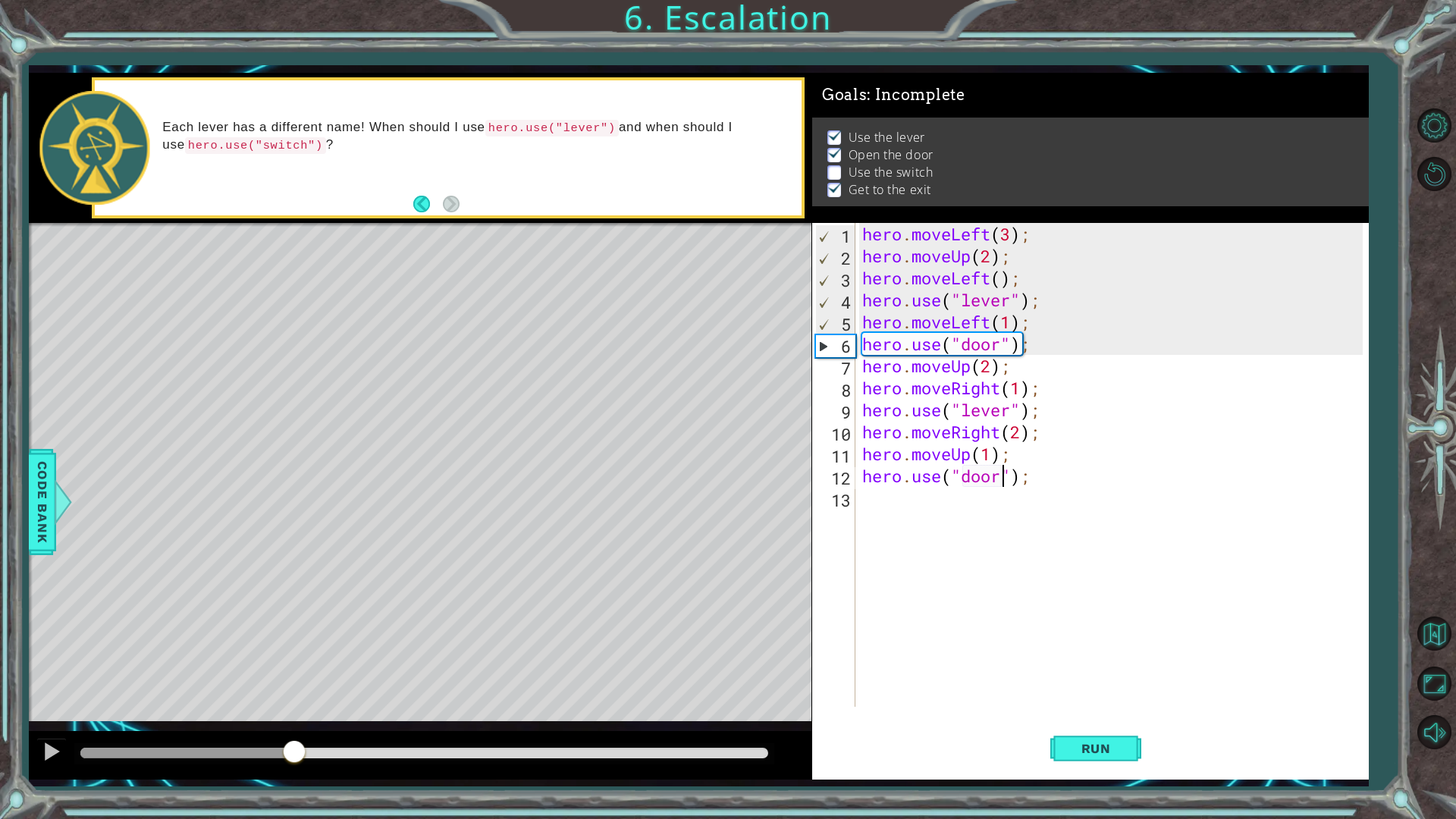
click at [294, 693] on div at bounding box center [188, 753] width 214 height 11
click at [56, 693] on div at bounding box center [52, 752] width 20 height 20
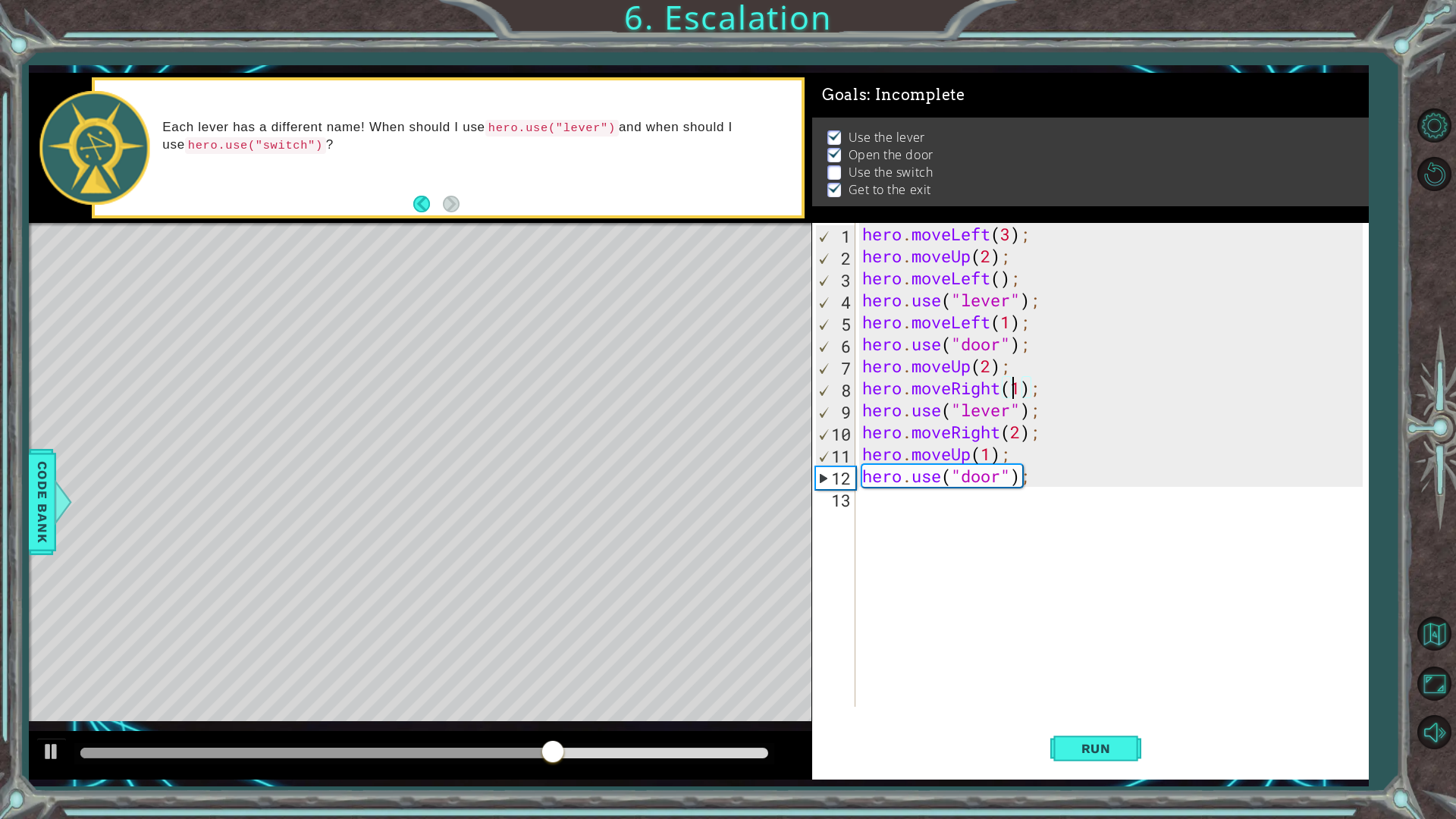
click at [1016, 389] on div "hero . moveLeft ( 3 ) ; hero . moveUp ( 2 ) ; hero . moveLeft ( ) ; hero . use …" at bounding box center [1115, 487] width 512 height 528
click at [1026, 391] on div "hero . moveLeft ( 3 ) ; hero . moveUp ( 2 ) ; hero . moveLeft ( ) ; hero . use …" at bounding box center [1115, 487] width 512 height 528
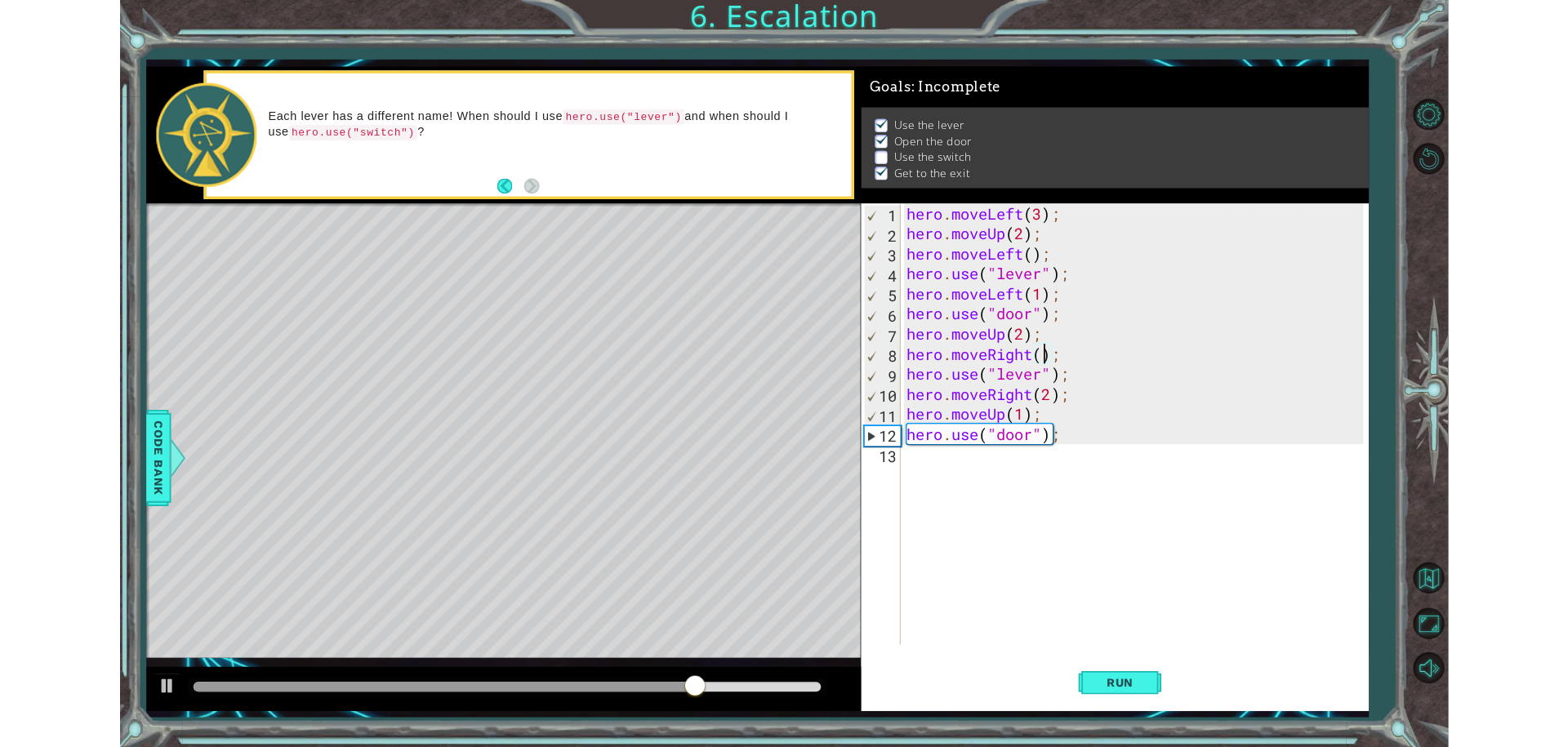
scroll to position [0, 7]
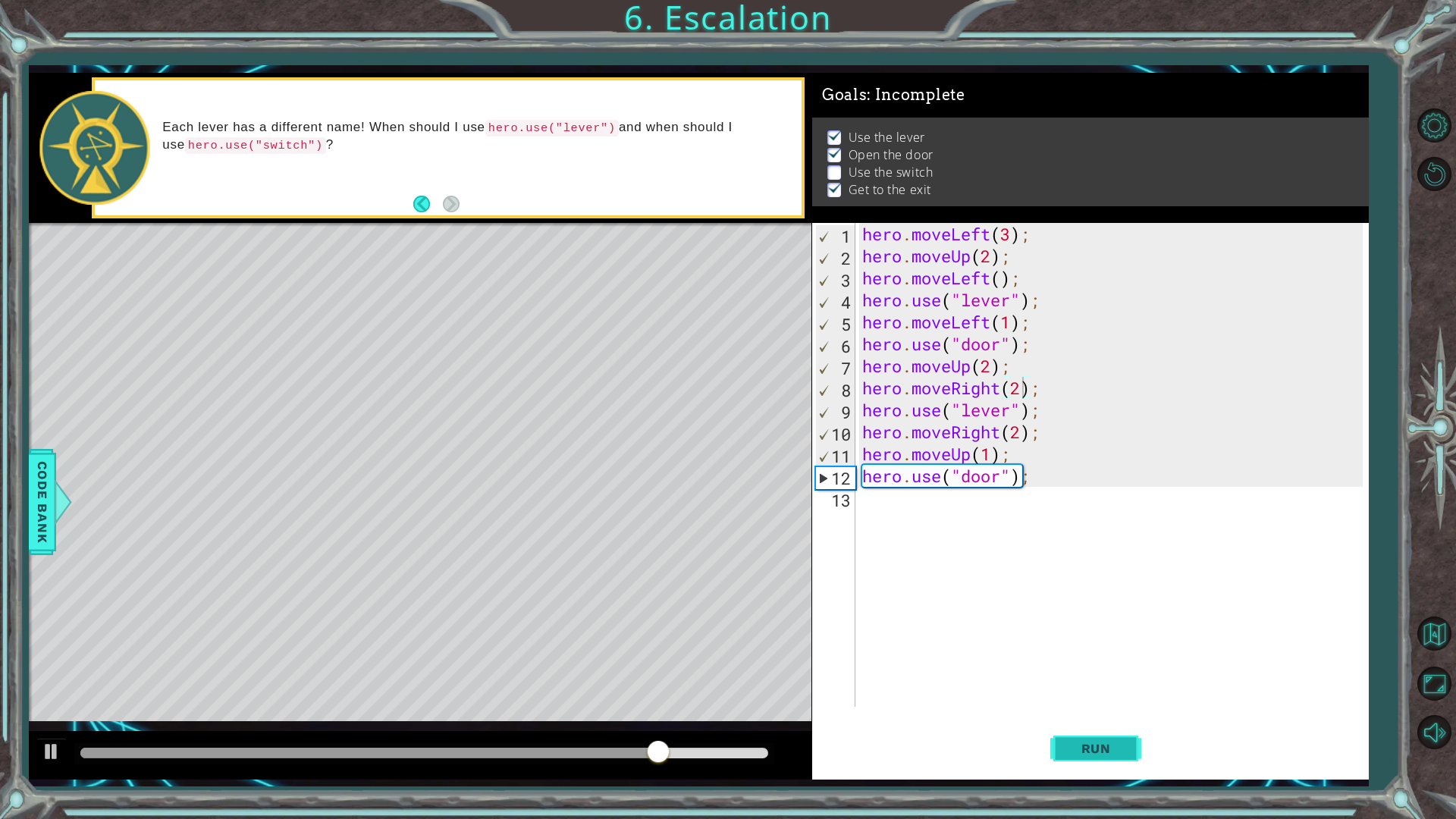
drag, startPoint x: 1067, startPoint y: 773, endPoint x: 1072, endPoint y: 750, distance: 23.5
click at [1069, 693] on button "Run" at bounding box center [1095, 748] width 91 height 55
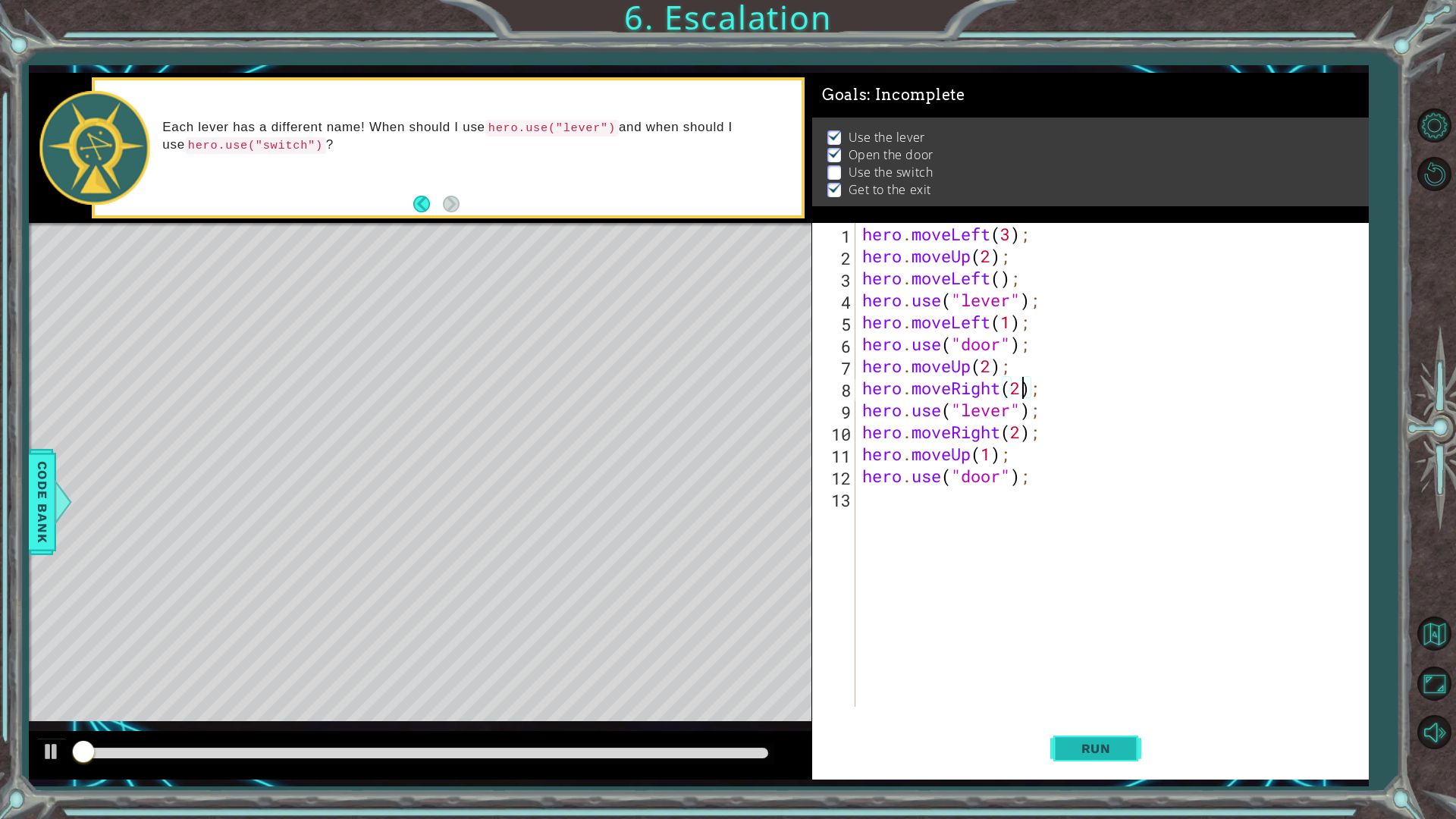
click at [1072, 693] on span "Run" at bounding box center [1096, 749] width 60 height 15
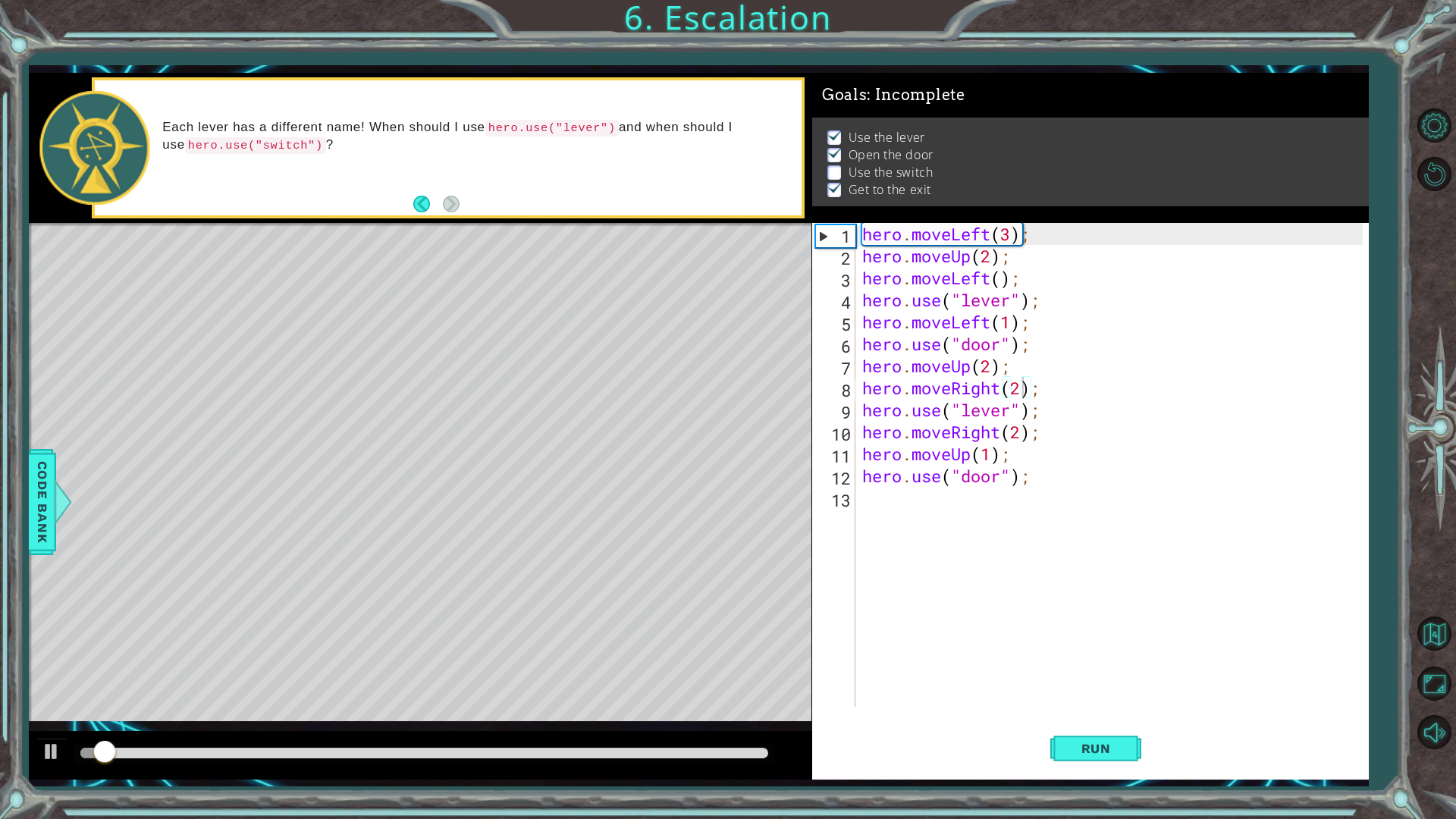
drag, startPoint x: 557, startPoint y: 739, endPoint x: 545, endPoint y: 764, distance: 27.7
click at [548, 693] on div at bounding box center [420, 755] width 783 height 48
click at [545, 693] on div at bounding box center [424, 754] width 699 height 22
click at [538, 693] on div at bounding box center [424, 753] width 687 height 11
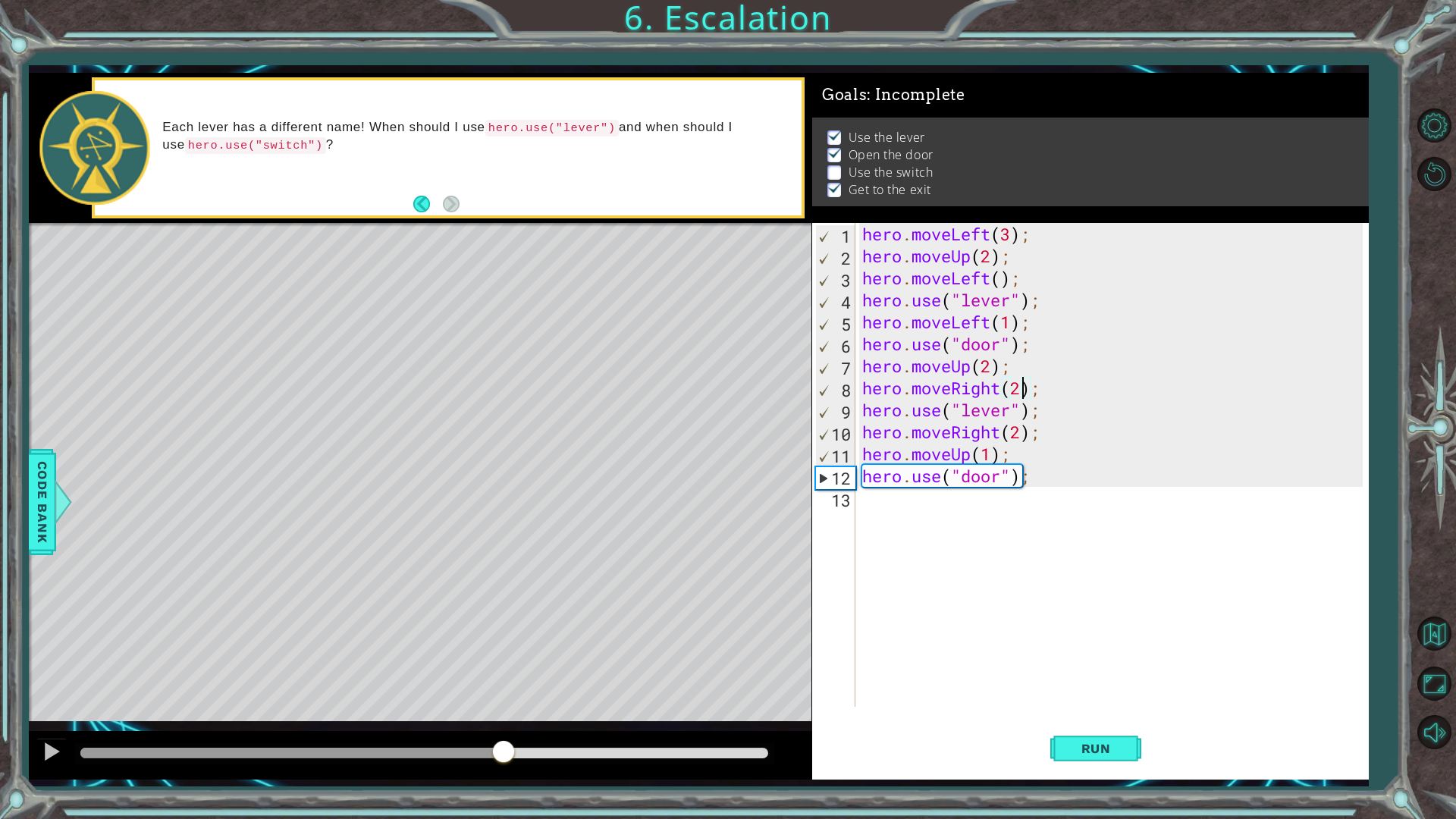
click at [503, 693] on div at bounding box center [292, 753] width 423 height 11
click at [454, 693] on div at bounding box center [424, 754] width 699 height 22
drag, startPoint x: 455, startPoint y: 741, endPoint x: 454, endPoint y: 748, distance: 7.1
click at [455, 693] on div at bounding box center [420, 755] width 783 height 48
click at [454, 693] on div at bounding box center [292, 753] width 423 height 11
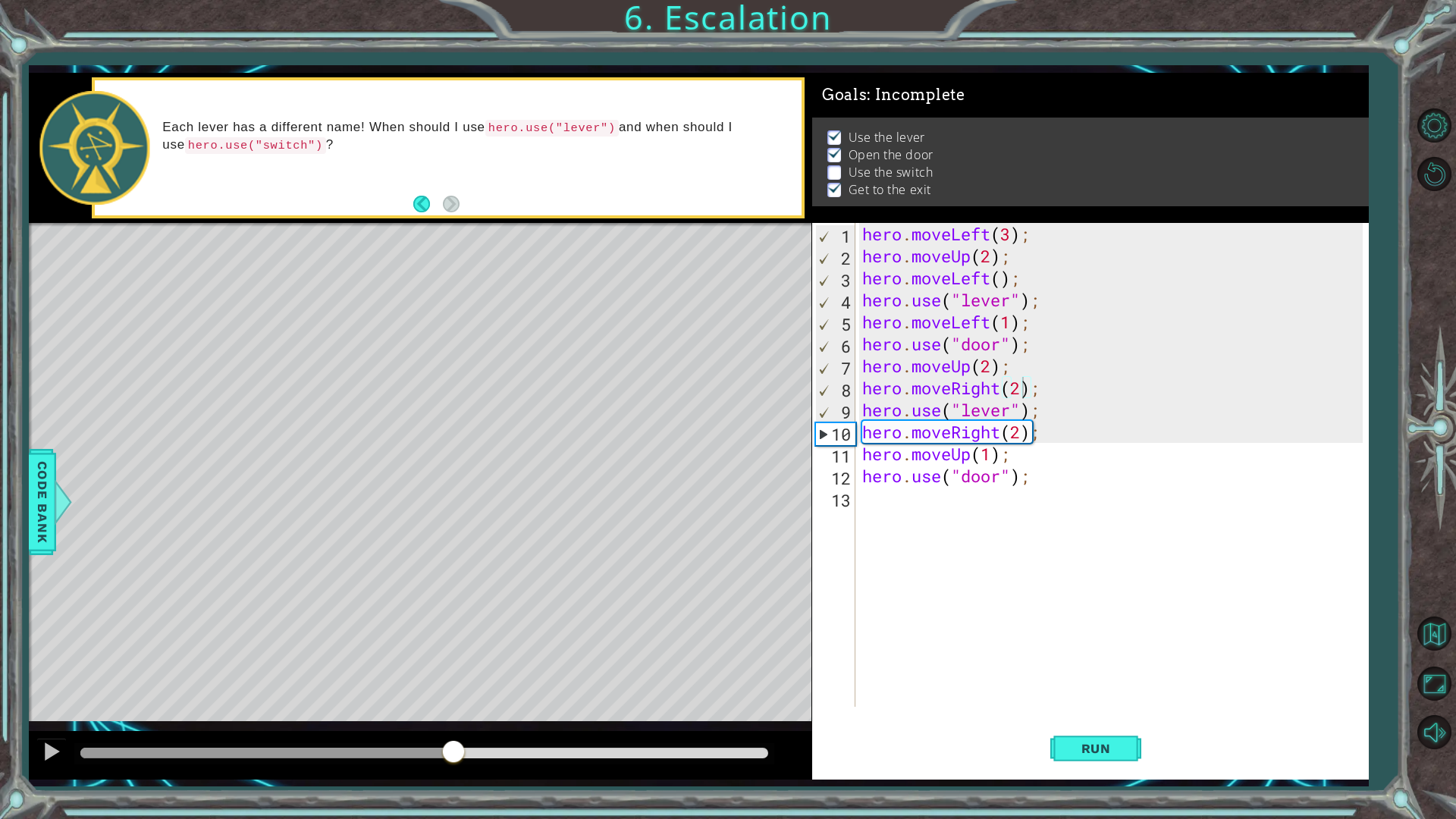
click at [386, 693] on div at bounding box center [424, 754] width 699 height 22
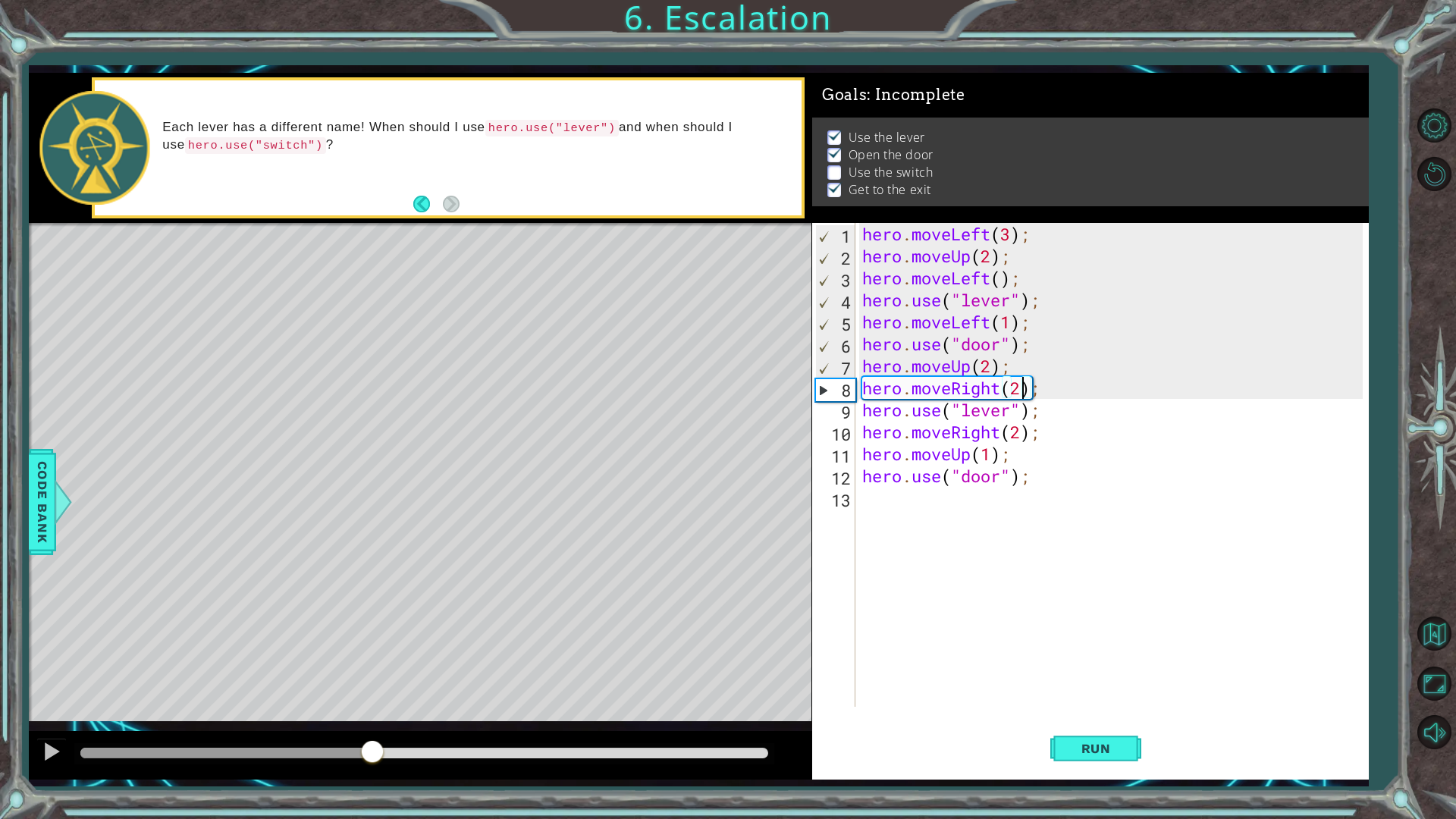
click at [372, 693] on div at bounding box center [227, 753] width 292 height 11
drag, startPoint x: 59, startPoint y: 755, endPoint x: 16, endPoint y: 754, distance: 43.0
click at [31, 693] on div at bounding box center [420, 755] width 783 height 48
click at [48, 693] on div at bounding box center [52, 752] width 20 height 20
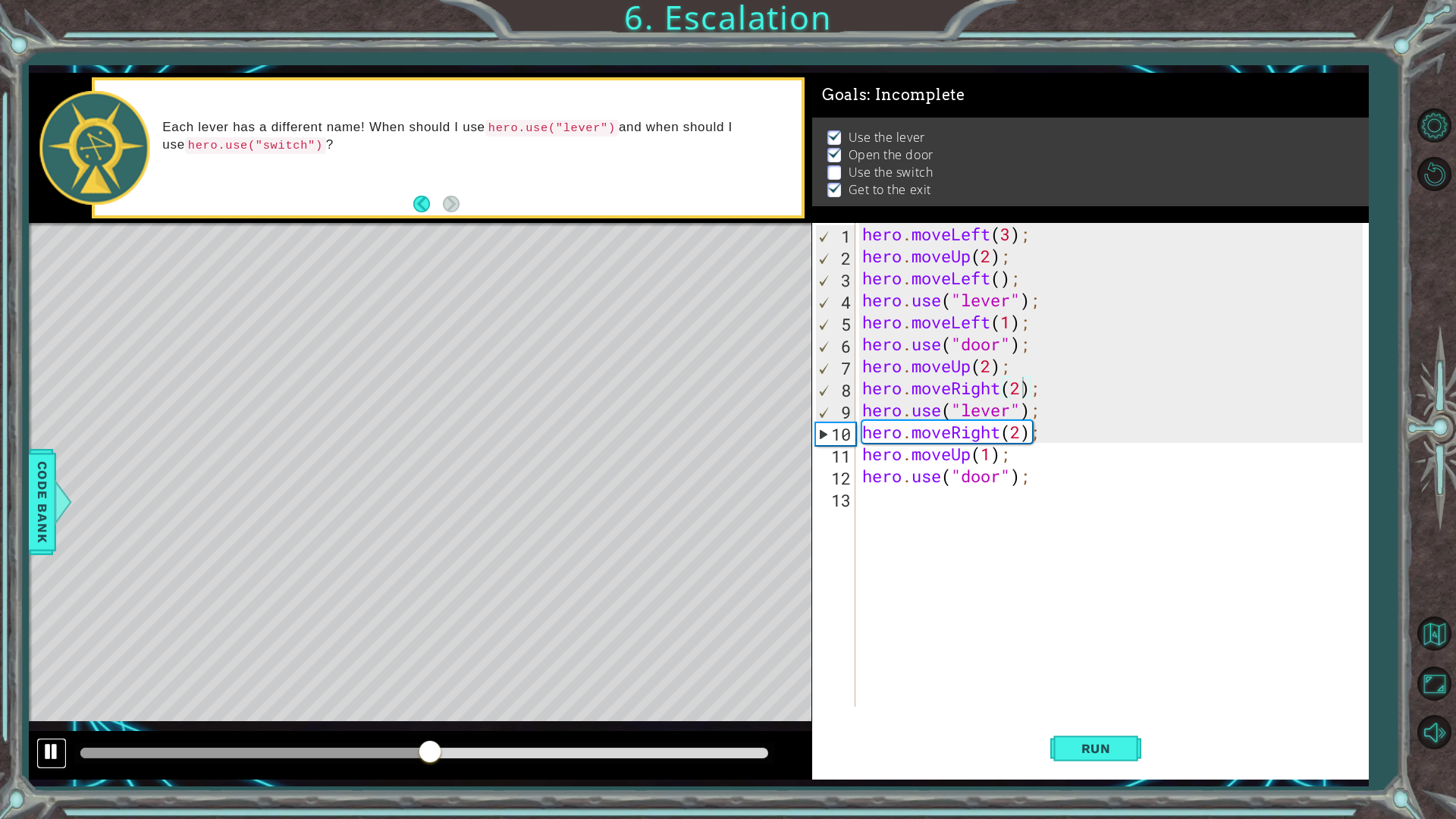
click at [48, 693] on div at bounding box center [52, 752] width 20 height 20
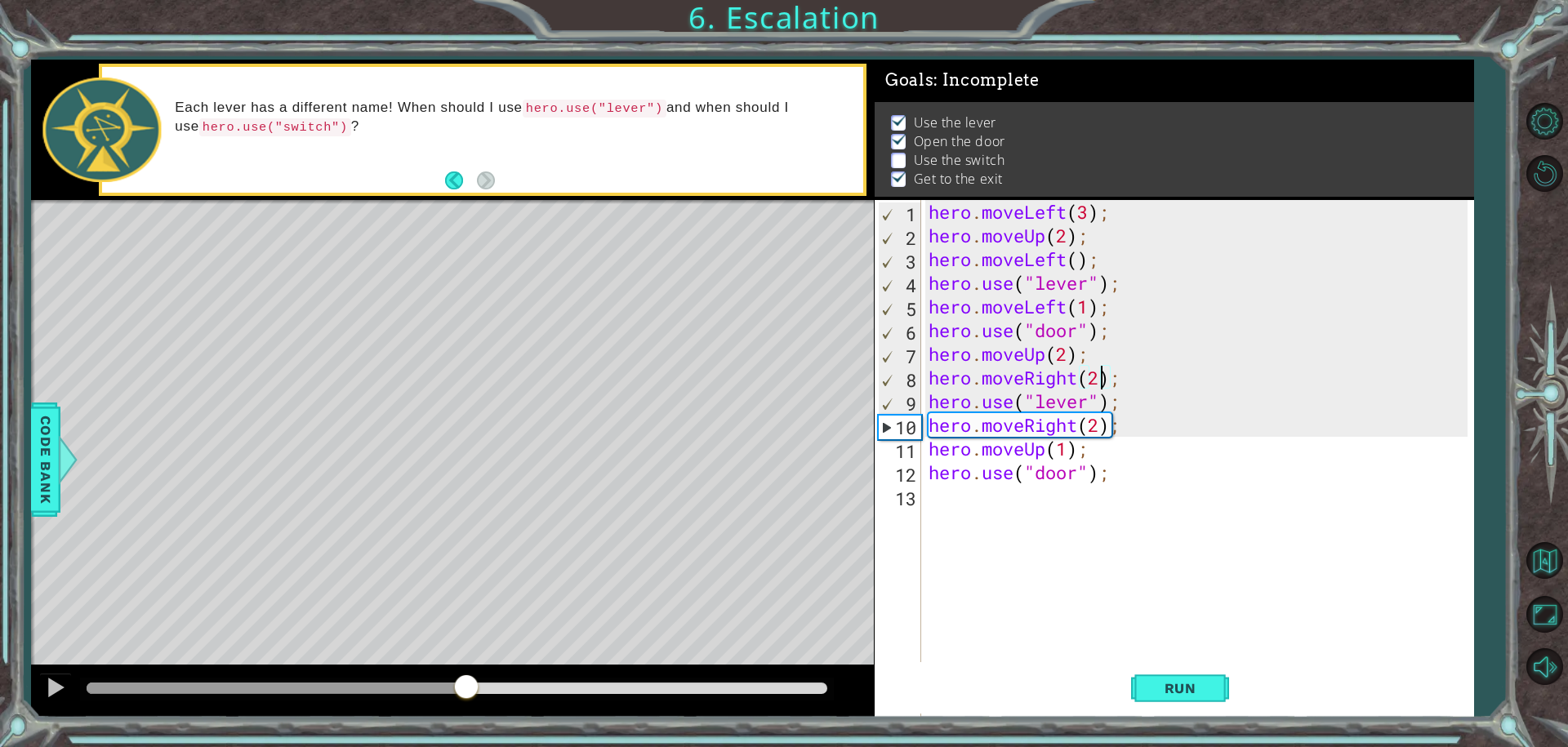
scroll to position [0, 0]
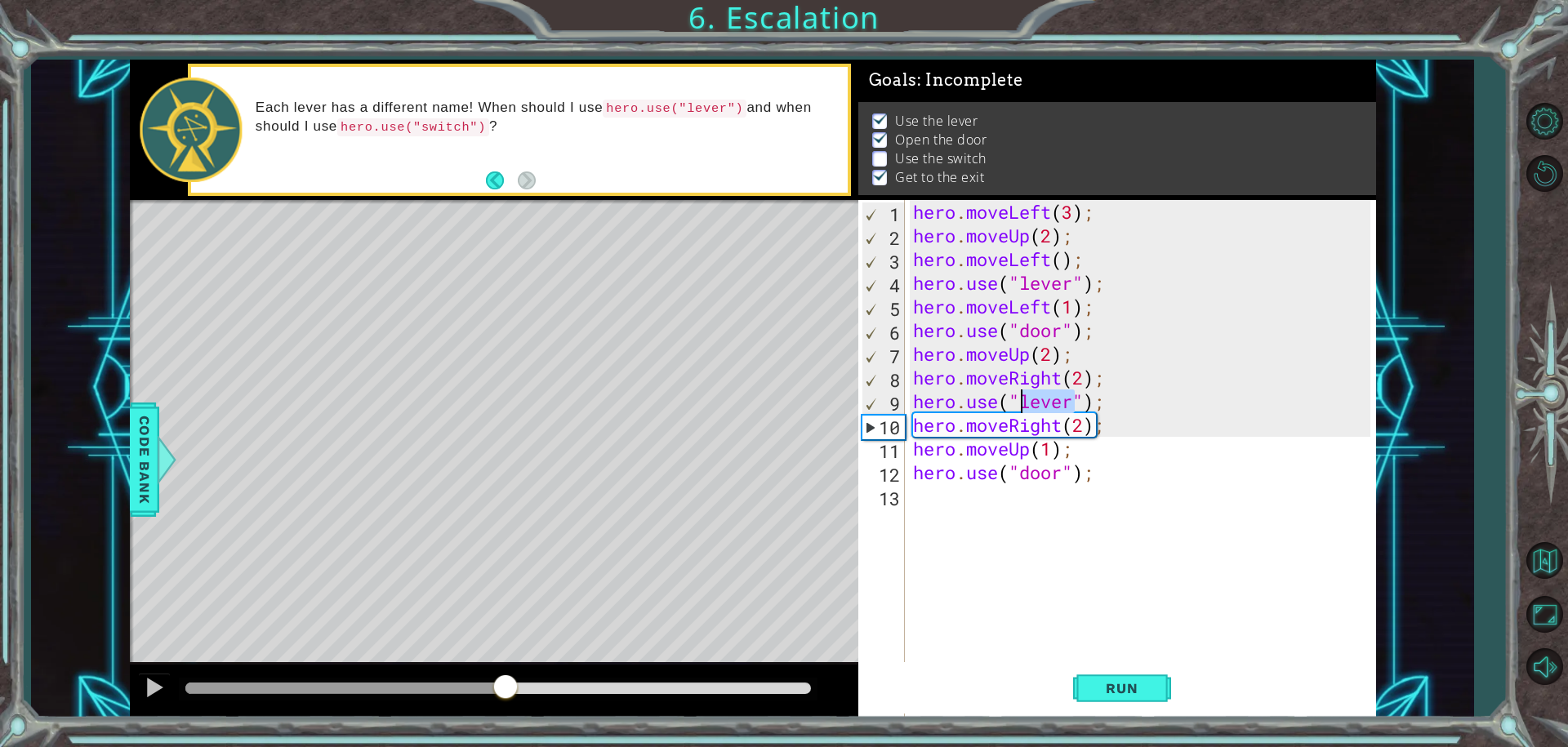
drag, startPoint x: 1074, startPoint y: 401, endPoint x: 1024, endPoint y: 409, distance: 50.6
click at [1024, 409] on div "hero . moveLeft ( 3 ) ; hero . moveUp ( 2 ) ; hero . moveLeft ( ) ; hero . use …" at bounding box center [1144, 484] width 469 height 568
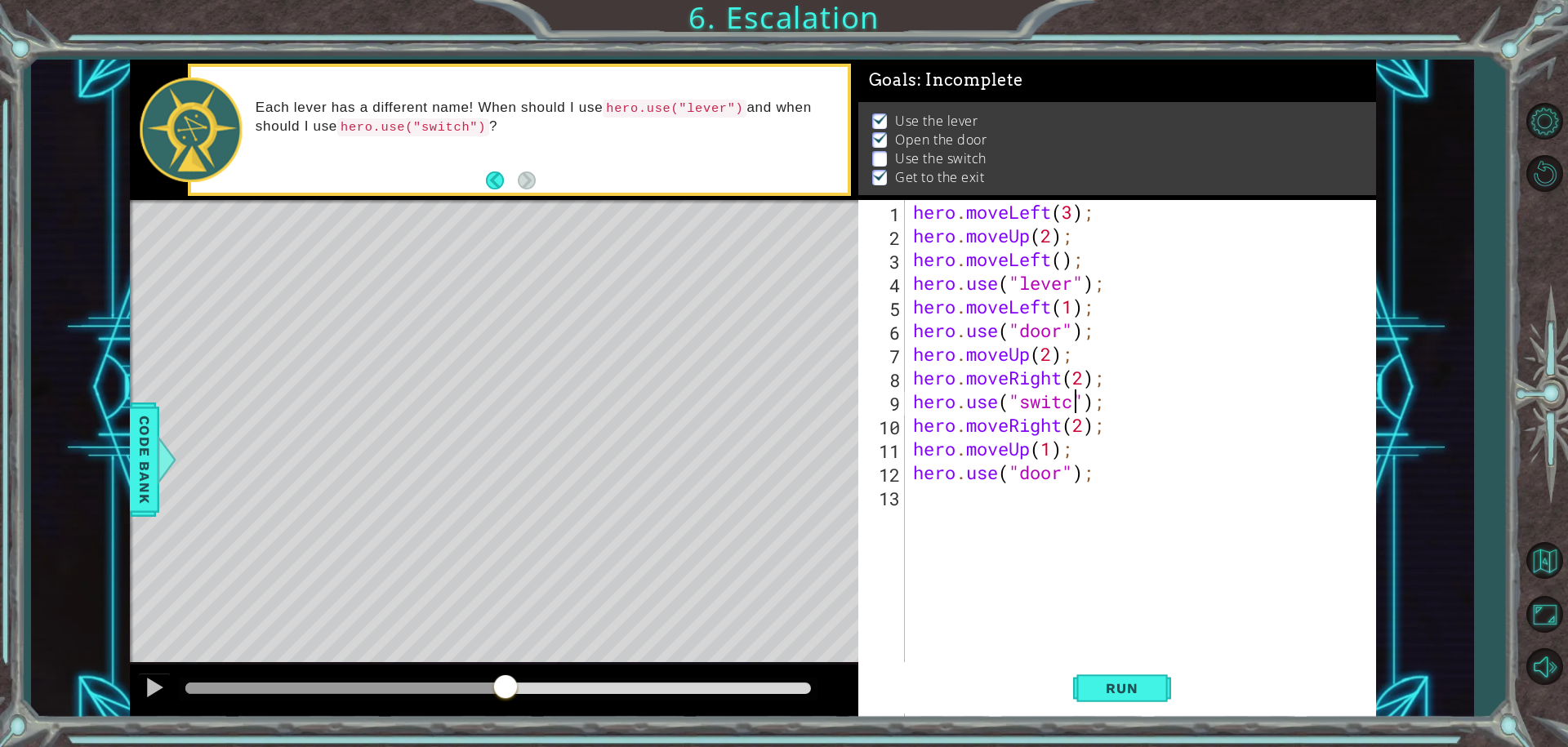
scroll to position [0, 7]
type textarea "hero.use("switch");"
drag, startPoint x: 1147, startPoint y: 687, endPoint x: 749, endPoint y: 617, distance: 404.1
click at [1138, 688] on span "Run" at bounding box center [1122, 689] width 65 height 17
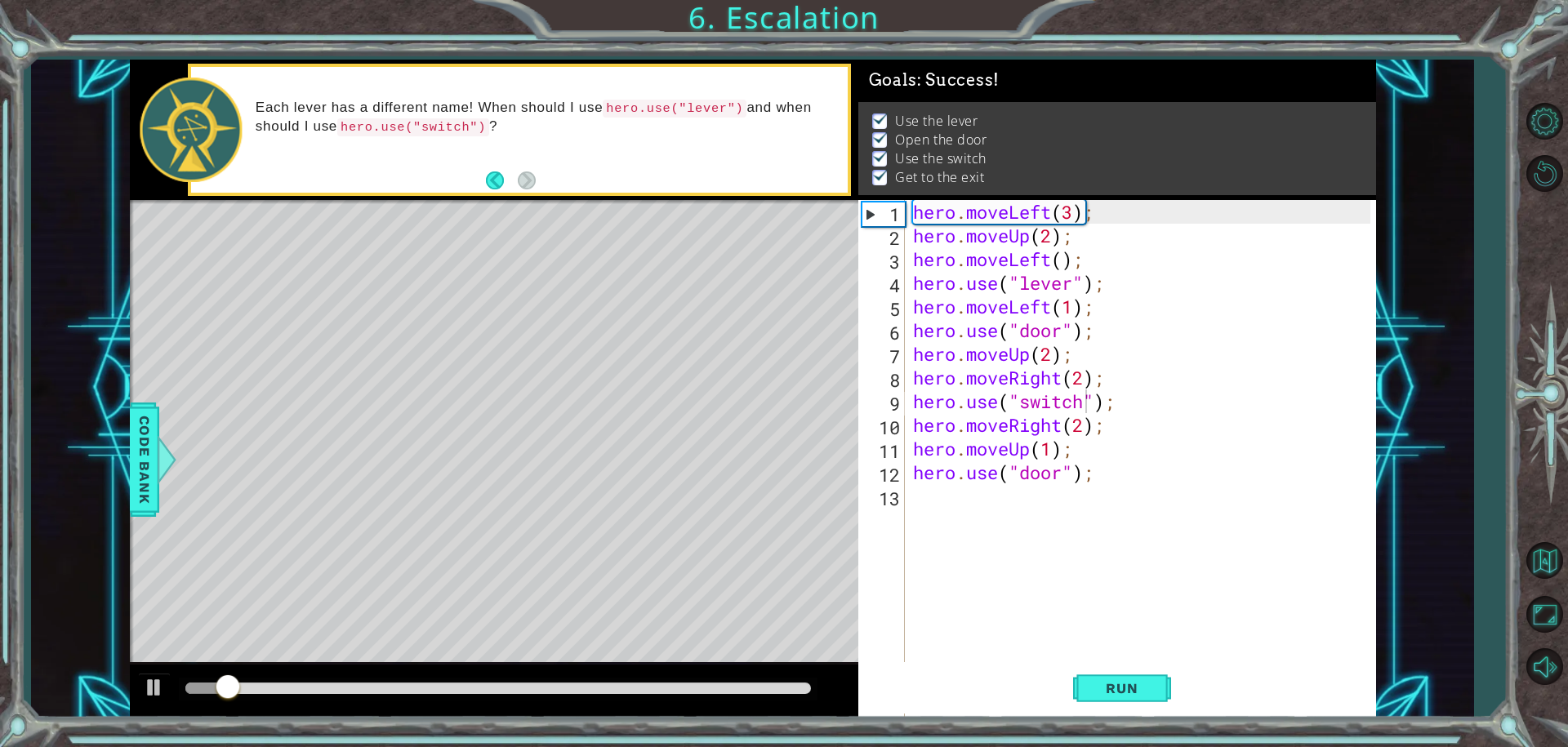
drag, startPoint x: 595, startPoint y: 677, endPoint x: 594, endPoint y: 685, distance: 8.1
click at [594, 684] on div at bounding box center [494, 691] width 729 height 52
click at [594, 685] on div at bounding box center [498, 689] width 625 height 12
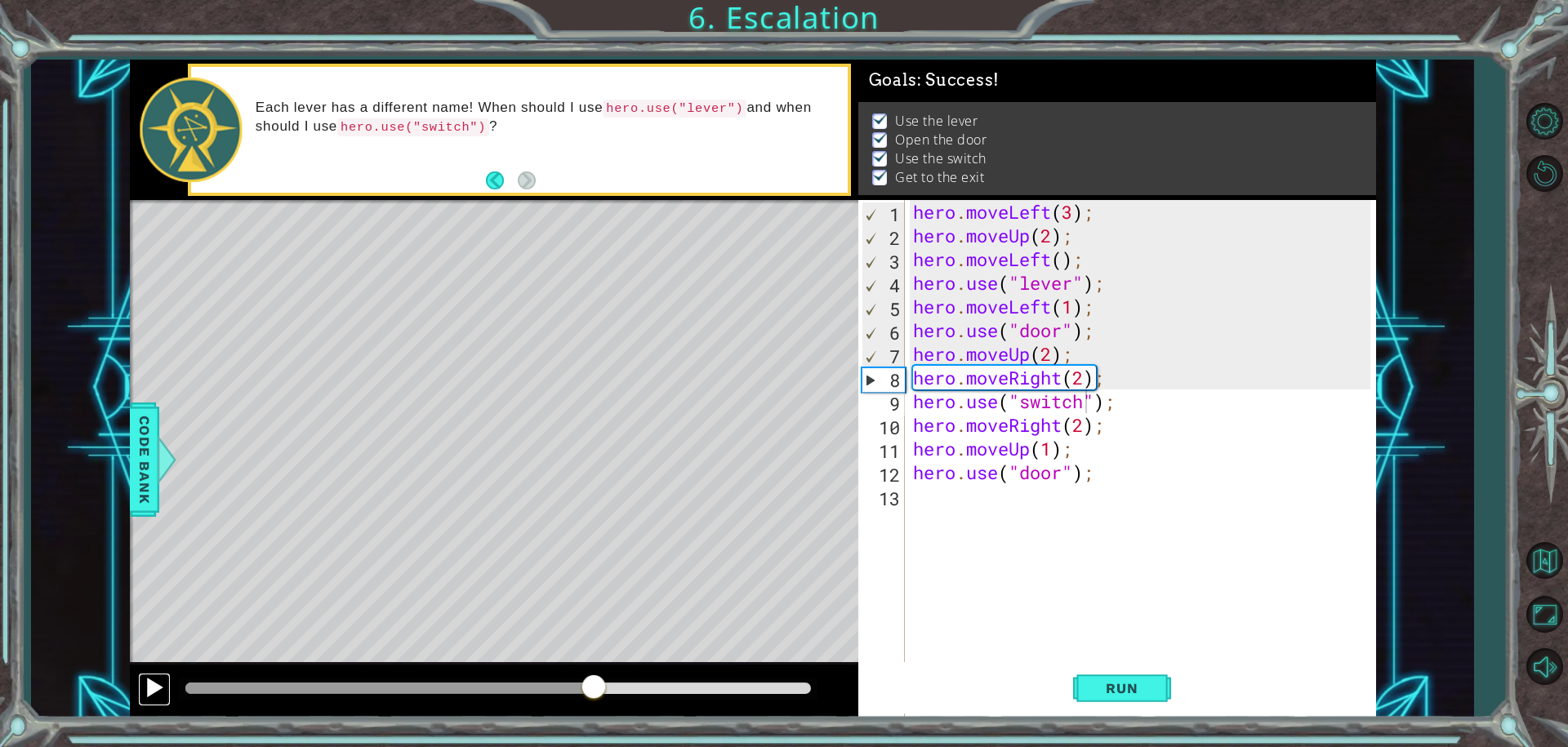
click at [161, 678] on div at bounding box center [155, 688] width 22 height 22
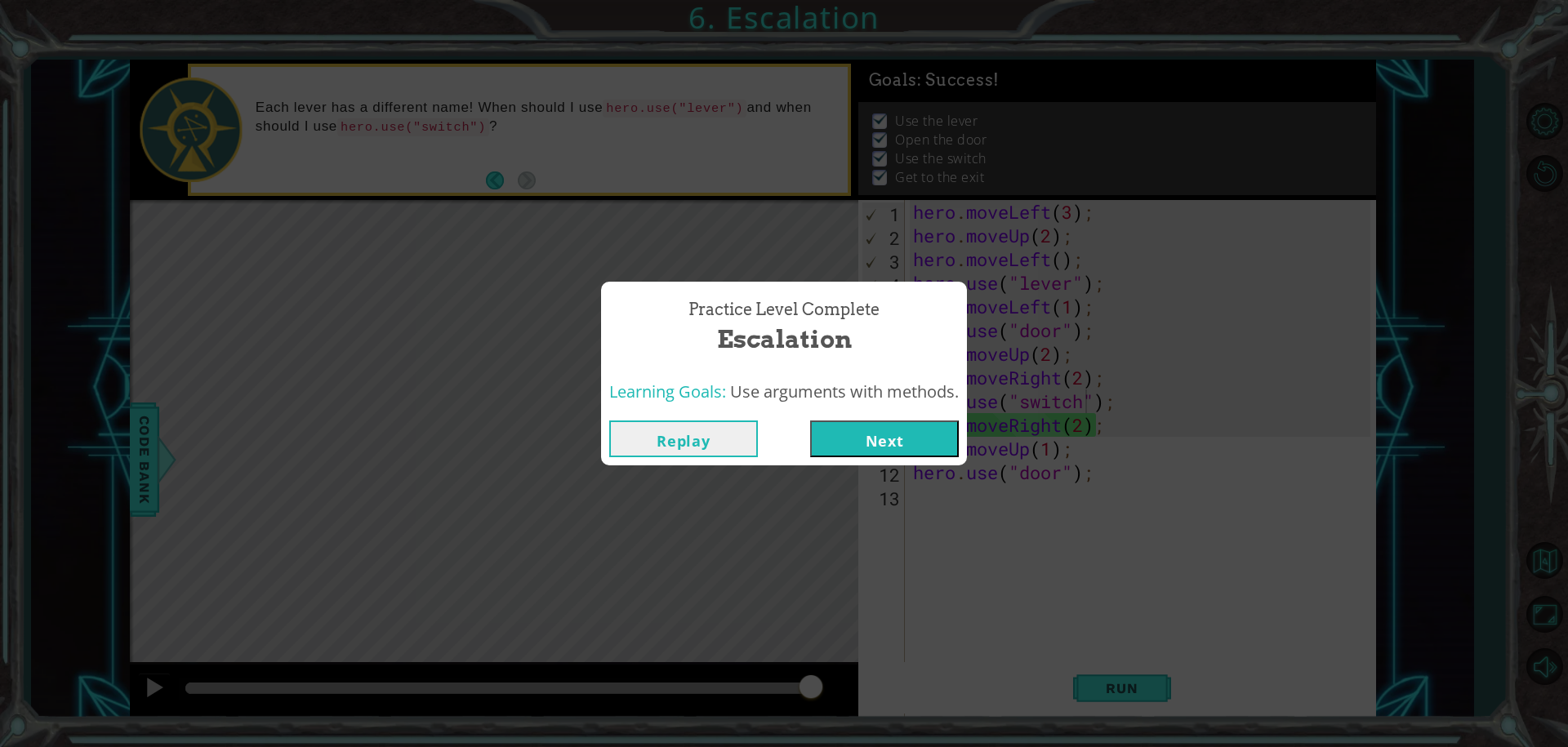
click at [851, 448] on button "Next" at bounding box center [884, 439] width 149 height 36
